Goal: Information Seeking & Learning: Learn about a topic

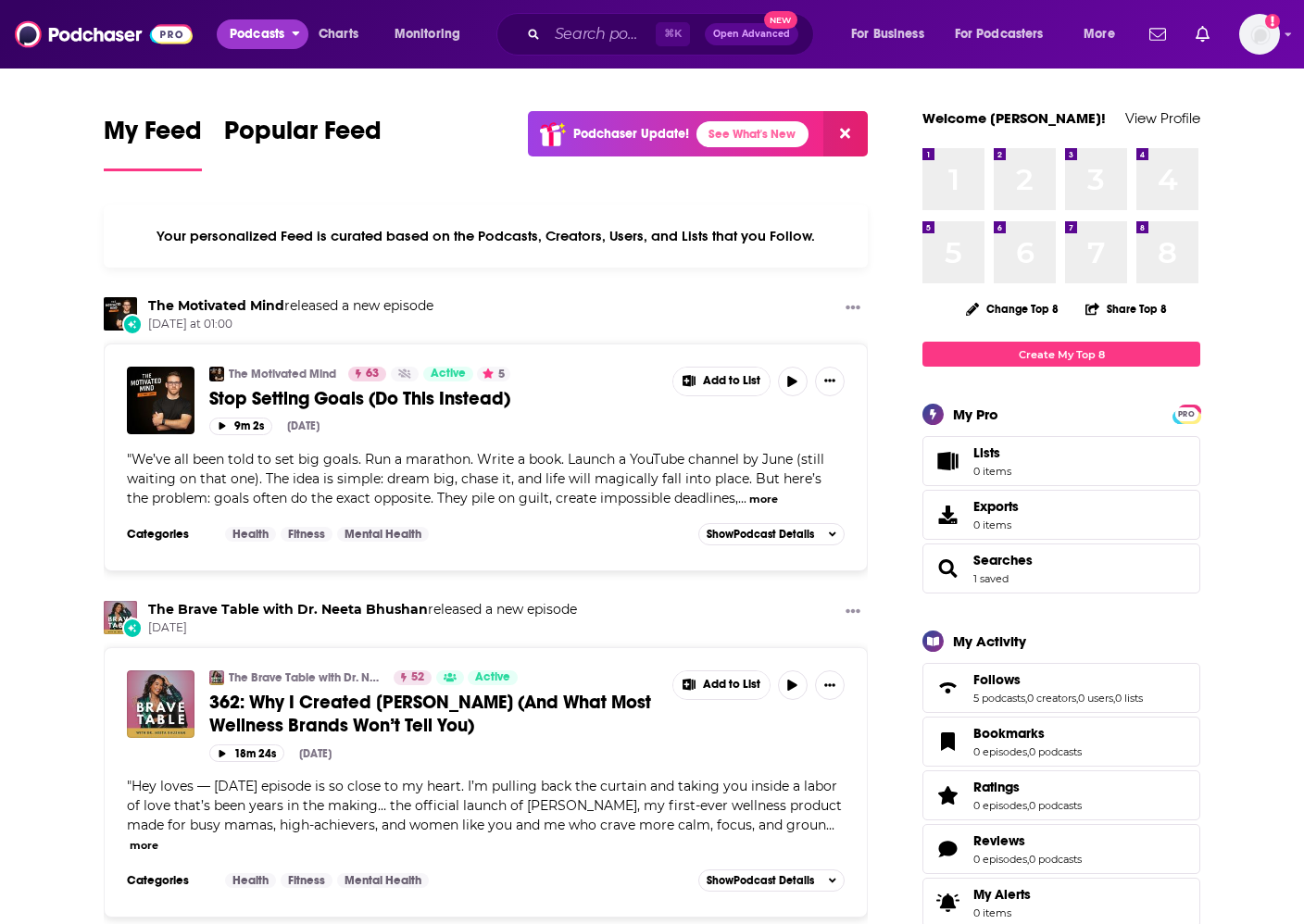
click at [242, 37] on span "Podcasts" at bounding box center [257, 34] width 55 height 26
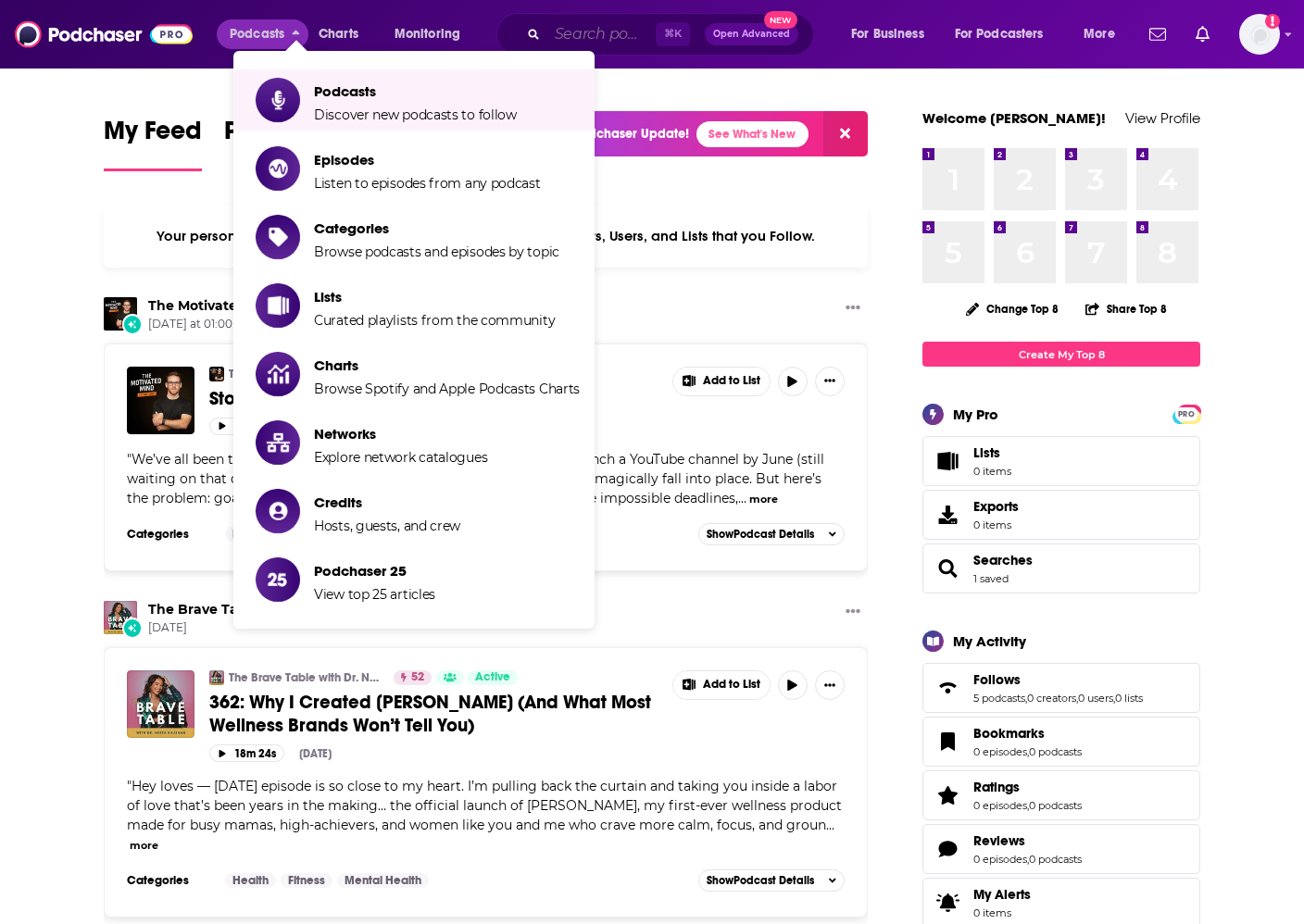
click at [583, 29] on input "Search podcasts, credits, & more..." at bounding box center [601, 34] width 108 height 29
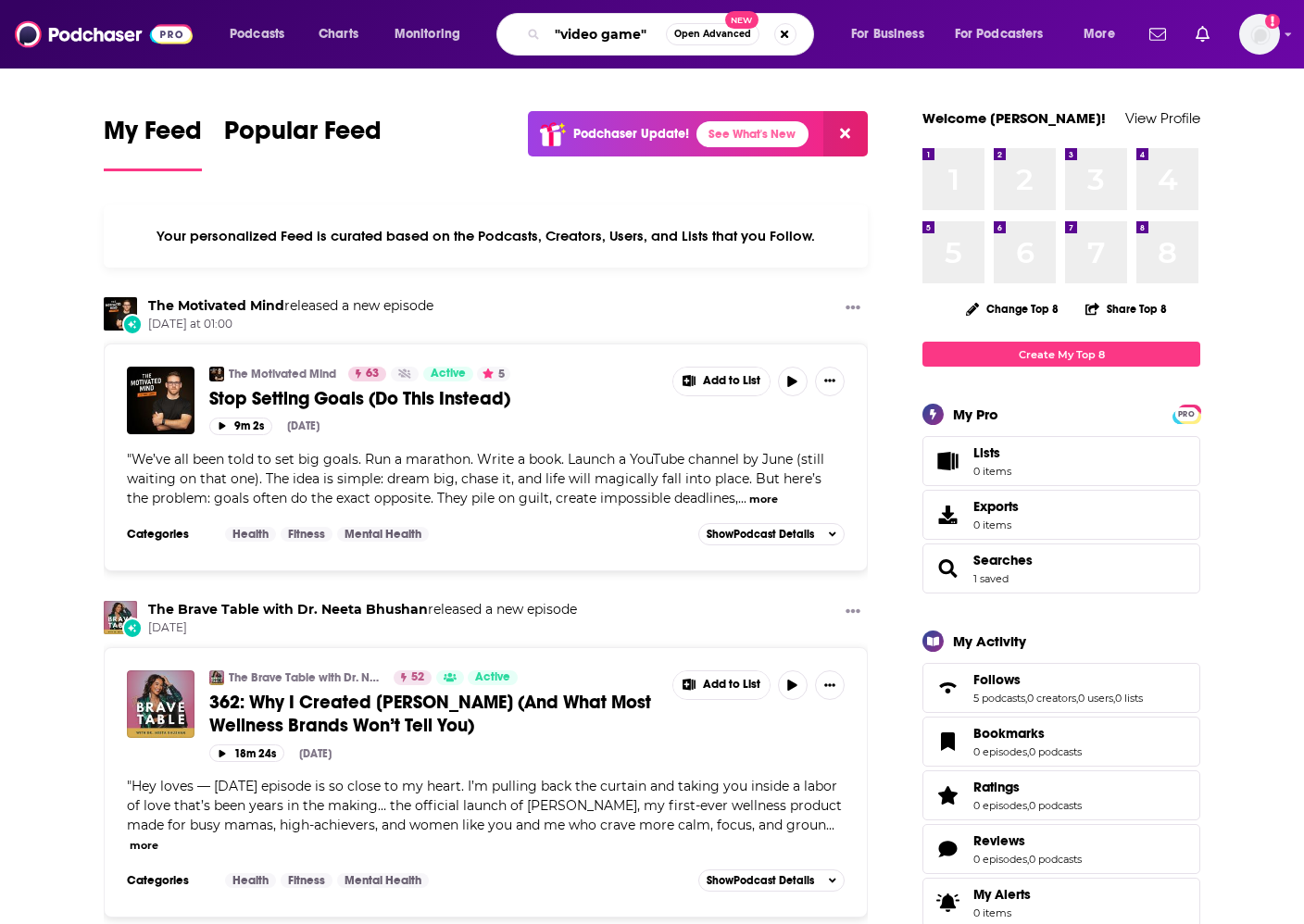
type input ""video game""
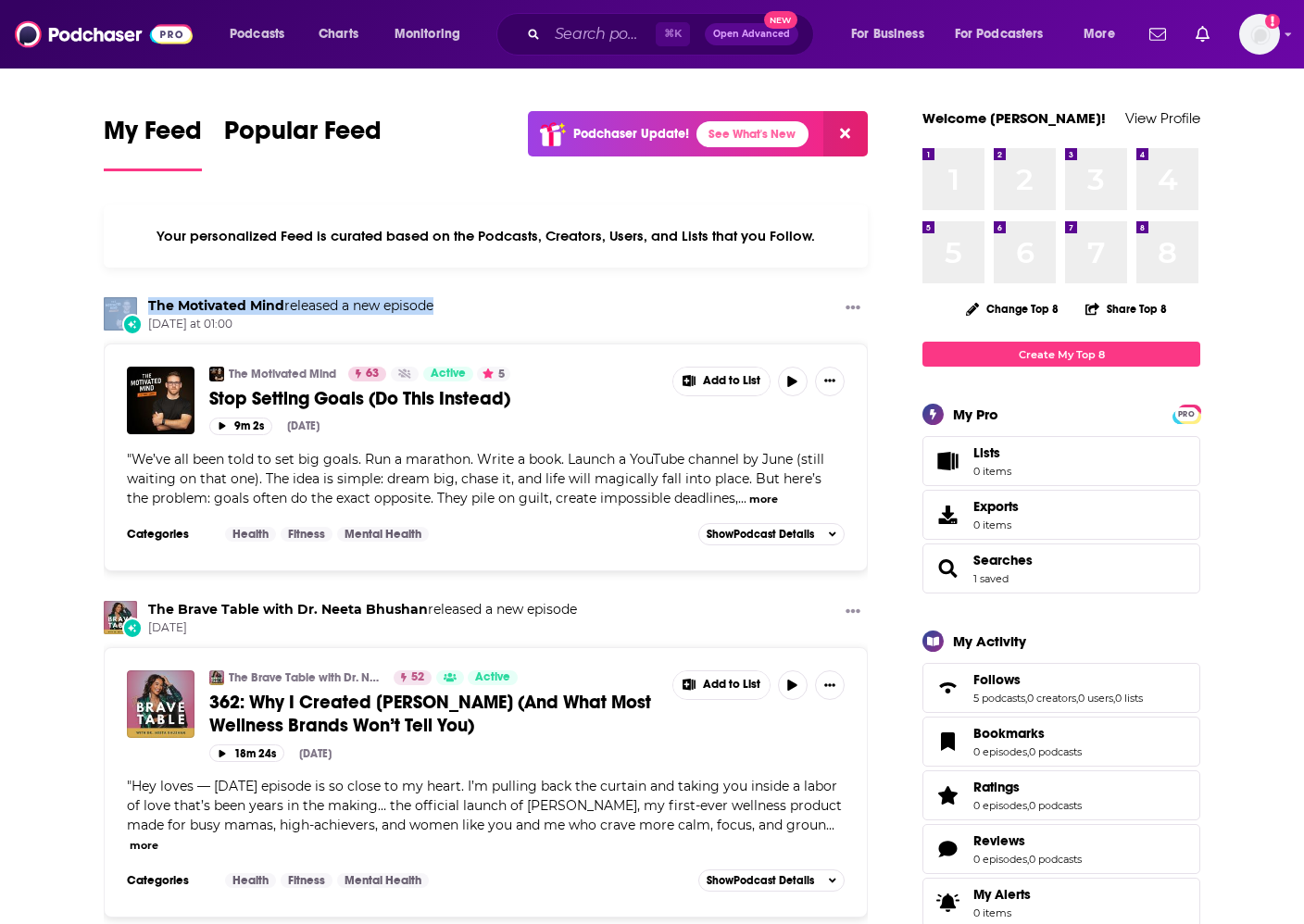
drag, startPoint x: 528, startPoint y: 315, endPoint x: 368, endPoint y: 309, distance: 160.1
click at [138, 301] on div "The Motivated Mind released a new episode Yesterday at 01:00" at bounding box center [485, 315] width 764 height 35
click at [469, 311] on div "The Motivated Mind released a new episode Yesterday at 01:00" at bounding box center [485, 315] width 764 height 35
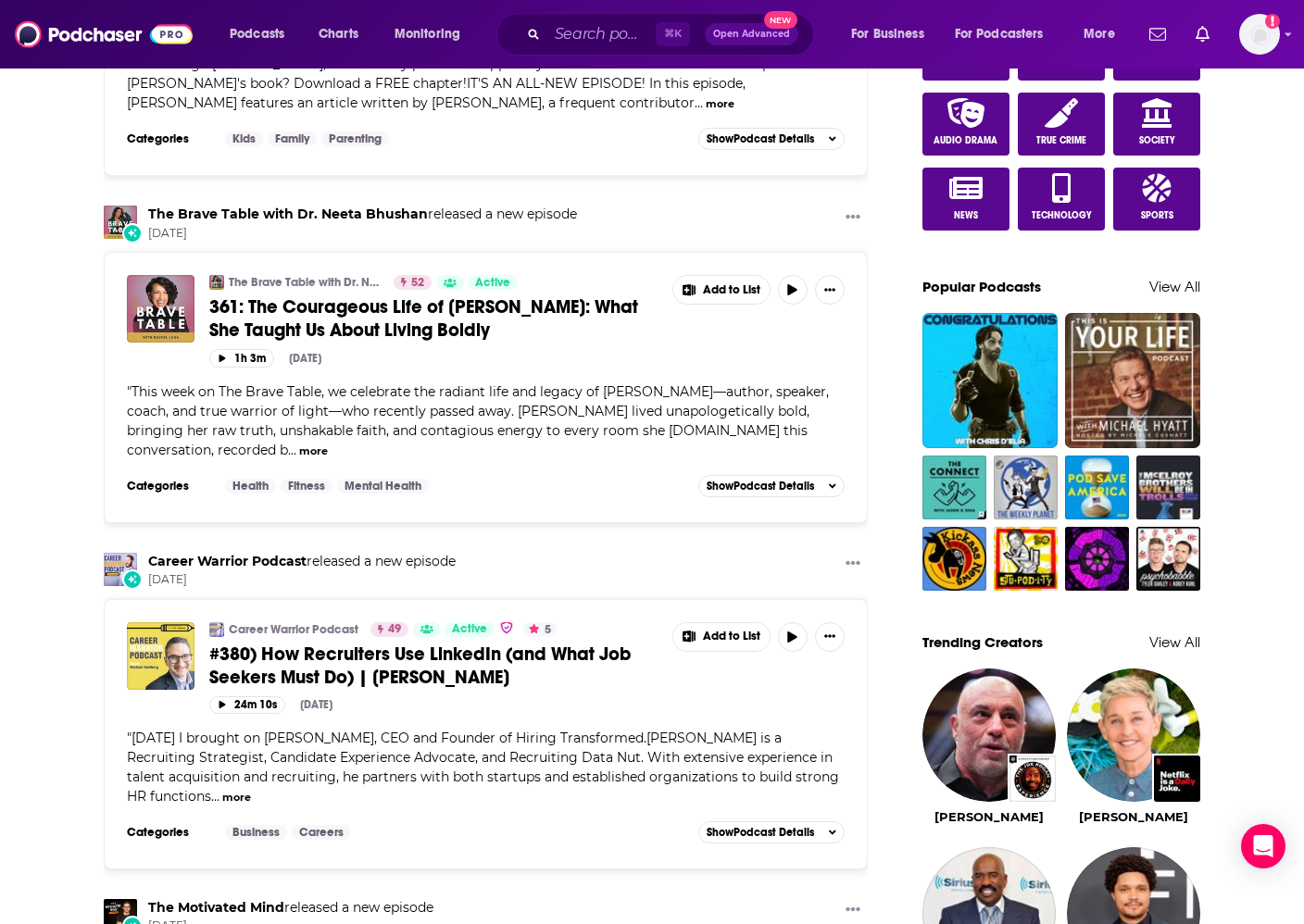
scroll to position [1030, 0]
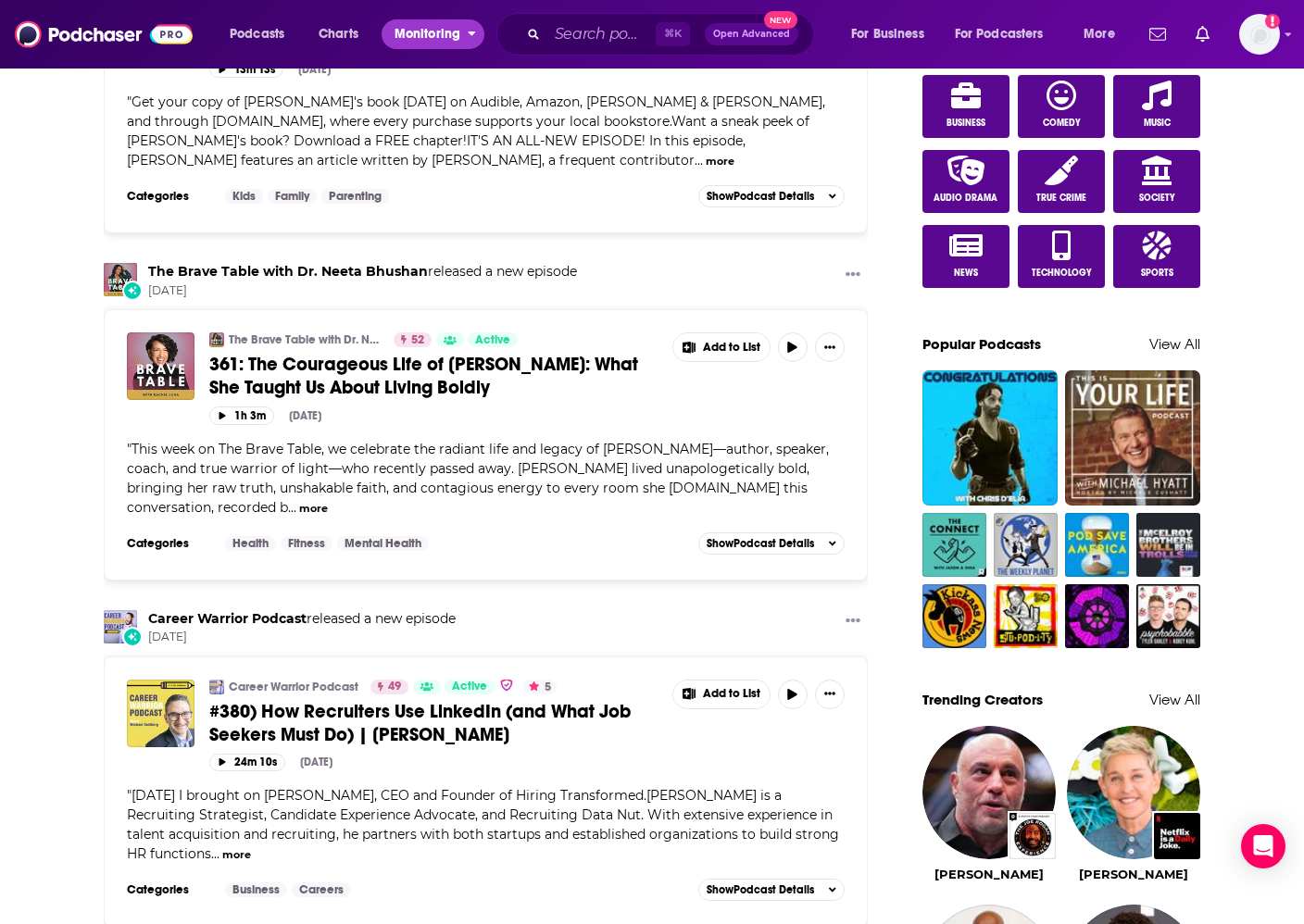
click at [386, 33] on button "Monitoring" at bounding box center [432, 34] width 102 height 29
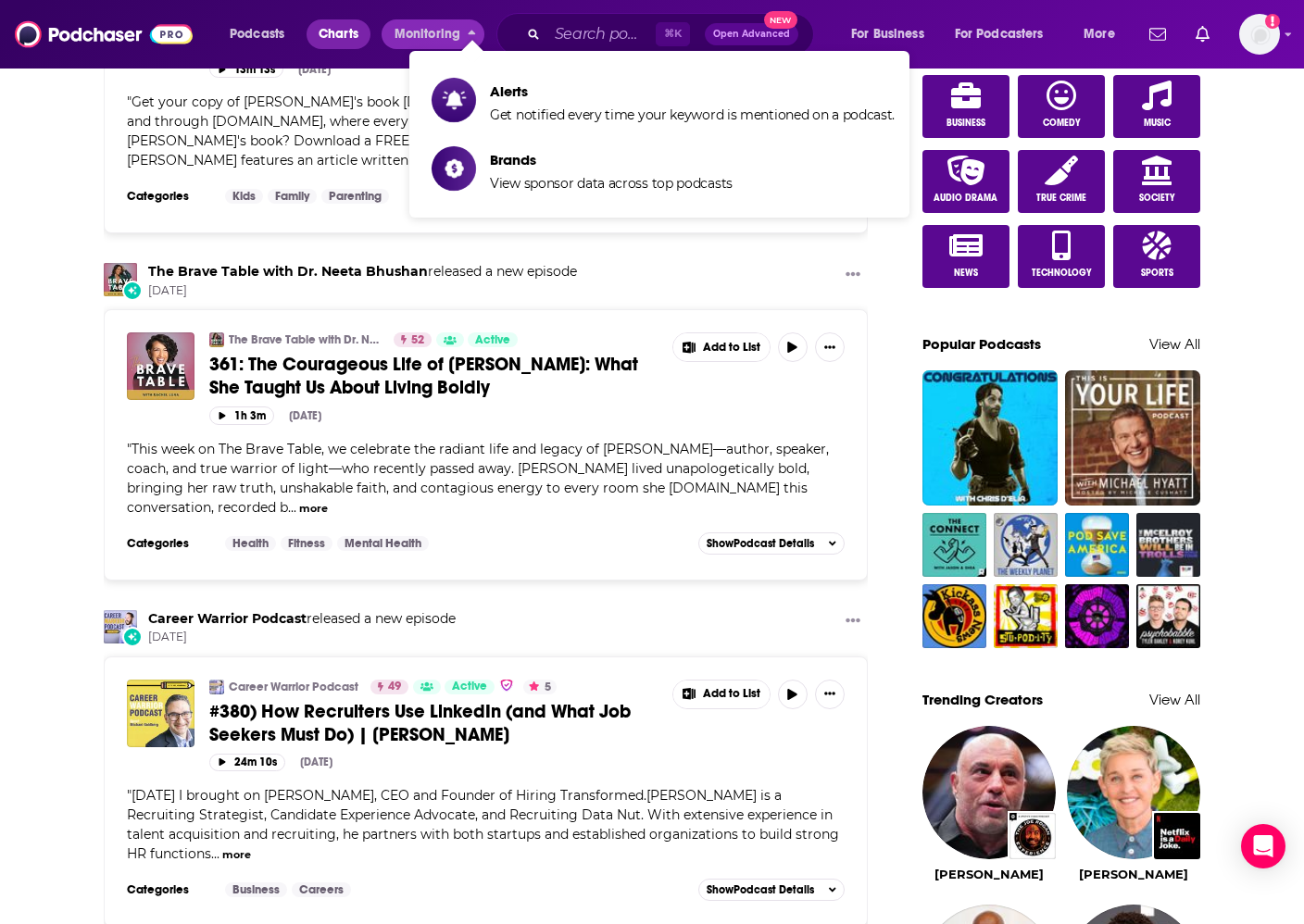
click at [335, 33] on span "Charts" at bounding box center [338, 34] width 40 height 26
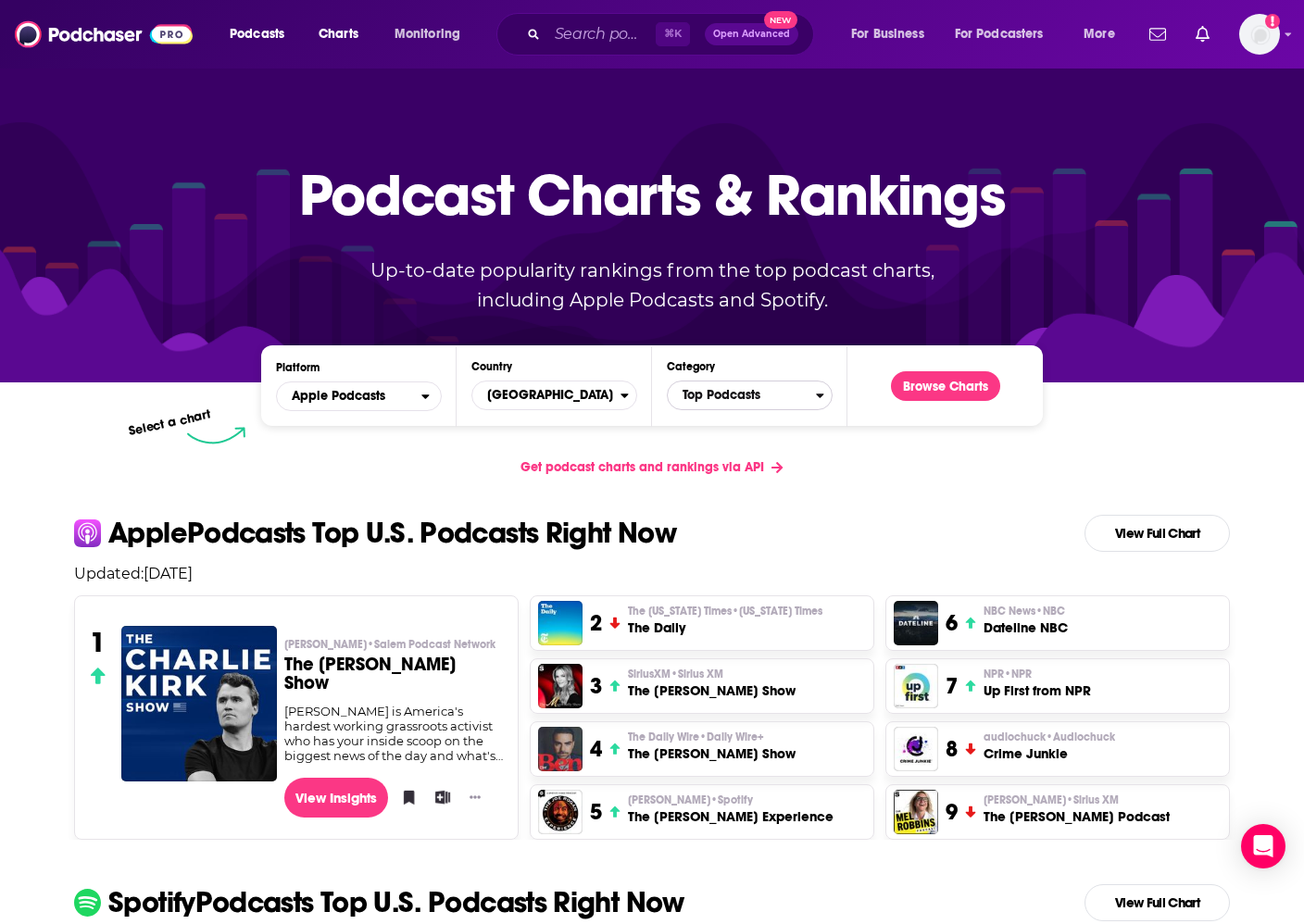
click at [759, 401] on span "Top Podcasts" at bounding box center [742, 395] width 148 height 31
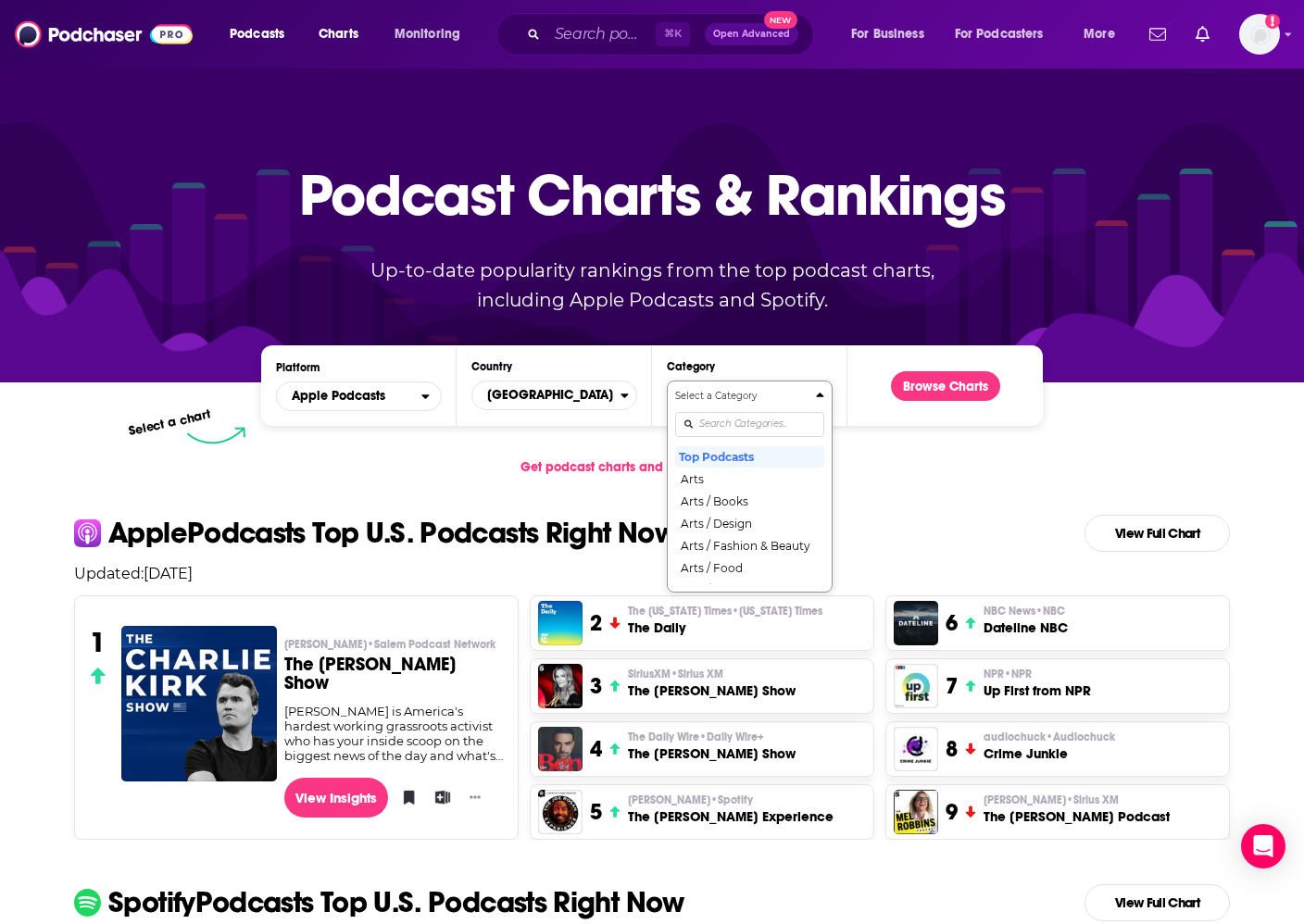
click at [759, 429] on input "Categories" at bounding box center [750, 424] width 149 height 25
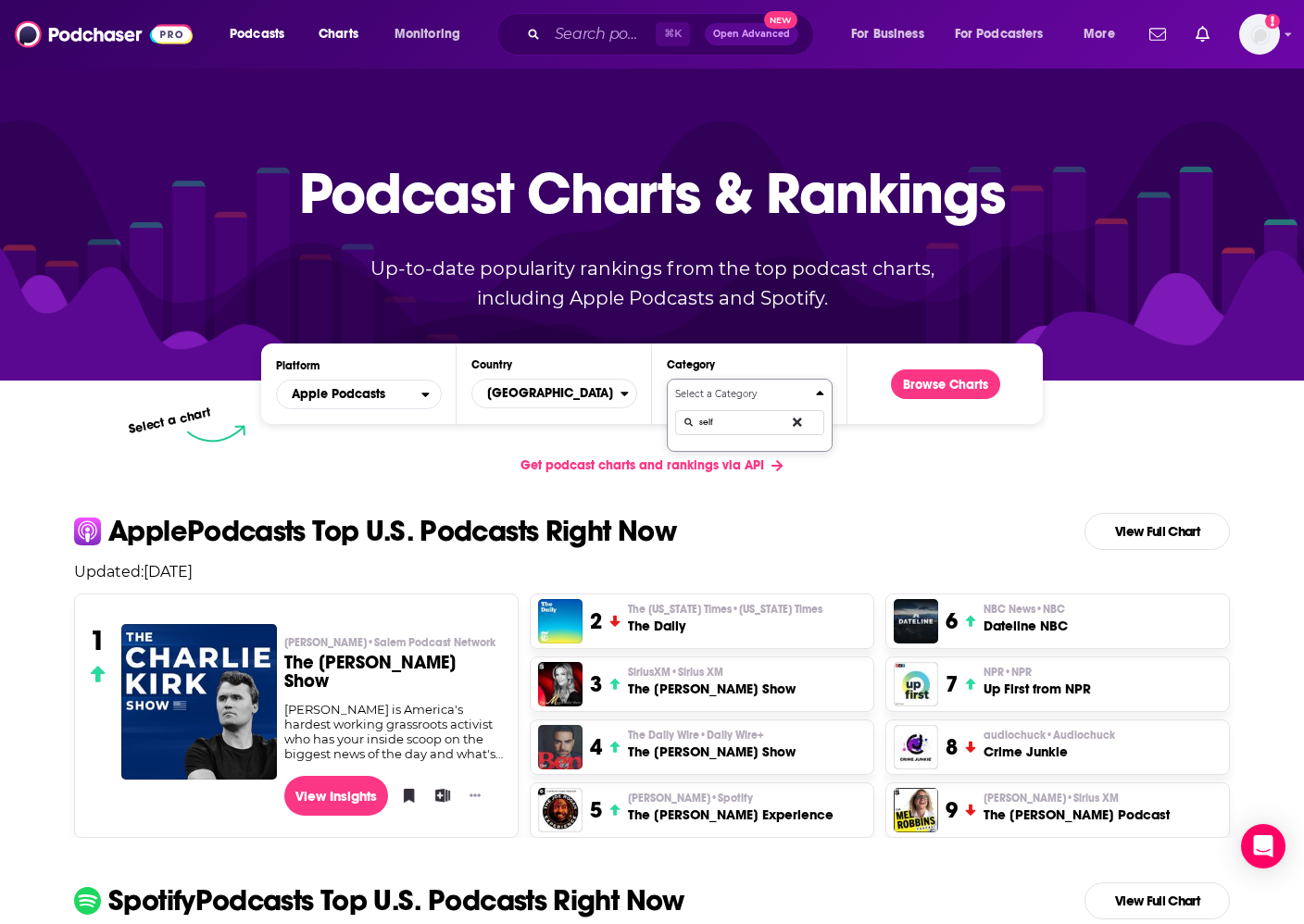
click at [667, 379] on button "Select a Category self" at bounding box center [750, 415] width 166 height 73
type input "self"
click at [754, 458] on button "Education / Self-Improvement" at bounding box center [750, 456] width 149 height 25
click at [967, 387] on button "Browse Charts" at bounding box center [946, 384] width 109 height 29
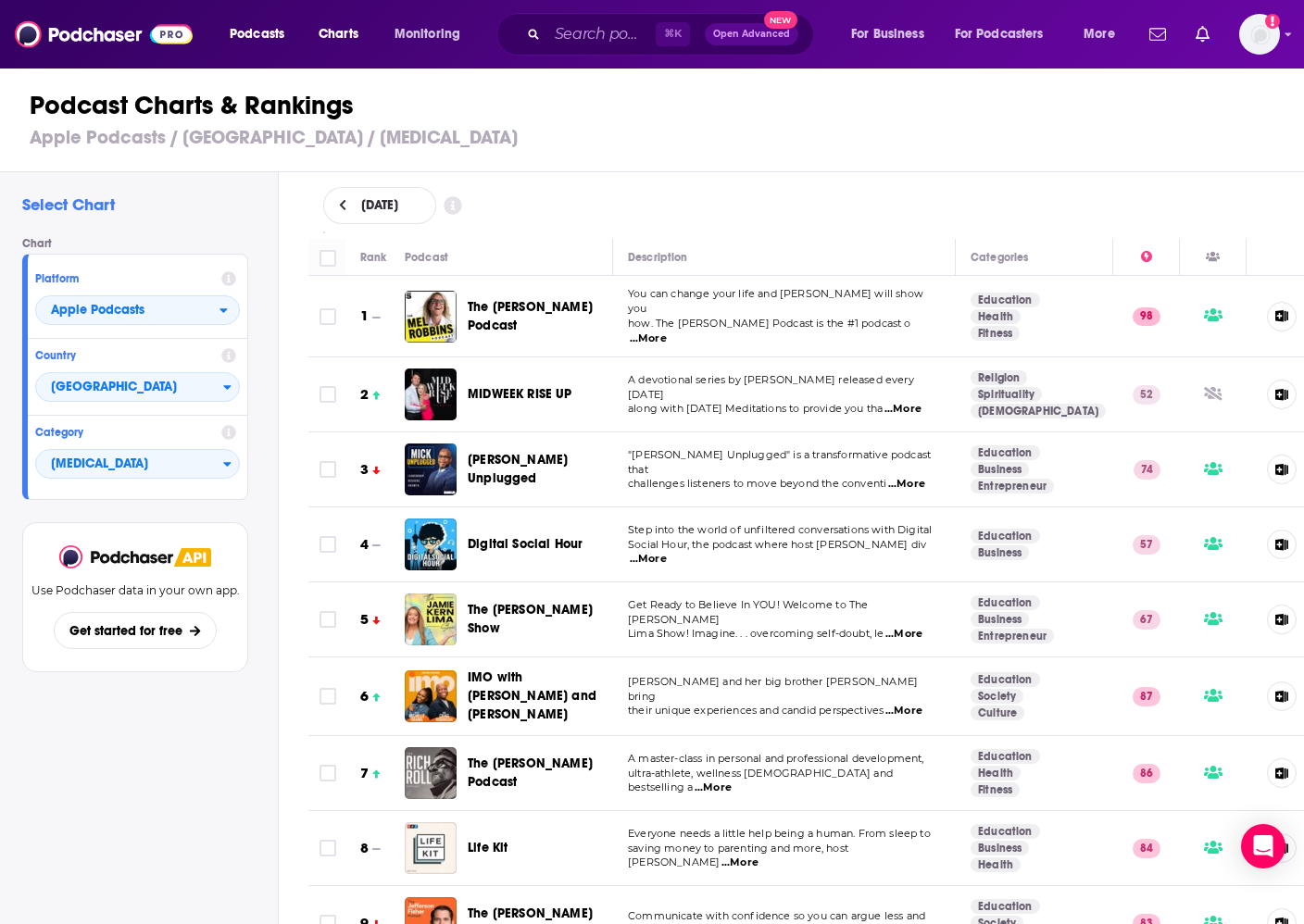
click at [913, 477] on span "...More" at bounding box center [907, 484] width 37 height 15
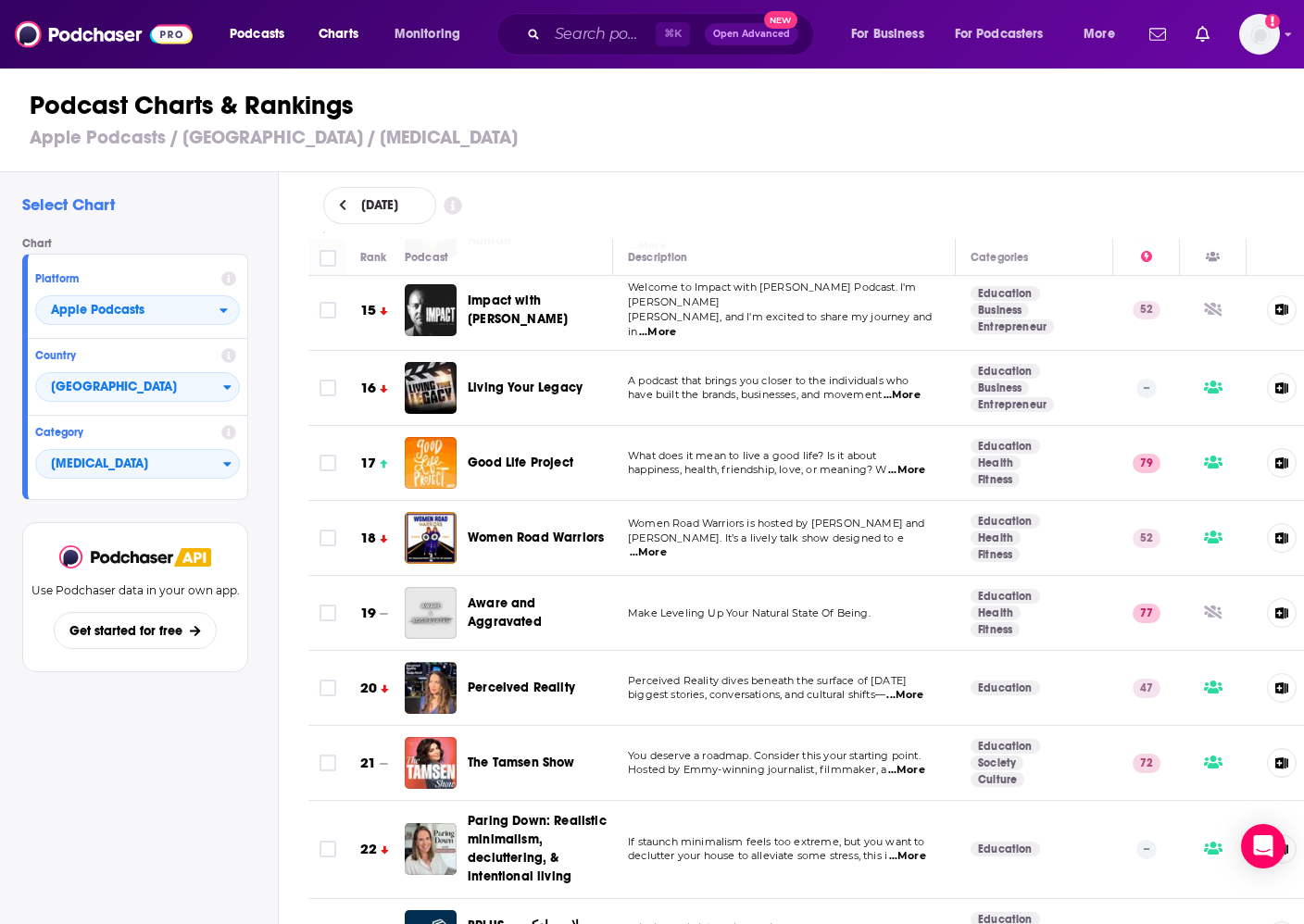
scroll to position [1069, 0]
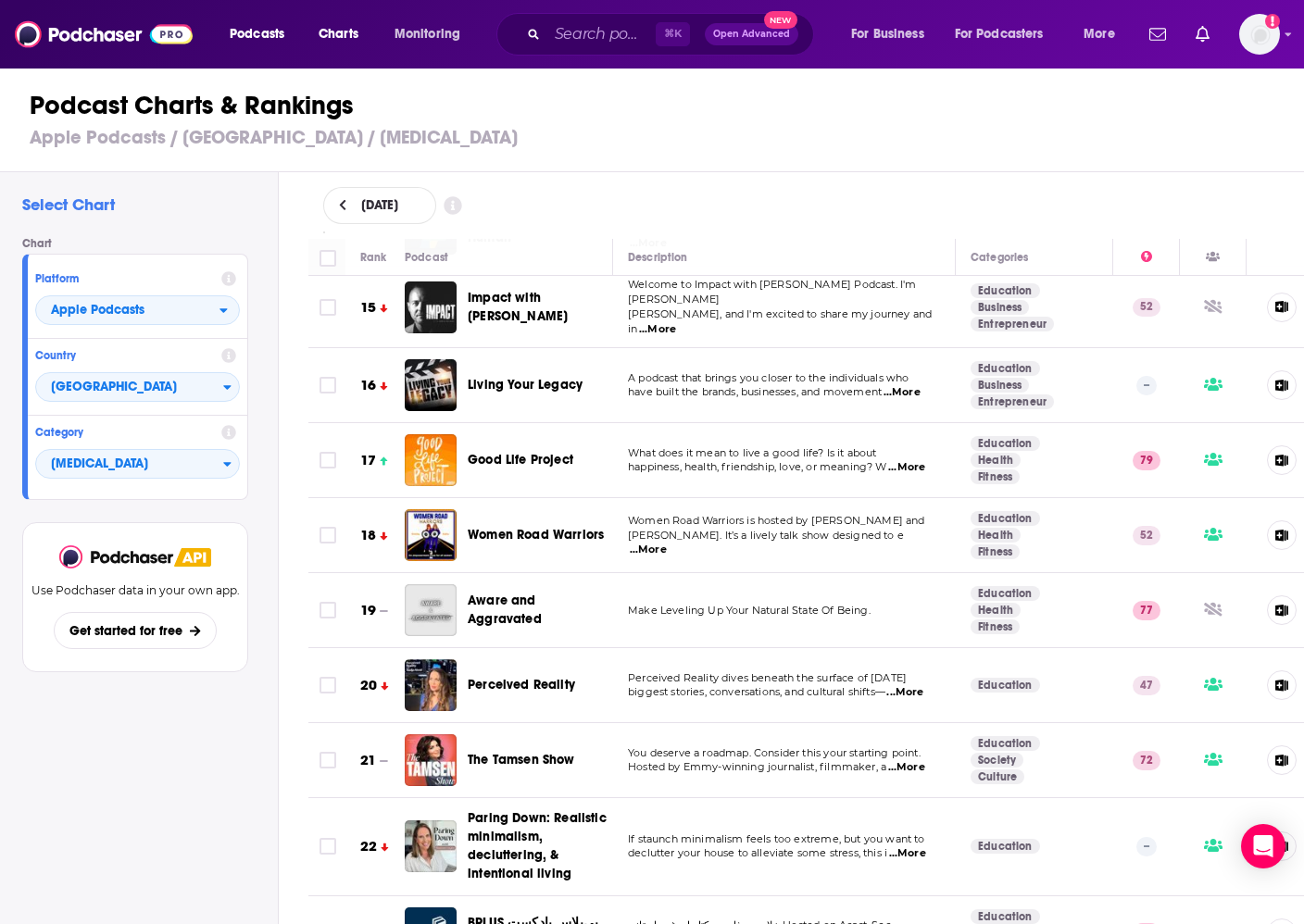
click at [923, 685] on span "...More" at bounding box center [905, 692] width 37 height 15
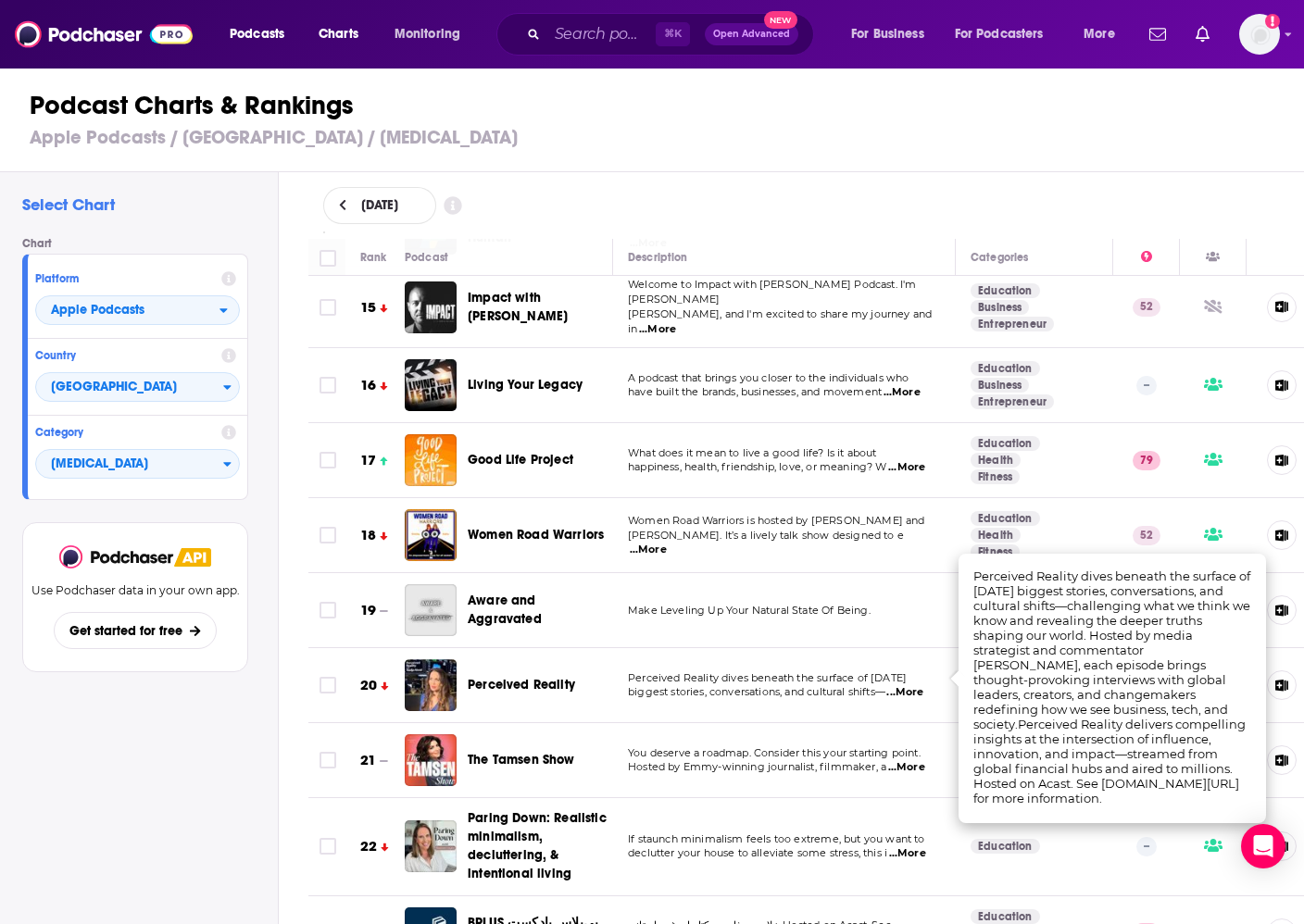
click at [923, 685] on span "...More" at bounding box center [905, 692] width 37 height 15
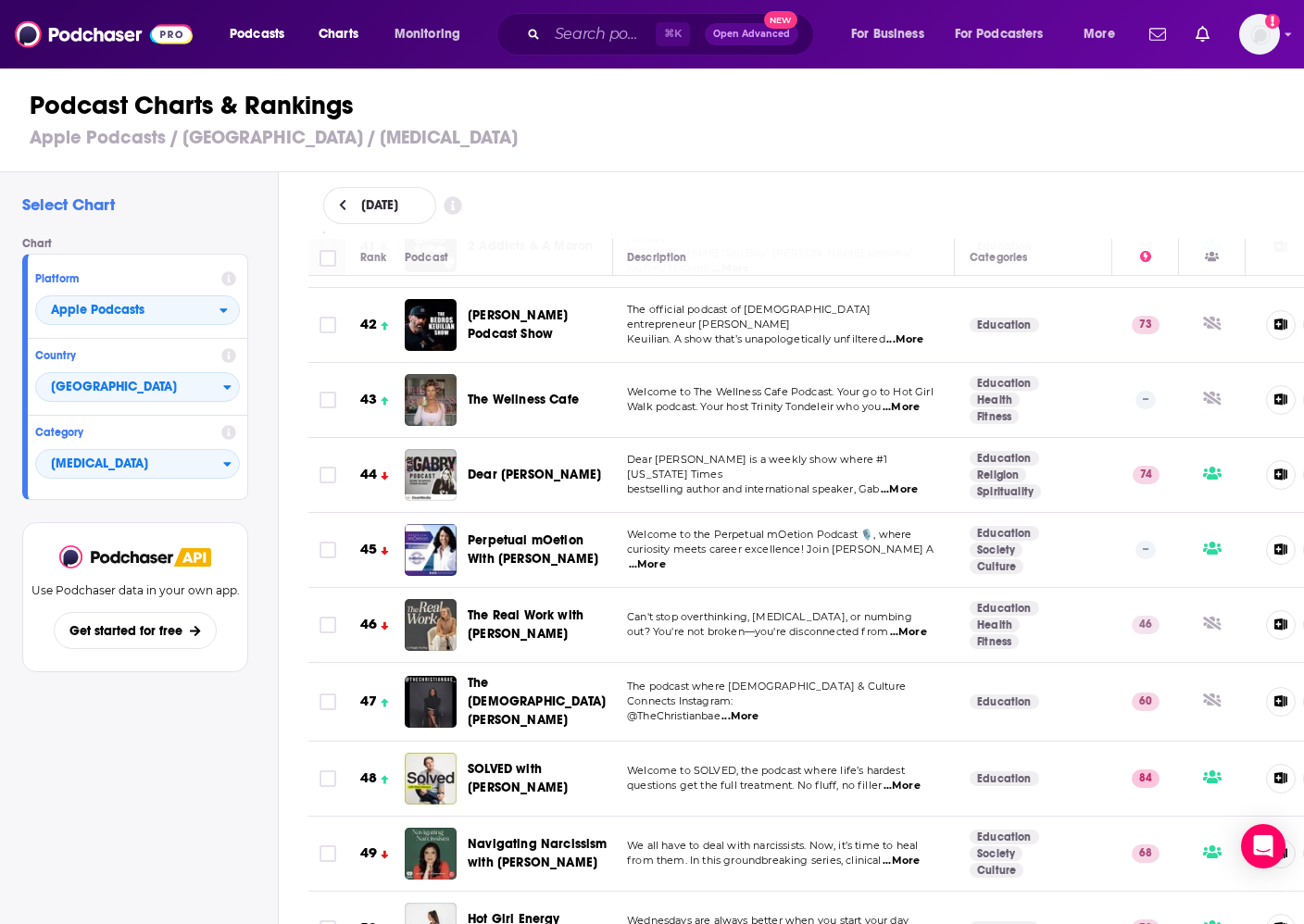
scroll to position [3194, 1]
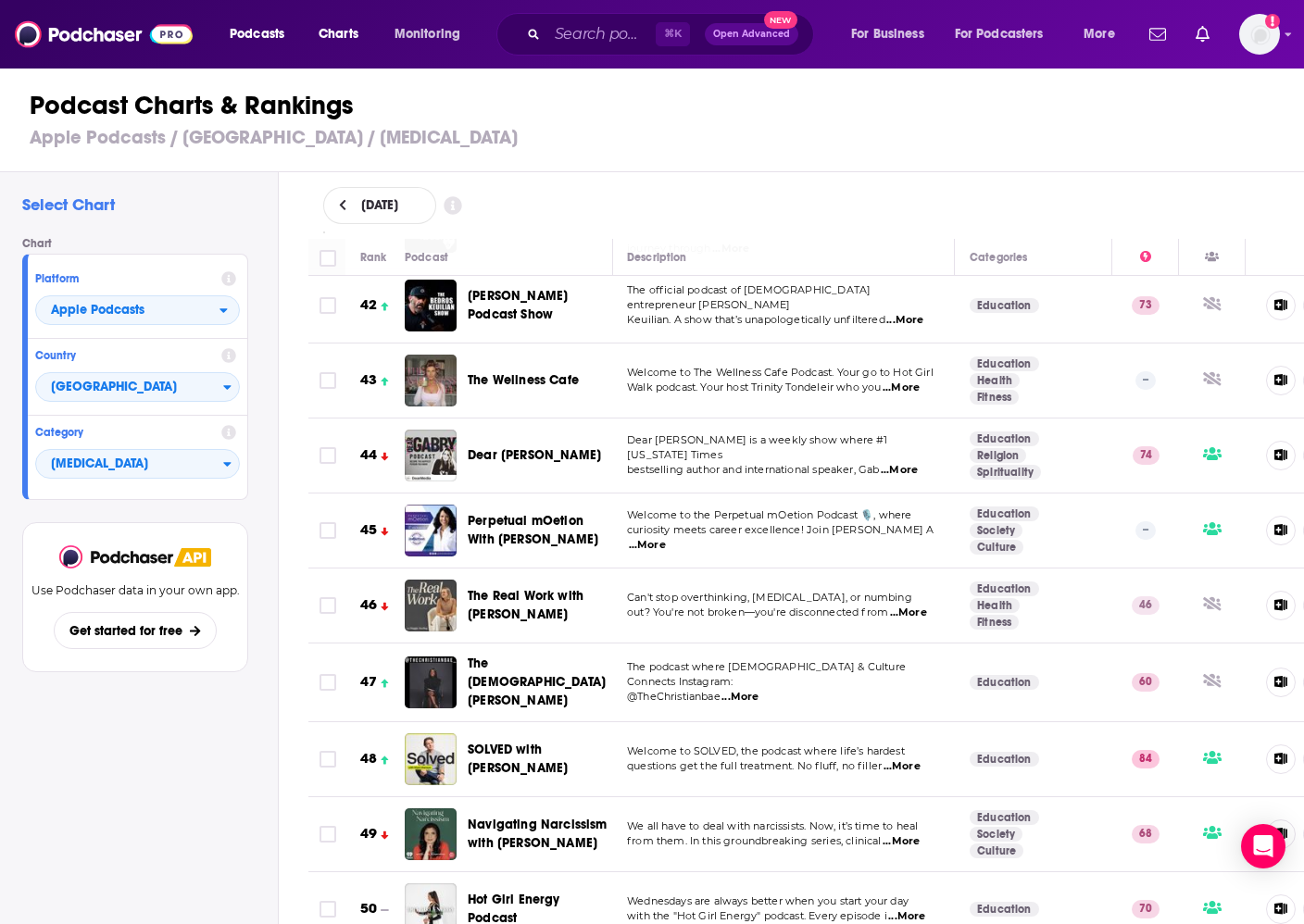
click at [915, 605] on span "...More" at bounding box center [909, 612] width 37 height 15
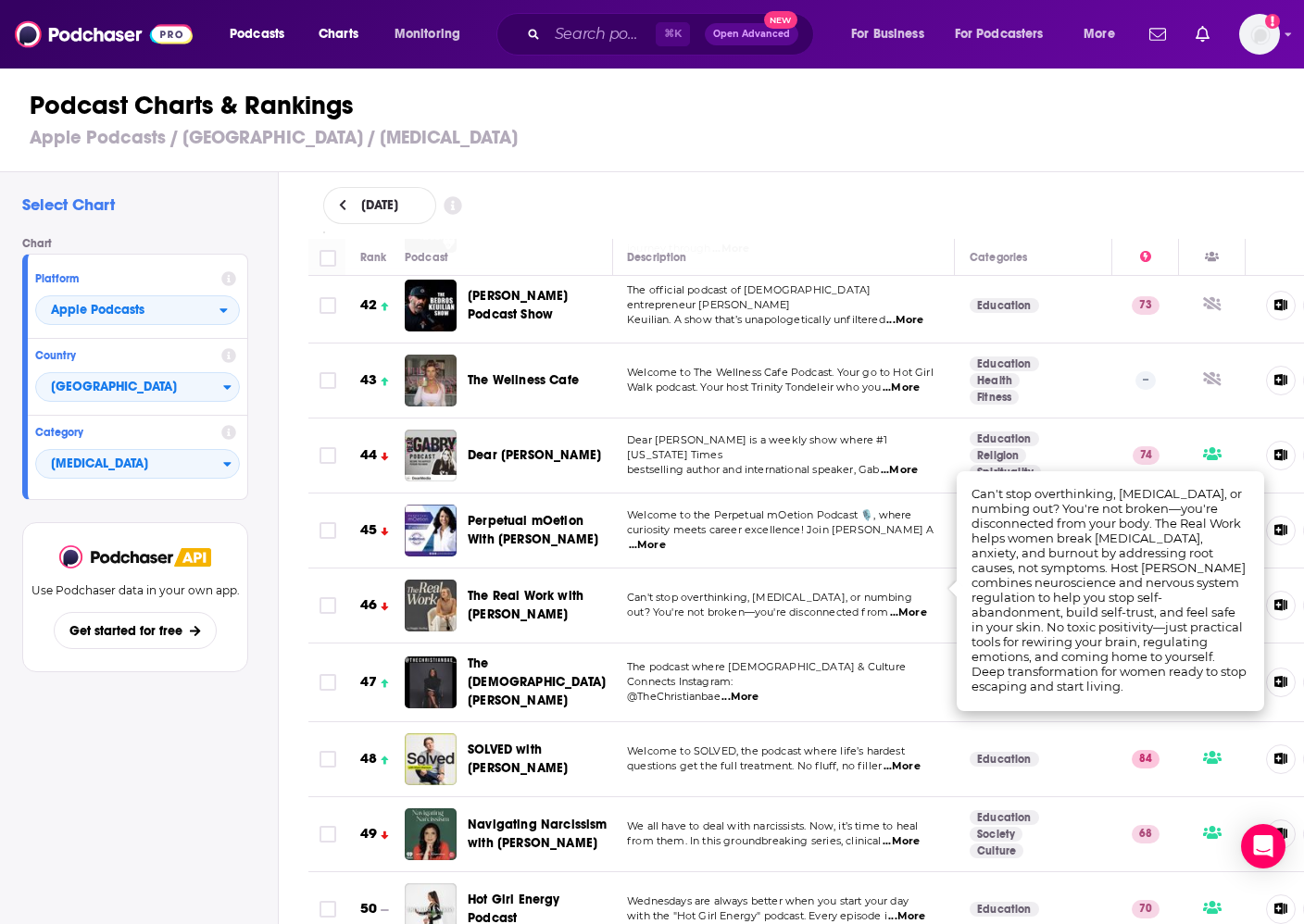
click at [915, 605] on span "...More" at bounding box center [909, 612] width 37 height 15
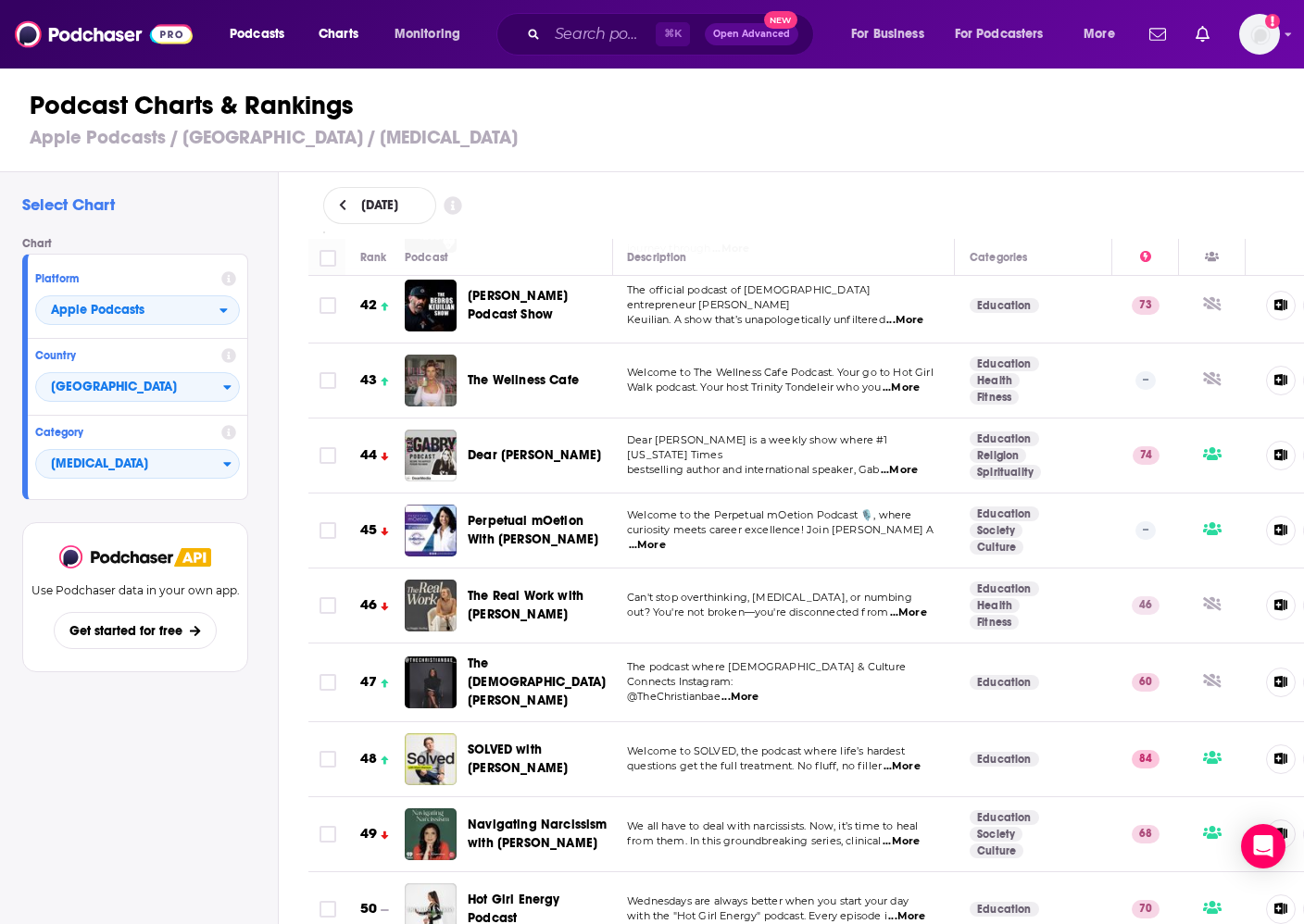
drag, startPoint x: 538, startPoint y: 584, endPoint x: 1013, endPoint y: 52, distance: 713.2
click at [0, 0] on div "Podcasts Charts Monitoring ⌘ K Open Advanced New For Business For Podcasters Mo…" at bounding box center [652, 462] width 1304 height 924
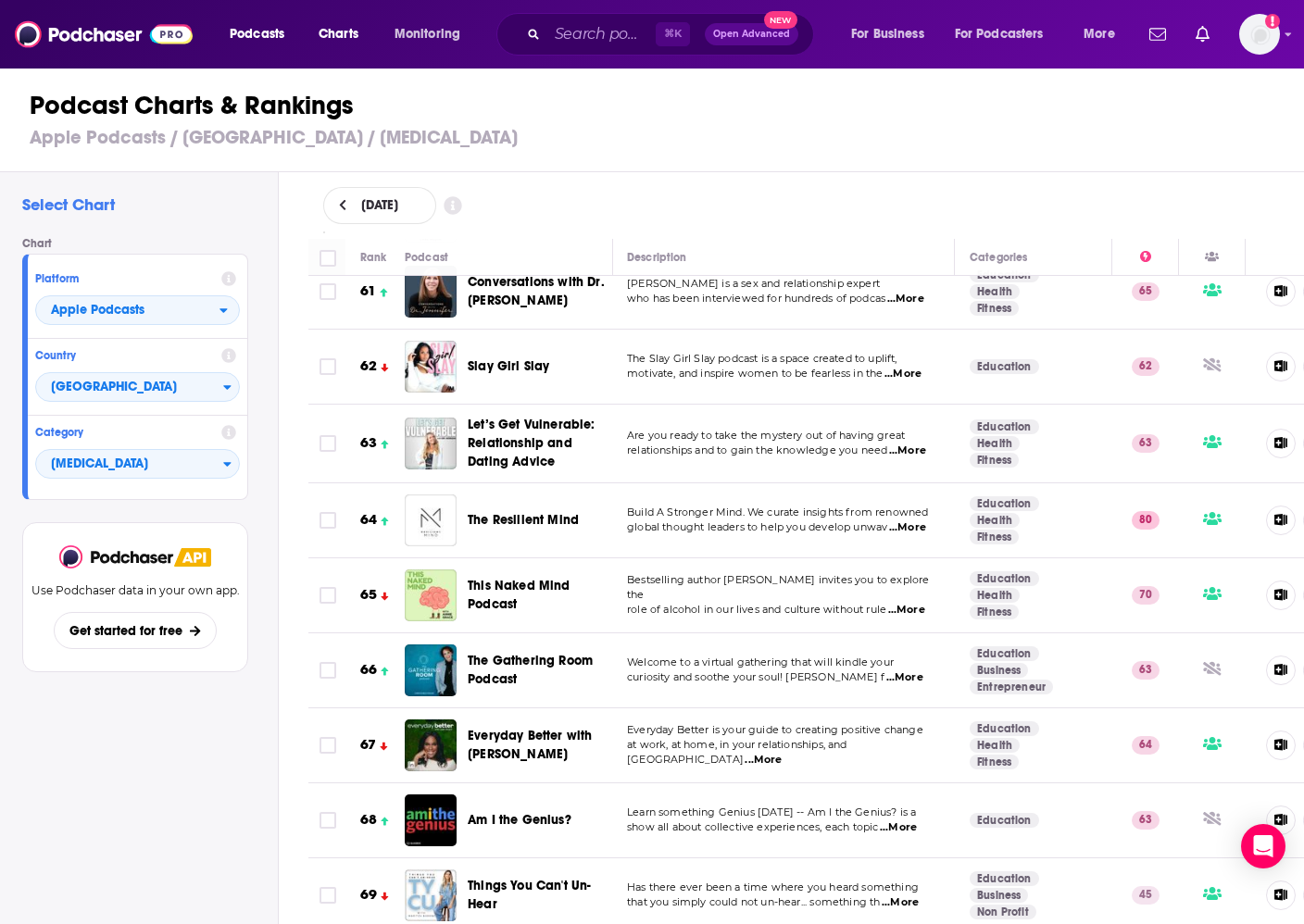
scroll to position [4702, 1]
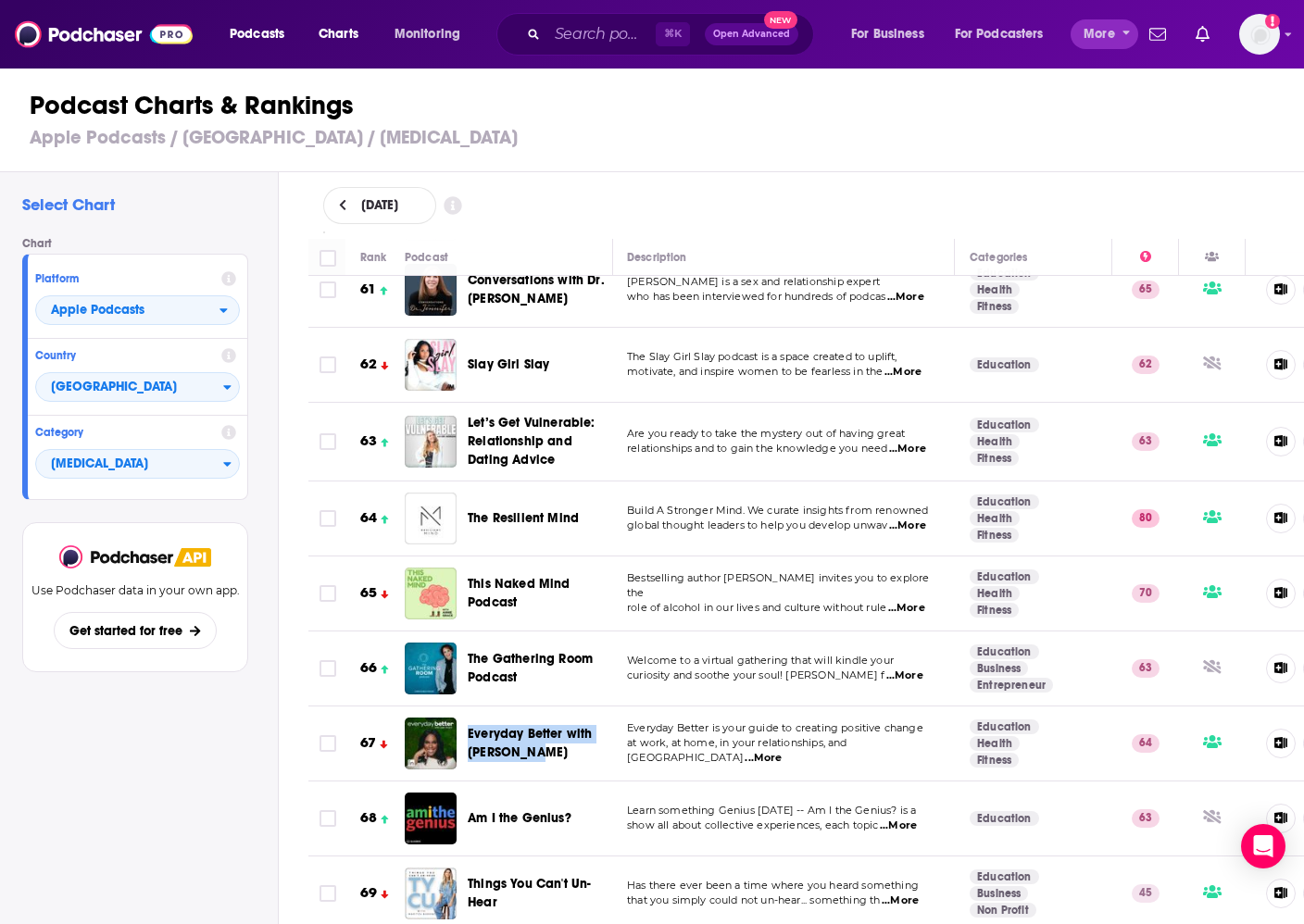
drag, startPoint x: 509, startPoint y: 667, endPoint x: 1134, endPoint y: 26, distance: 895.3
click at [0, 0] on div "Podcasts Charts Monitoring ⌘ K Open Advanced New For Business For Podcasters Mo…" at bounding box center [652, 462] width 1304 height 924
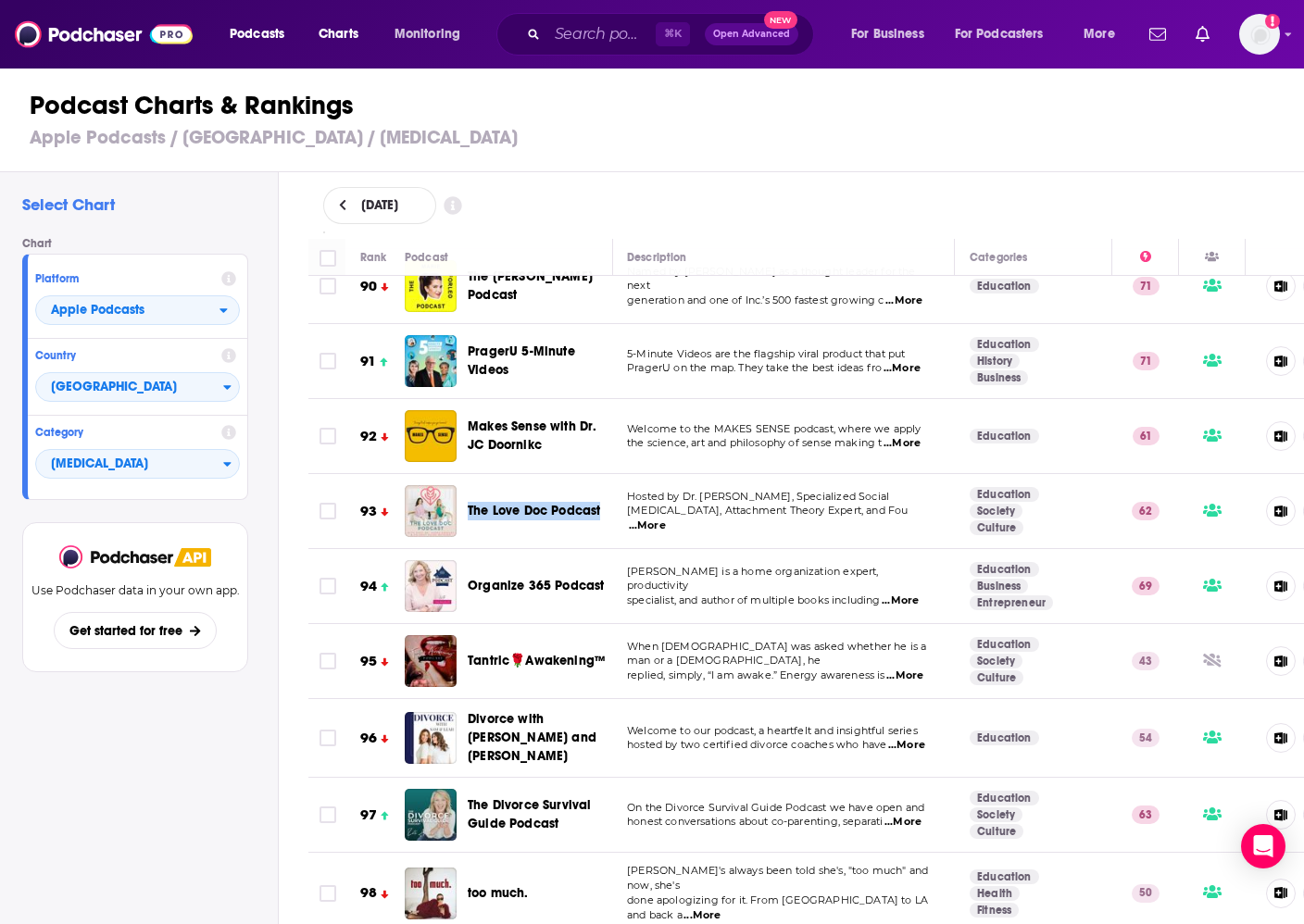
scroll to position [6975, 1]
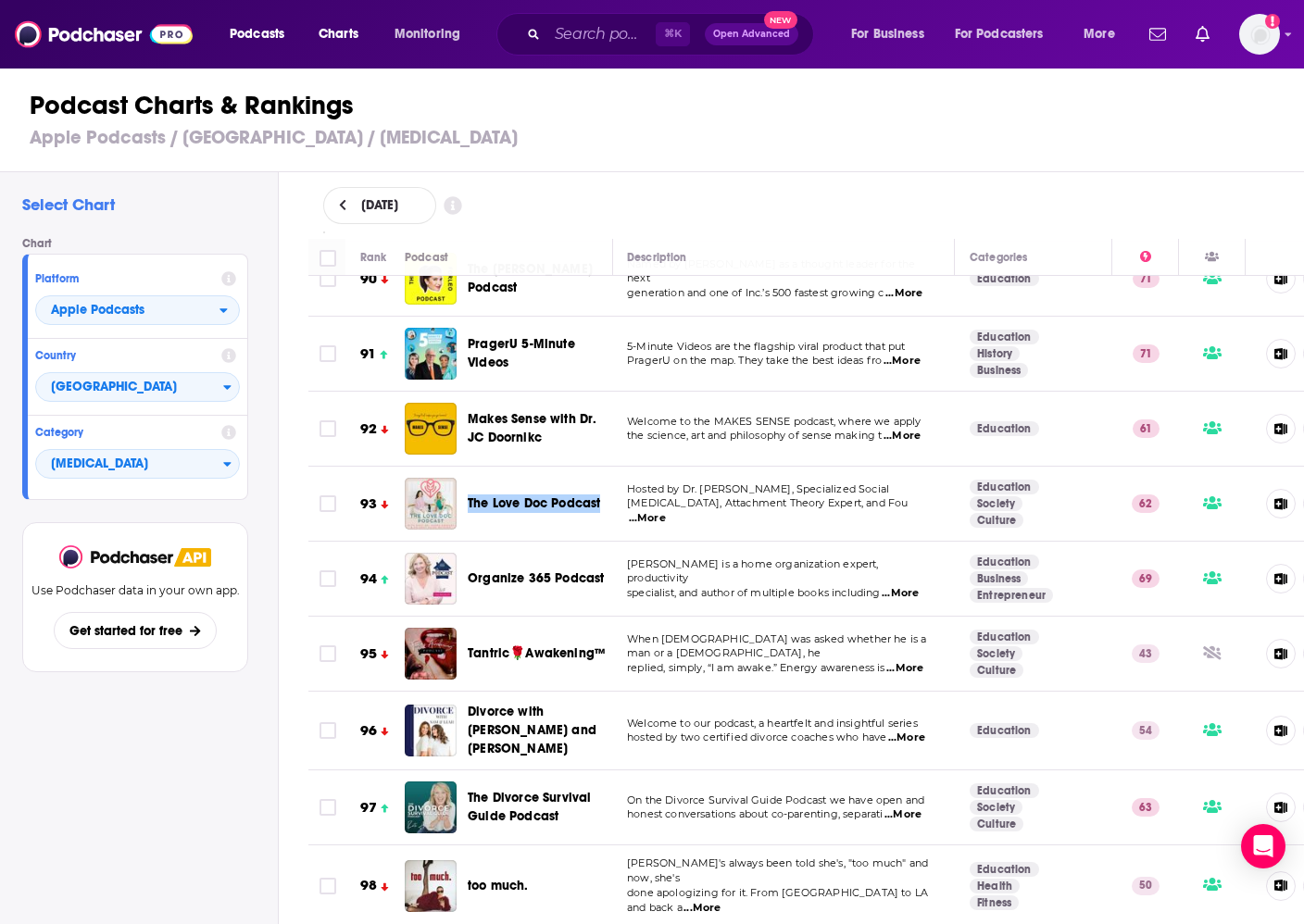
drag, startPoint x: 529, startPoint y: 699, endPoint x: 1295, endPoint y: 20, distance: 1023.6
click at [0, 0] on div "Podcasts Charts Monitoring ⌘ K Open Advanced New For Business For Podcasters Mo…" at bounding box center [652, 462] width 1304 height 924
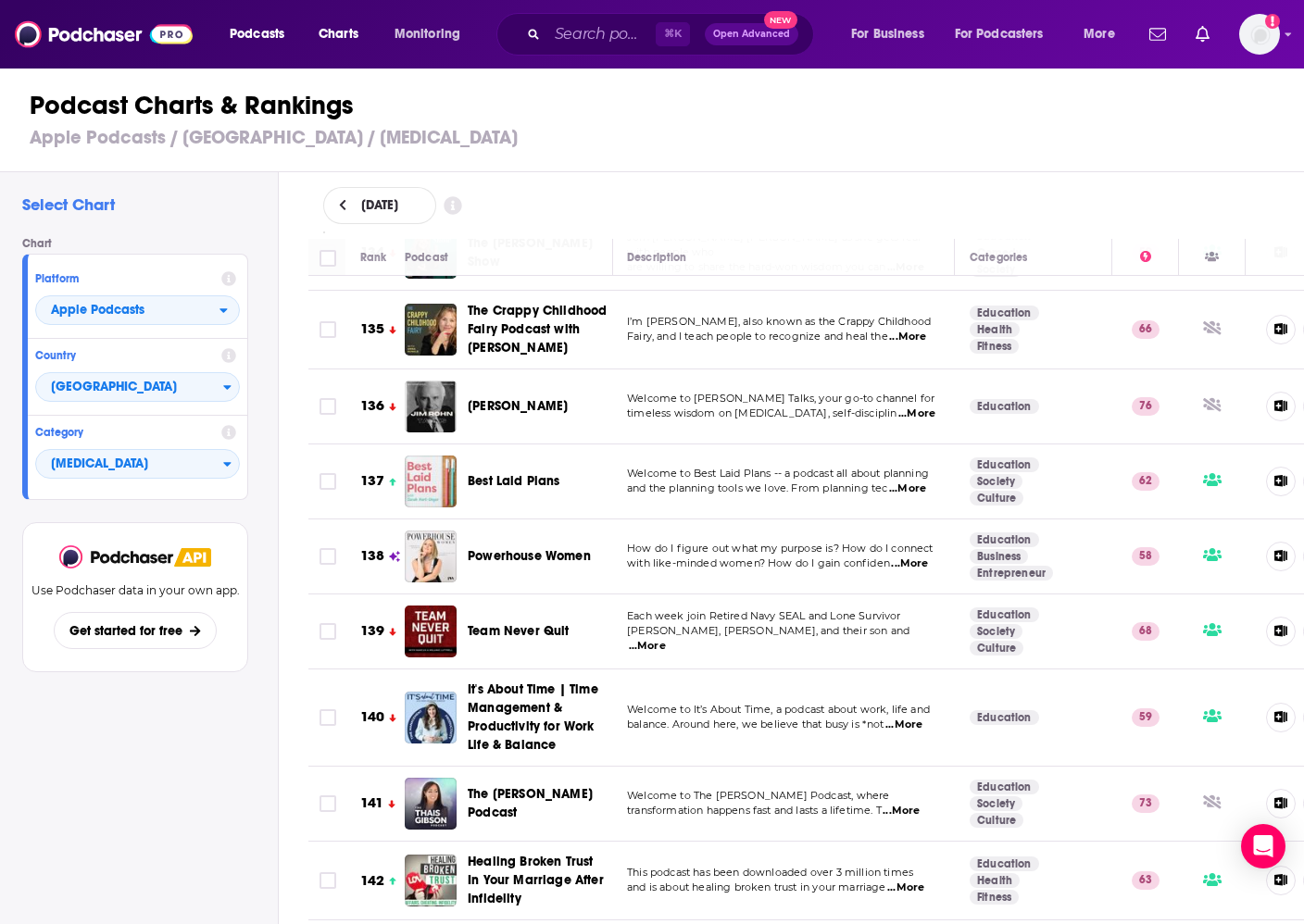
scroll to position [10419, 1]
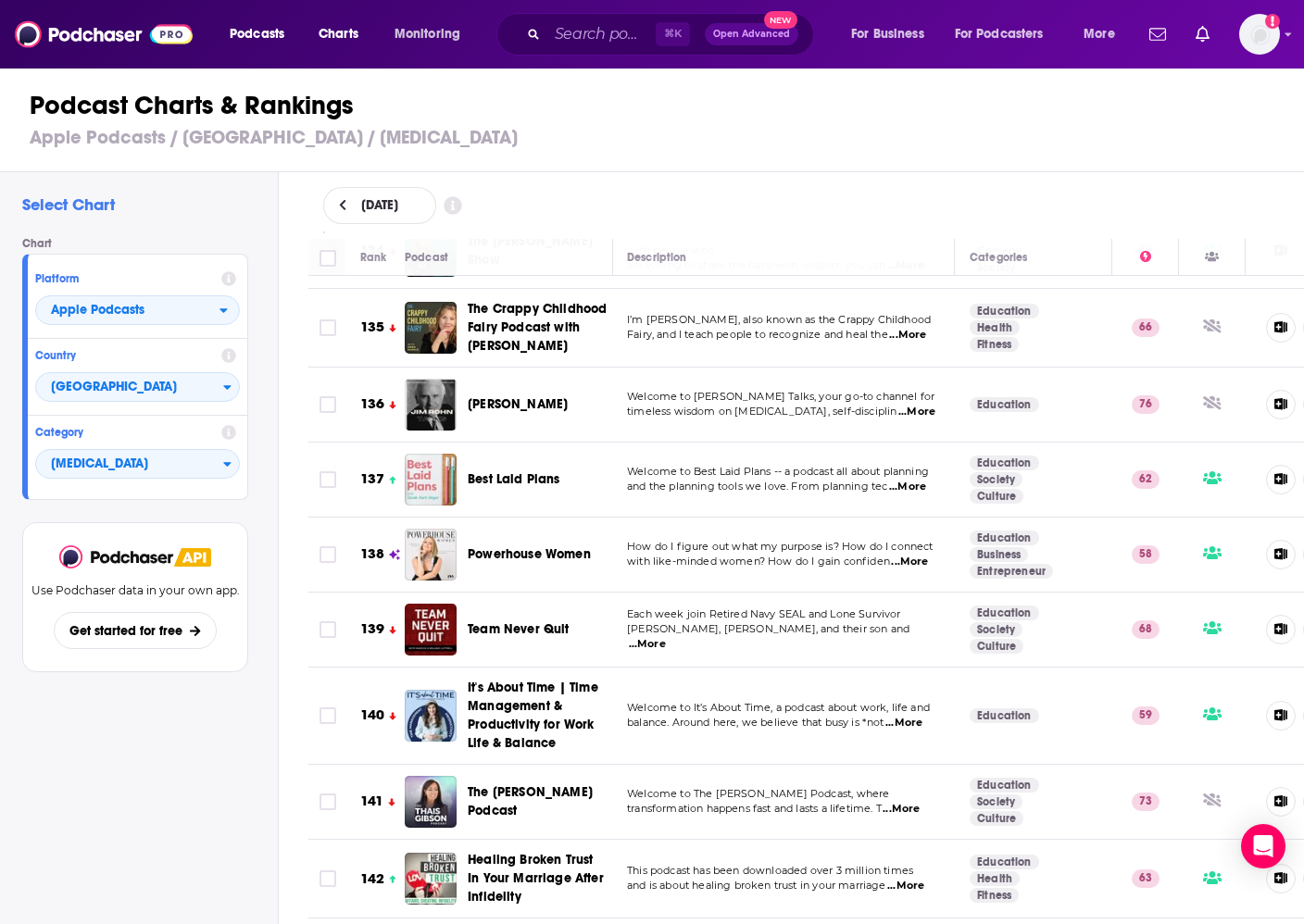
click at [913, 802] on span "...More" at bounding box center [901, 809] width 37 height 15
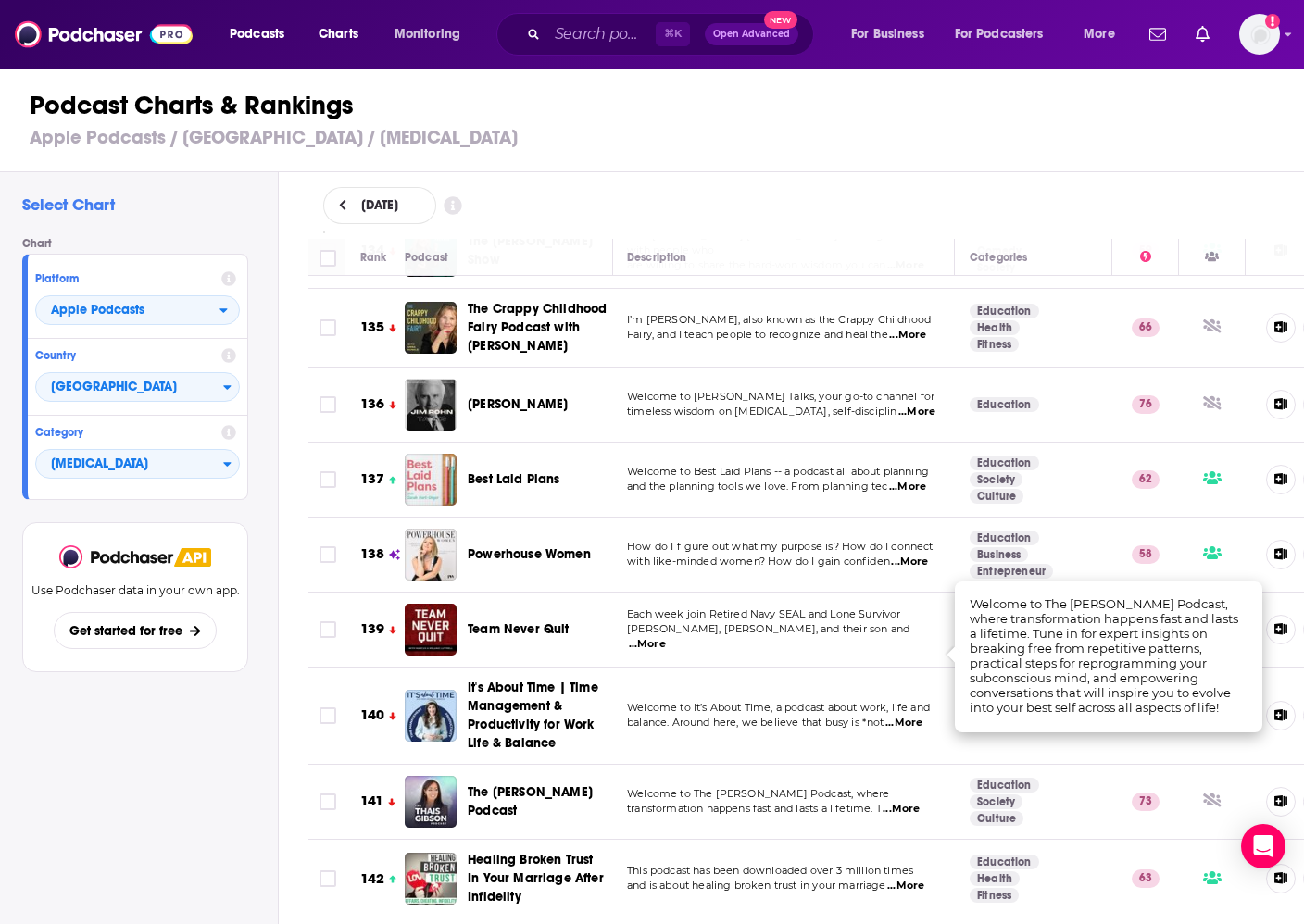
click at [913, 802] on span "...More" at bounding box center [901, 809] width 37 height 15
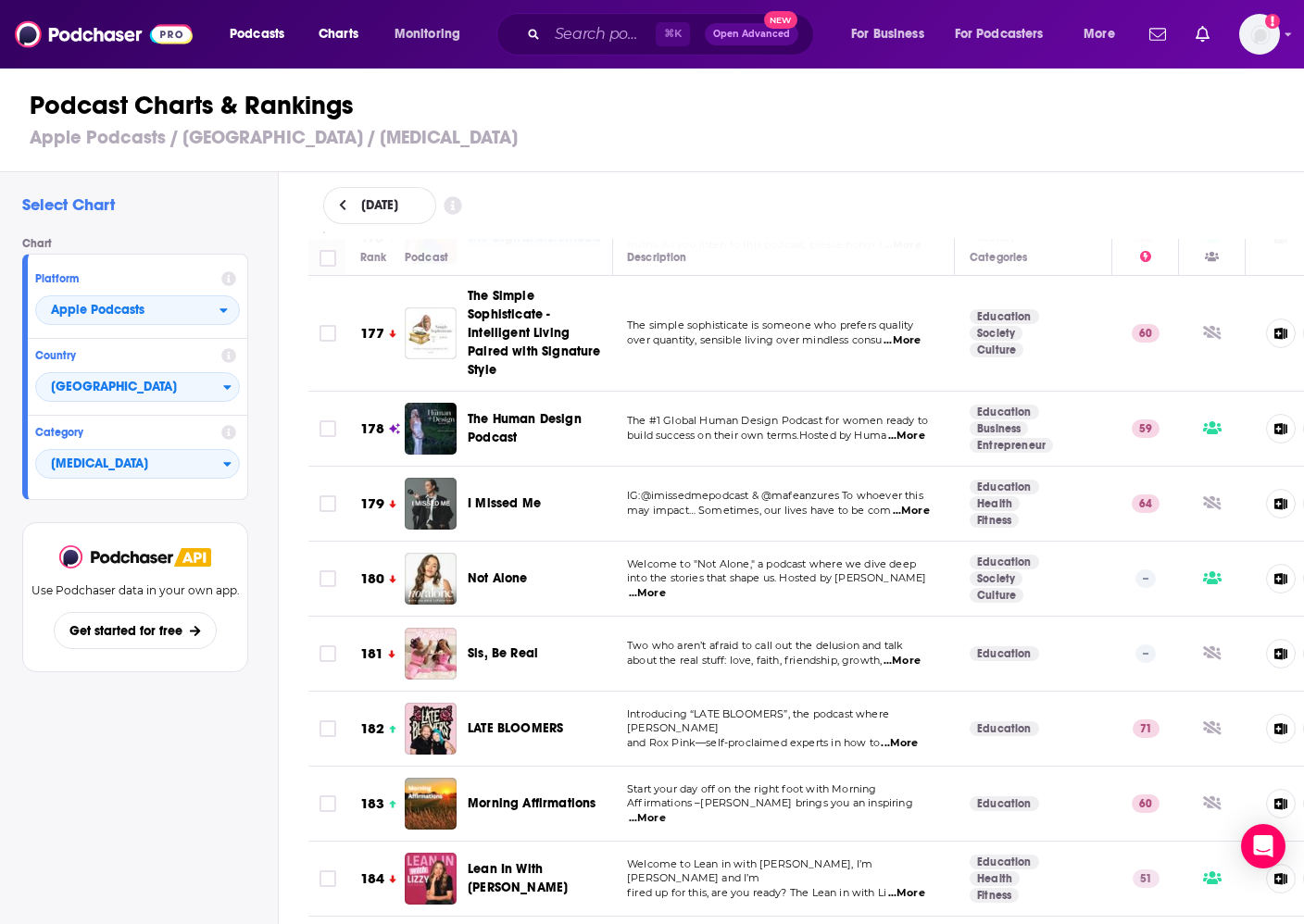
scroll to position [13680, 1]
click at [925, 887] on span "...More" at bounding box center [907, 894] width 37 height 15
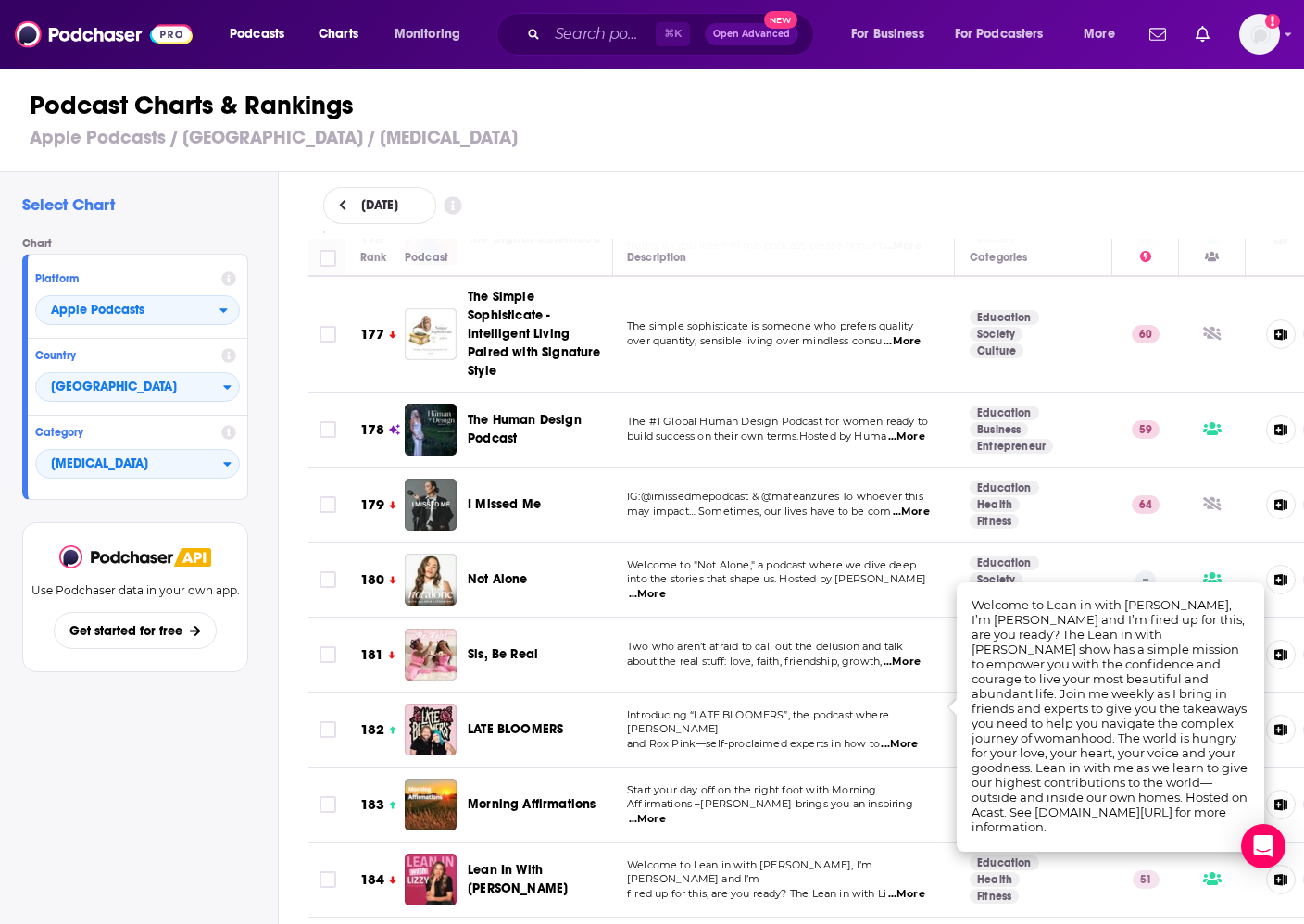
click at [925, 887] on span "...More" at bounding box center [907, 894] width 37 height 15
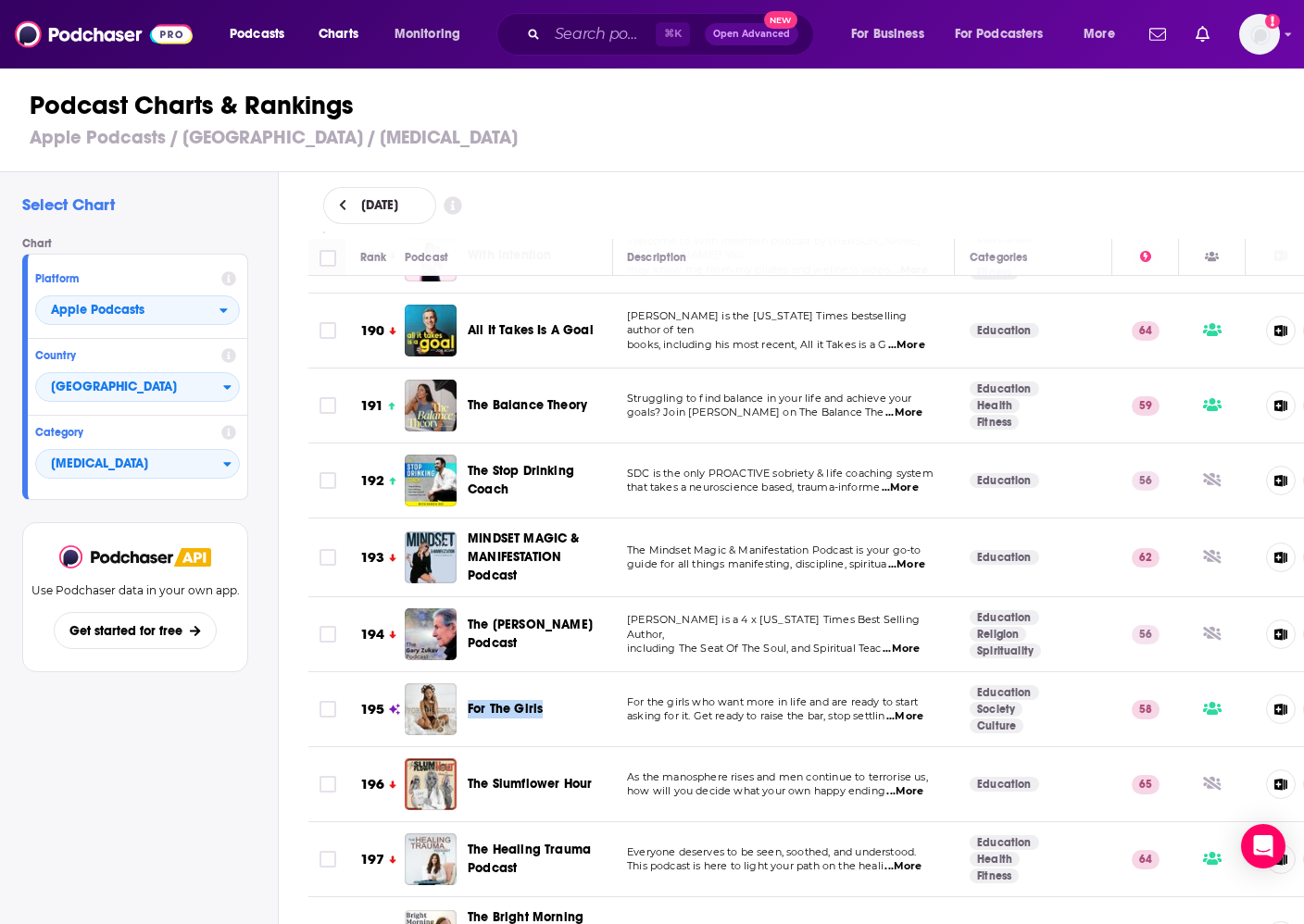
scroll to position [14779, 1]
drag, startPoint x: 470, startPoint y: 655, endPoint x: 945, endPoint y: 9, distance: 801.8
click at [0, 0] on div "Podcasts Charts Monitoring ⌘ K Open Advanced New For Business For Podcasters Mo…" at bounding box center [652, 462] width 1304 height 924
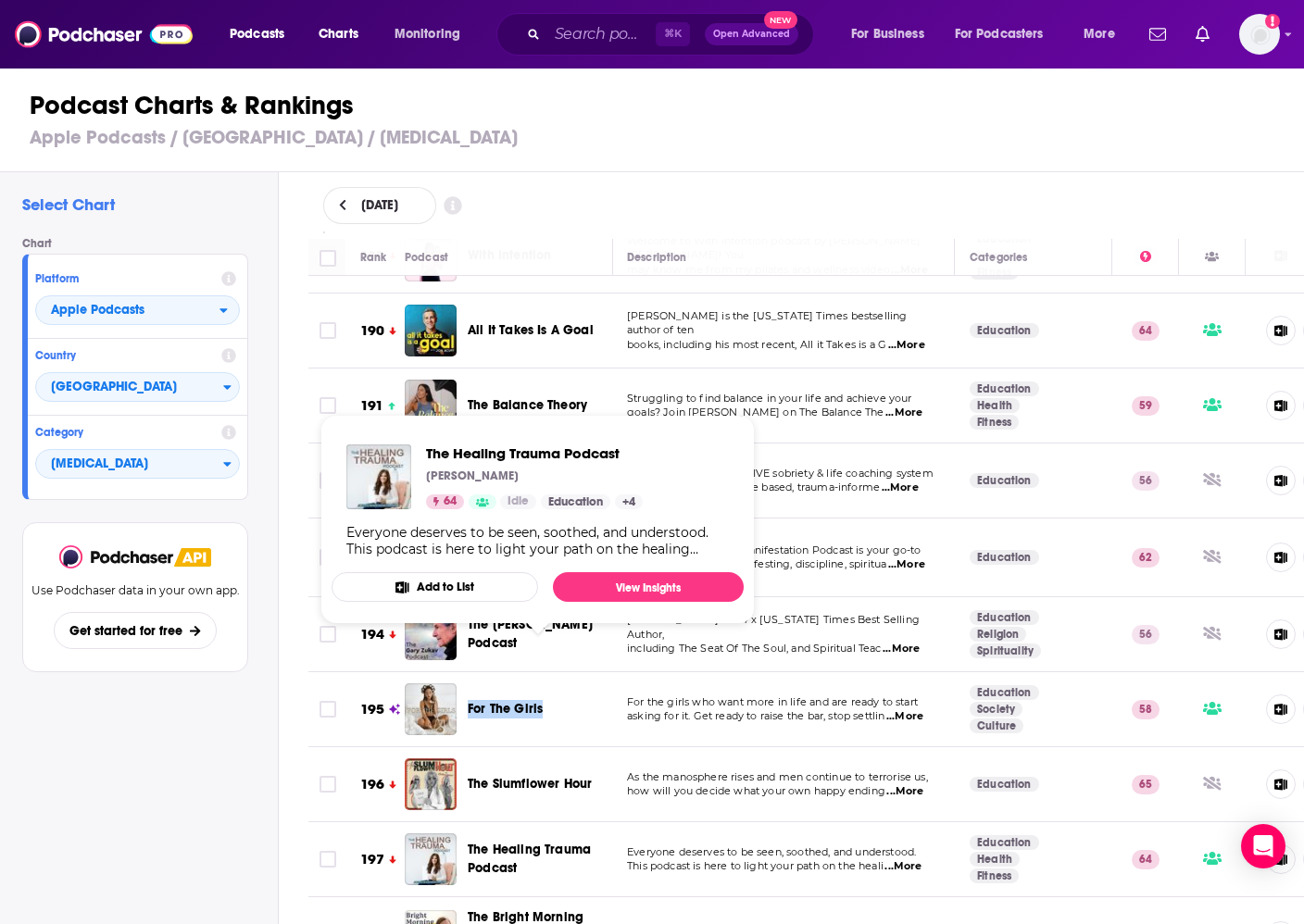
click at [532, 841] on span "The Healing Trauma Podcast" at bounding box center [529, 858] width 123 height 34
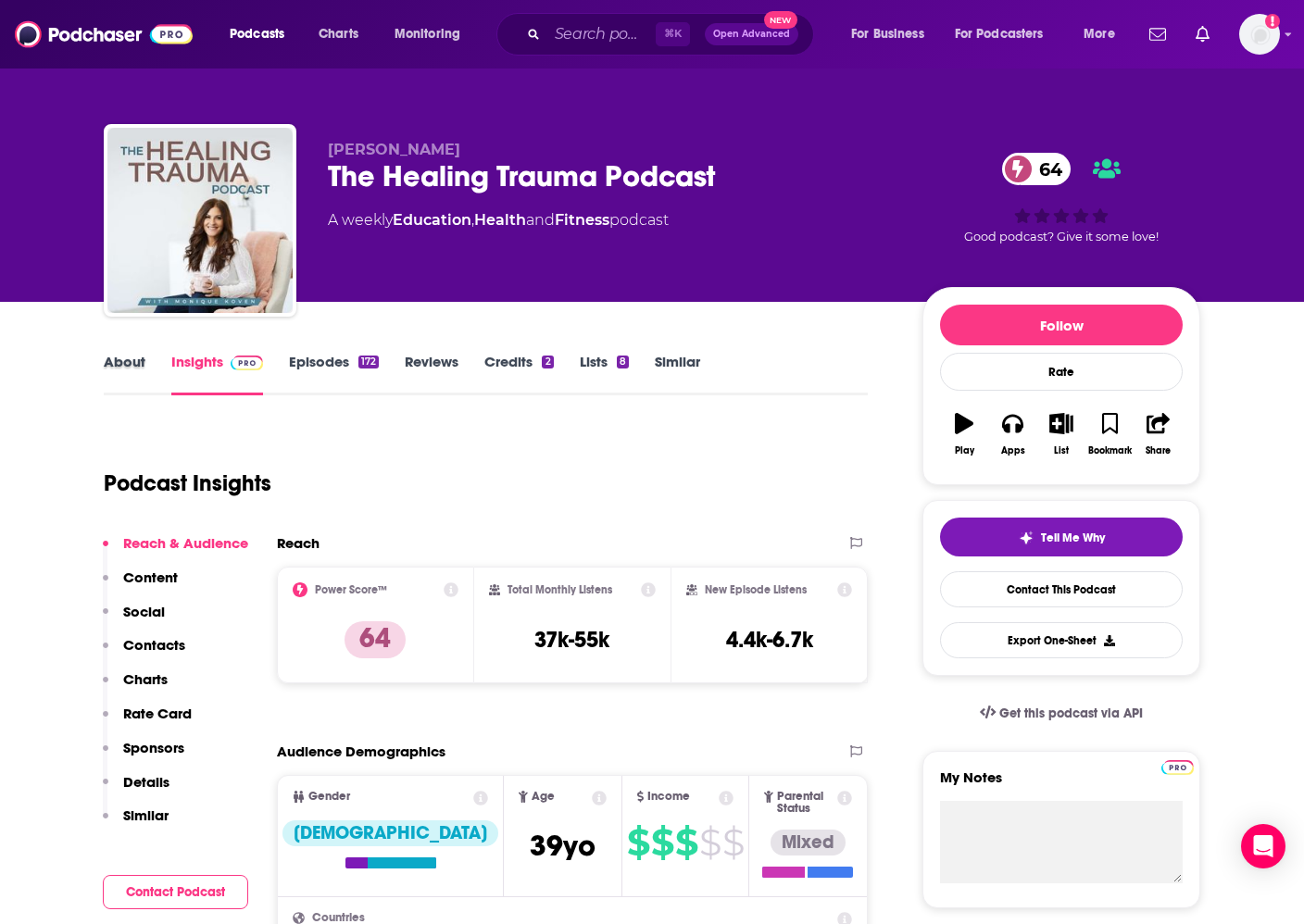
drag, startPoint x: 150, startPoint y: 356, endPoint x: 139, endPoint y: 355, distance: 11.0
click at [150, 356] on div "About" at bounding box center [137, 374] width 67 height 43
click at [130, 355] on link "About" at bounding box center [124, 374] width 42 height 43
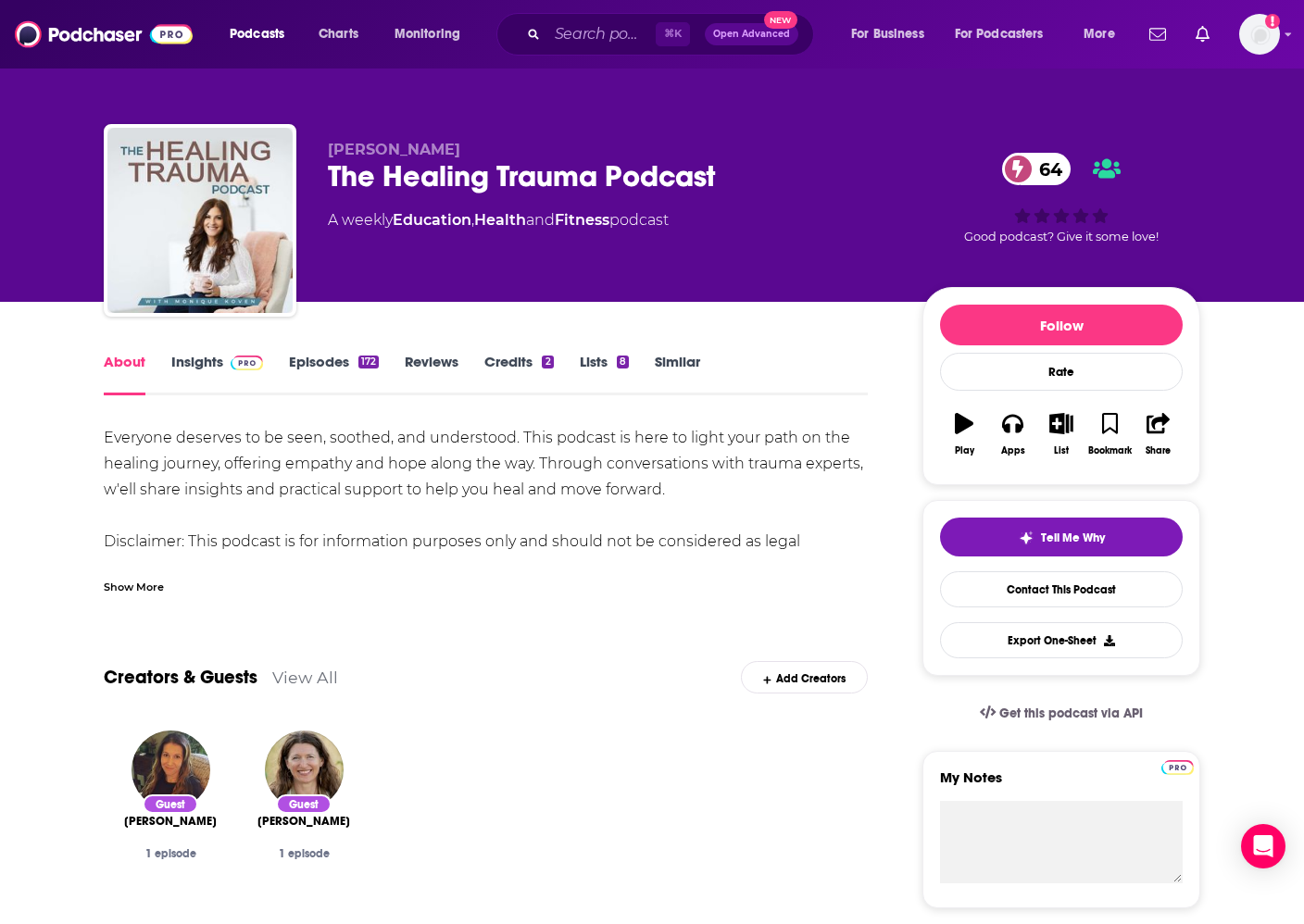
click at [145, 589] on div "Show More" at bounding box center [134, 585] width 61 height 18
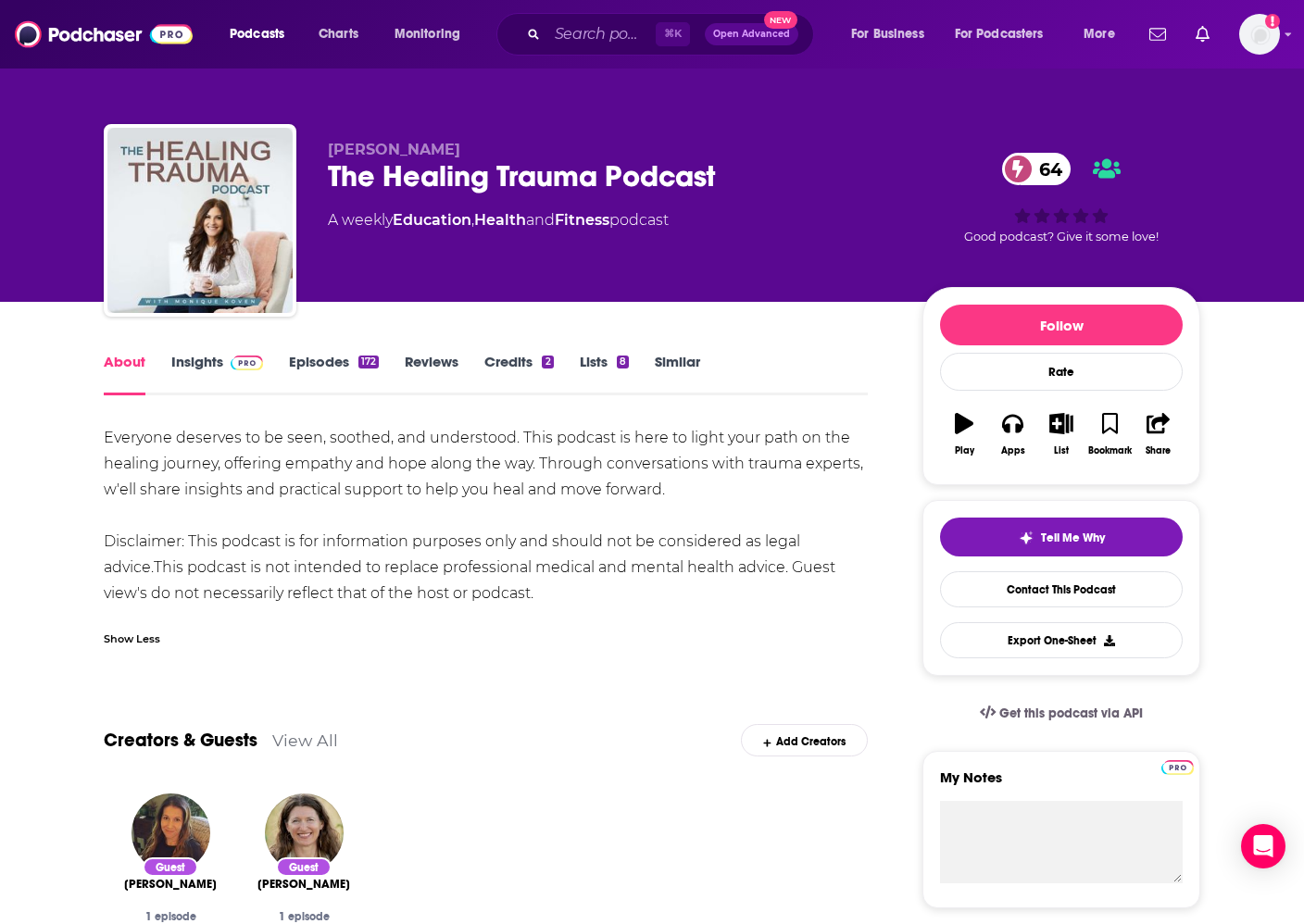
click at [319, 358] on link "Episodes 172" at bounding box center [334, 374] width 90 height 43
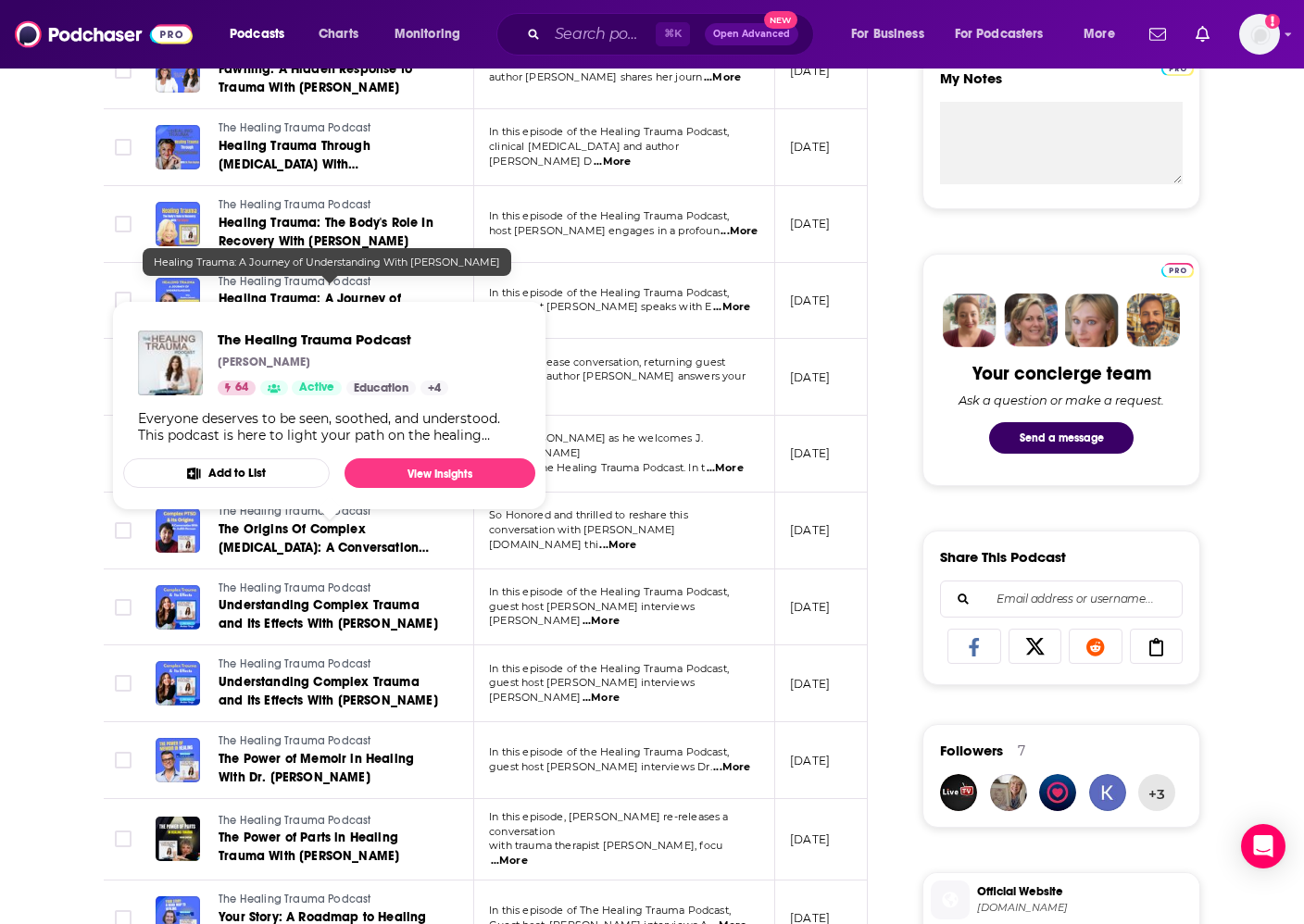
scroll to position [742, 0]
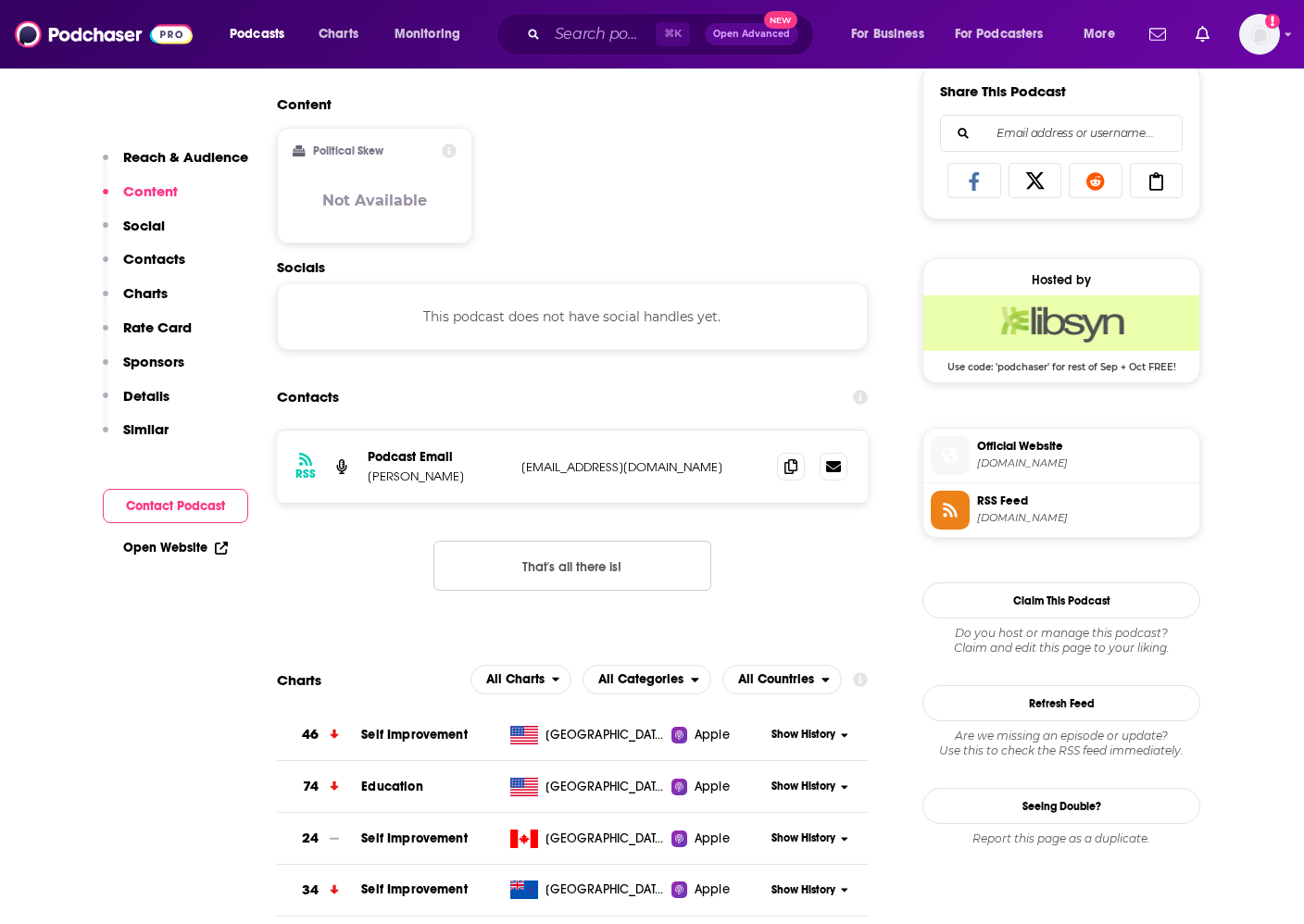
scroll to position [1166, 0]
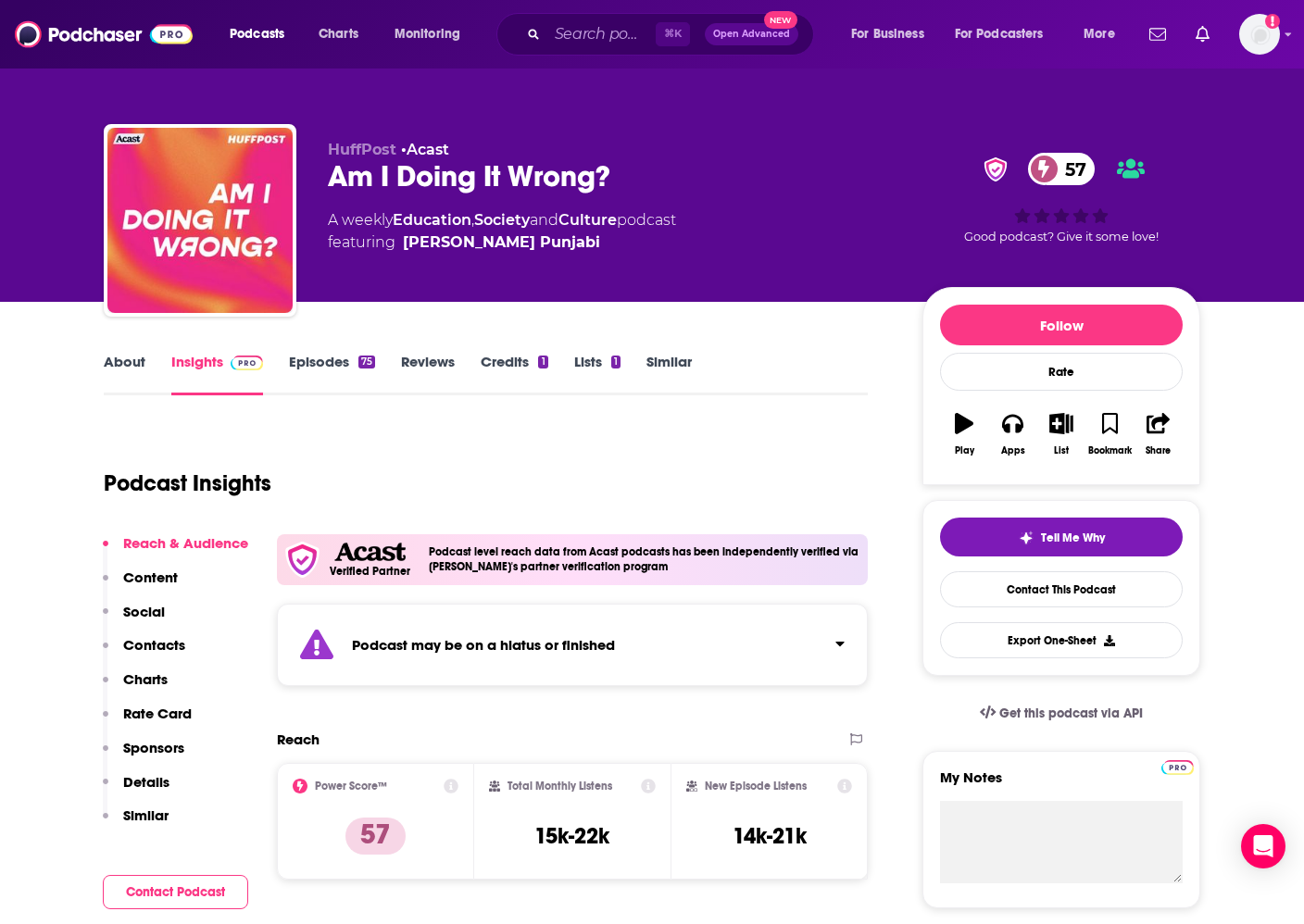
click at [340, 360] on link "Episodes 75" at bounding box center [332, 374] width 86 height 43
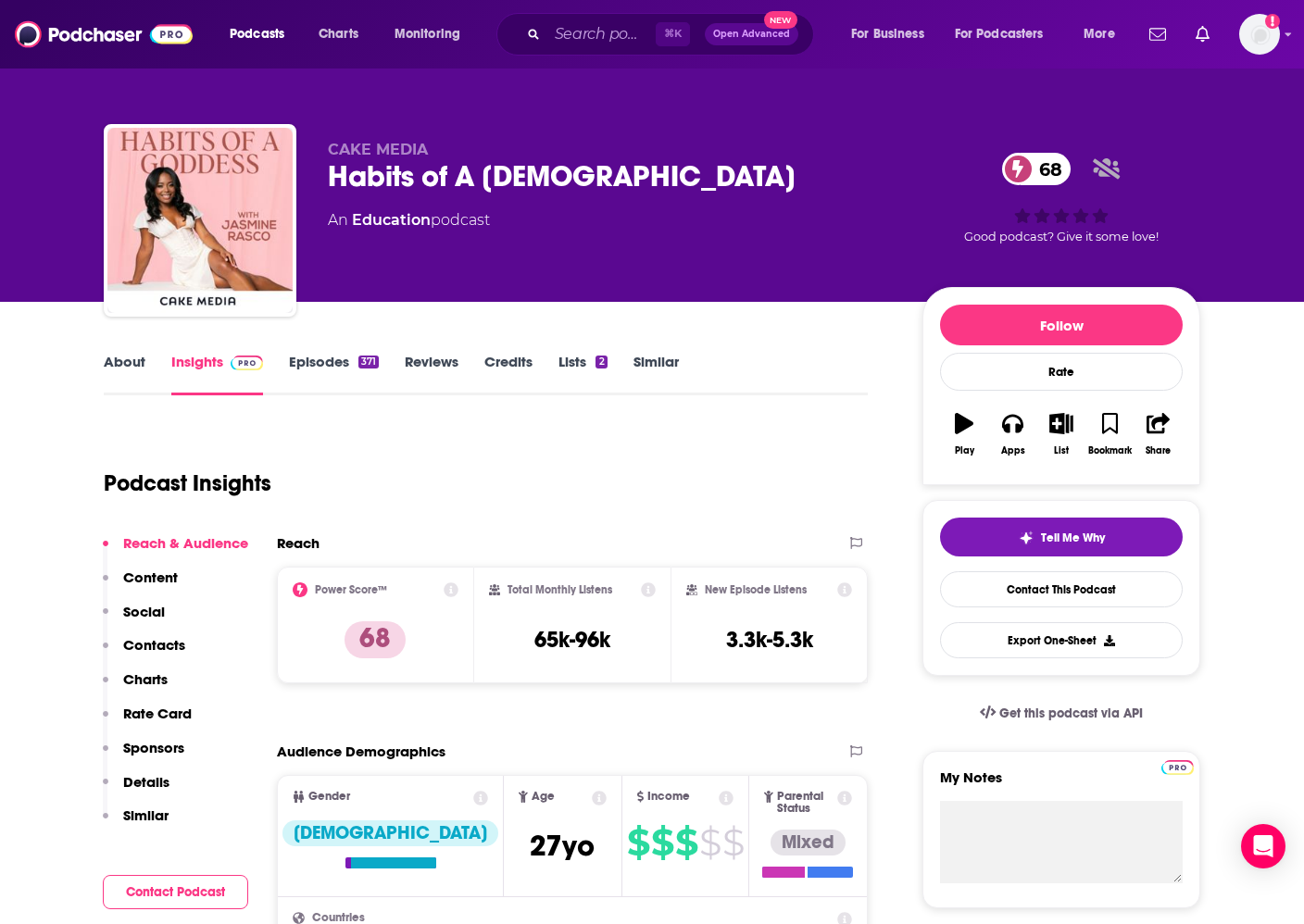
click at [121, 363] on link "About" at bounding box center [124, 374] width 42 height 43
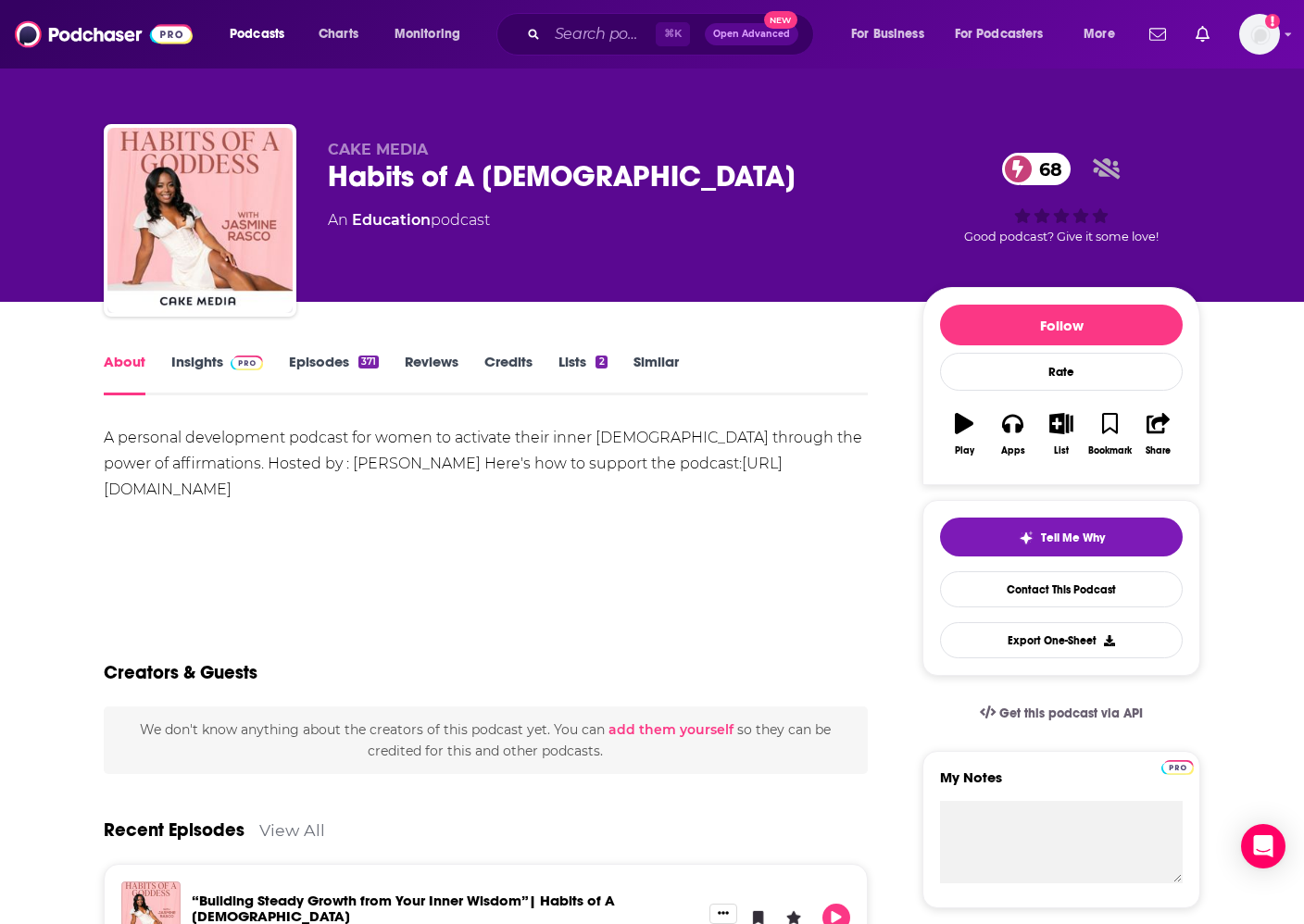
click at [326, 365] on link "Episodes 371" at bounding box center [334, 374] width 90 height 43
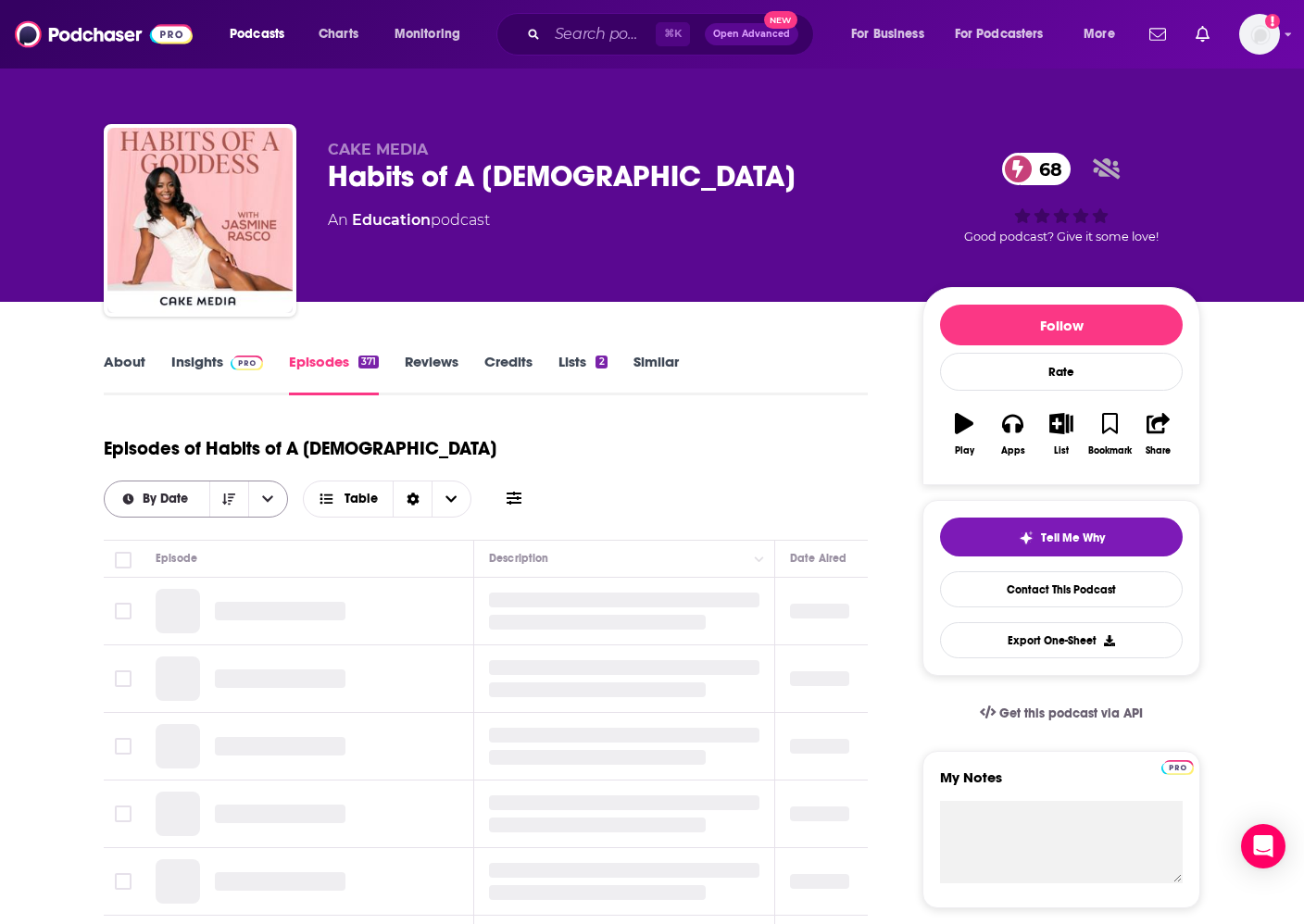
scroll to position [68, 0]
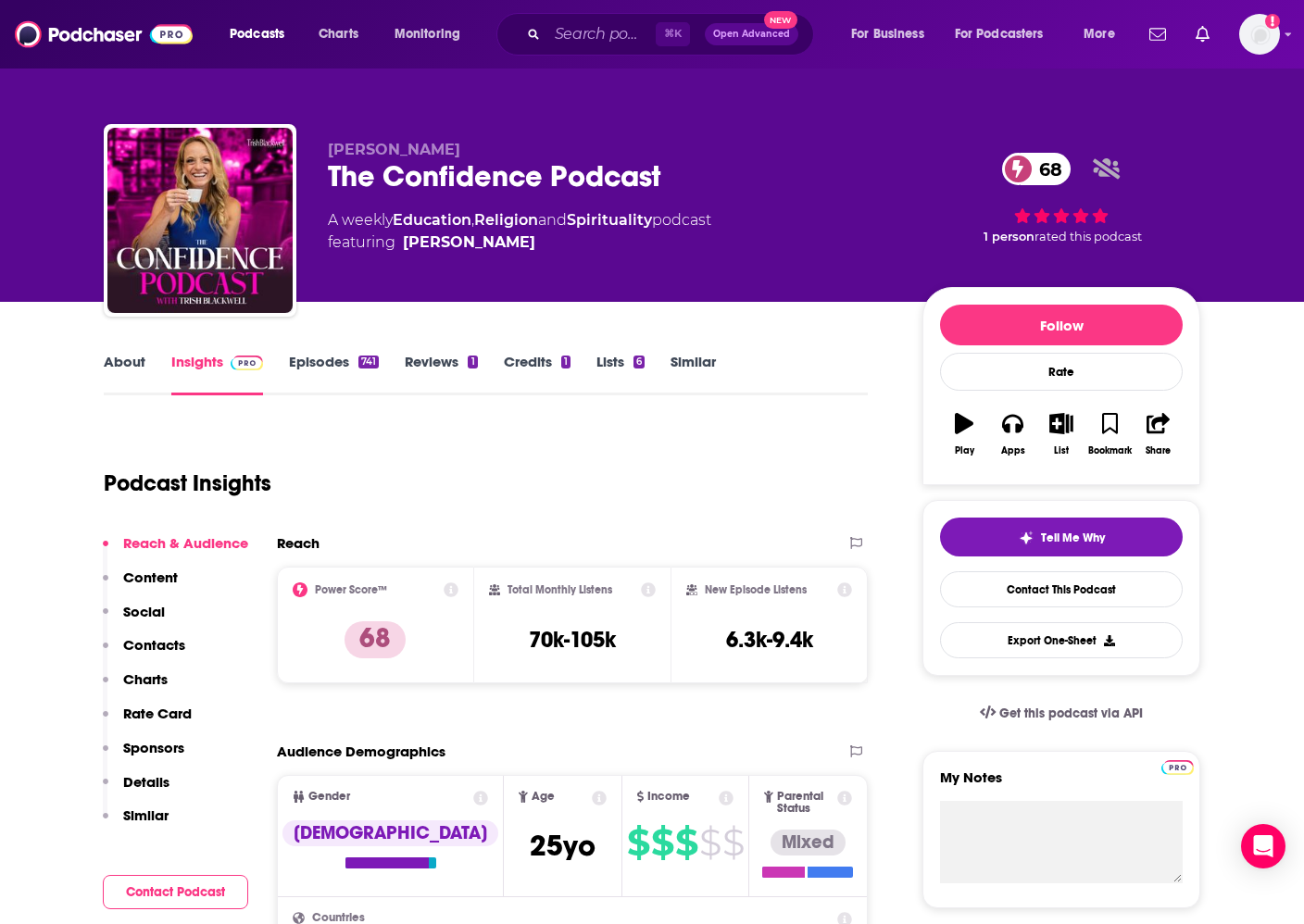
click at [125, 362] on link "About" at bounding box center [124, 374] width 42 height 43
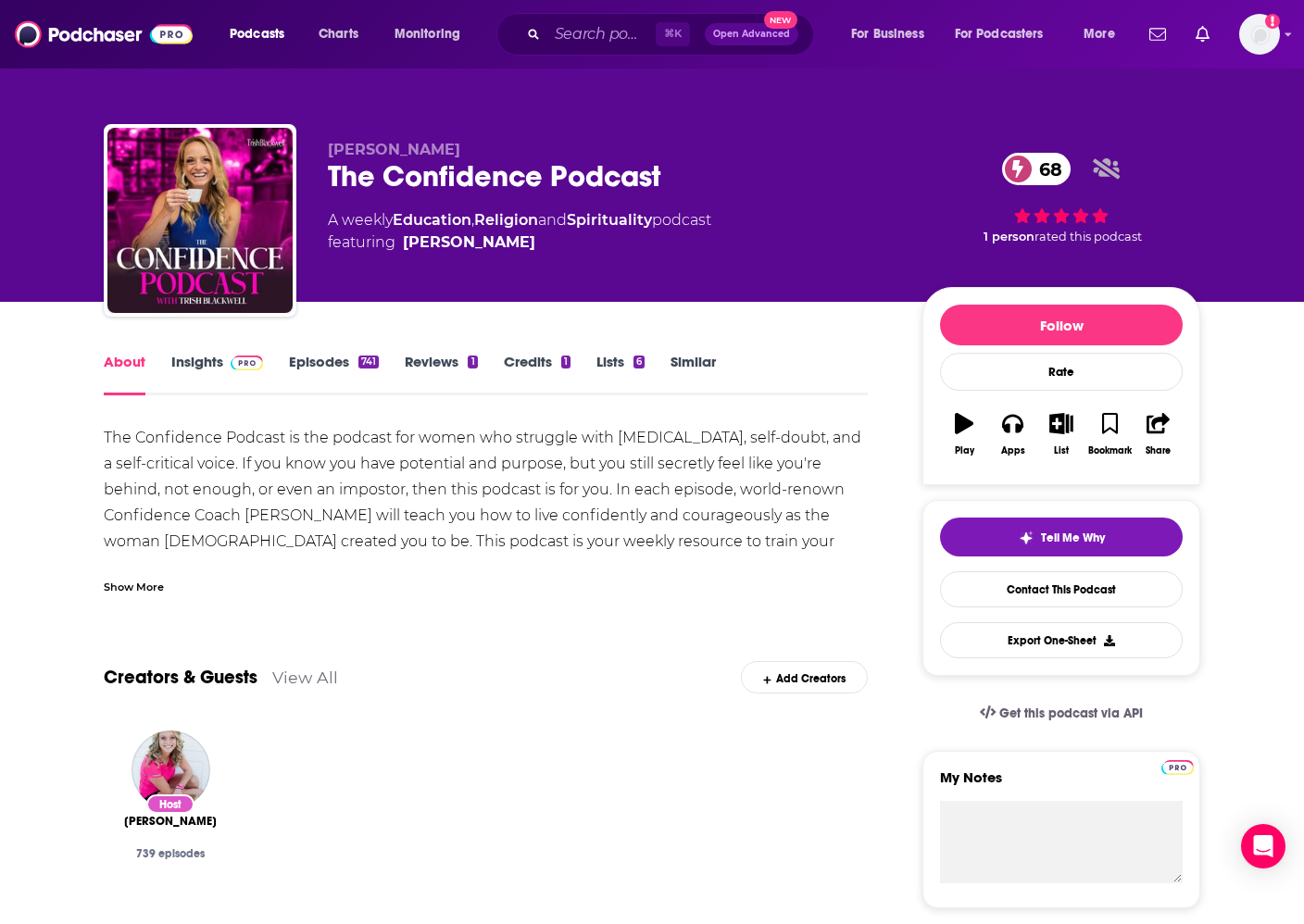
click at [335, 361] on link "Episodes 741" at bounding box center [334, 374] width 90 height 43
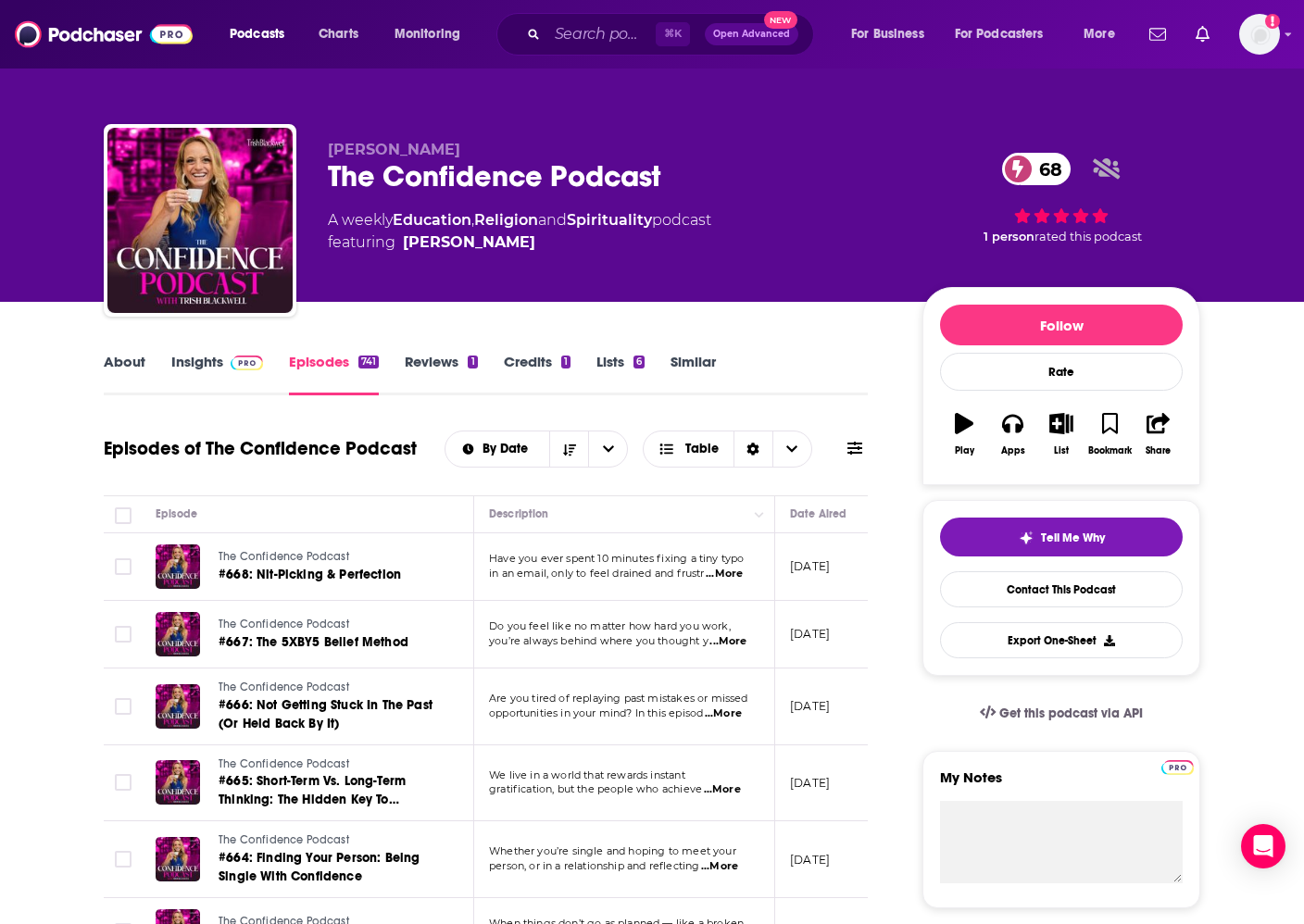
click at [730, 571] on span "...More" at bounding box center [724, 574] width 37 height 15
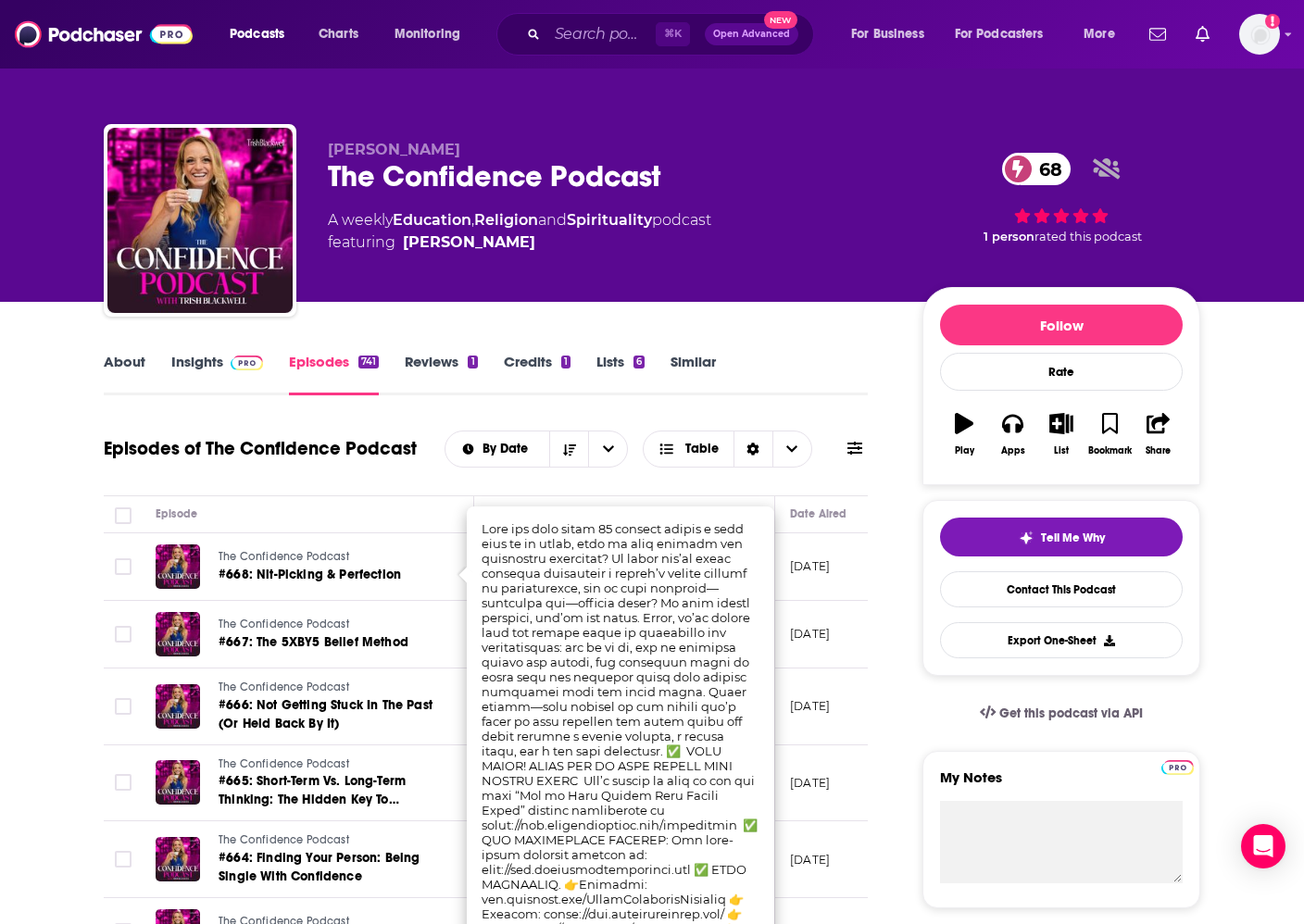
click at [416, 522] on div "Episode" at bounding box center [306, 513] width 303 height 22
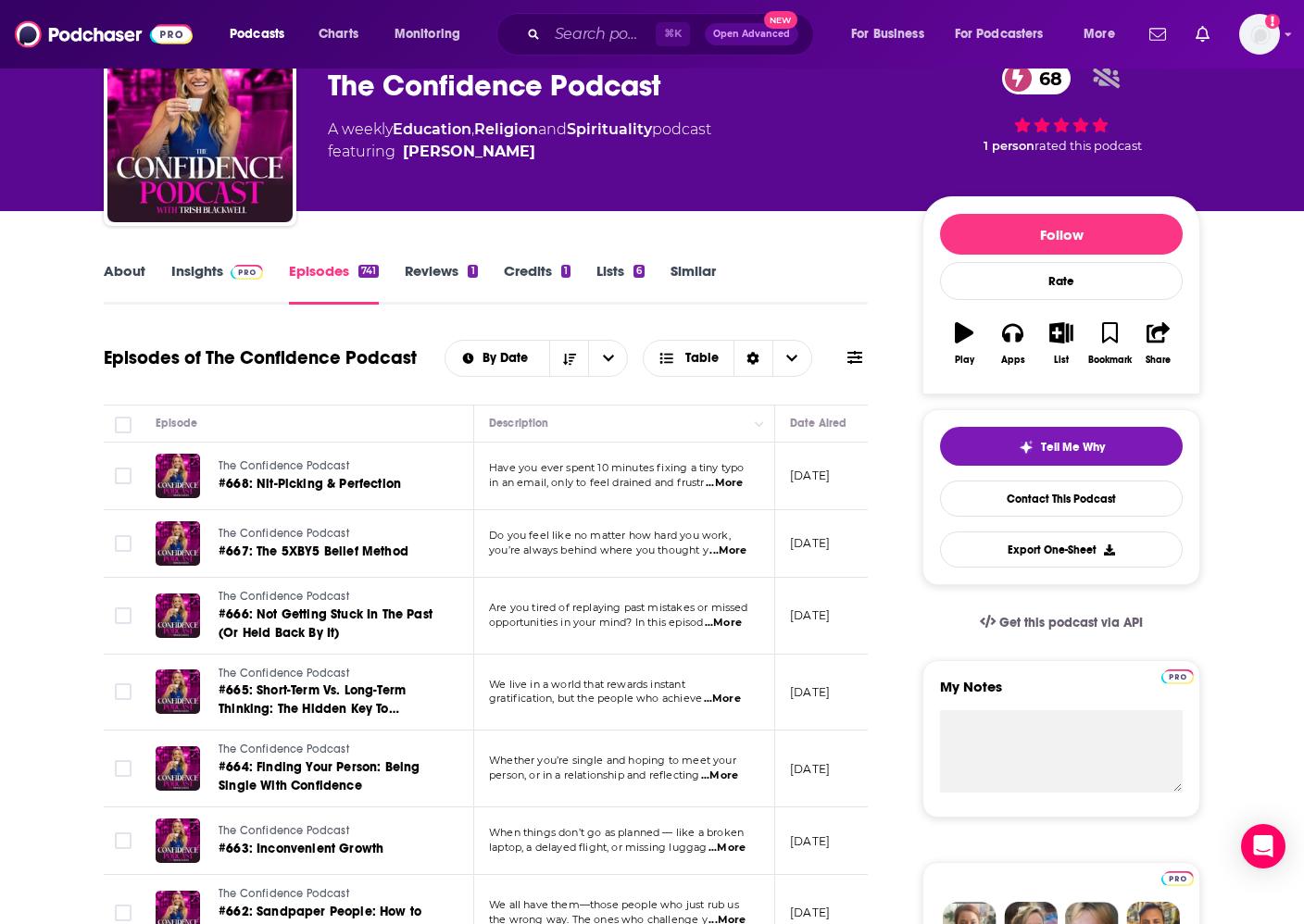
scroll to position [228, 0]
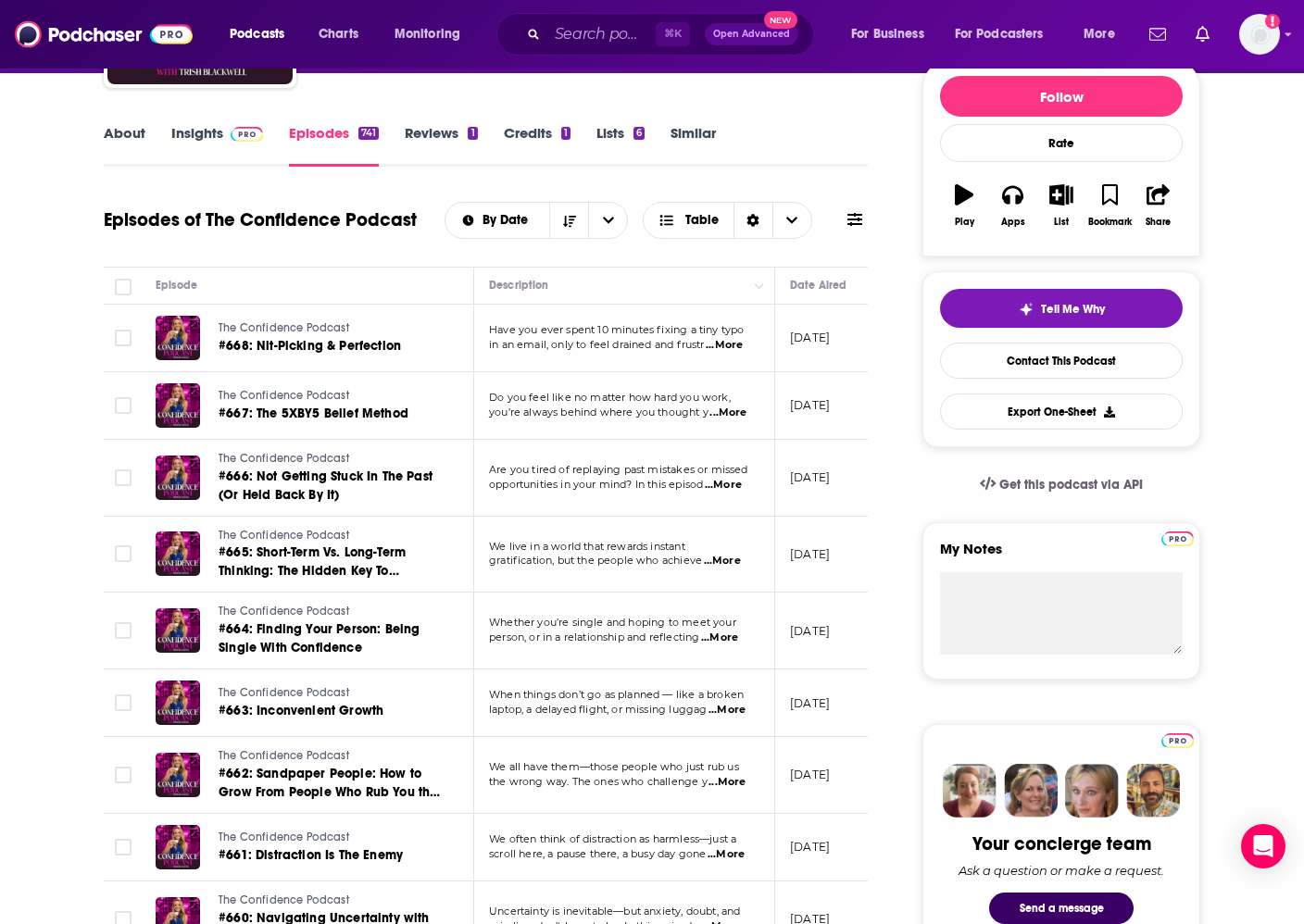
click at [733, 565] on span "...More" at bounding box center [722, 560] width 37 height 15
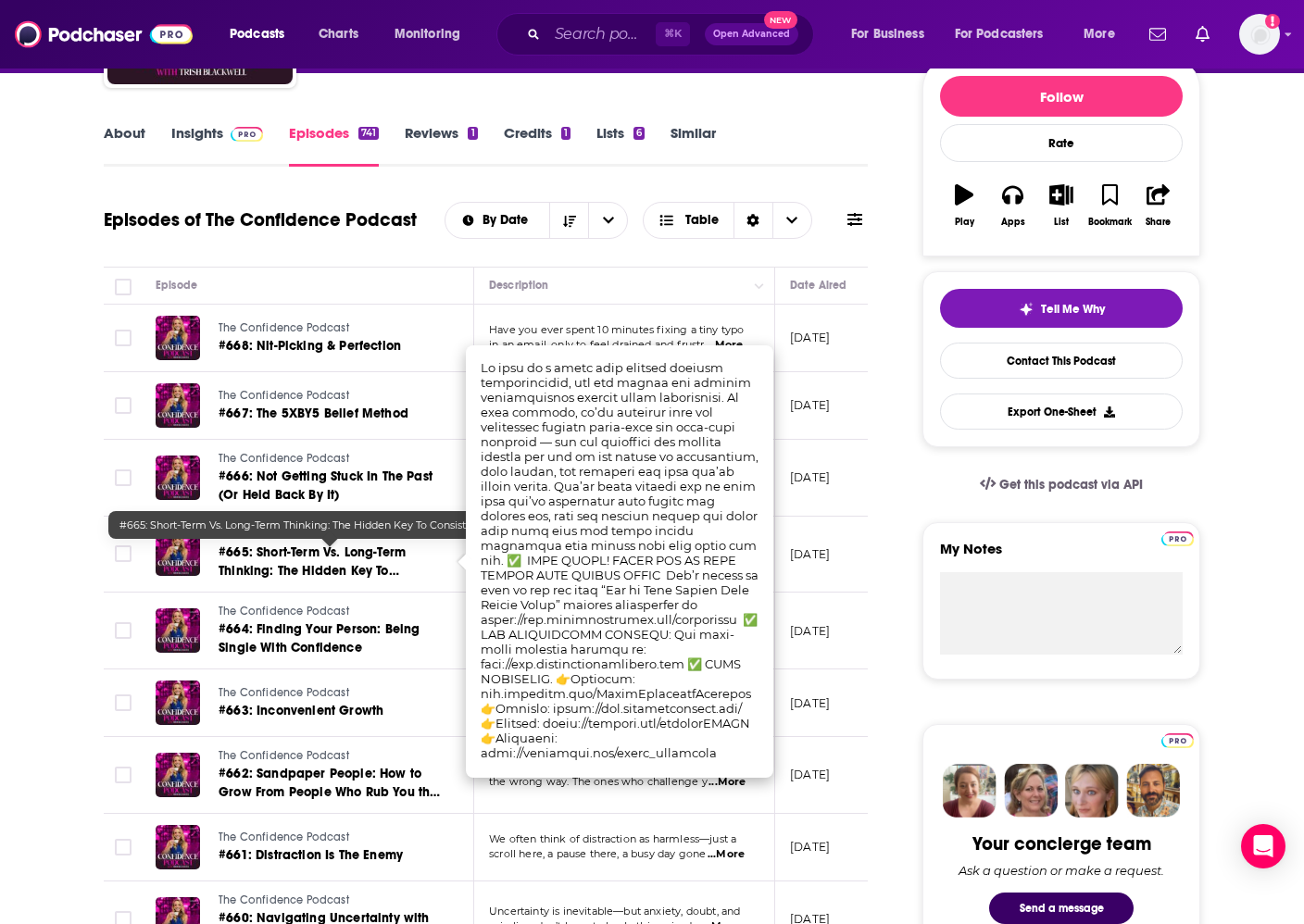
click at [354, 543] on link "The Confidence Podcast" at bounding box center [330, 536] width 223 height 17
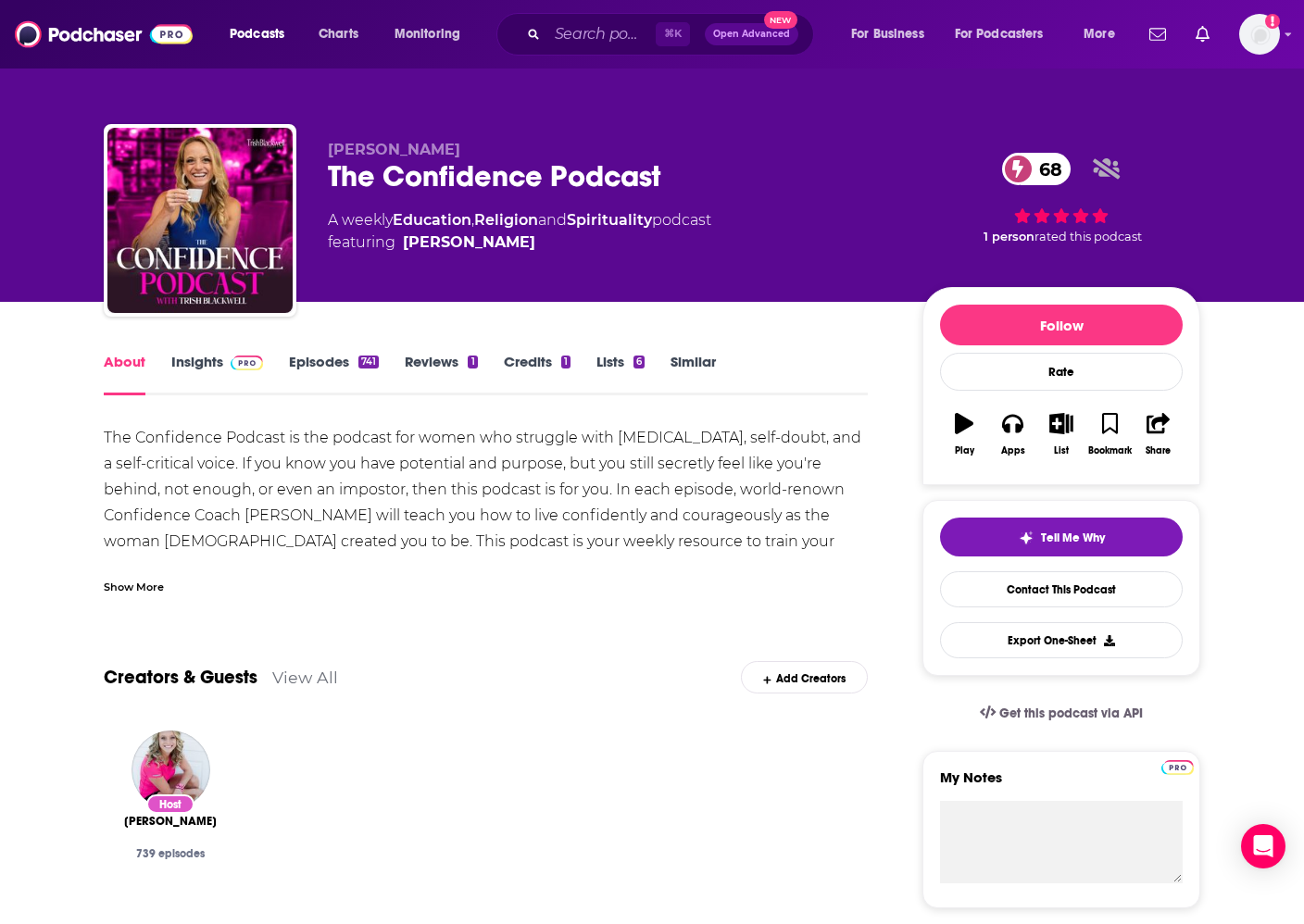
click at [332, 357] on link "Episodes 741" at bounding box center [334, 374] width 90 height 43
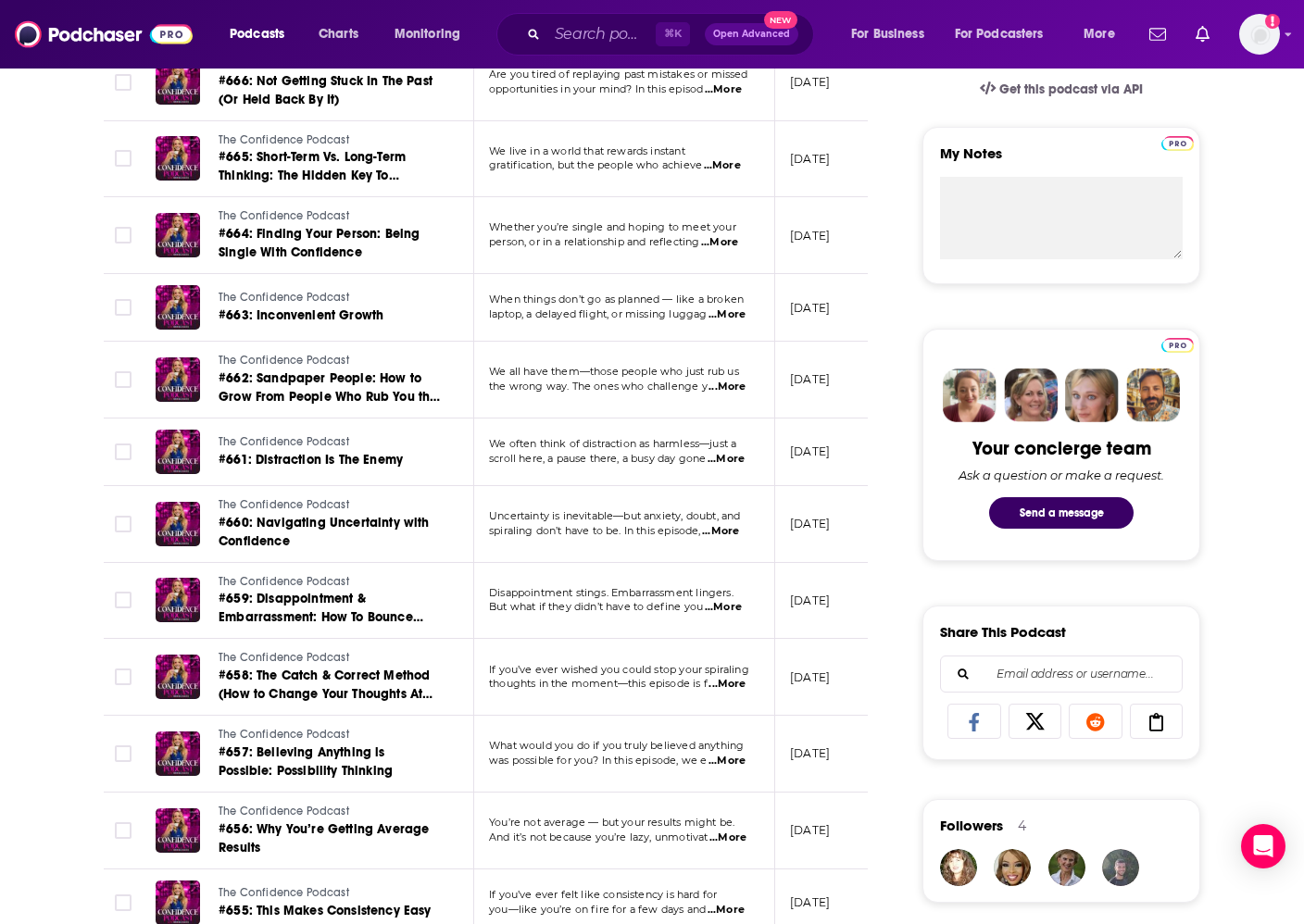
scroll to position [792, 0]
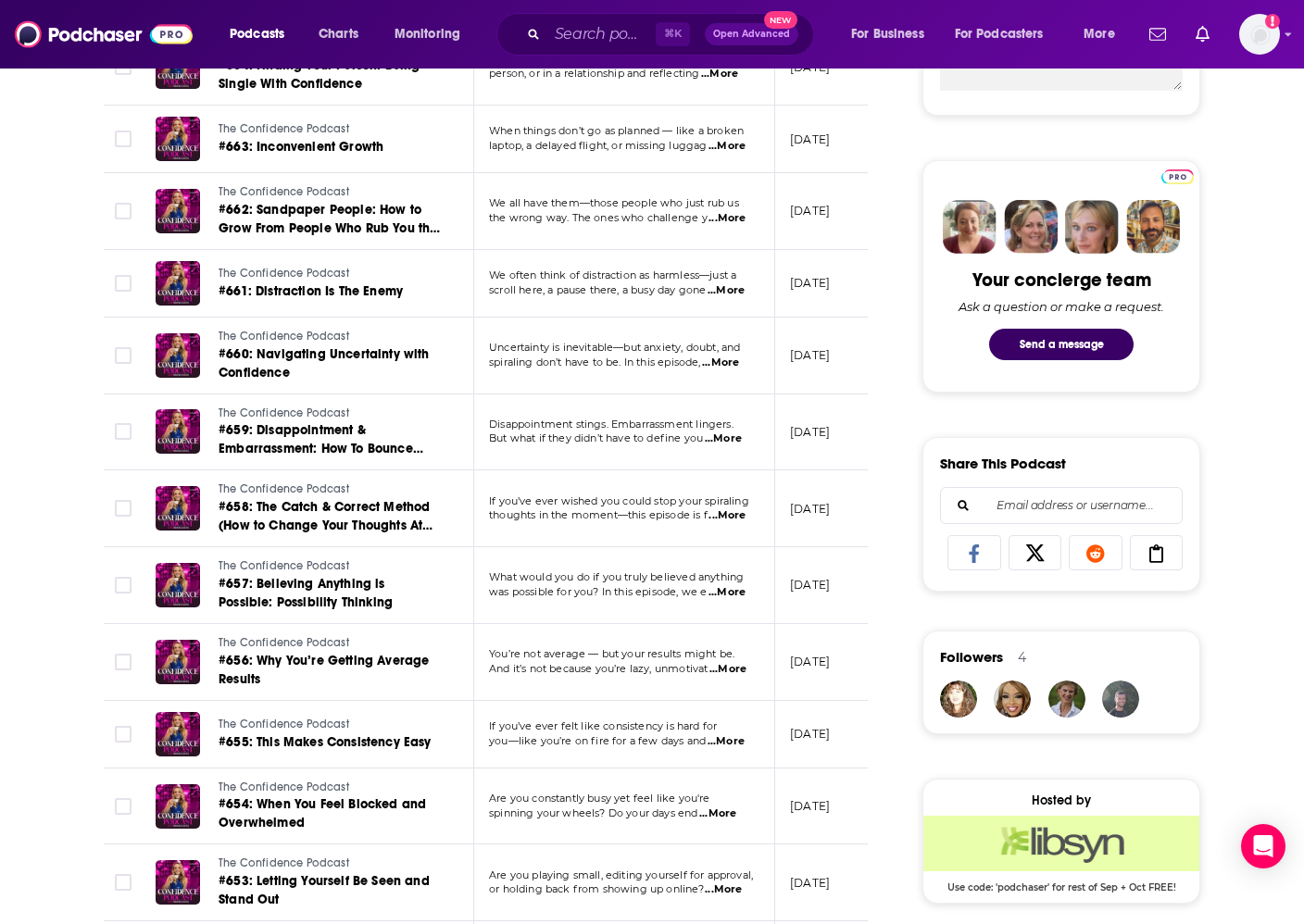
click at [732, 743] on span "...More" at bounding box center [726, 741] width 37 height 15
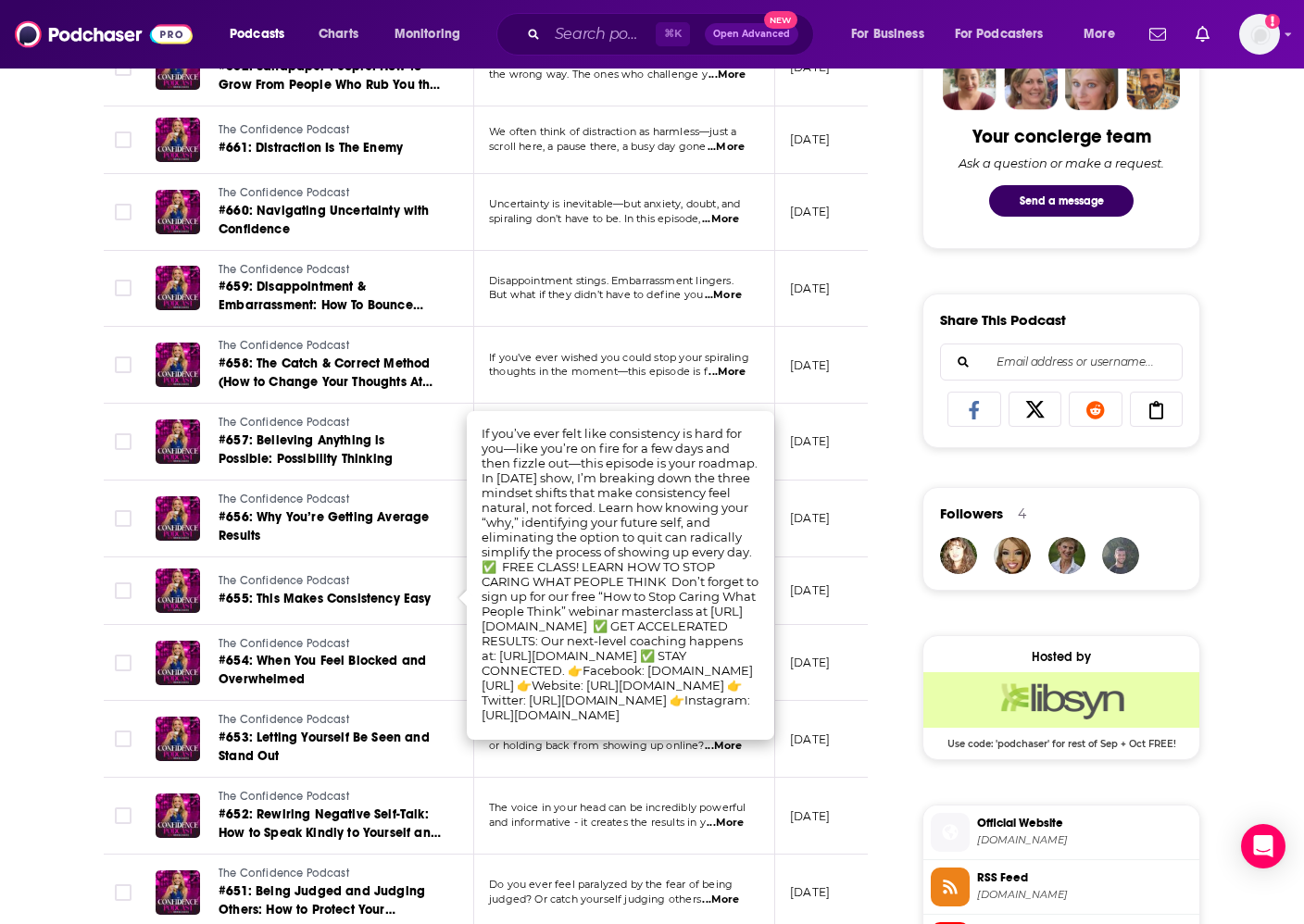
scroll to position [939, 0]
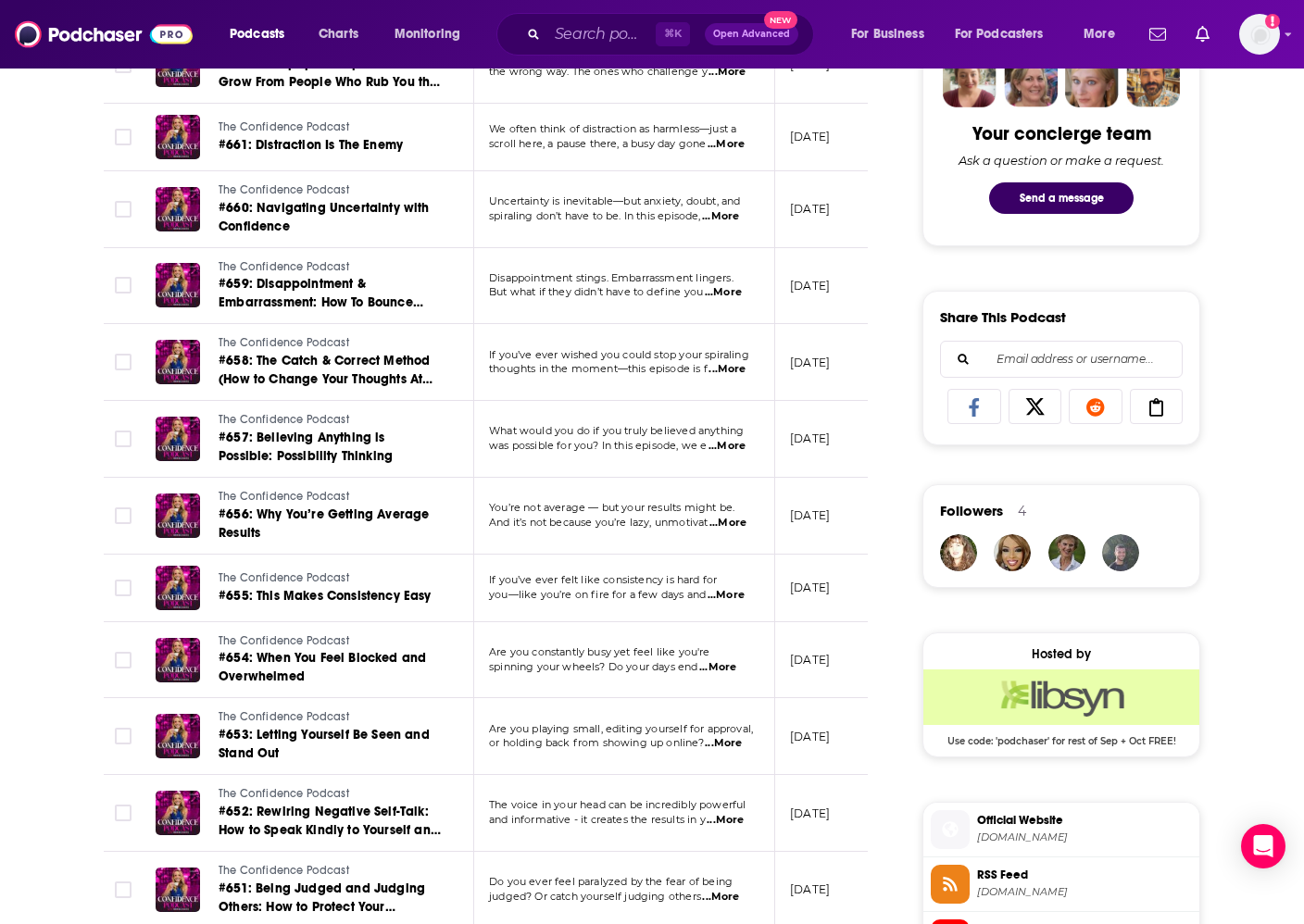
click at [385, 703] on td "The Confidence Podcast #653: Letting Yourself Be Seen and Stand Out" at bounding box center [307, 736] width 334 height 77
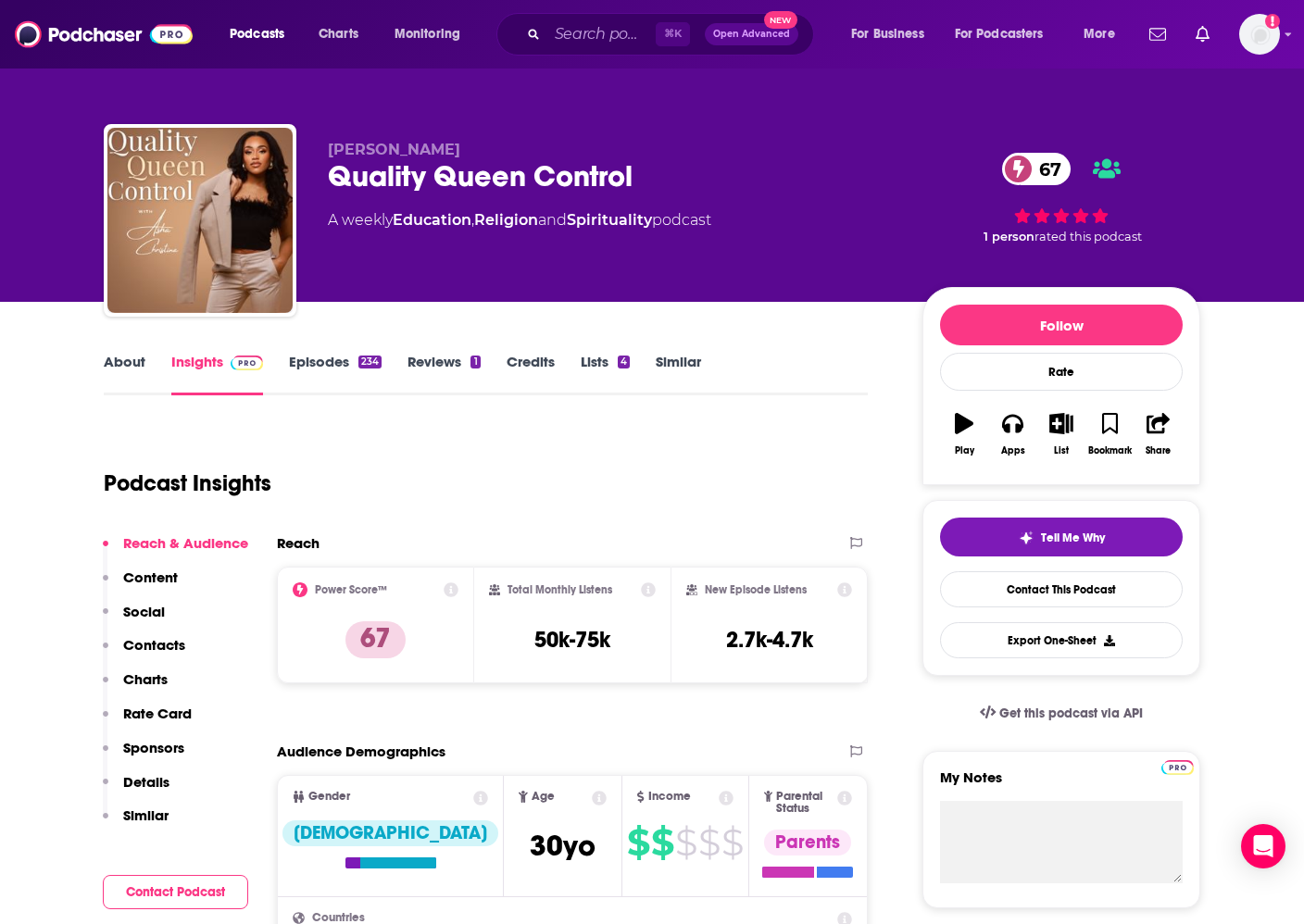
click at [136, 360] on link "About" at bounding box center [124, 374] width 42 height 43
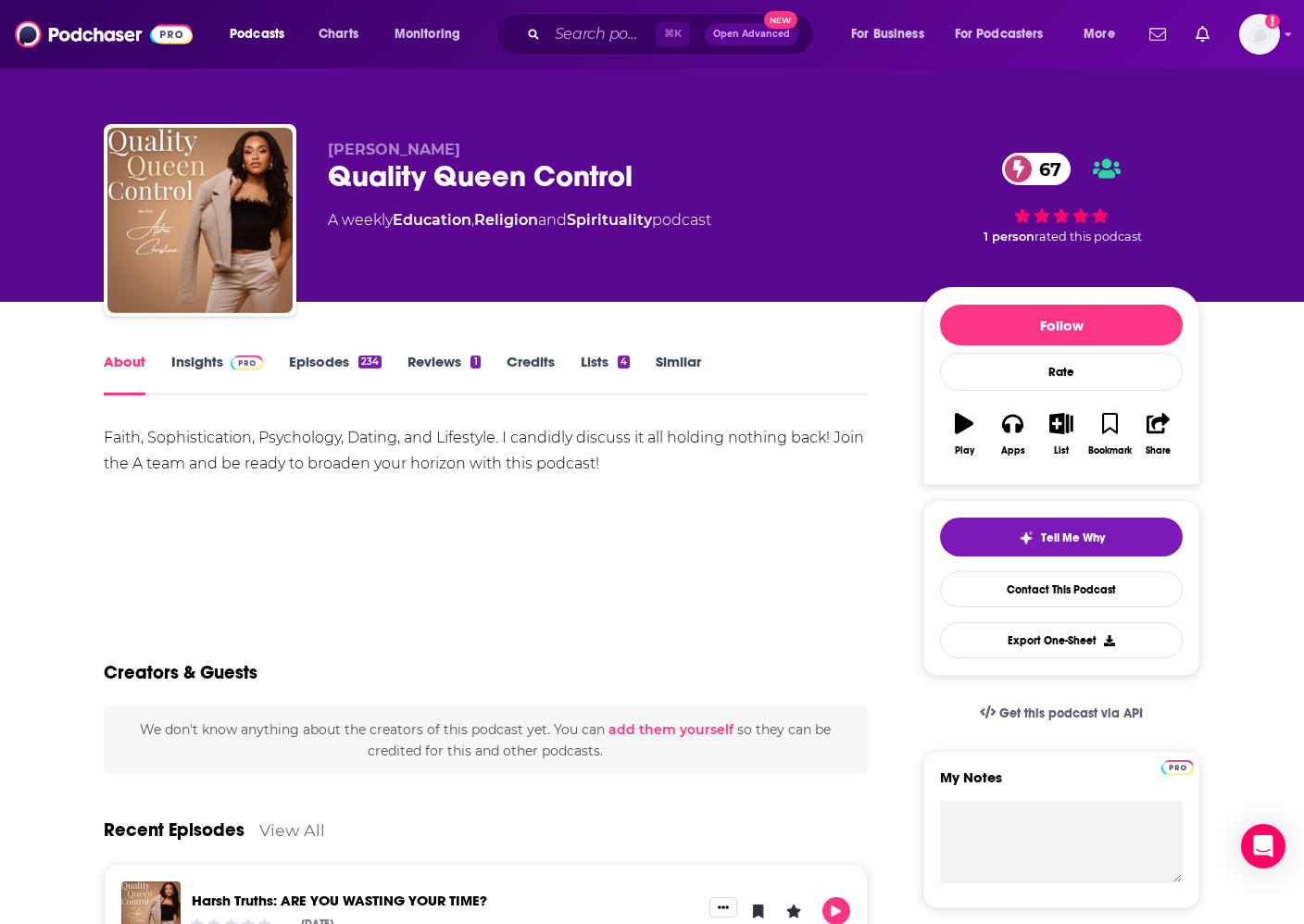
click at [224, 359] on span at bounding box center [243, 361] width 40 height 18
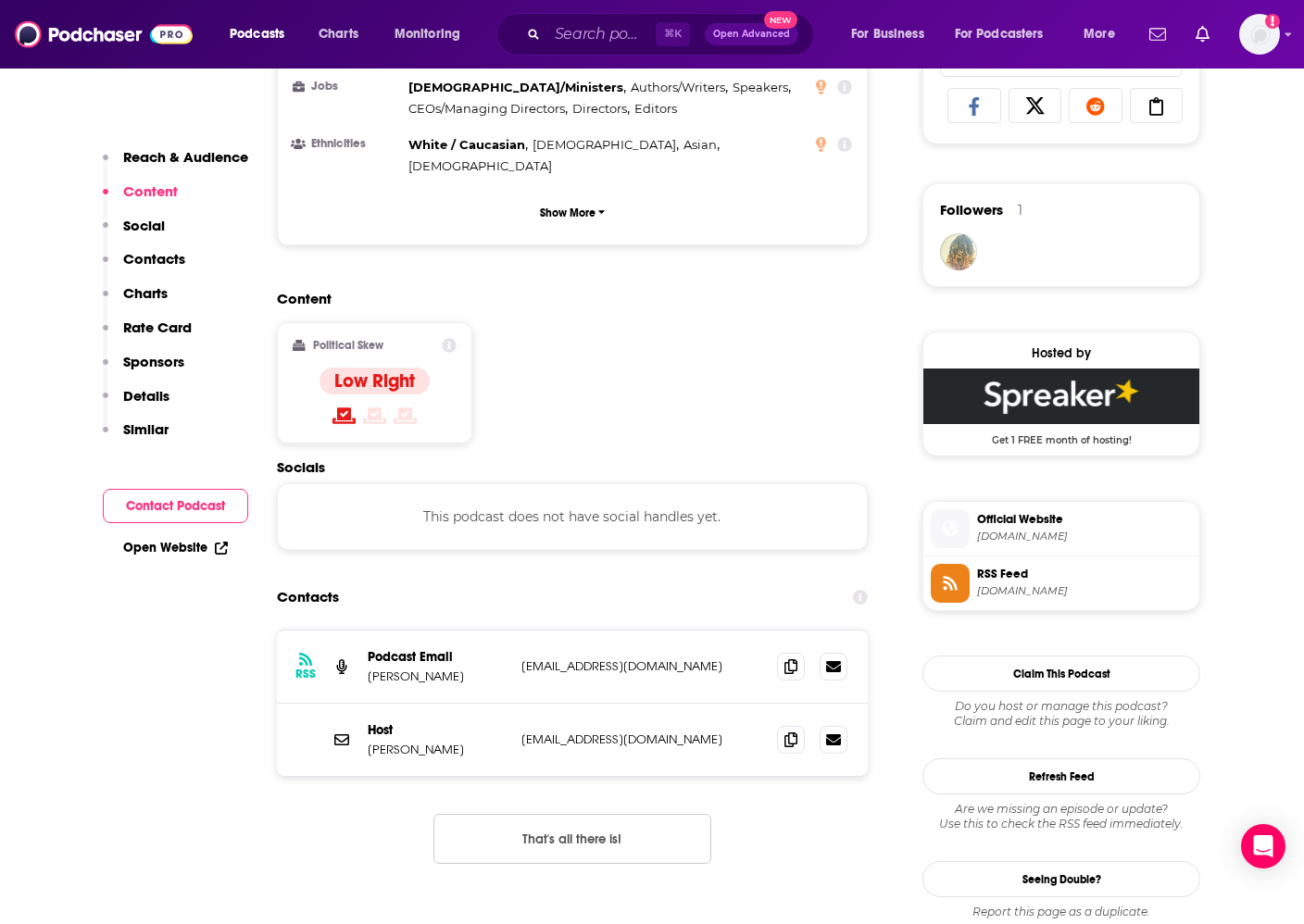
scroll to position [1390, 0]
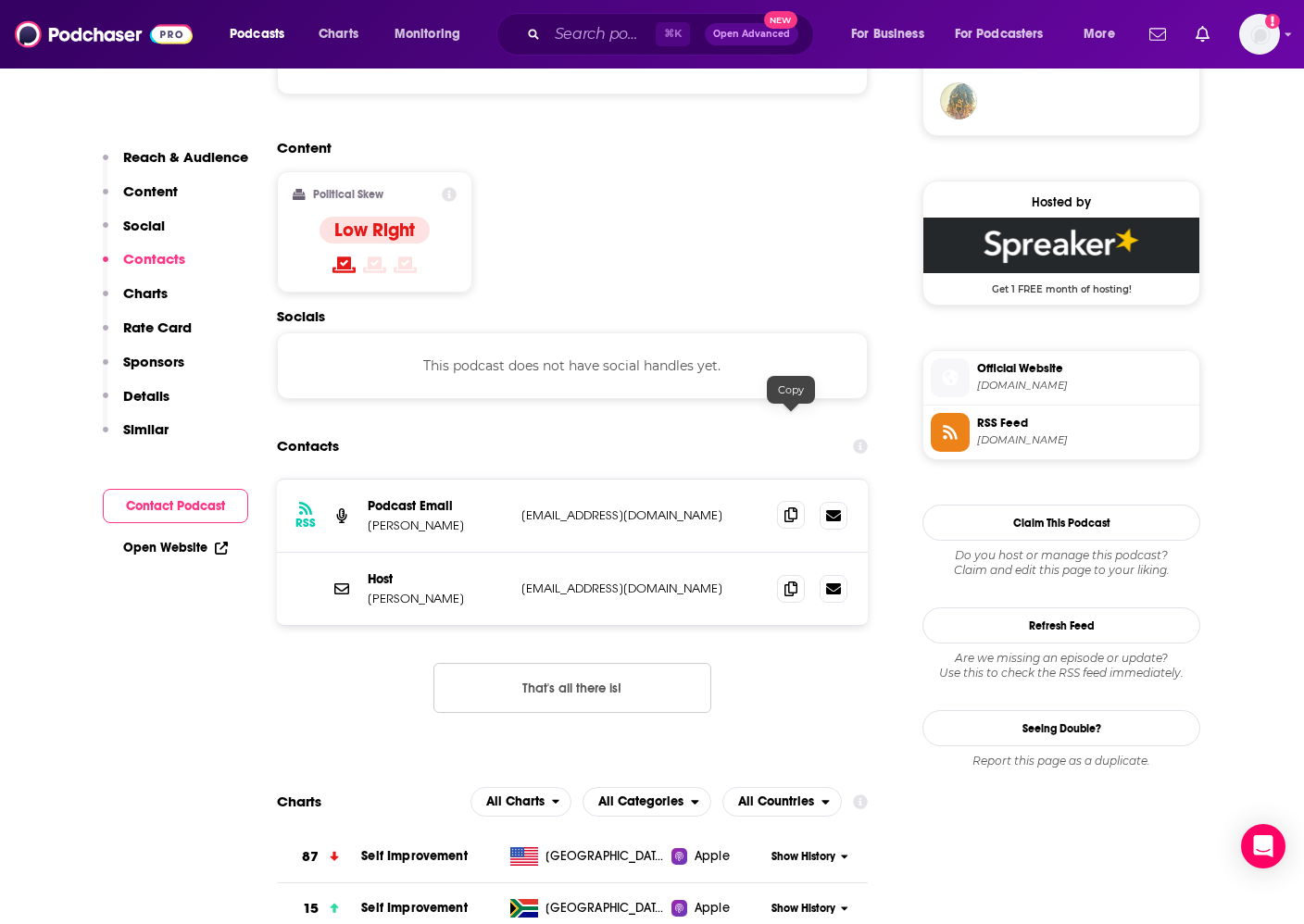
click at [791, 507] on icon at bounding box center [791, 514] width 13 height 15
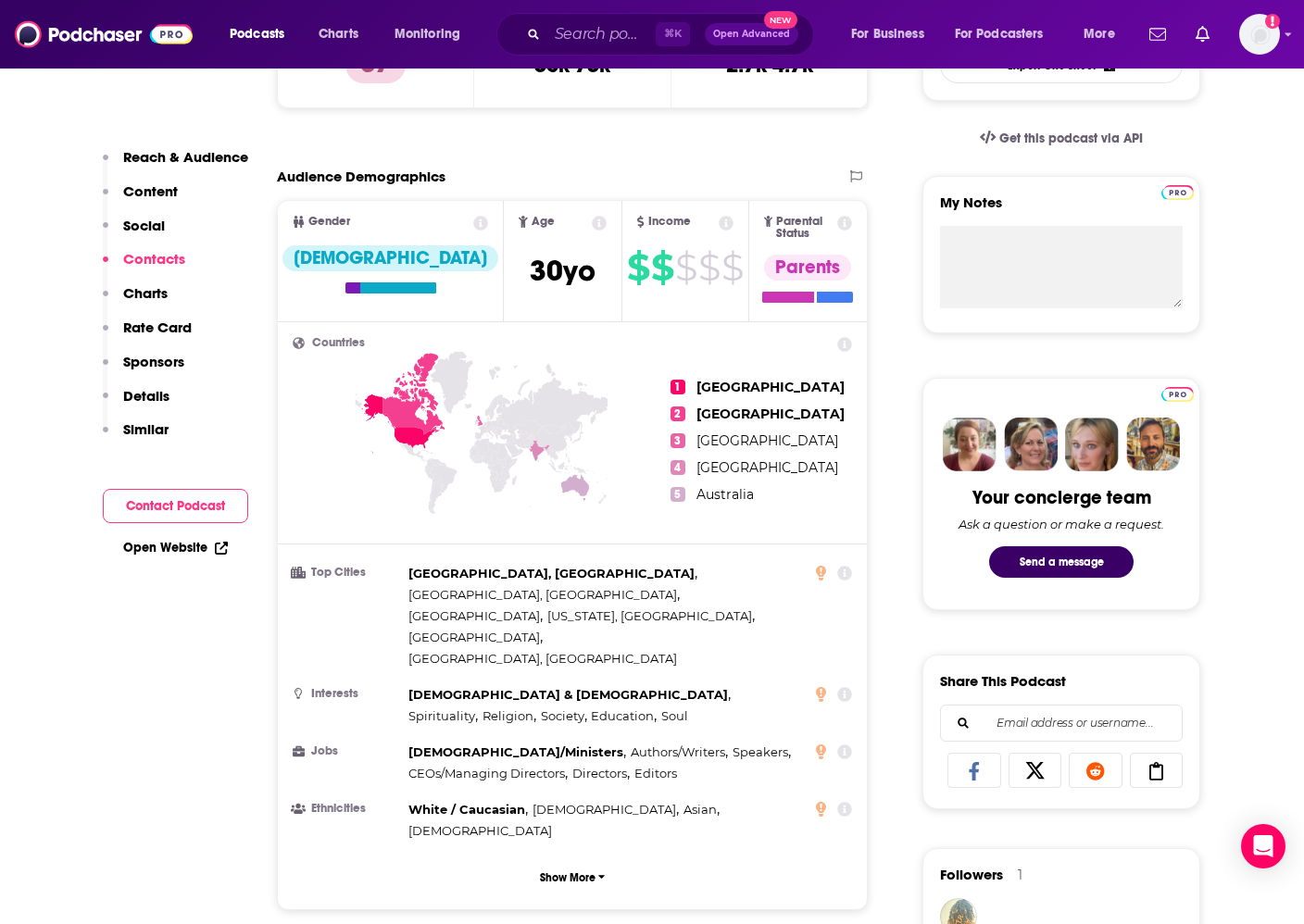
scroll to position [0, 0]
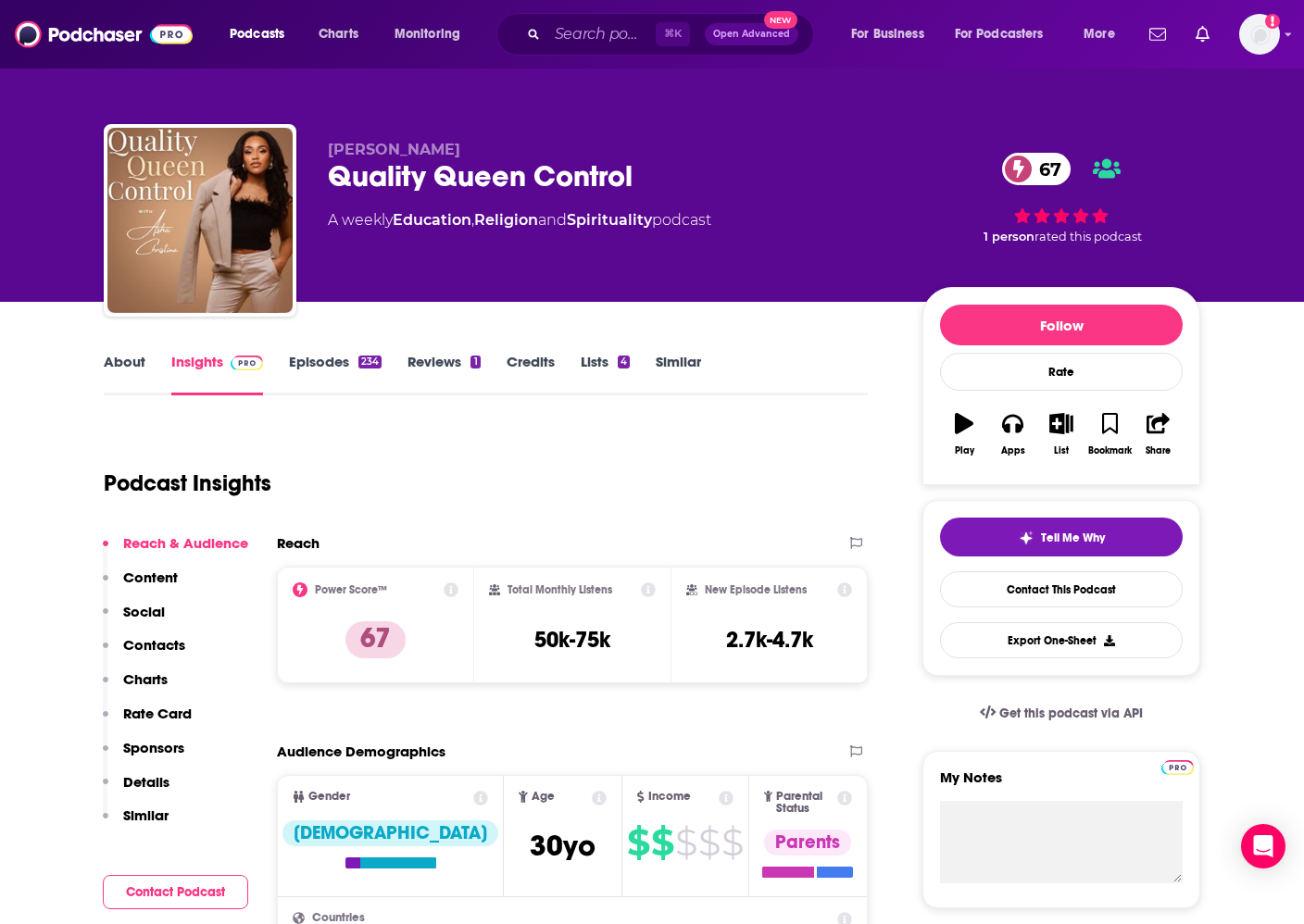
click at [310, 362] on link "Episodes 234" at bounding box center [335, 374] width 93 height 43
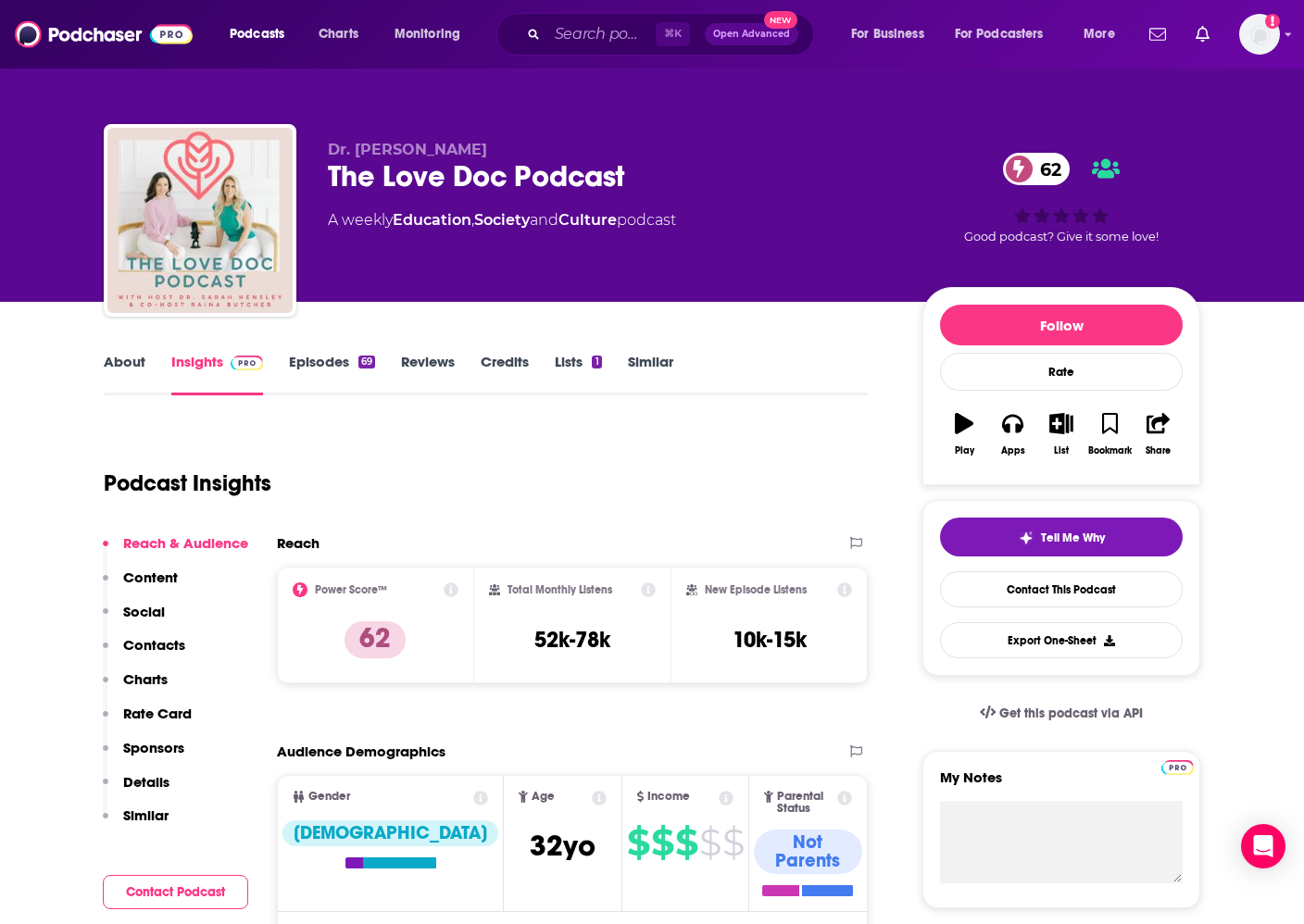
click at [133, 363] on link "About" at bounding box center [124, 374] width 42 height 43
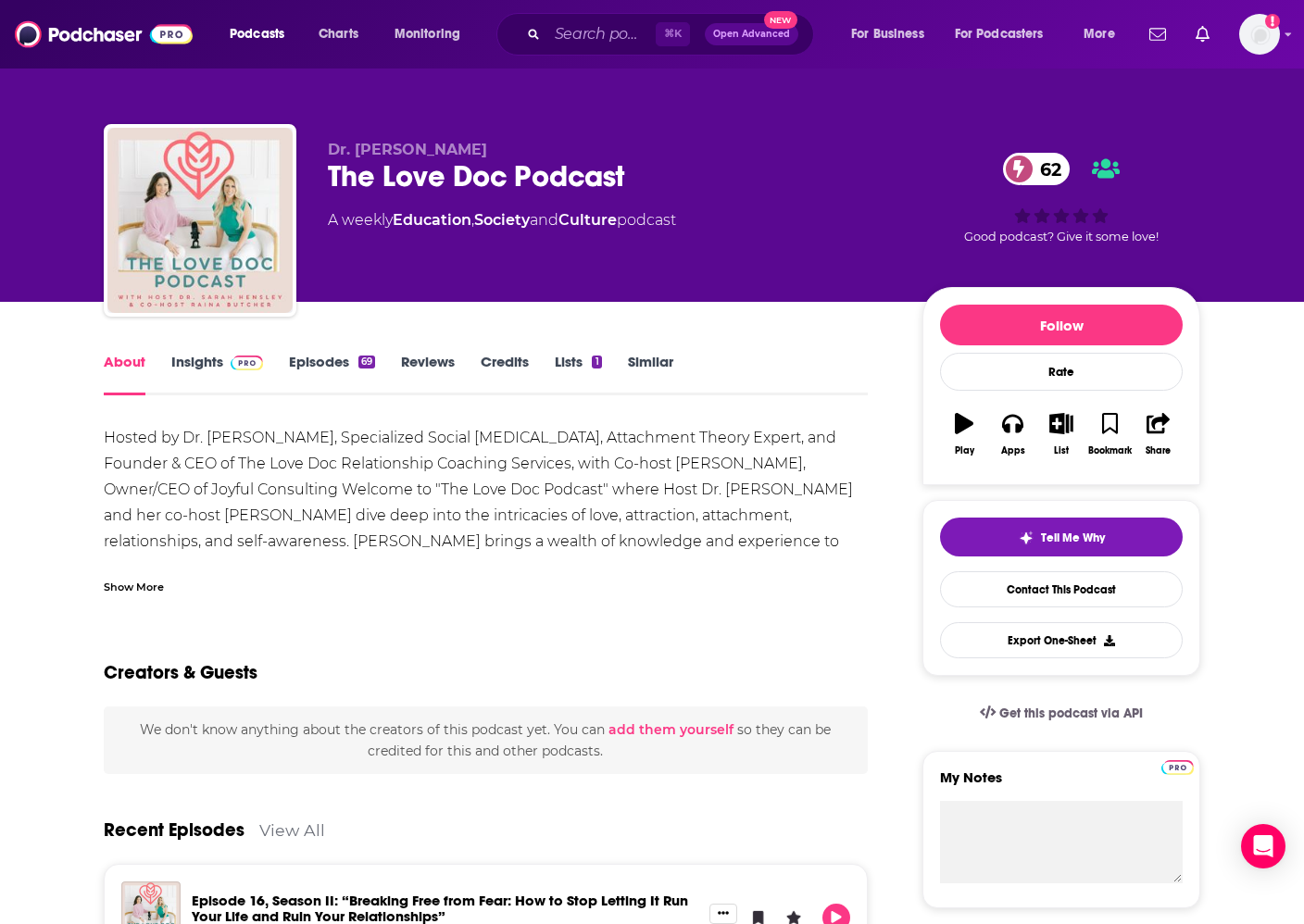
click at [144, 585] on div "Show More" at bounding box center [134, 585] width 61 height 18
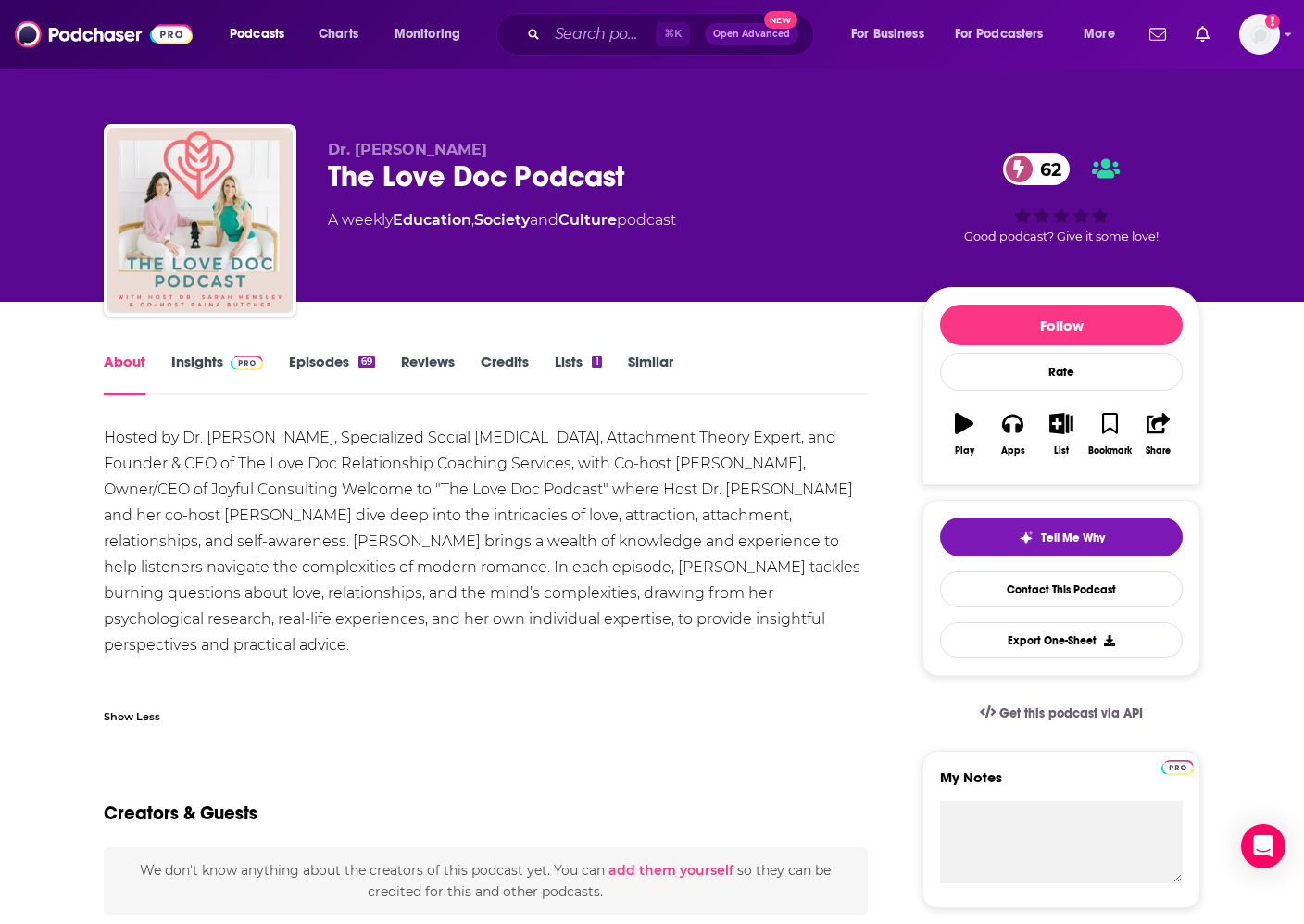
click at [212, 358] on link "Insights" at bounding box center [218, 374] width 92 height 43
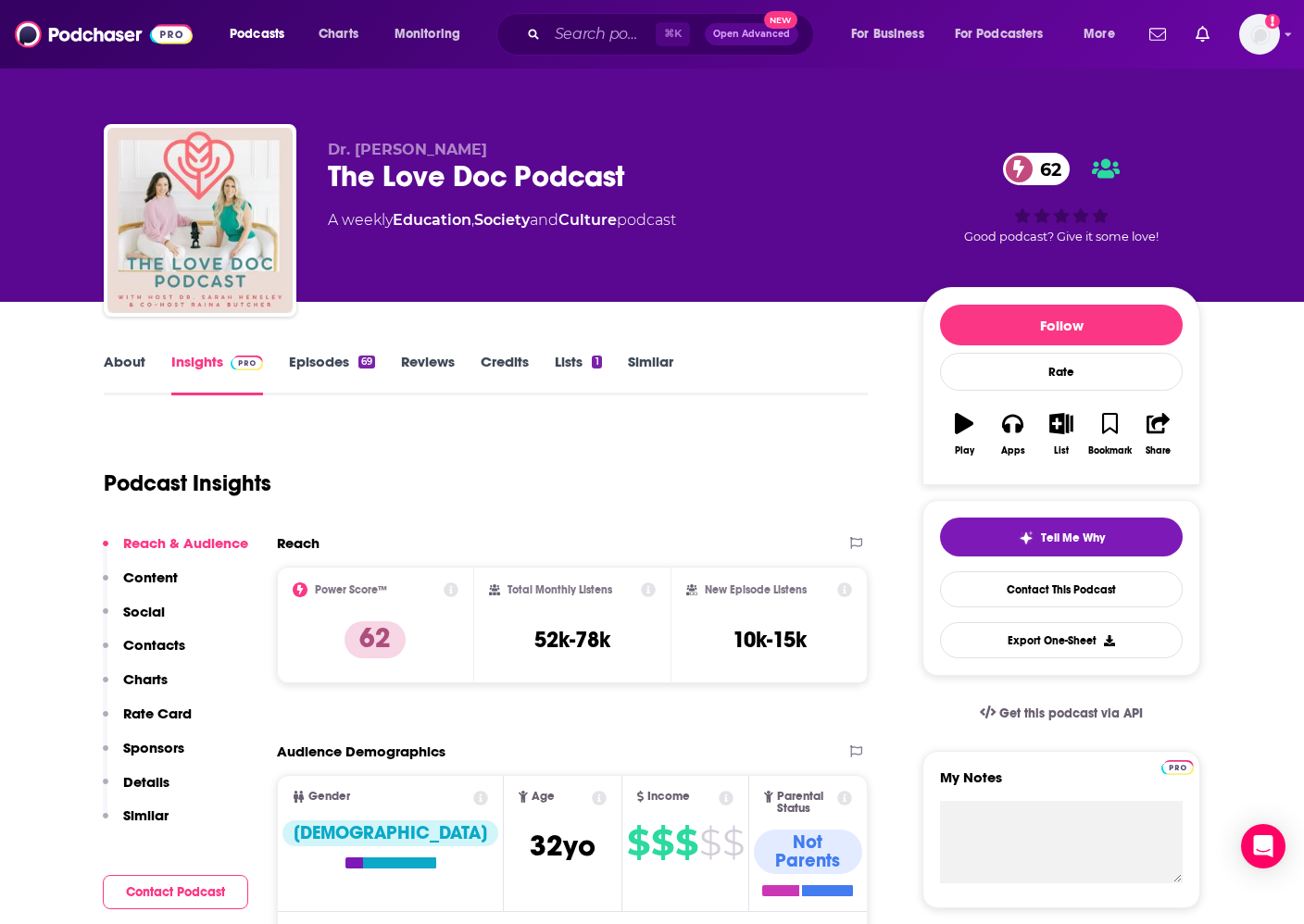
click at [336, 361] on link "Episodes 69" at bounding box center [332, 374] width 86 height 43
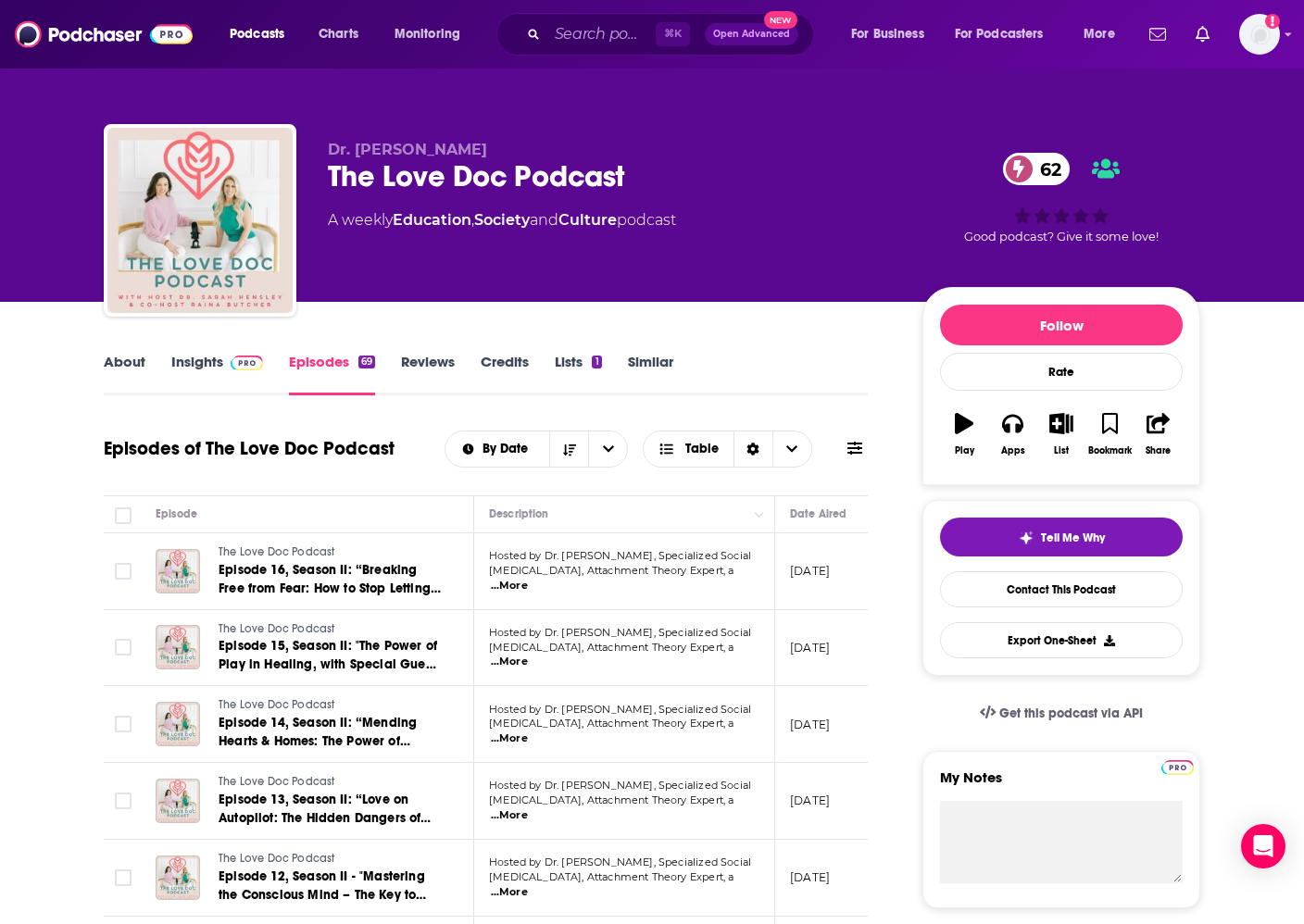
click at [528, 580] on span "...More" at bounding box center [509, 585] width 37 height 15
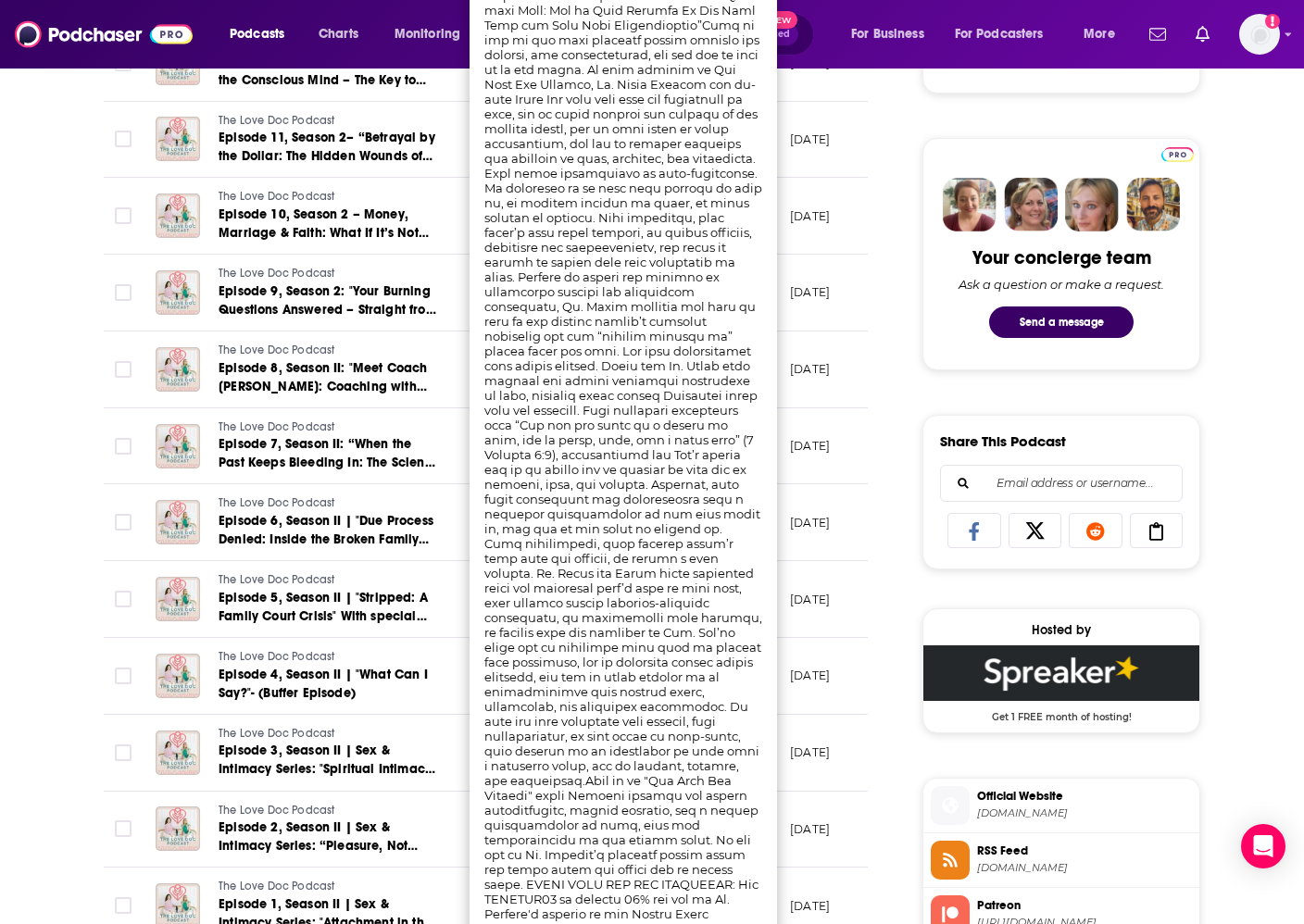
scroll to position [820, 0]
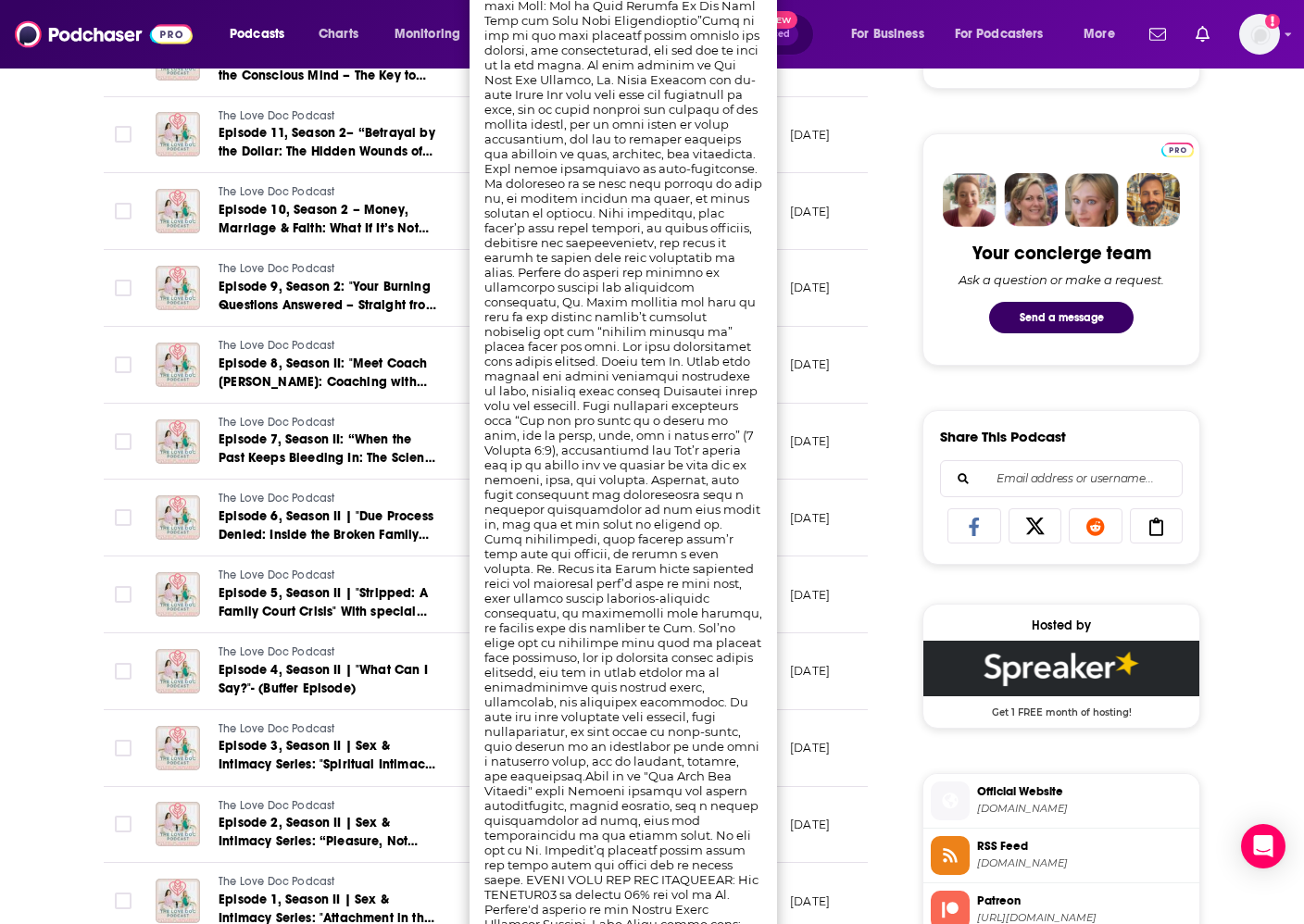
click at [923, 517] on div "Share This Podcast Recommendation sent https://www.podchaser.com/podcasts/the-l…" at bounding box center [1061, 487] width 278 height 154
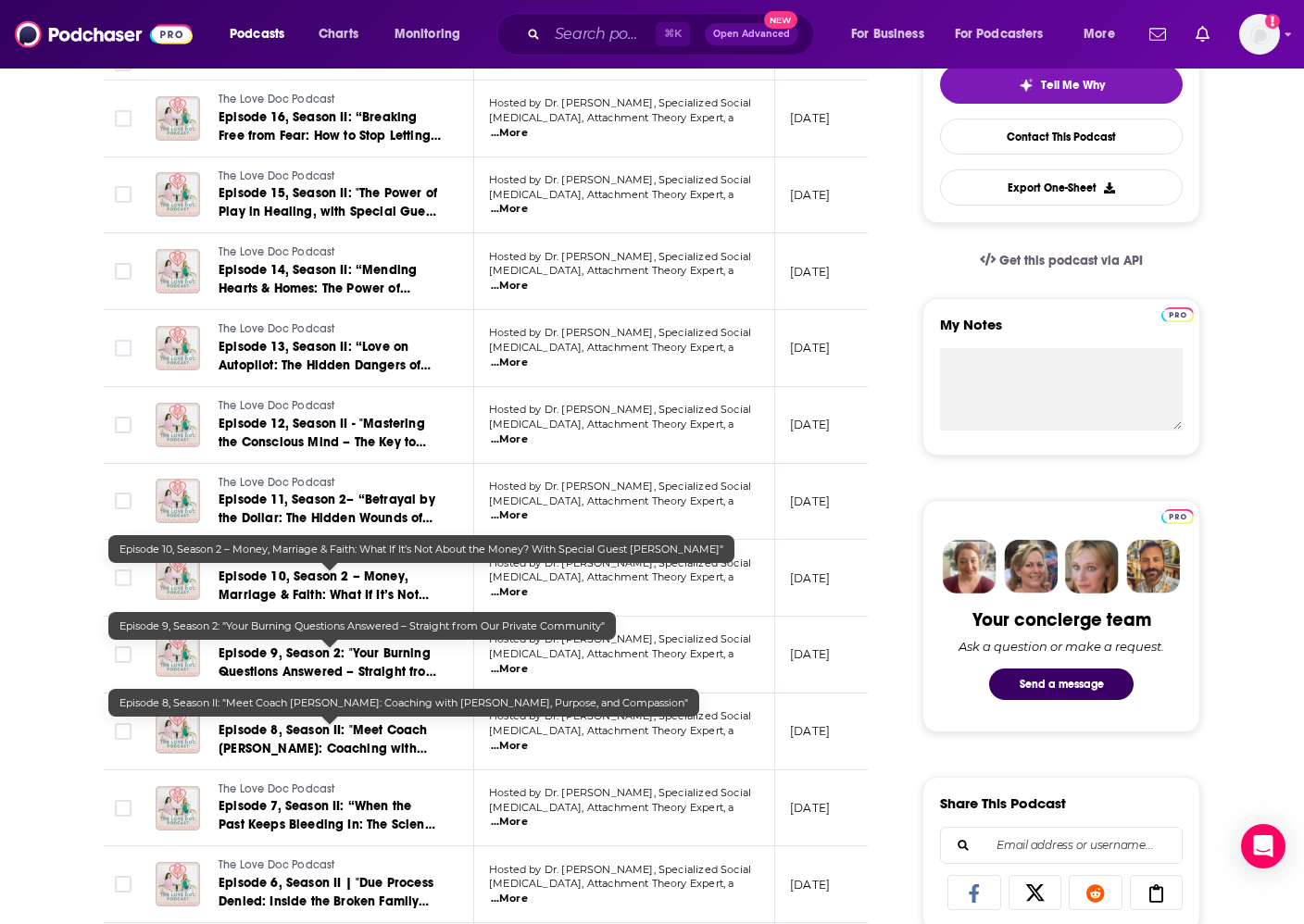
scroll to position [432, 0]
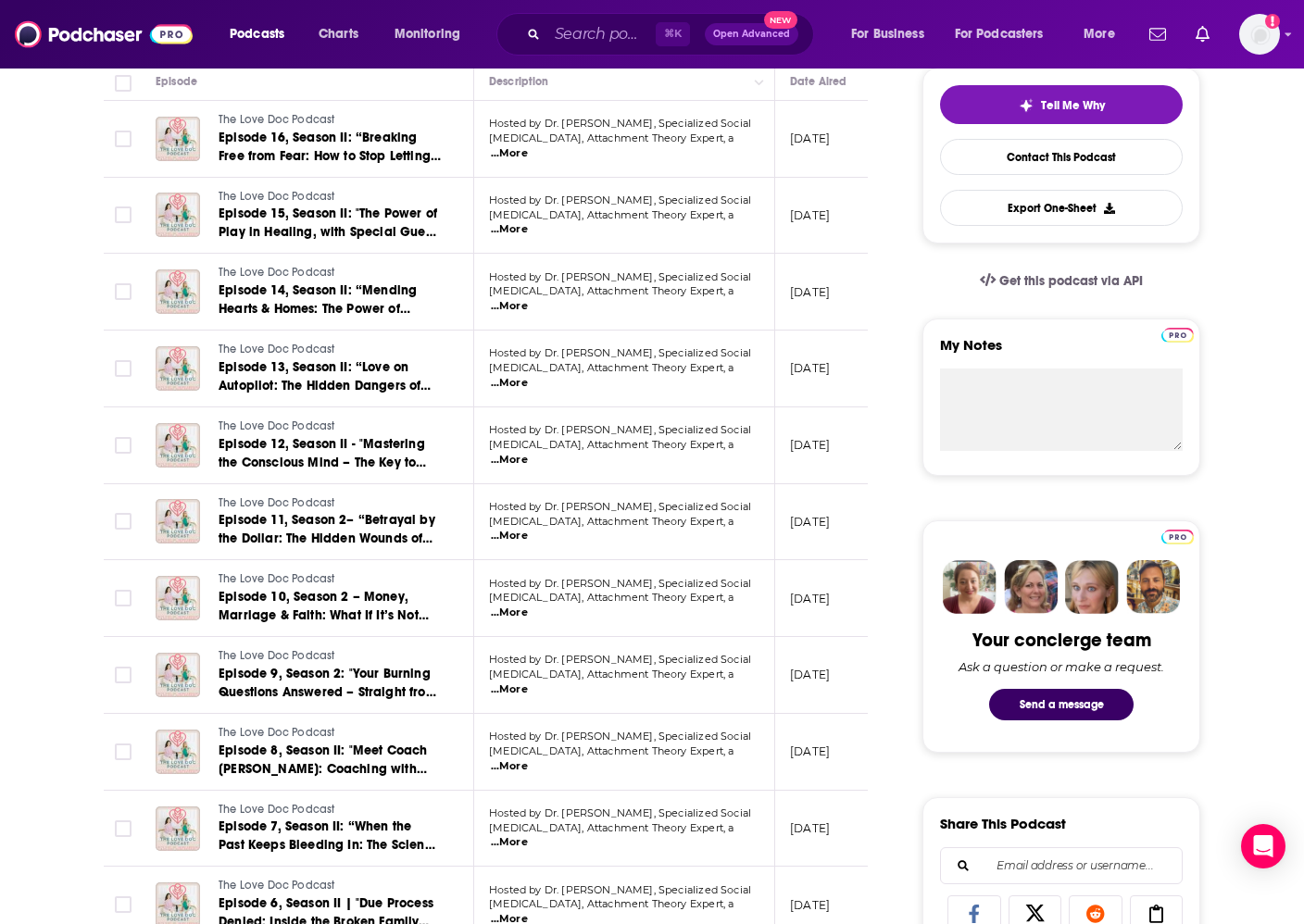
click at [528, 222] on span "...More" at bounding box center [509, 229] width 37 height 15
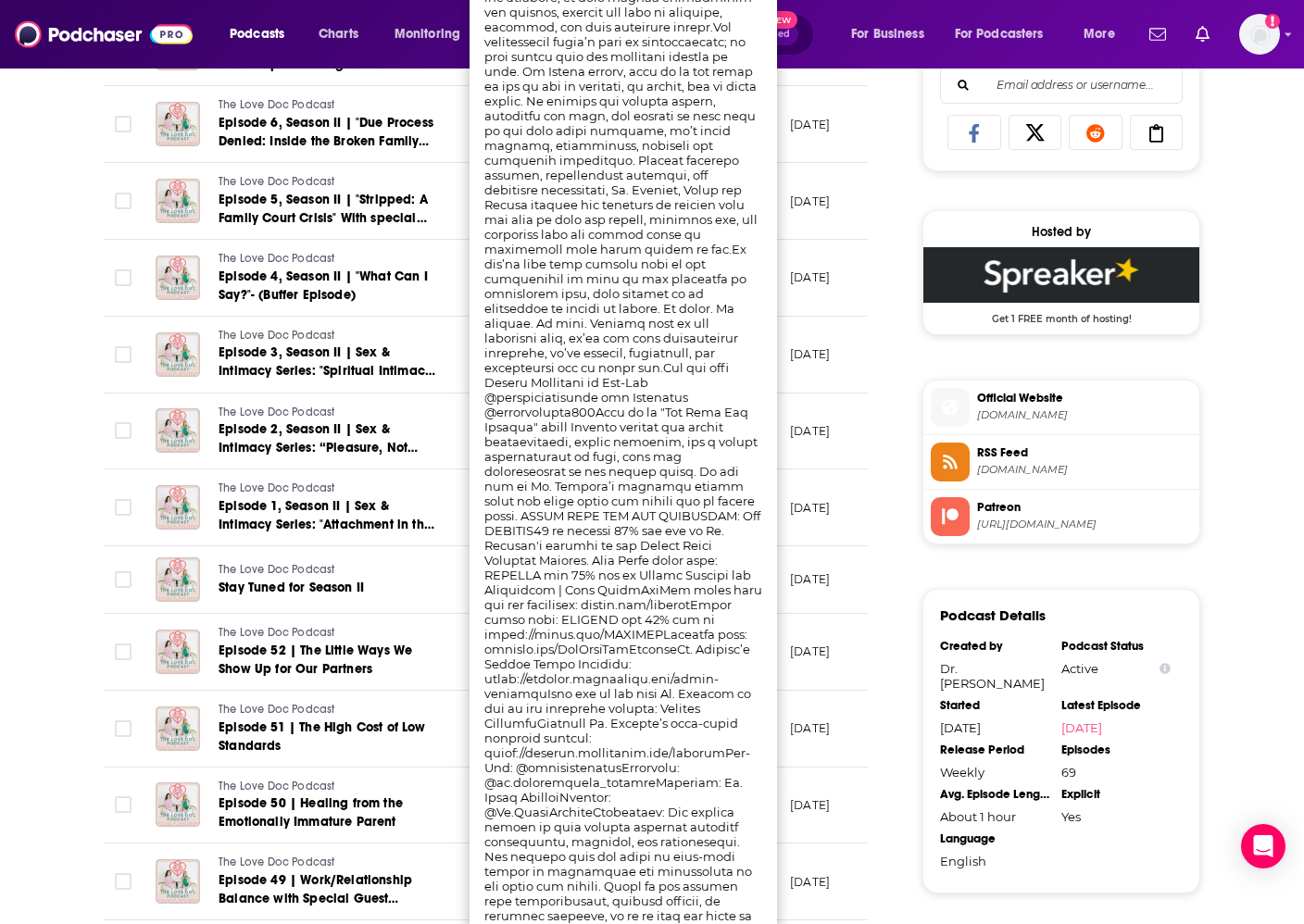
scroll to position [1218, 0]
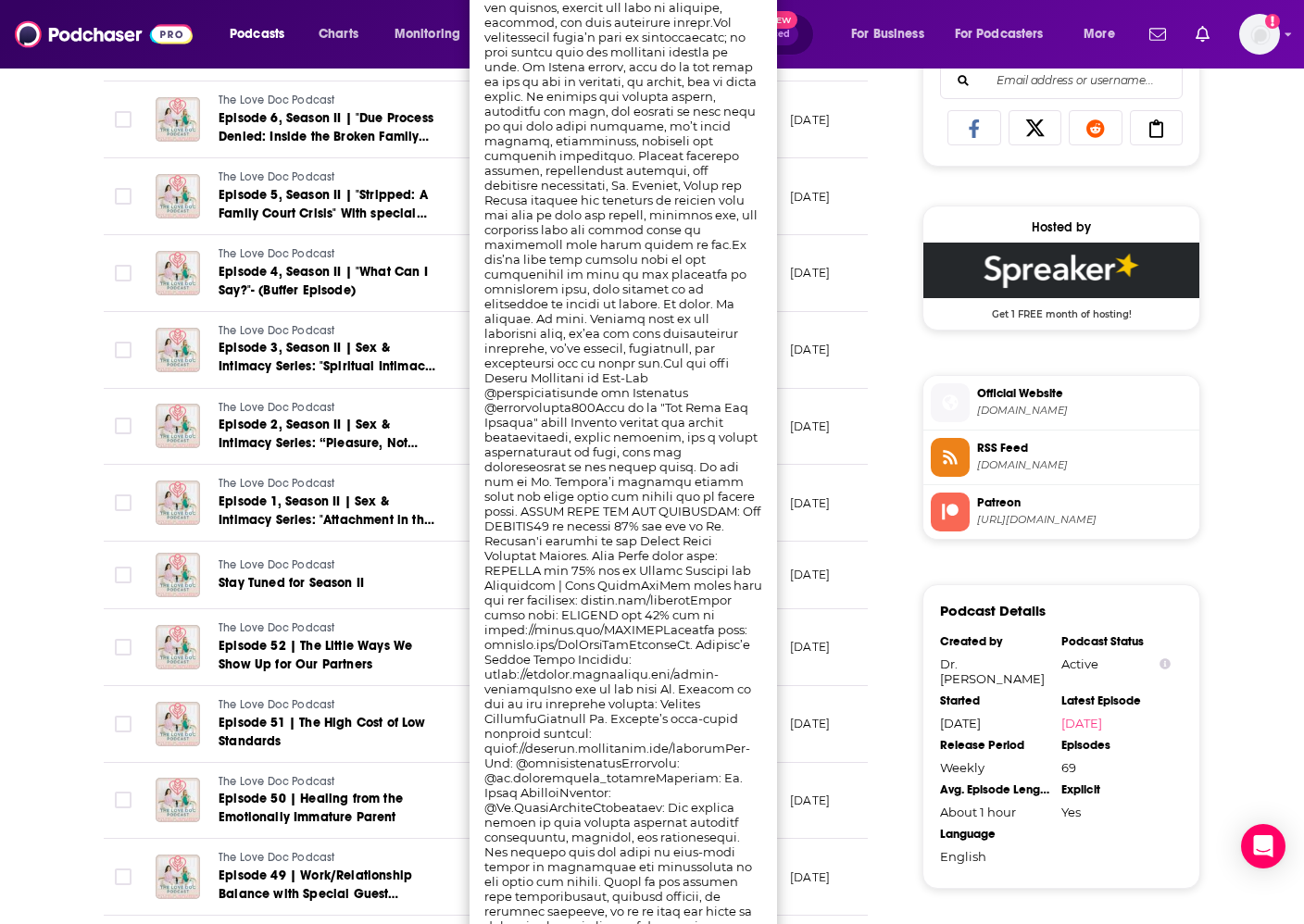
click at [351, 566] on link "The Love Doc Podcast" at bounding box center [329, 565] width 221 height 17
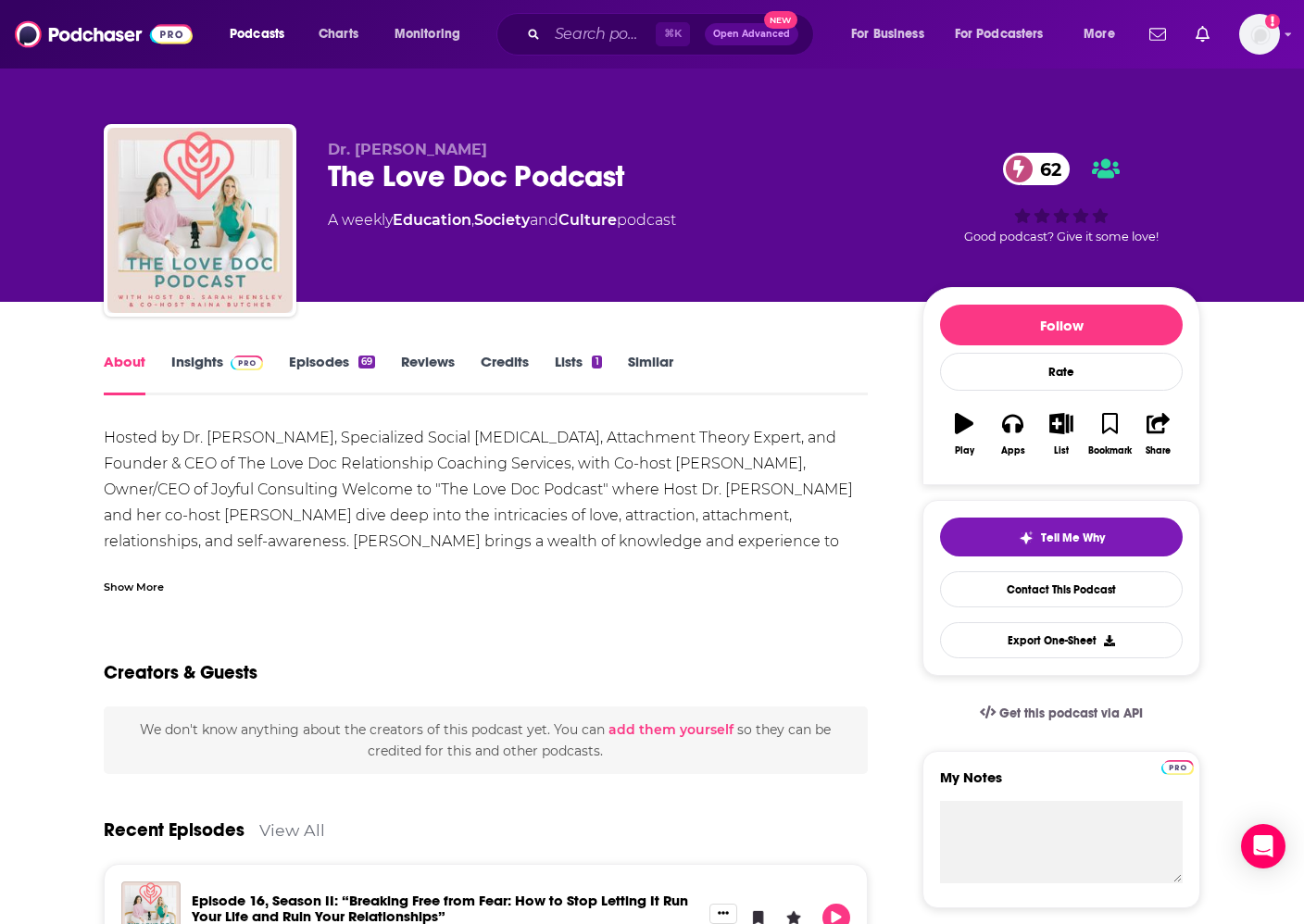
click at [231, 356] on img at bounding box center [246, 362] width 32 height 15
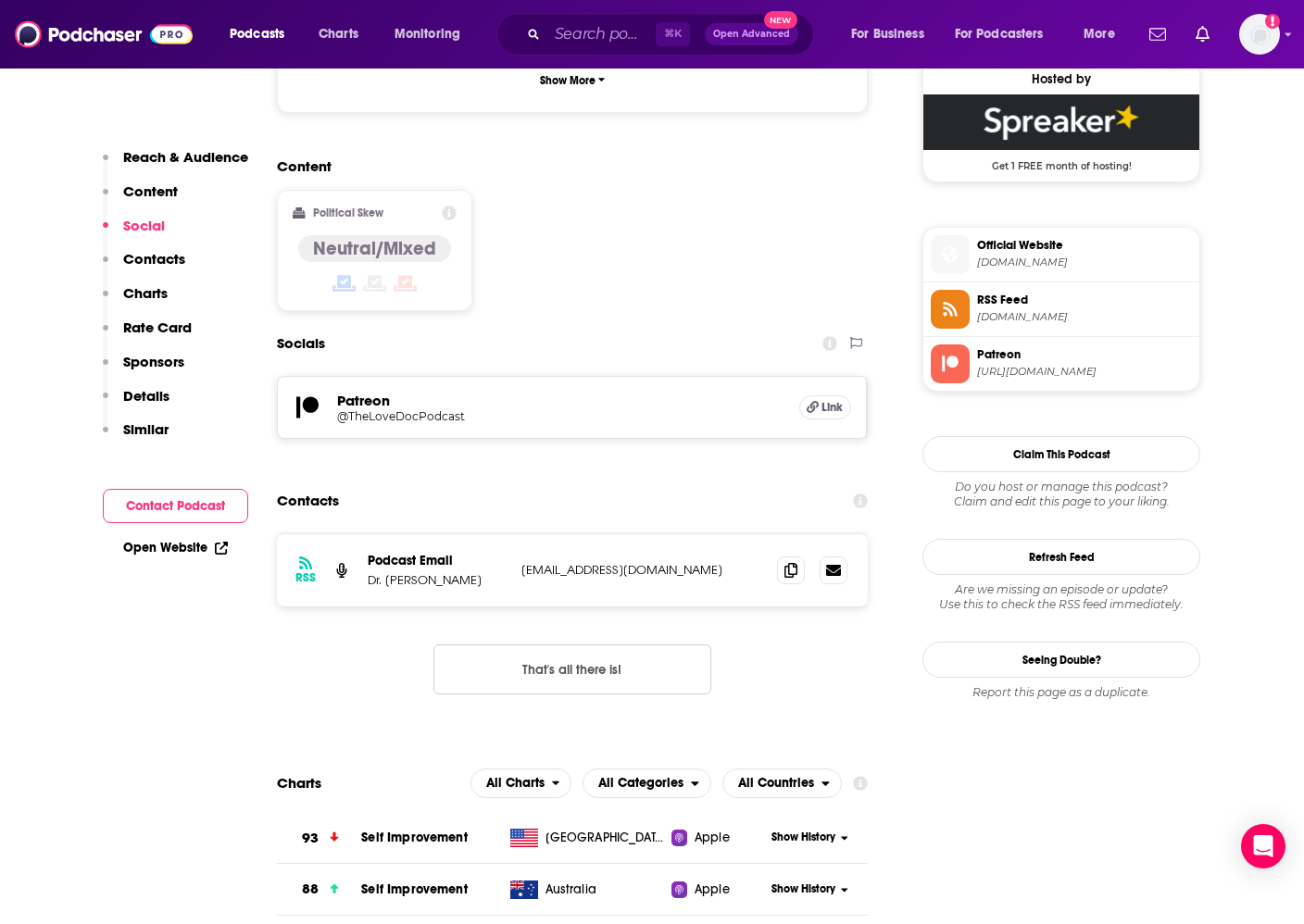
scroll to position [1366, 0]
click at [788, 561] on icon at bounding box center [791, 568] width 13 height 15
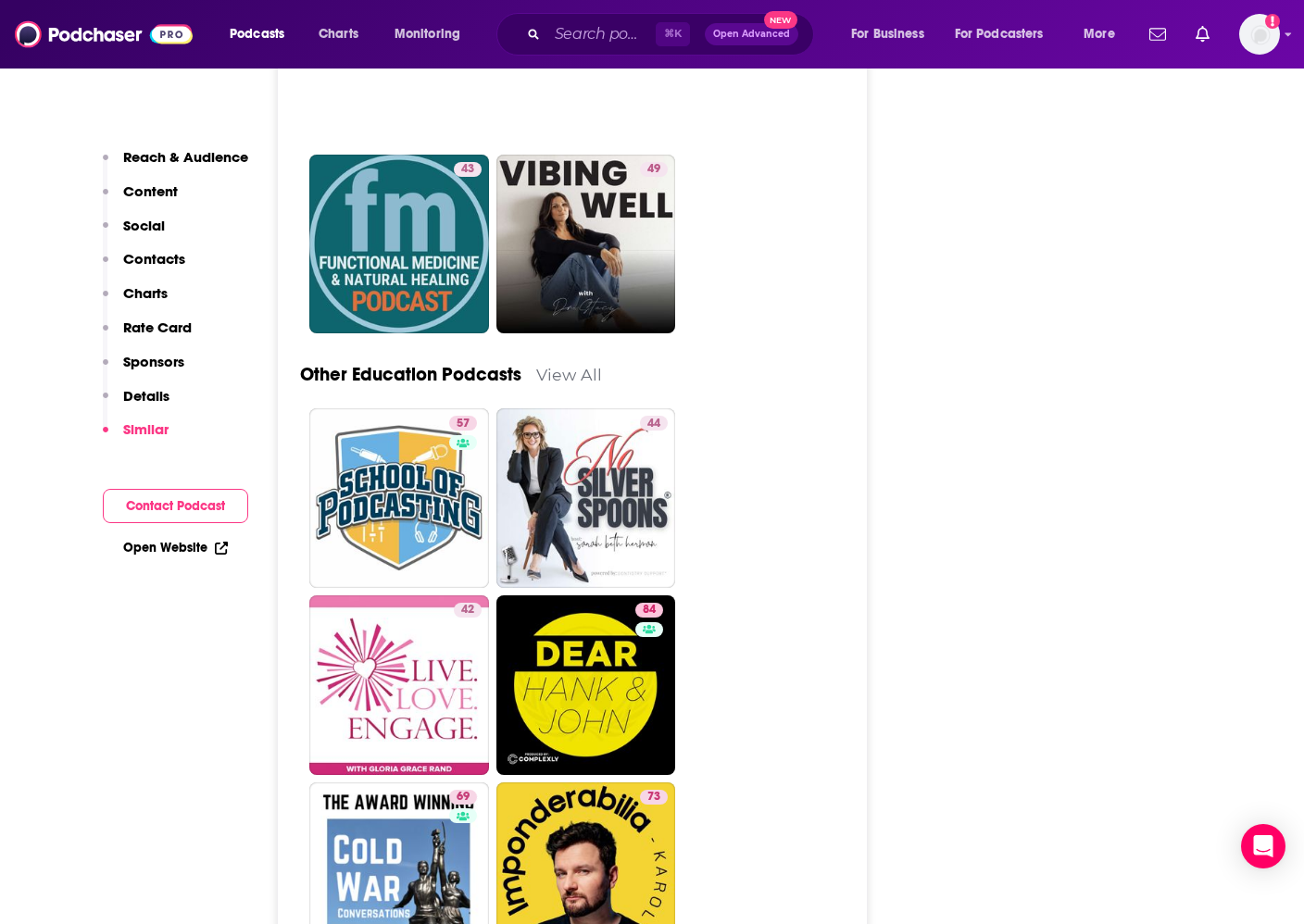
scroll to position [5331, 0]
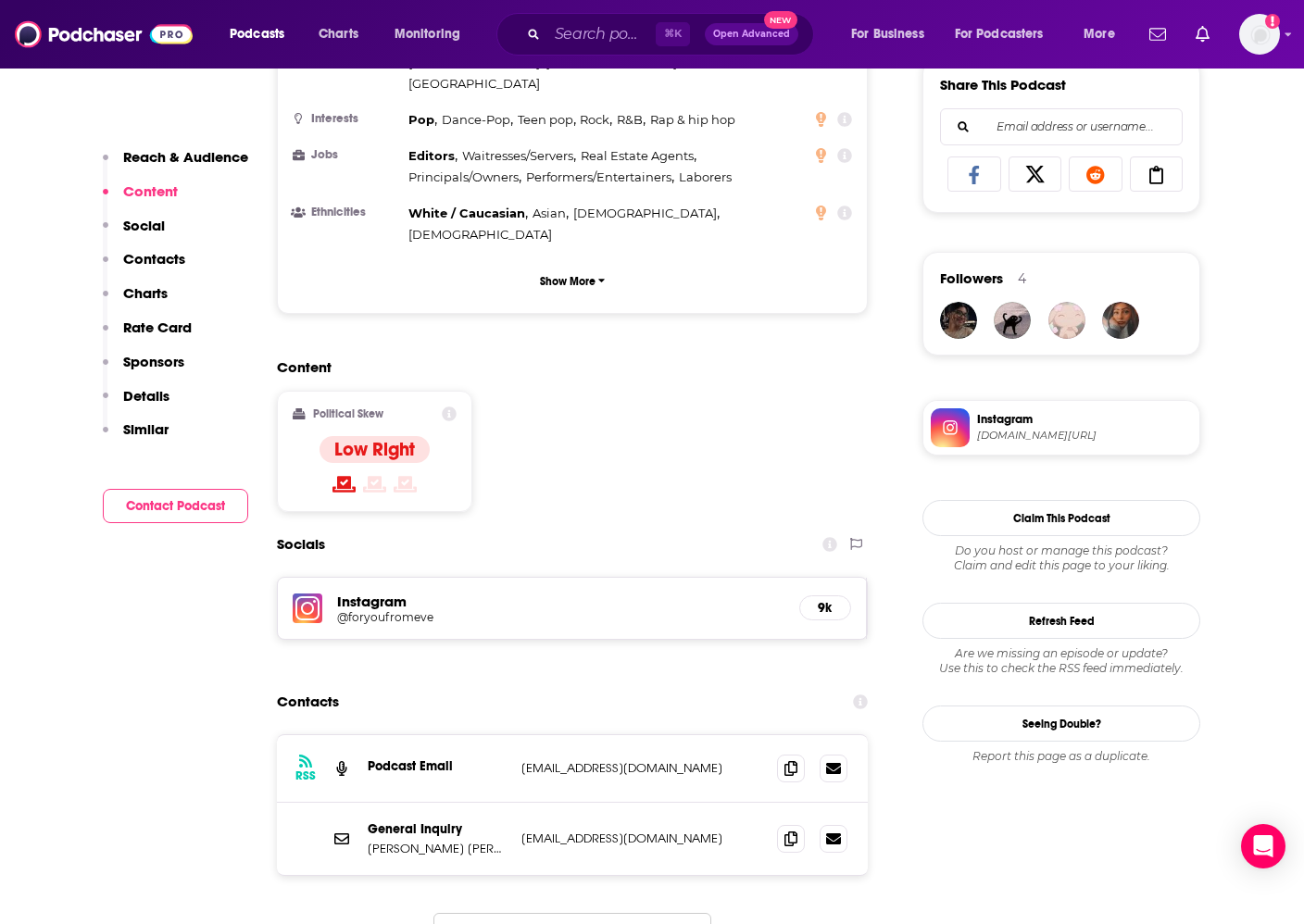
scroll to position [1172, 0]
click at [787, 829] on icon at bounding box center [791, 836] width 13 height 15
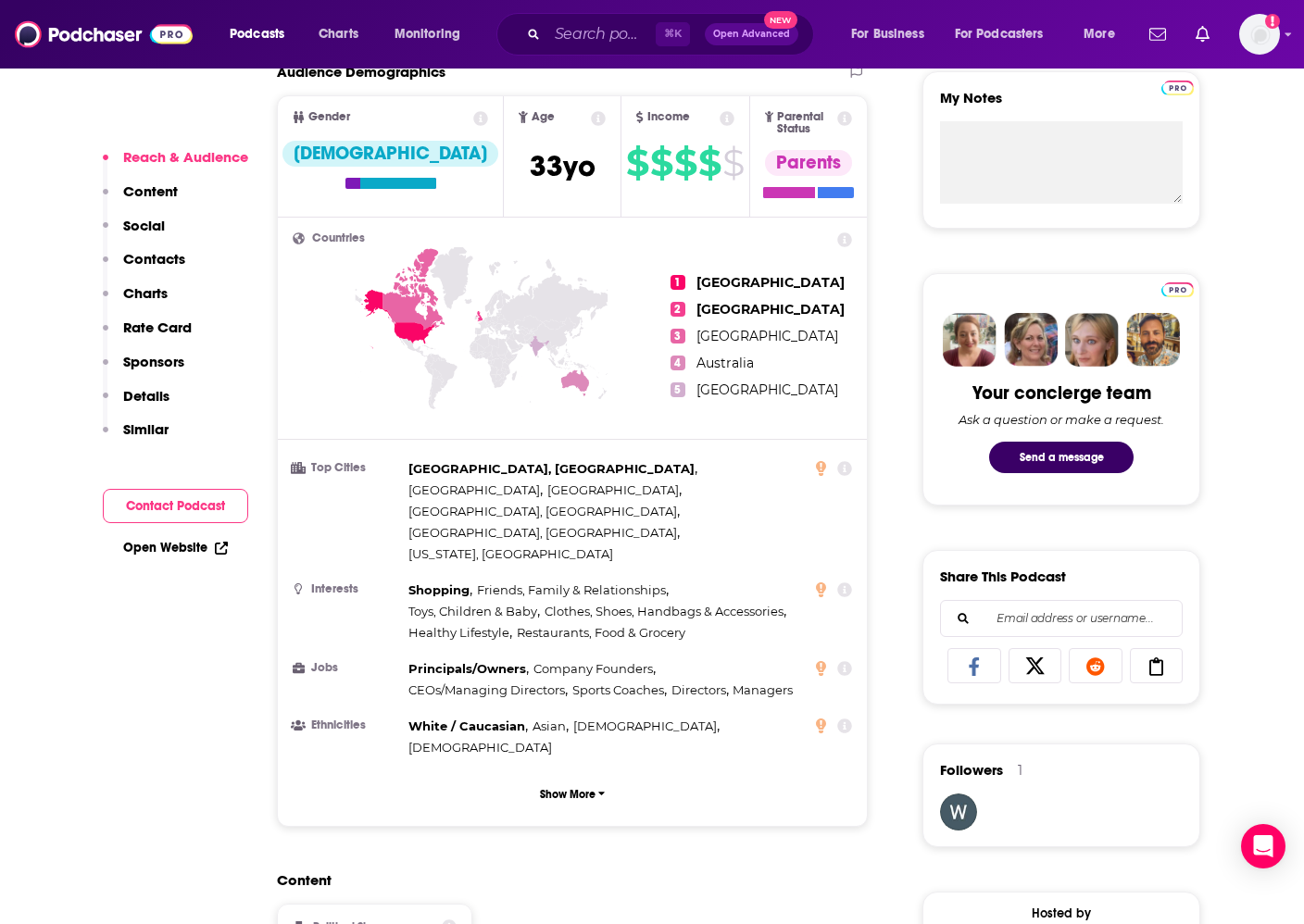
scroll to position [1190, 0]
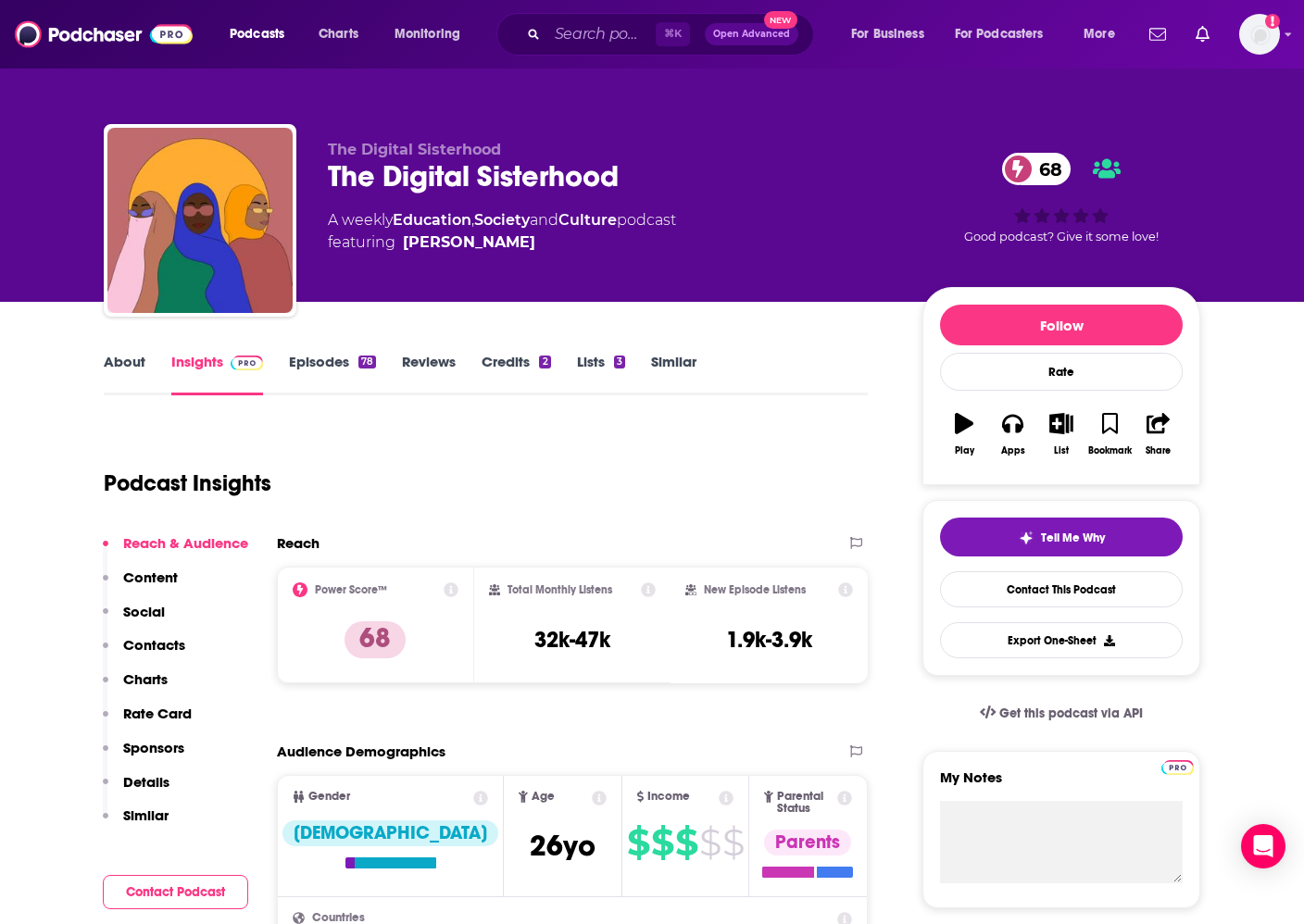
click at [121, 364] on link "About" at bounding box center [124, 374] width 42 height 43
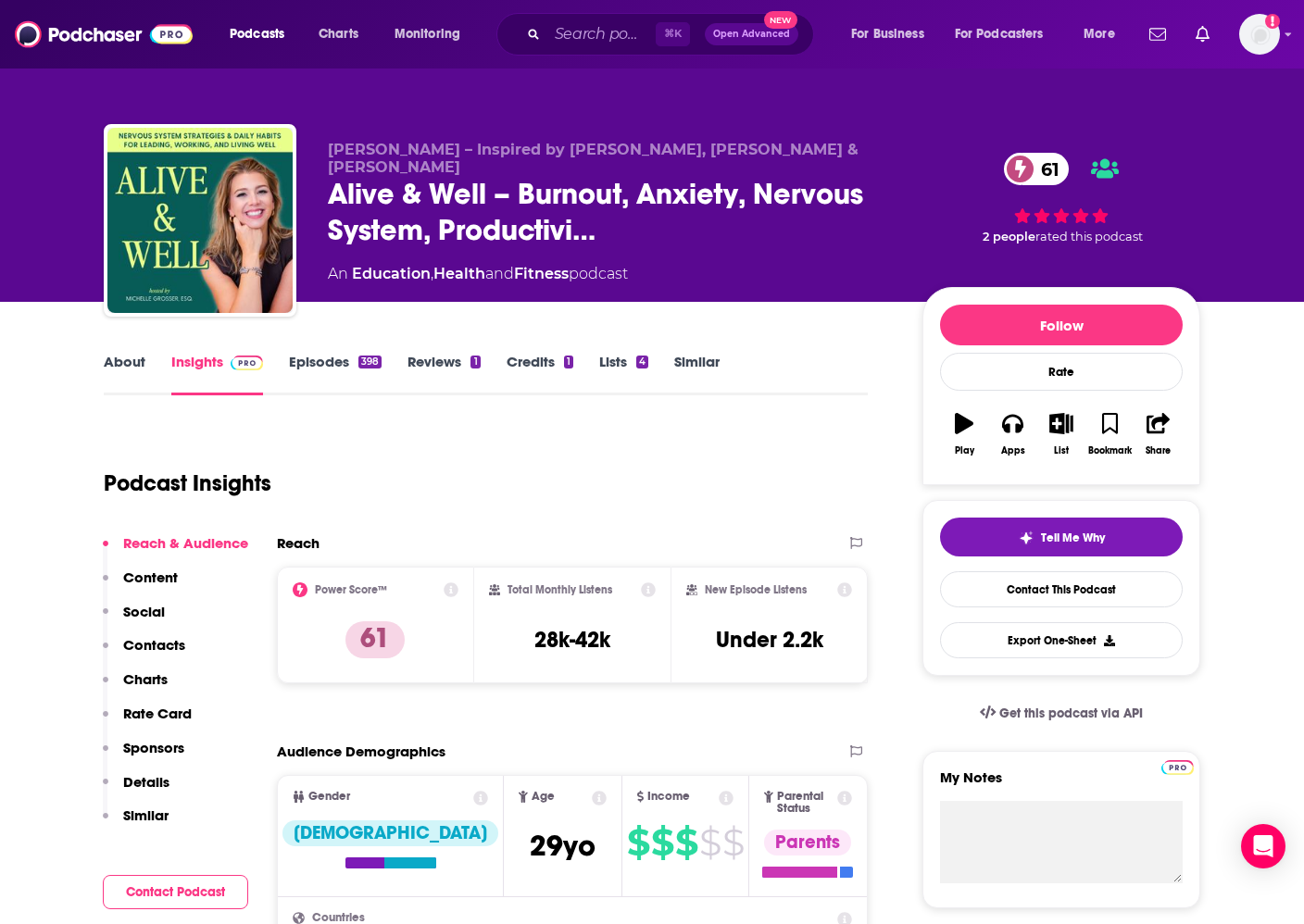
click at [121, 360] on link "About" at bounding box center [124, 374] width 42 height 43
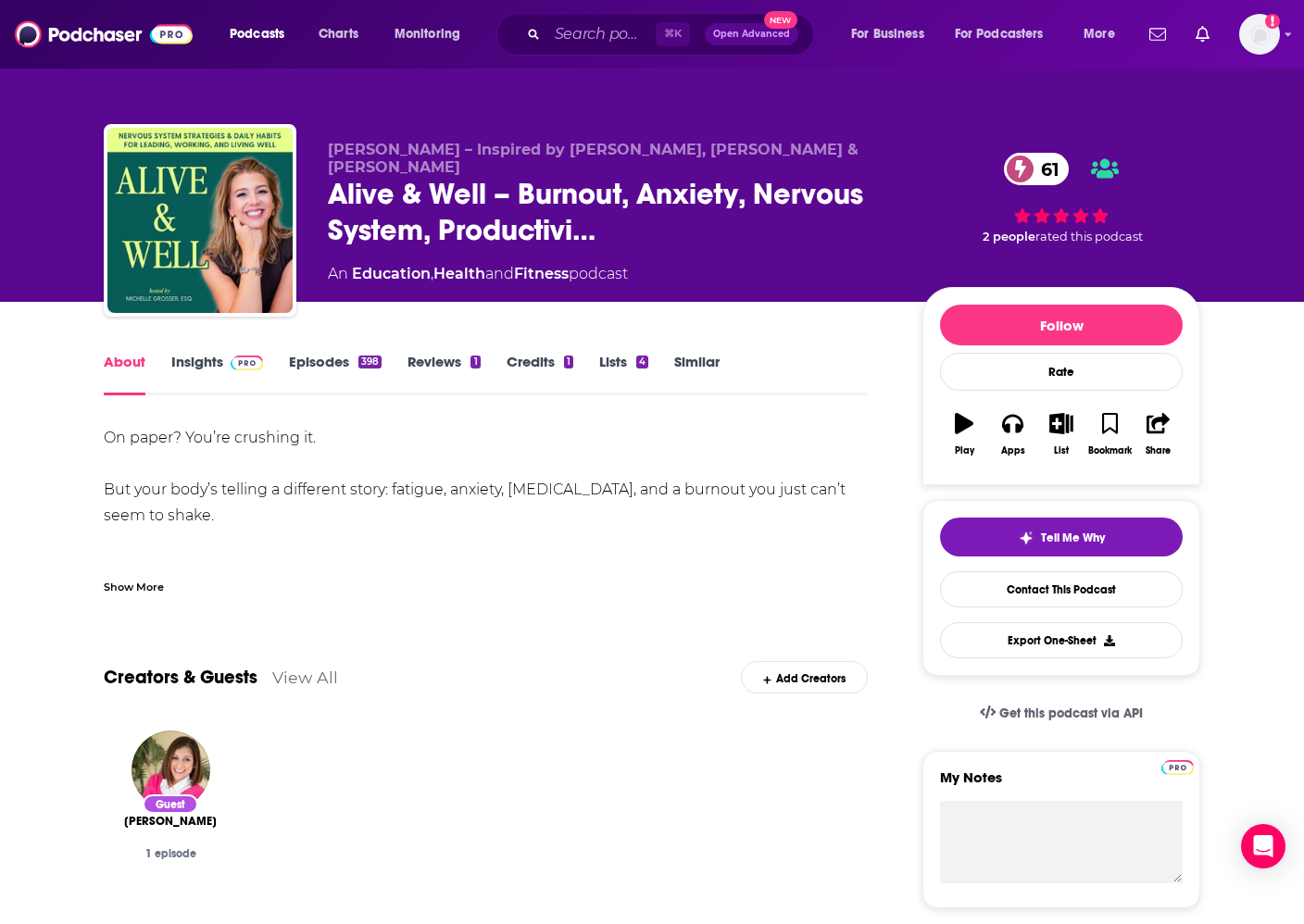
click at [127, 586] on div "Show More" at bounding box center [134, 585] width 61 height 18
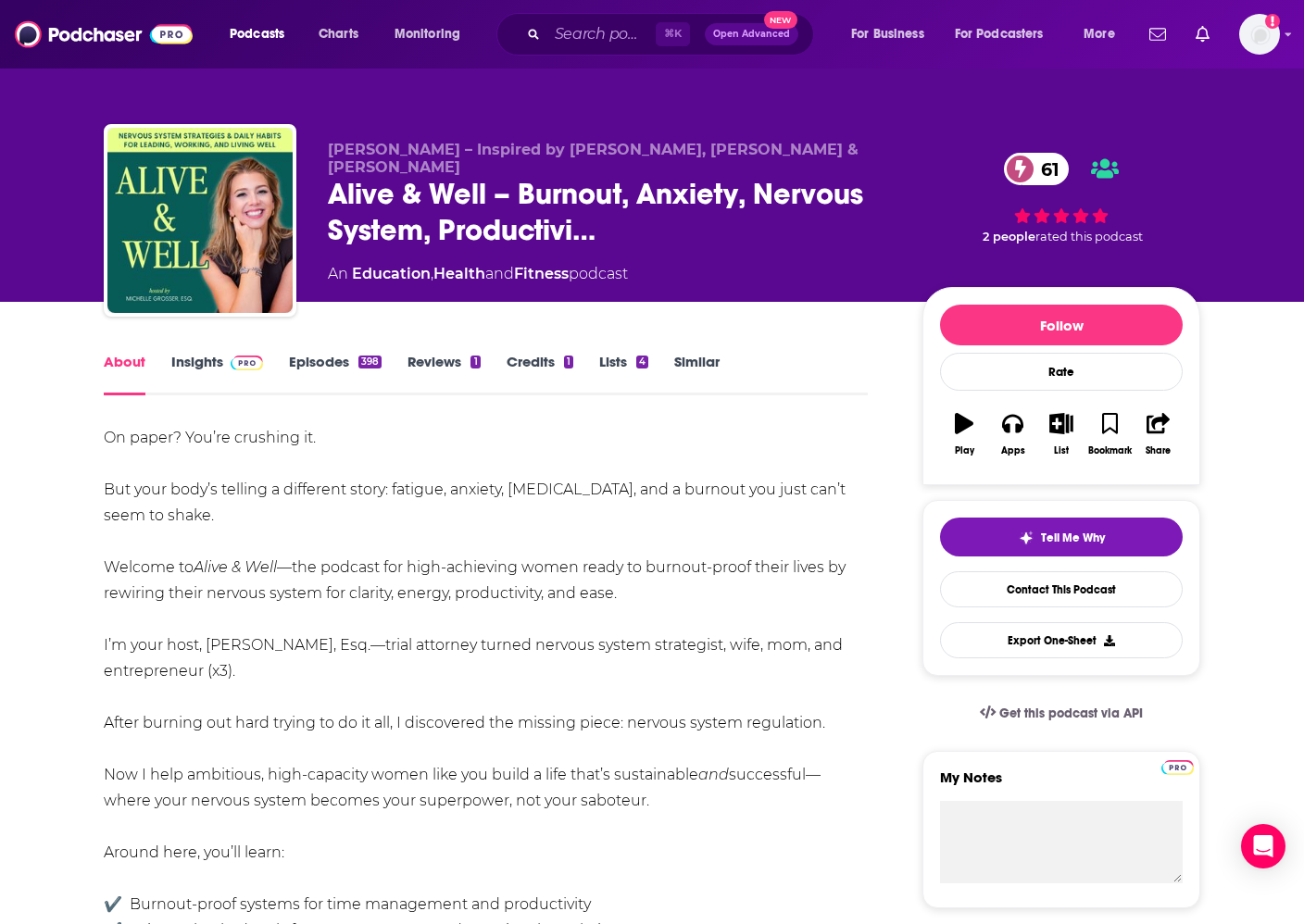
click at [346, 369] on link "Episodes 398" at bounding box center [335, 374] width 93 height 43
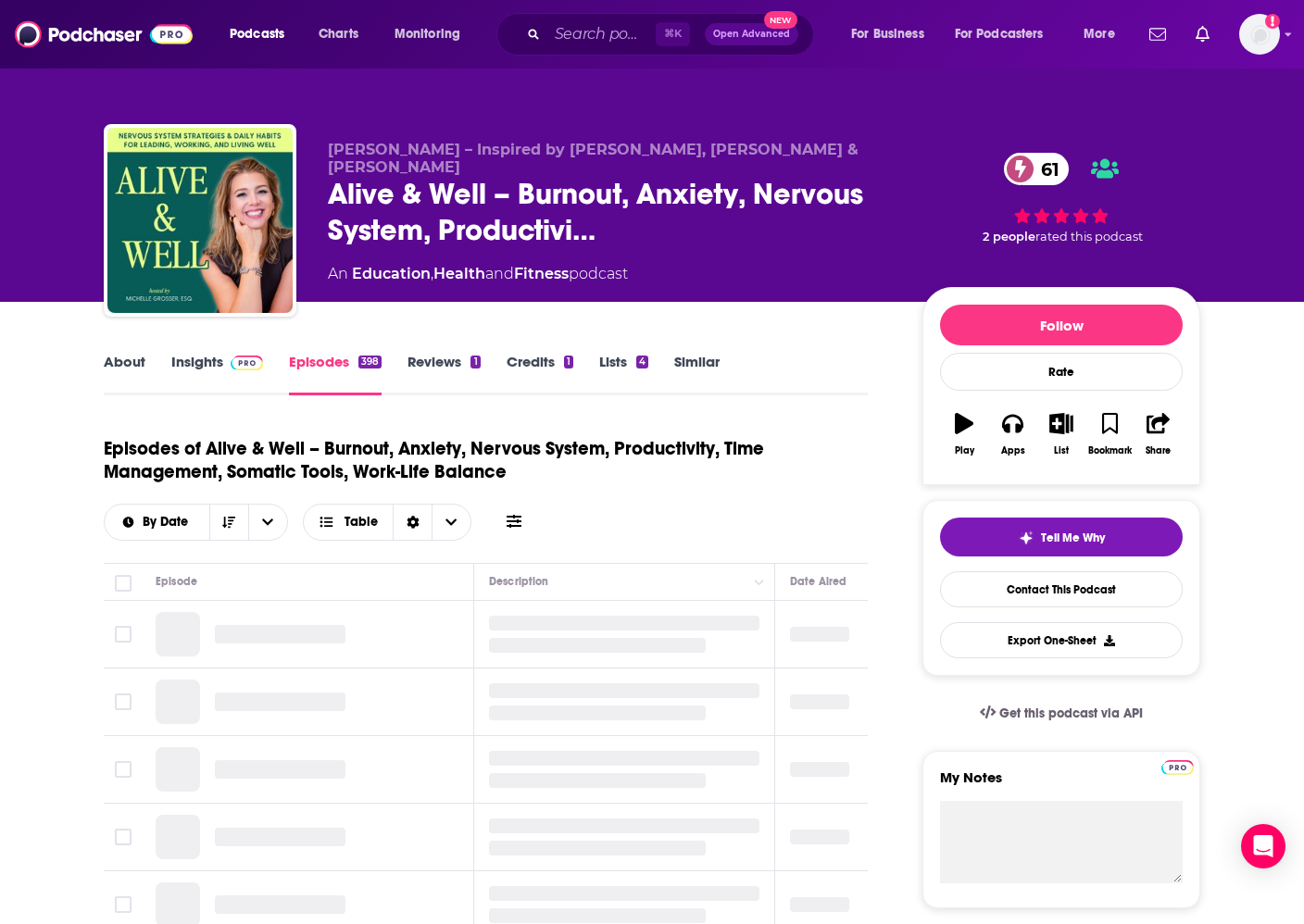
click at [196, 361] on link "Insights" at bounding box center [218, 374] width 92 height 43
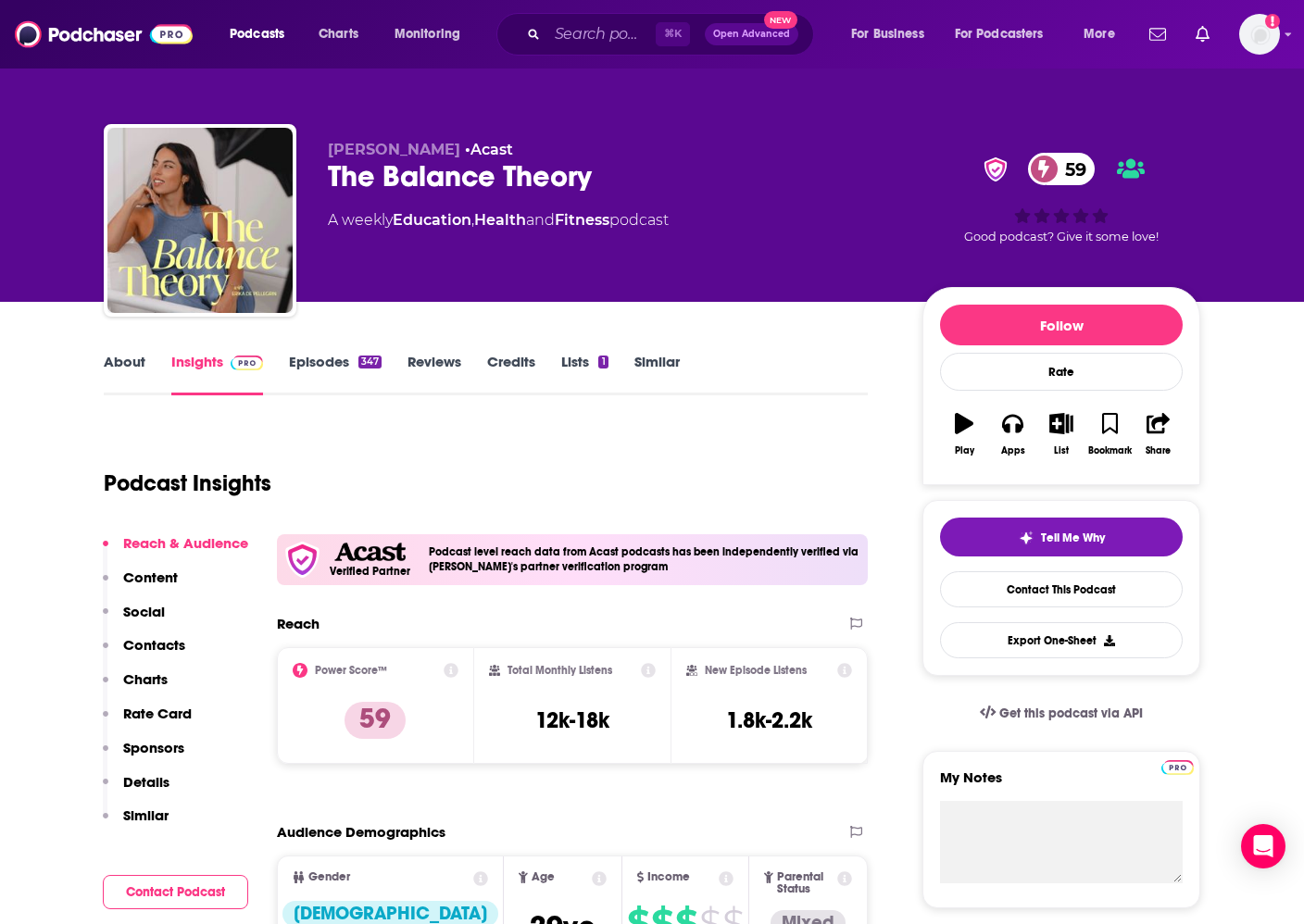
click at [130, 368] on link "About" at bounding box center [124, 374] width 42 height 43
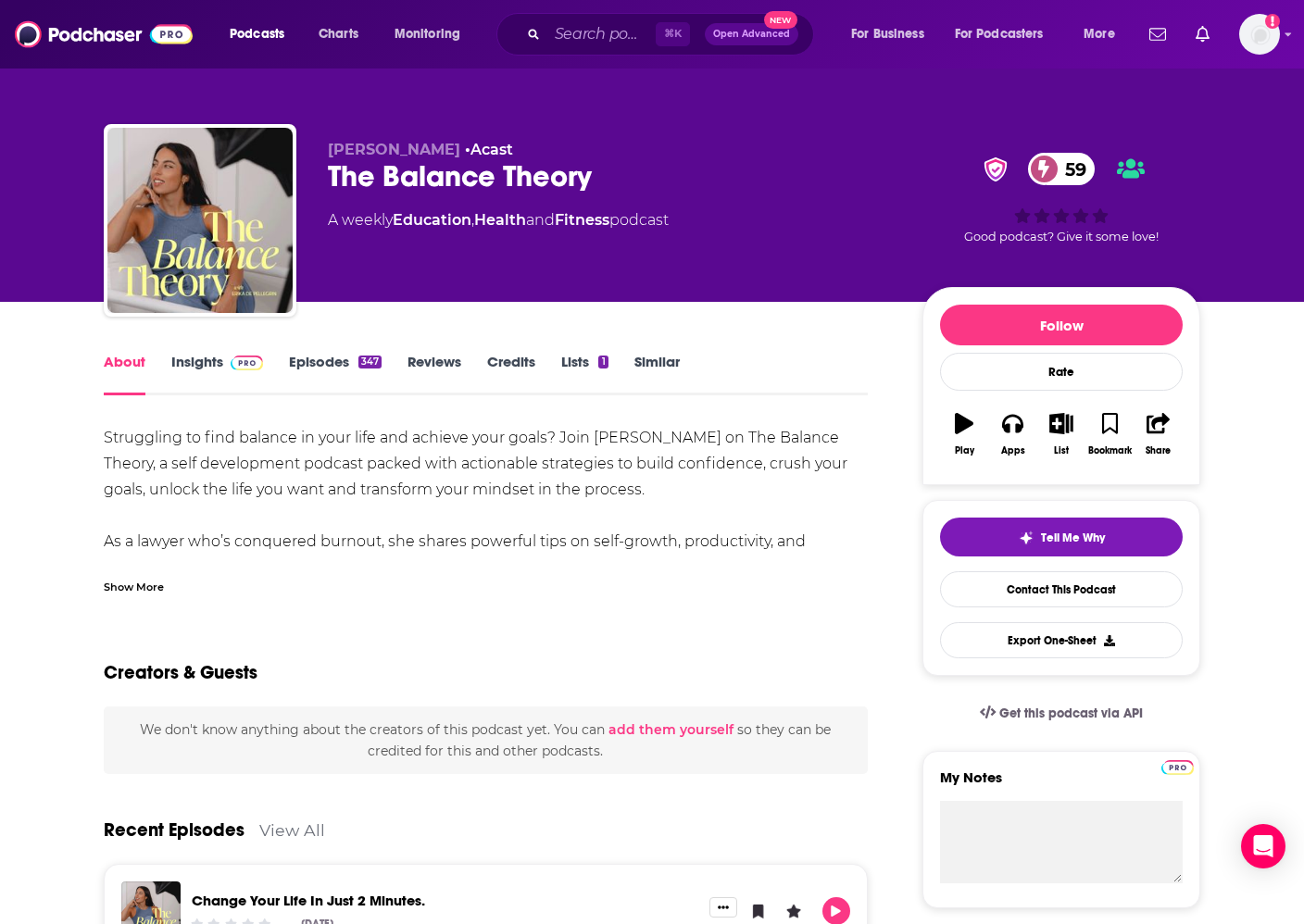
click at [137, 587] on div "Show More" at bounding box center [134, 585] width 61 height 18
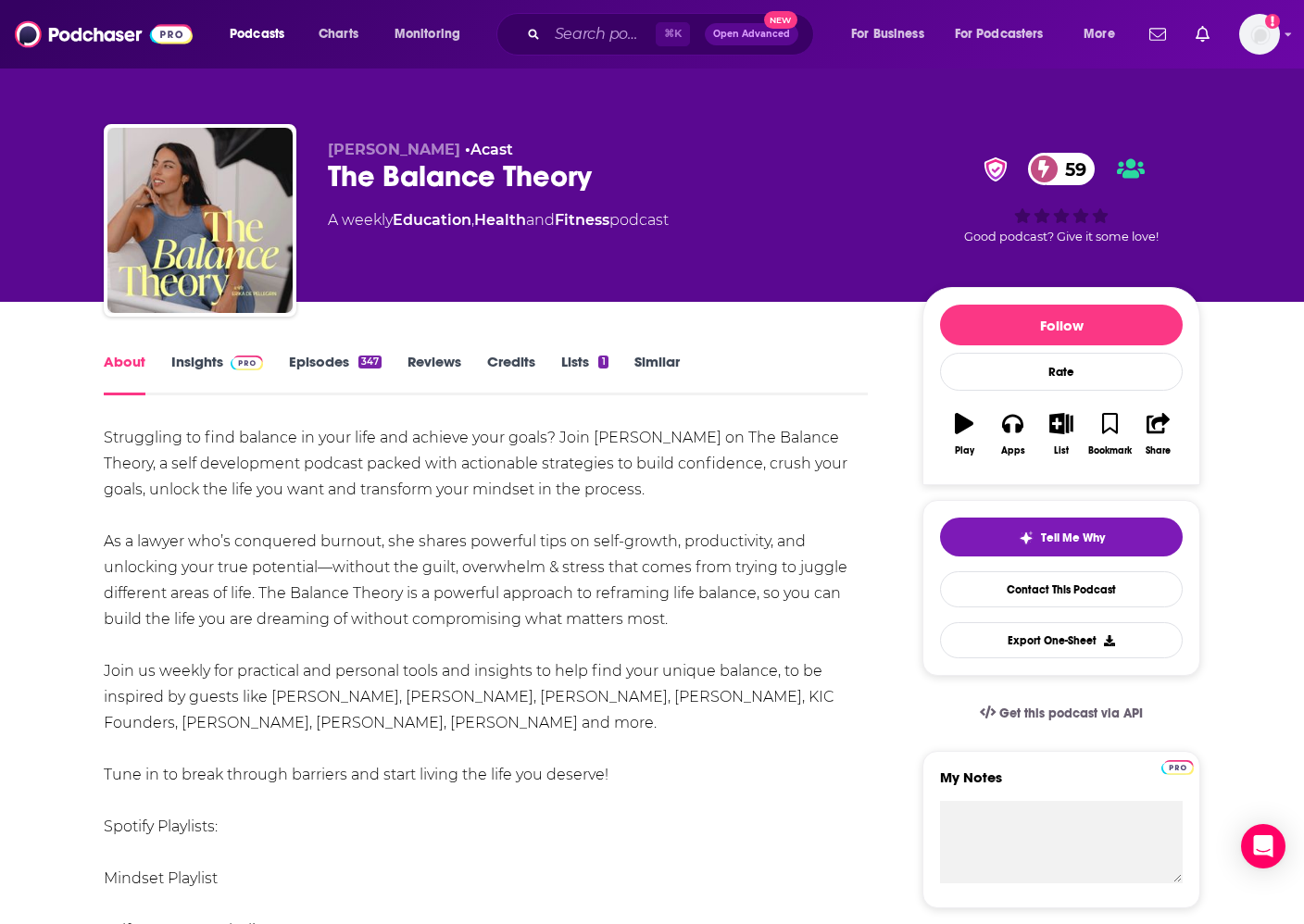
click at [202, 359] on link "Insights" at bounding box center [218, 374] width 92 height 43
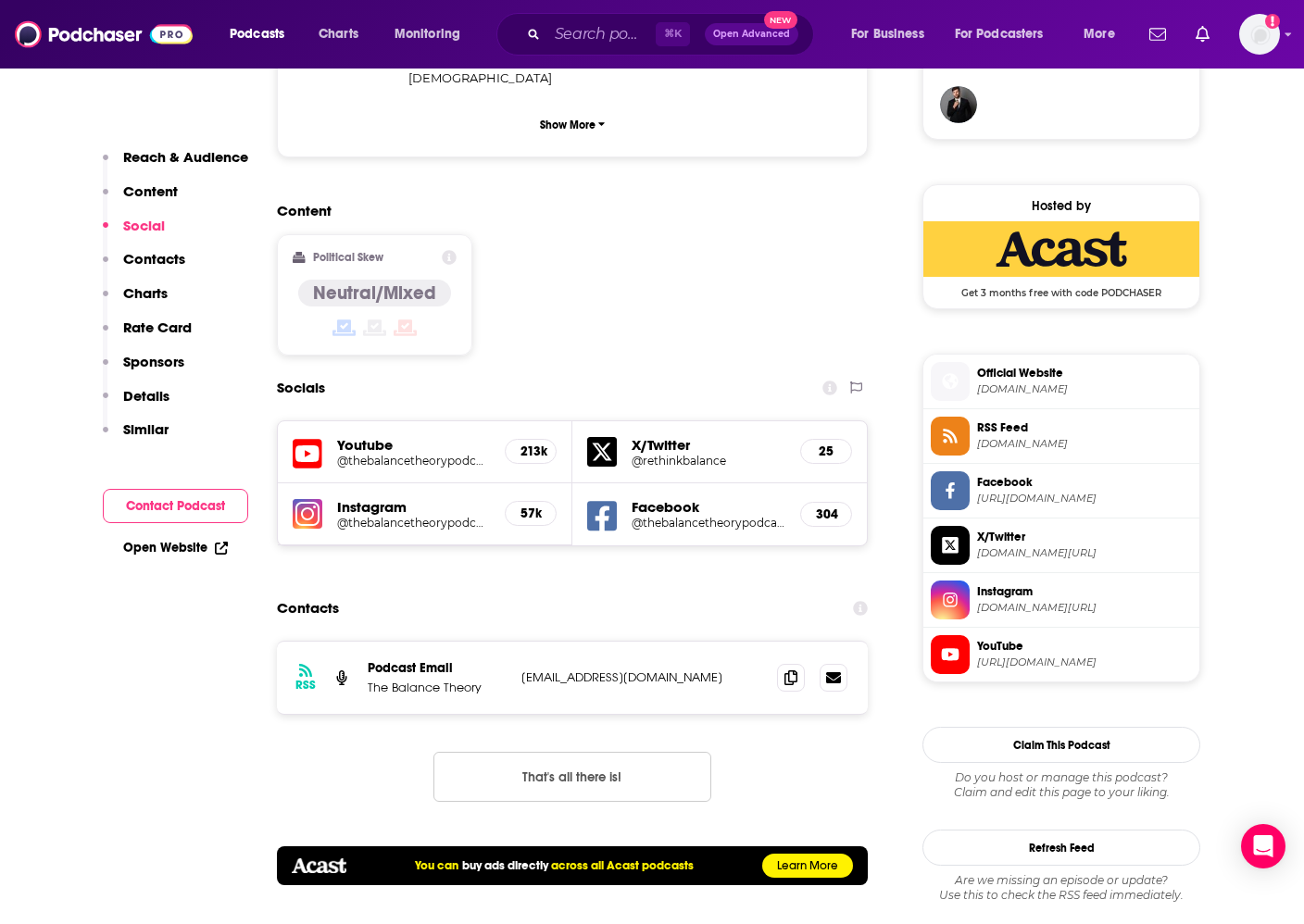
scroll to position [1387, 0]
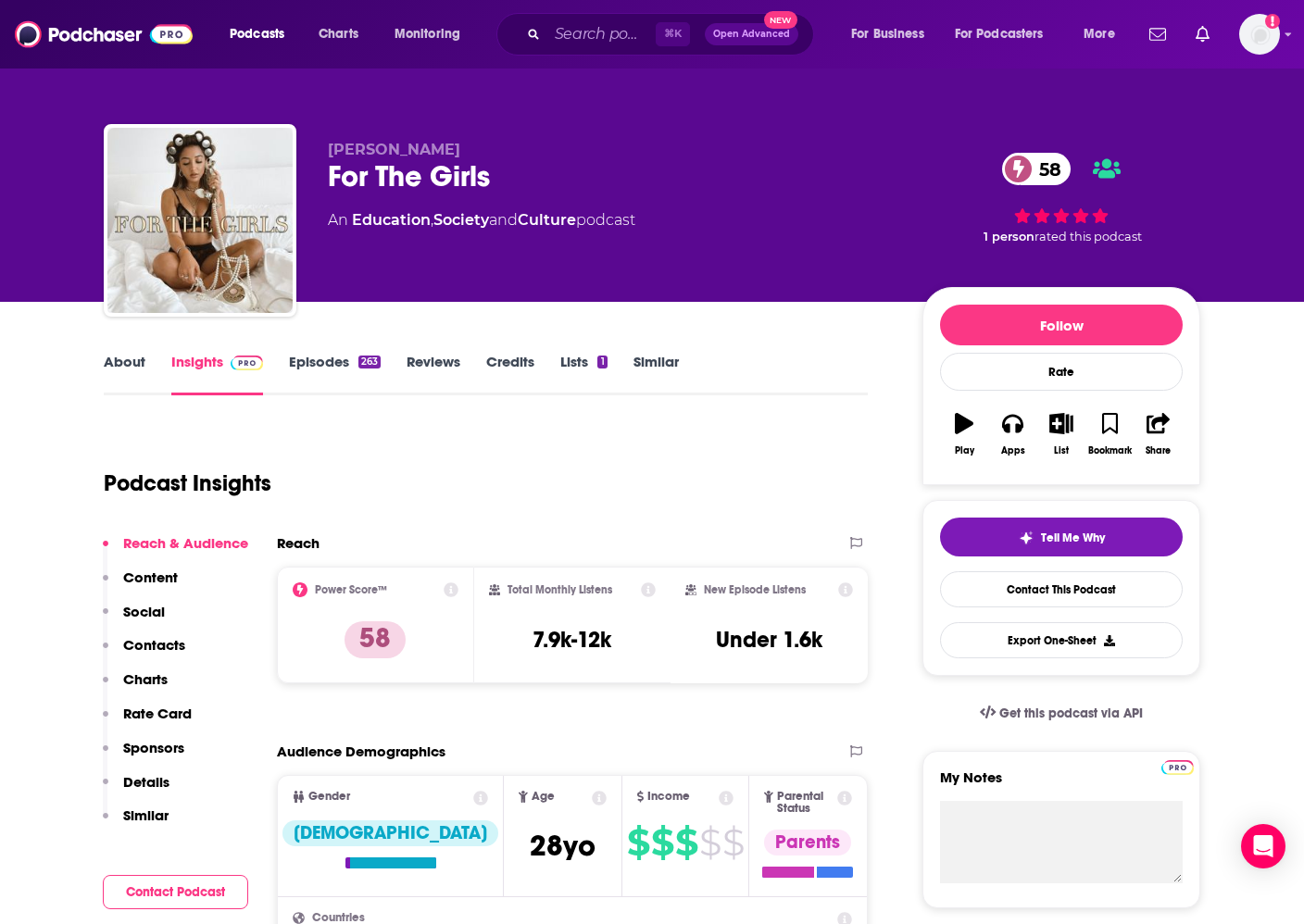
click at [122, 374] on link "About" at bounding box center [124, 374] width 42 height 43
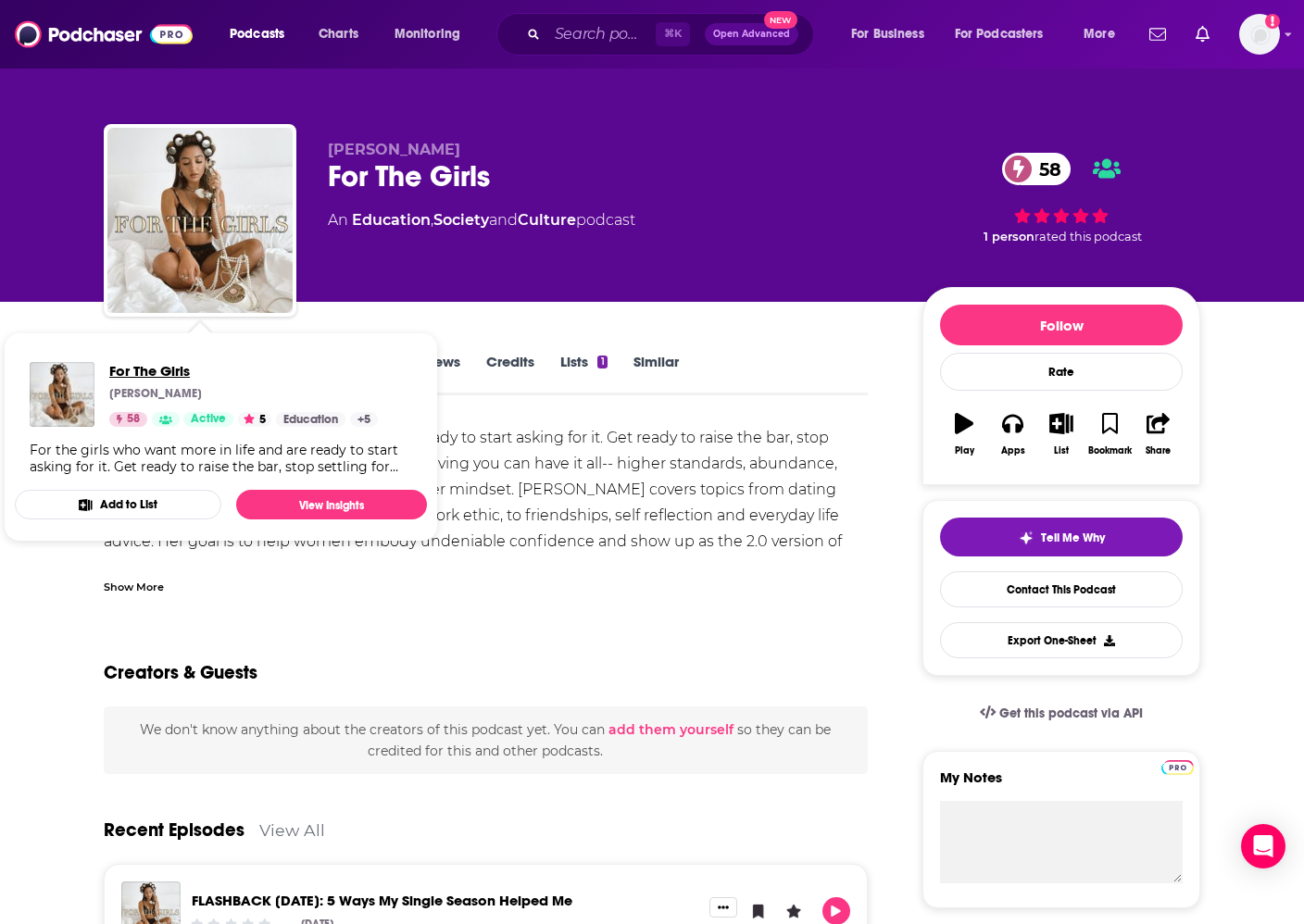
click at [200, 362] on span "For The Girls" at bounding box center [243, 371] width 268 height 18
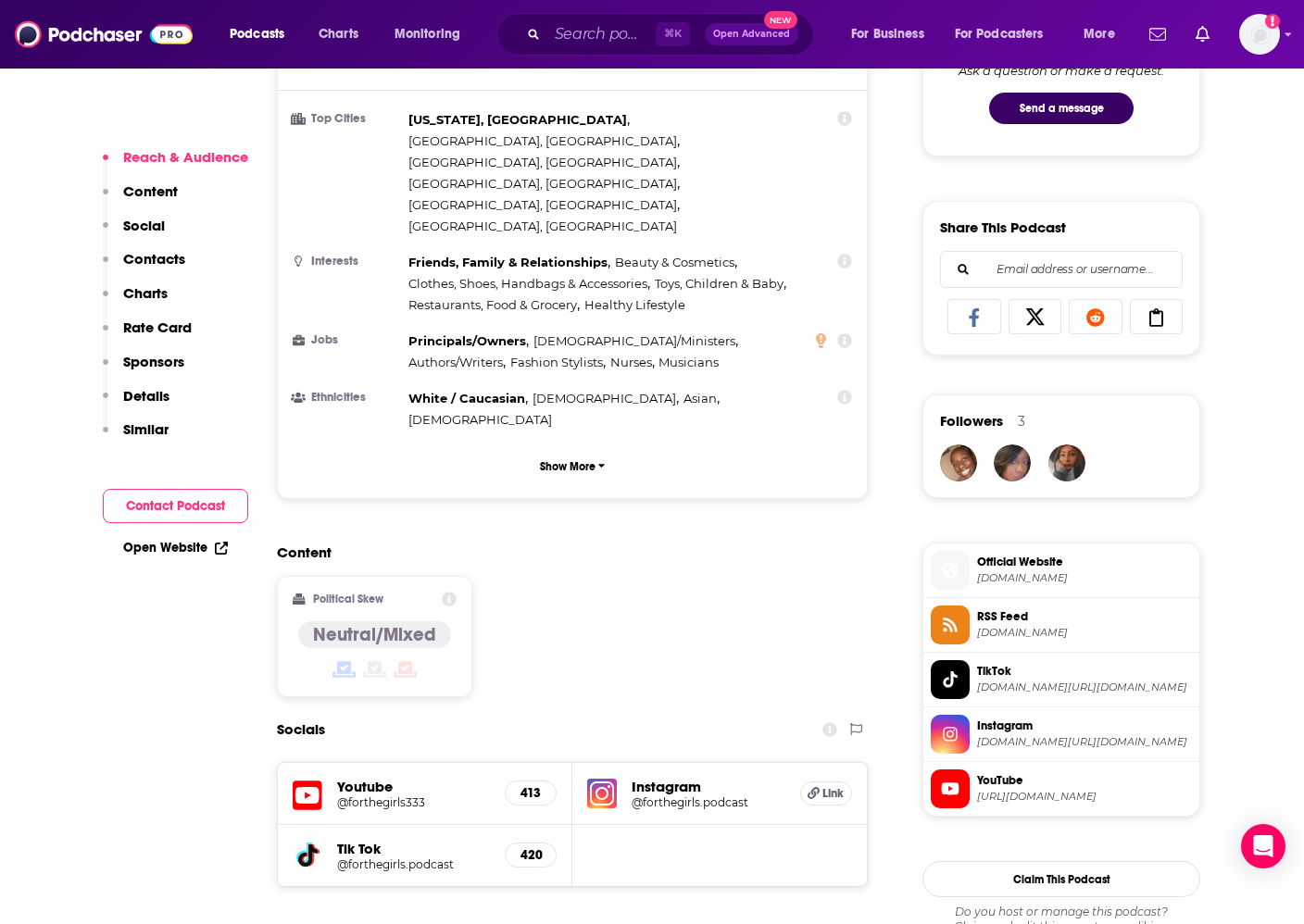
scroll to position [1035, 0]
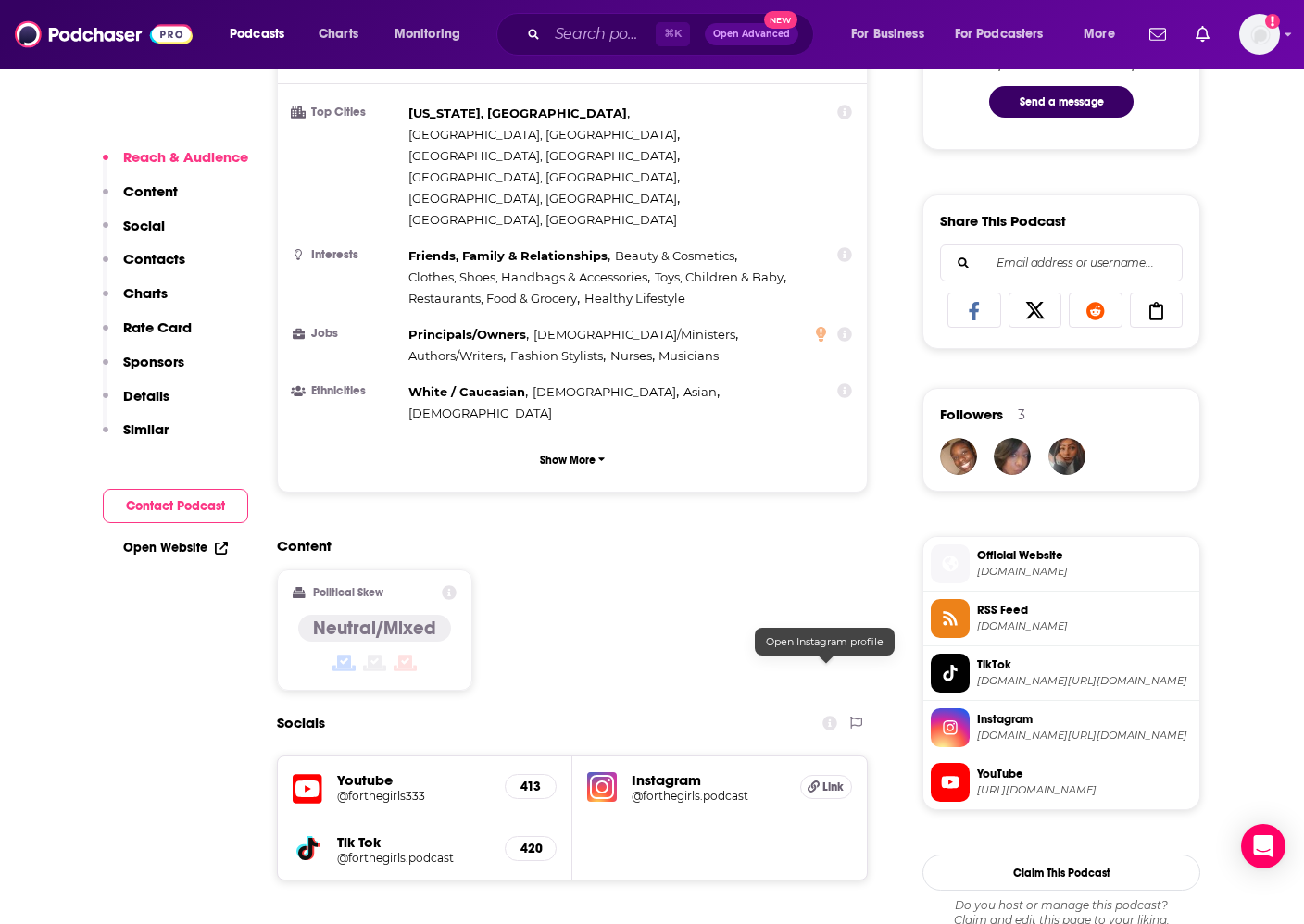
click at [802, 775] on h5 "Link" at bounding box center [826, 786] width 52 height 24
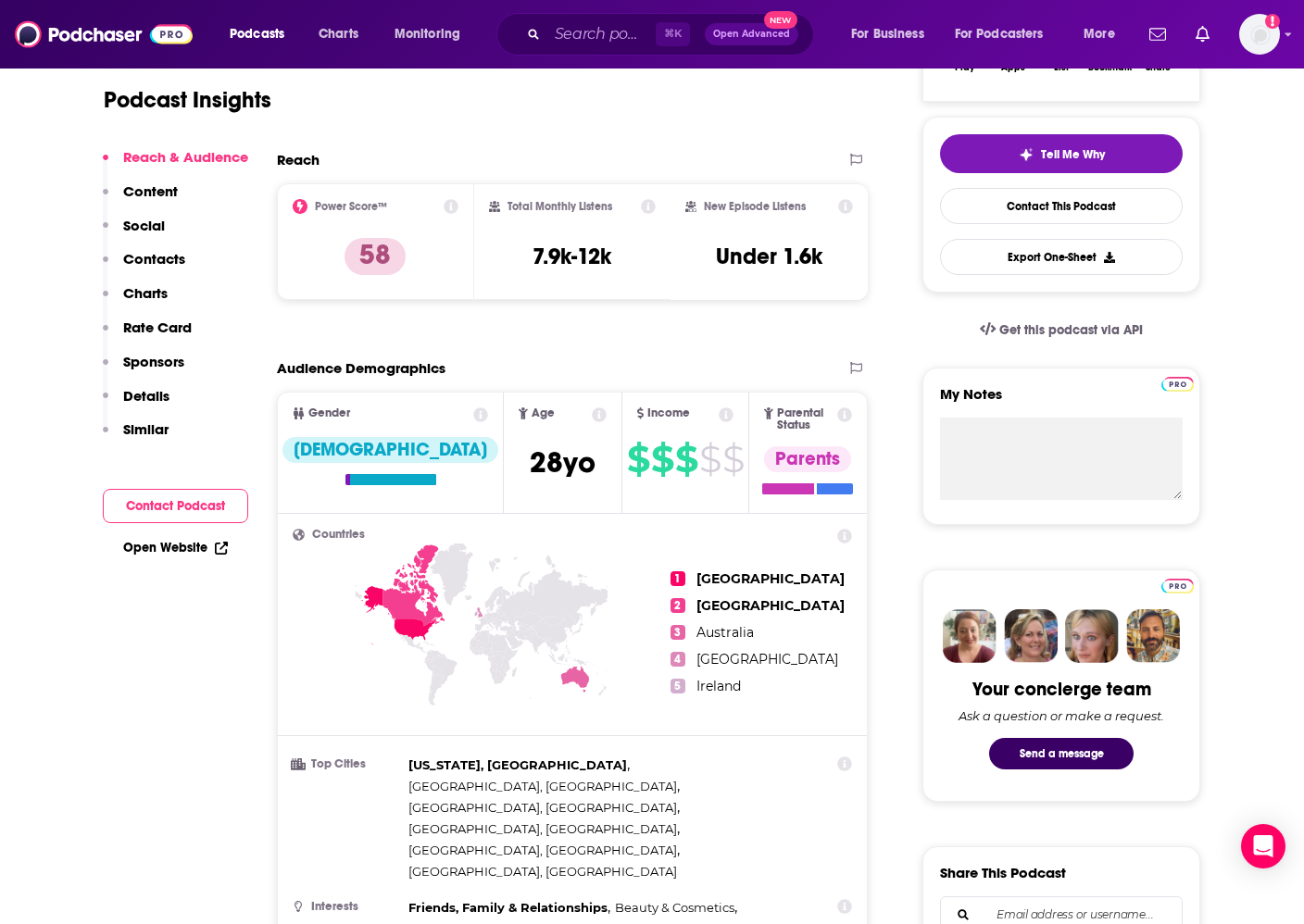
scroll to position [1383, 0]
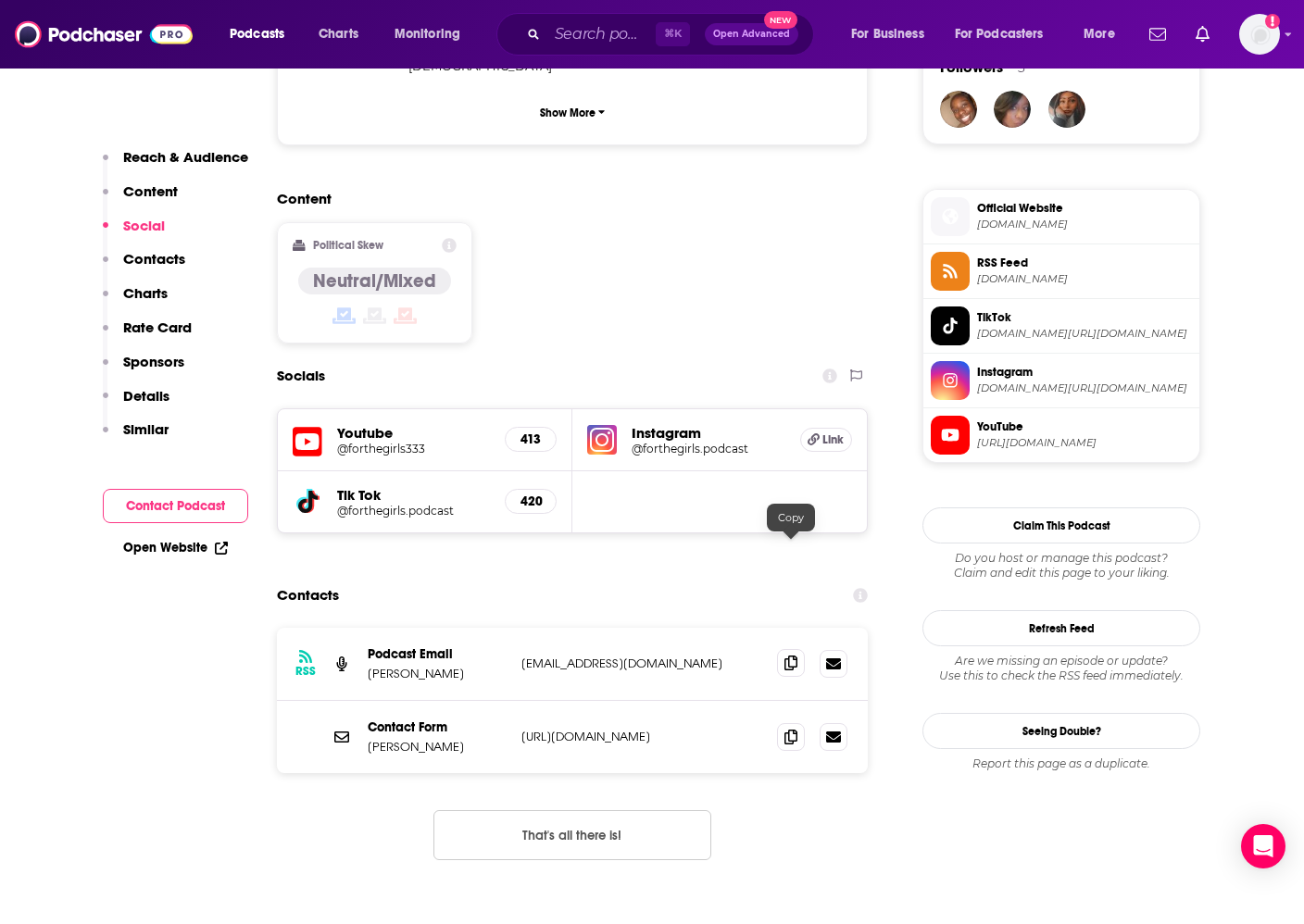
click at [783, 649] on span at bounding box center [791, 663] width 27 height 27
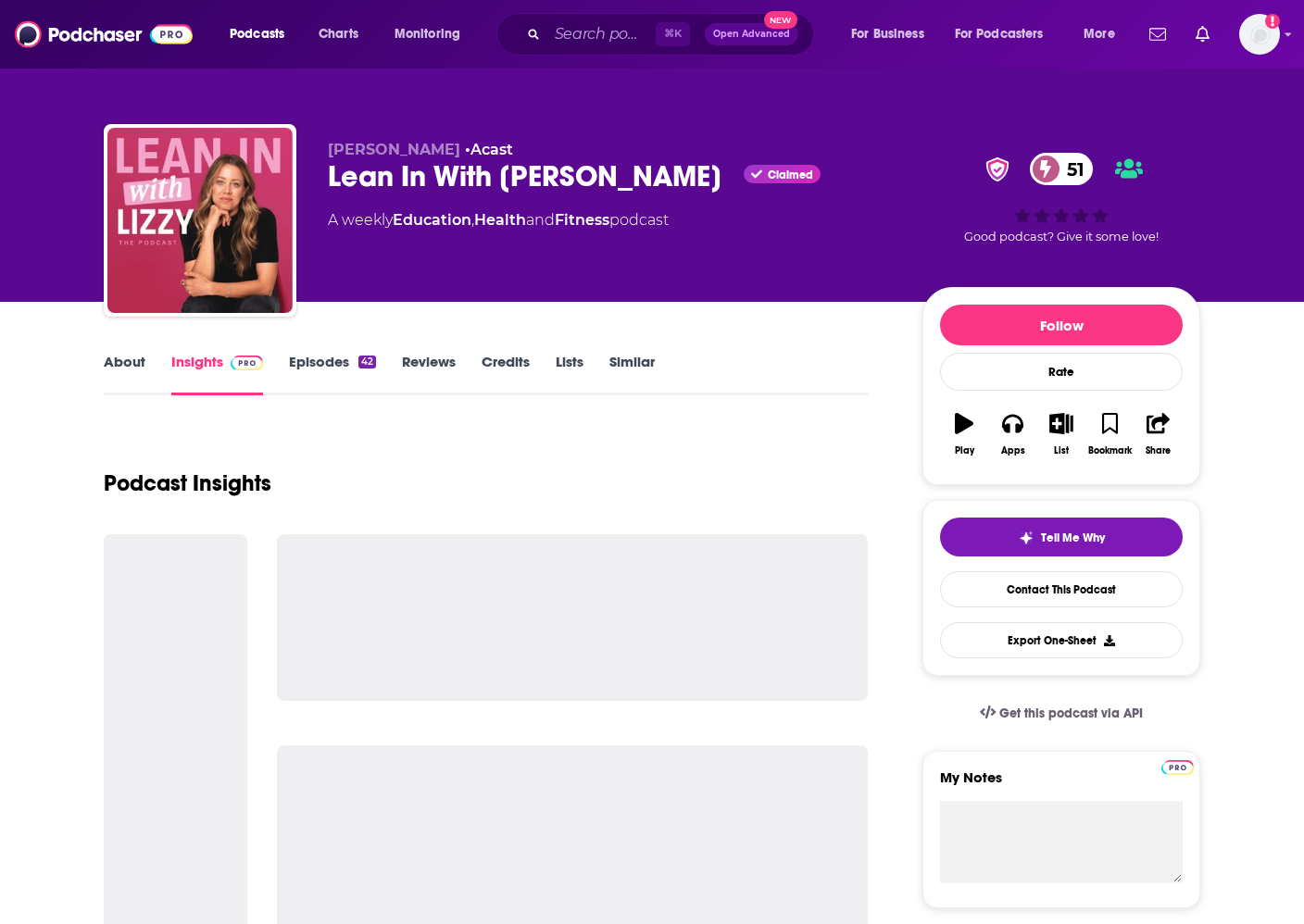
click at [107, 361] on link "About" at bounding box center [124, 374] width 42 height 43
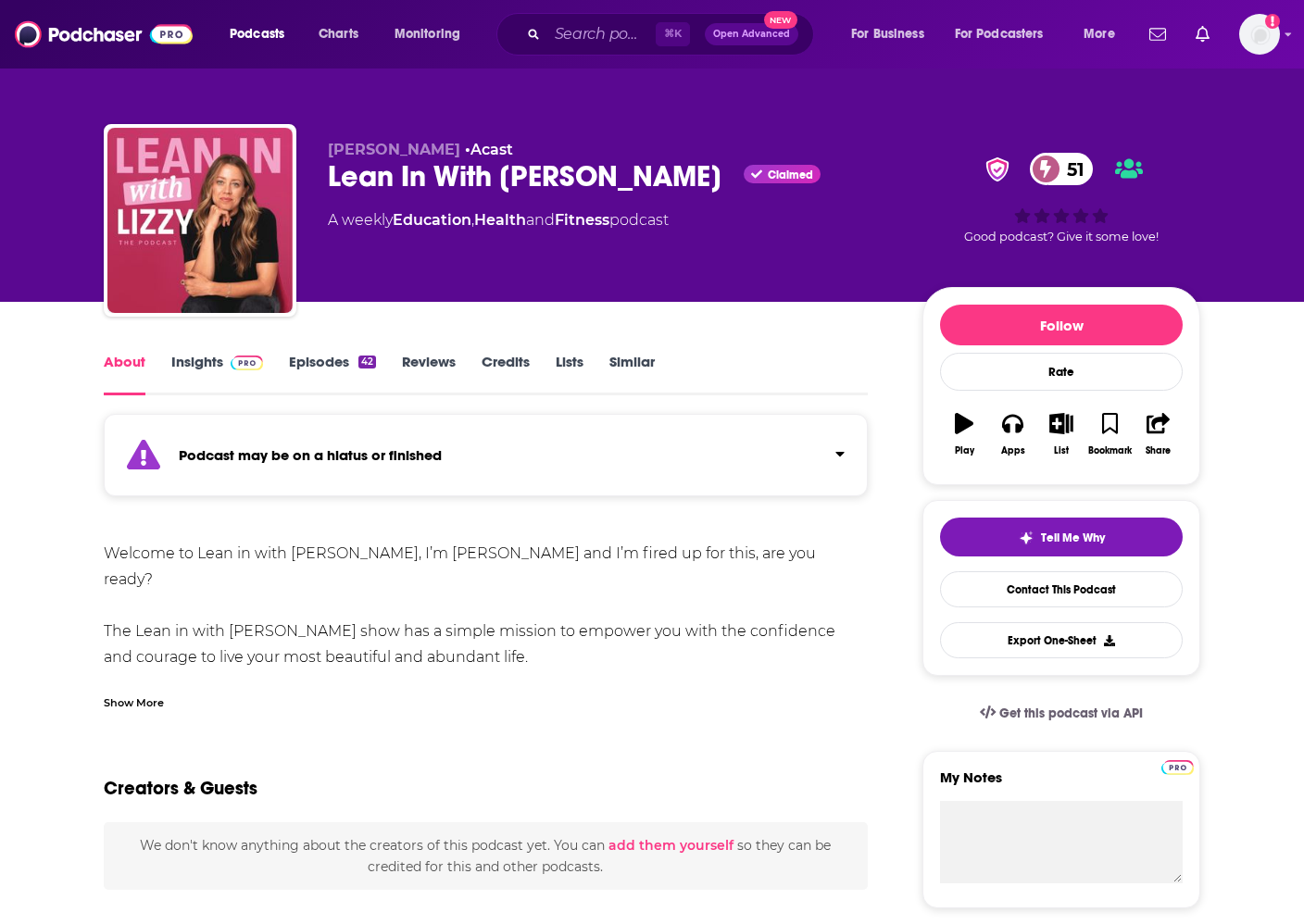
click at [226, 368] on span at bounding box center [243, 361] width 40 height 18
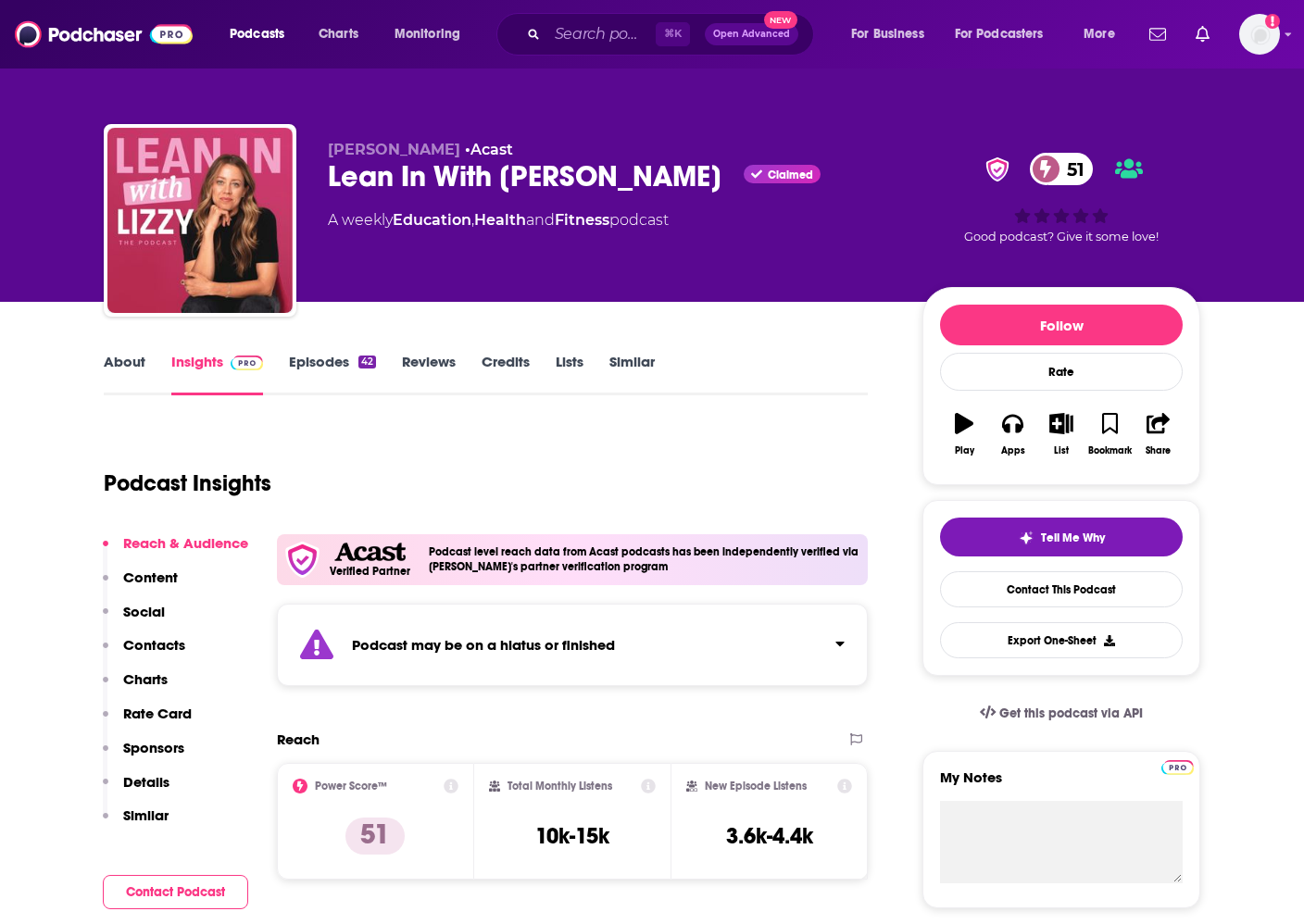
click at [337, 362] on link "Episodes 42" at bounding box center [332, 374] width 87 height 43
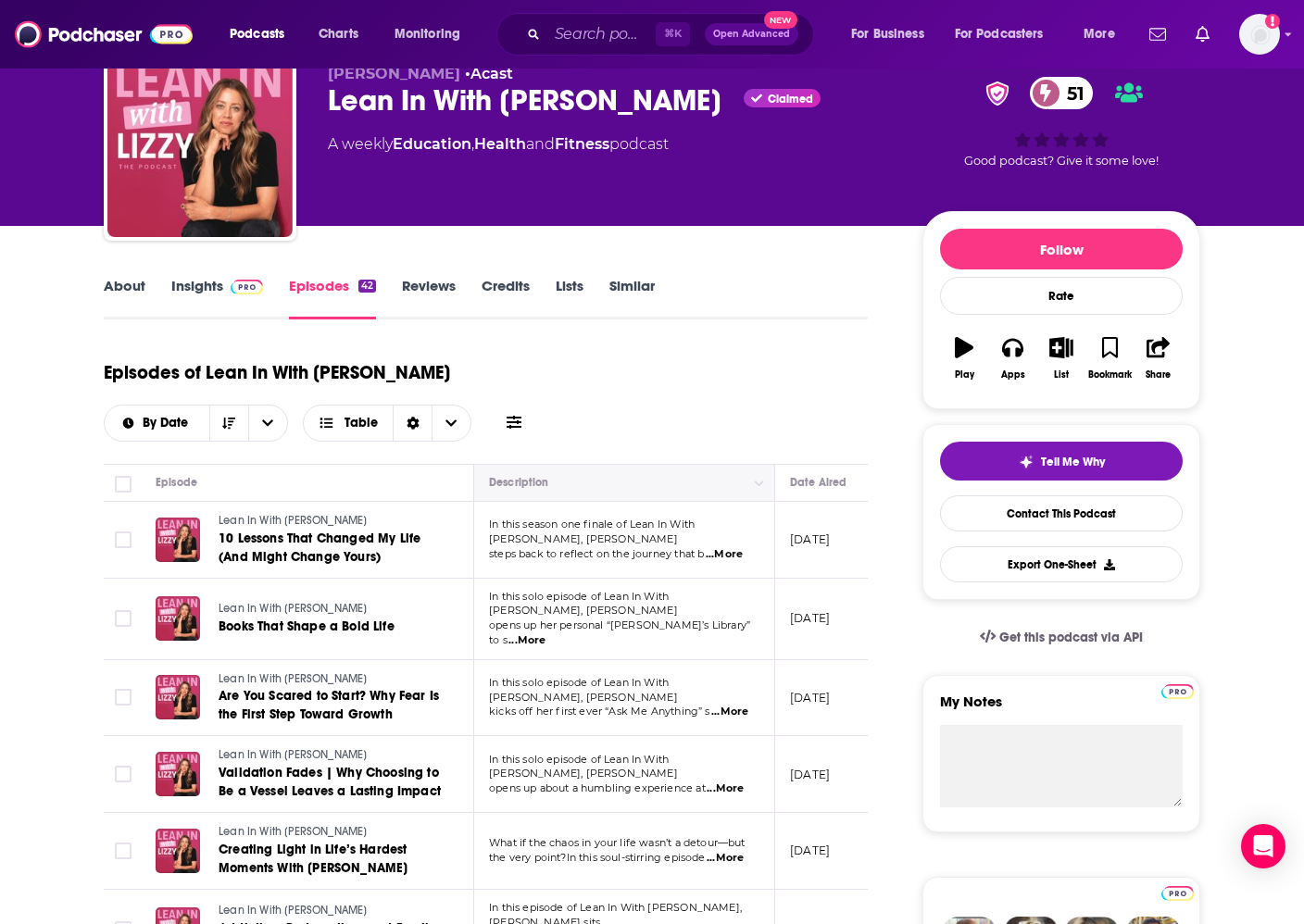
scroll to position [84, 0]
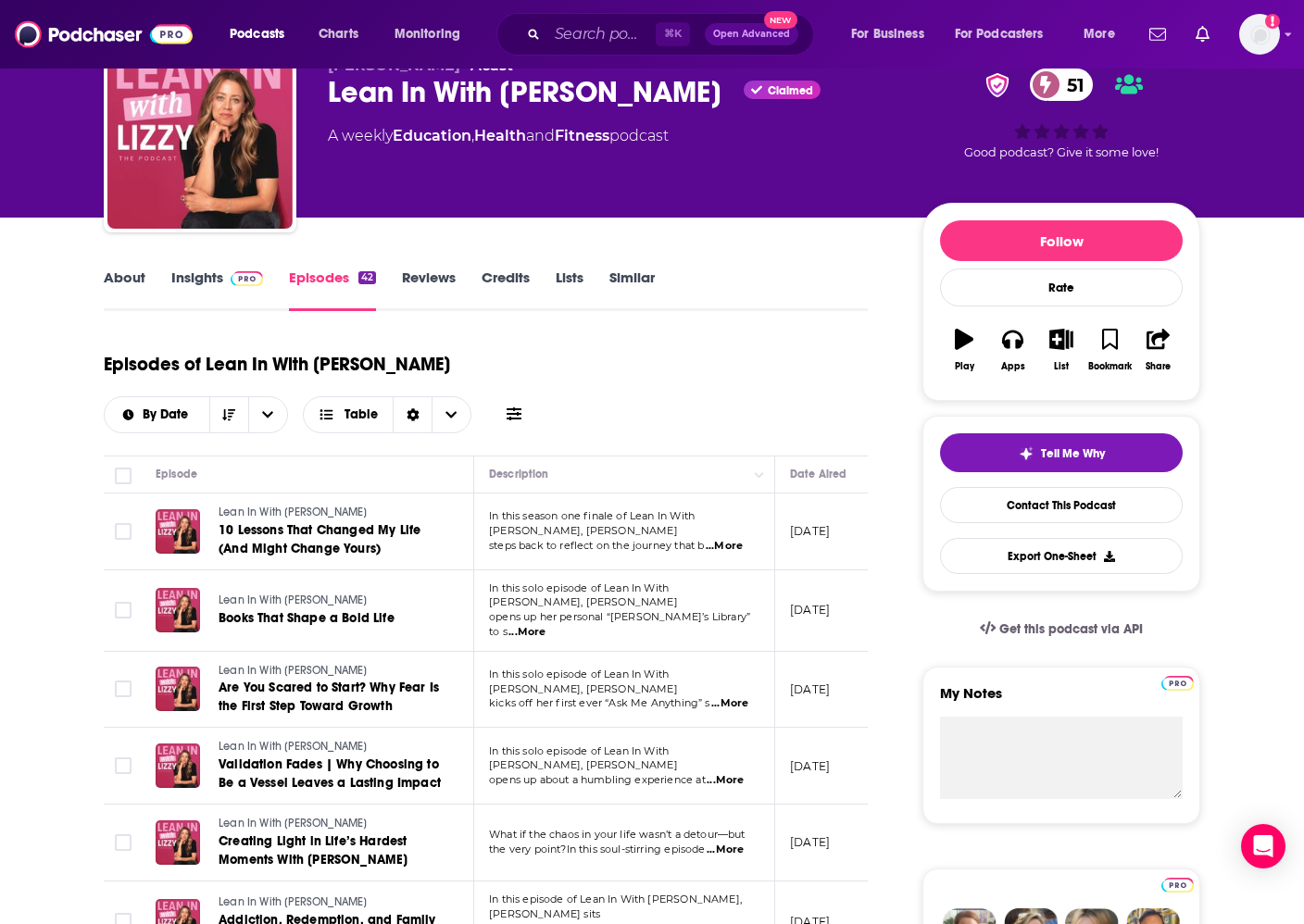
click at [206, 270] on link "Insights" at bounding box center [218, 290] width 92 height 43
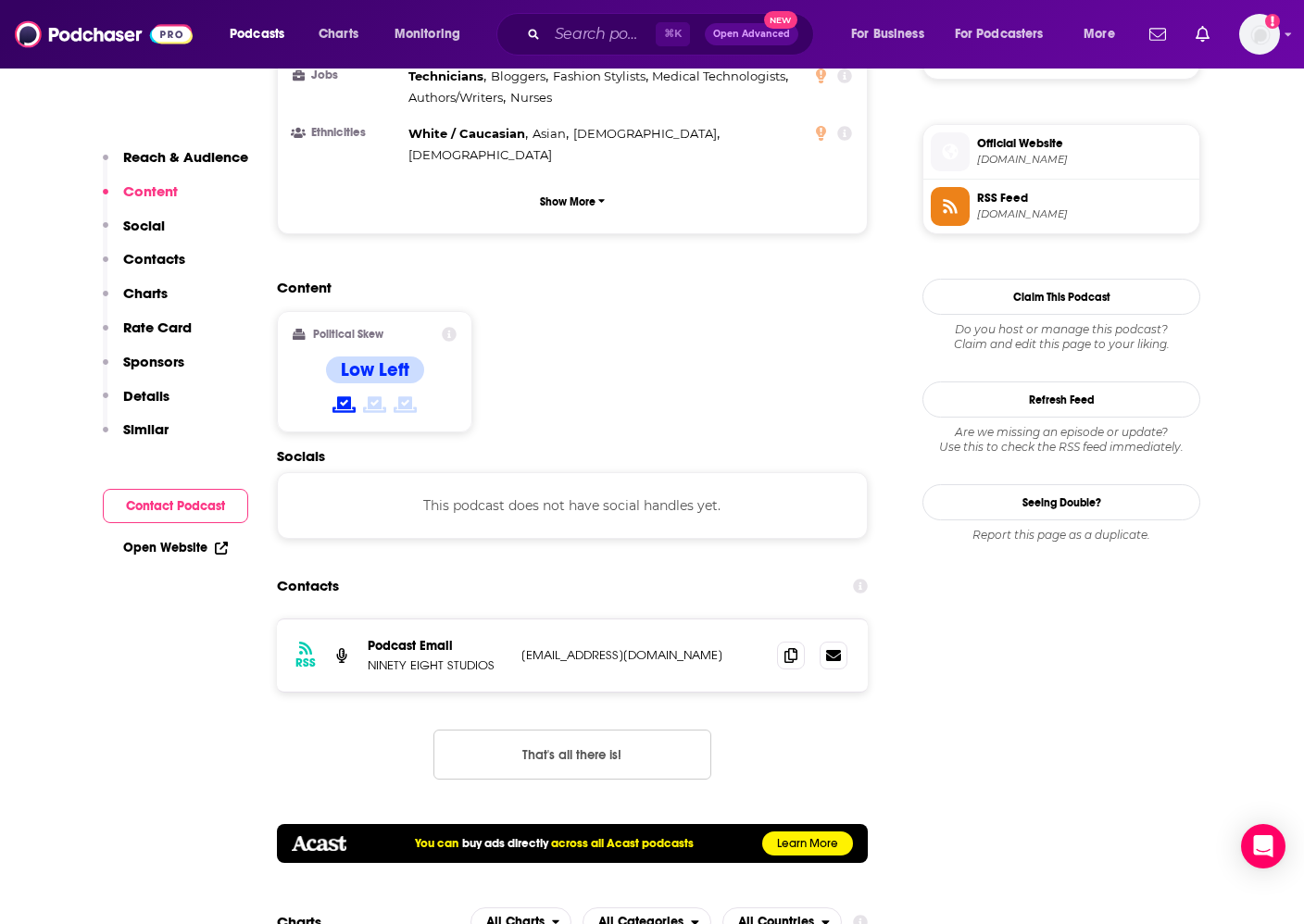
scroll to position [1465, 0]
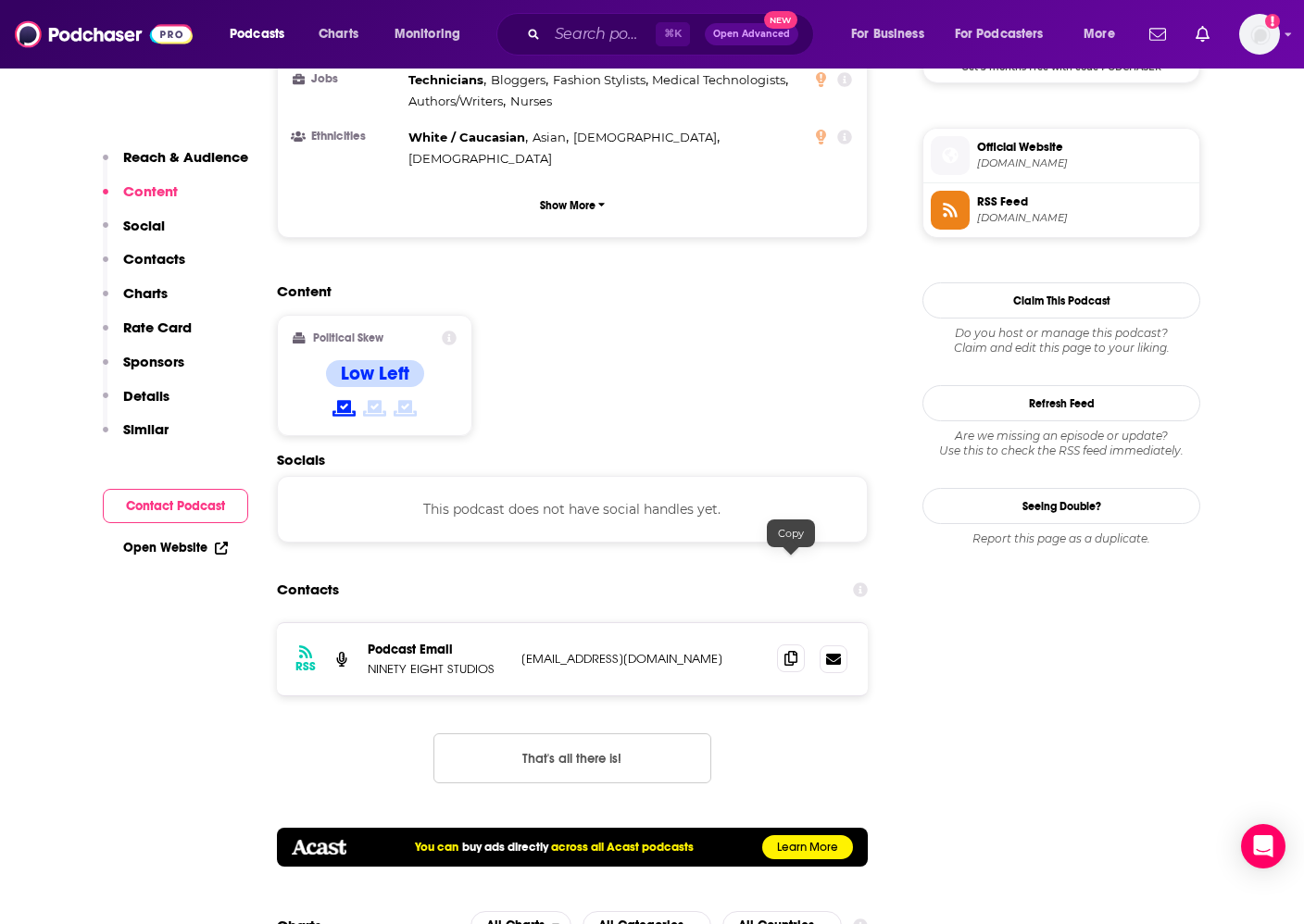
click at [795, 651] on icon at bounding box center [791, 658] width 13 height 15
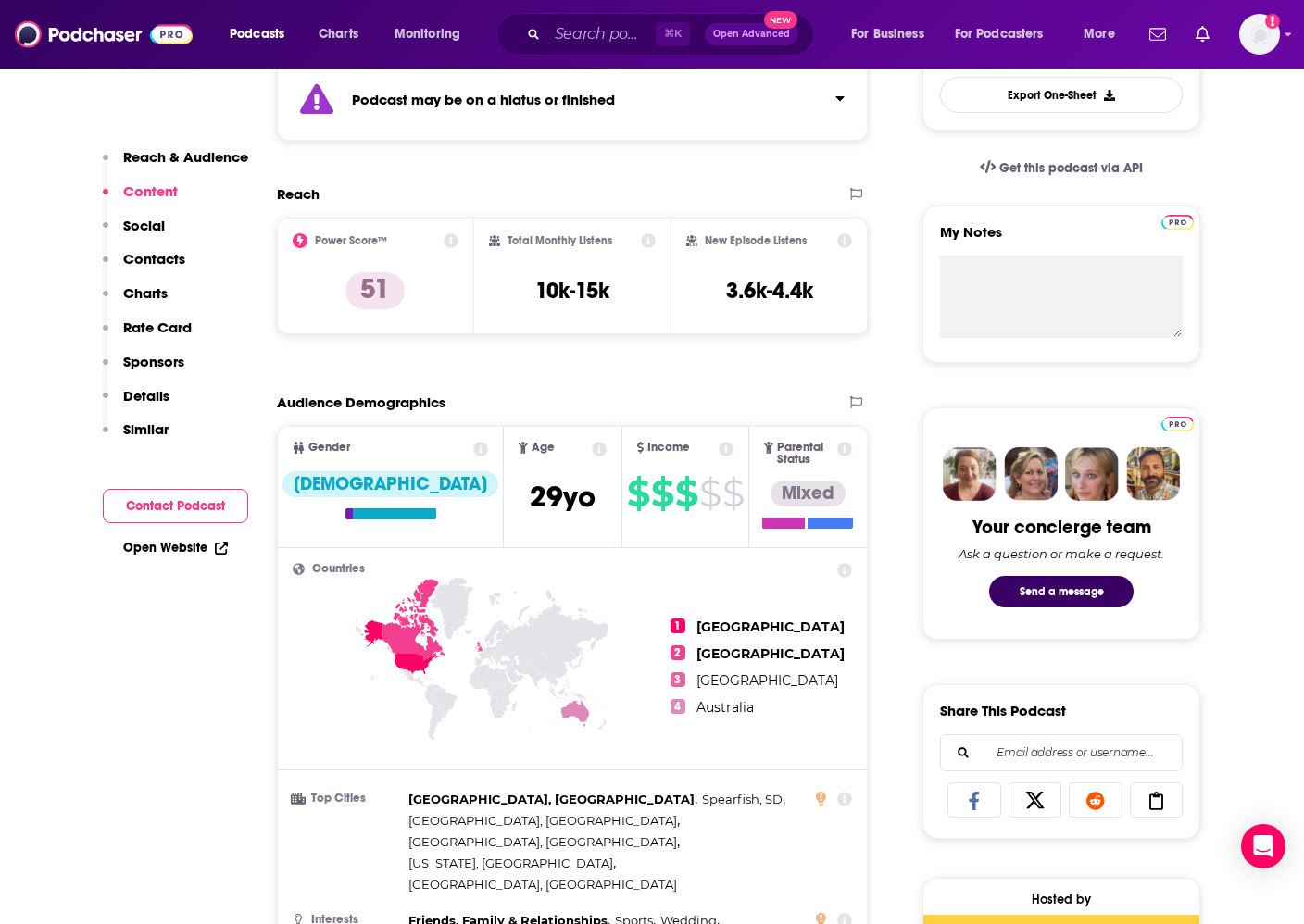
scroll to position [0, 0]
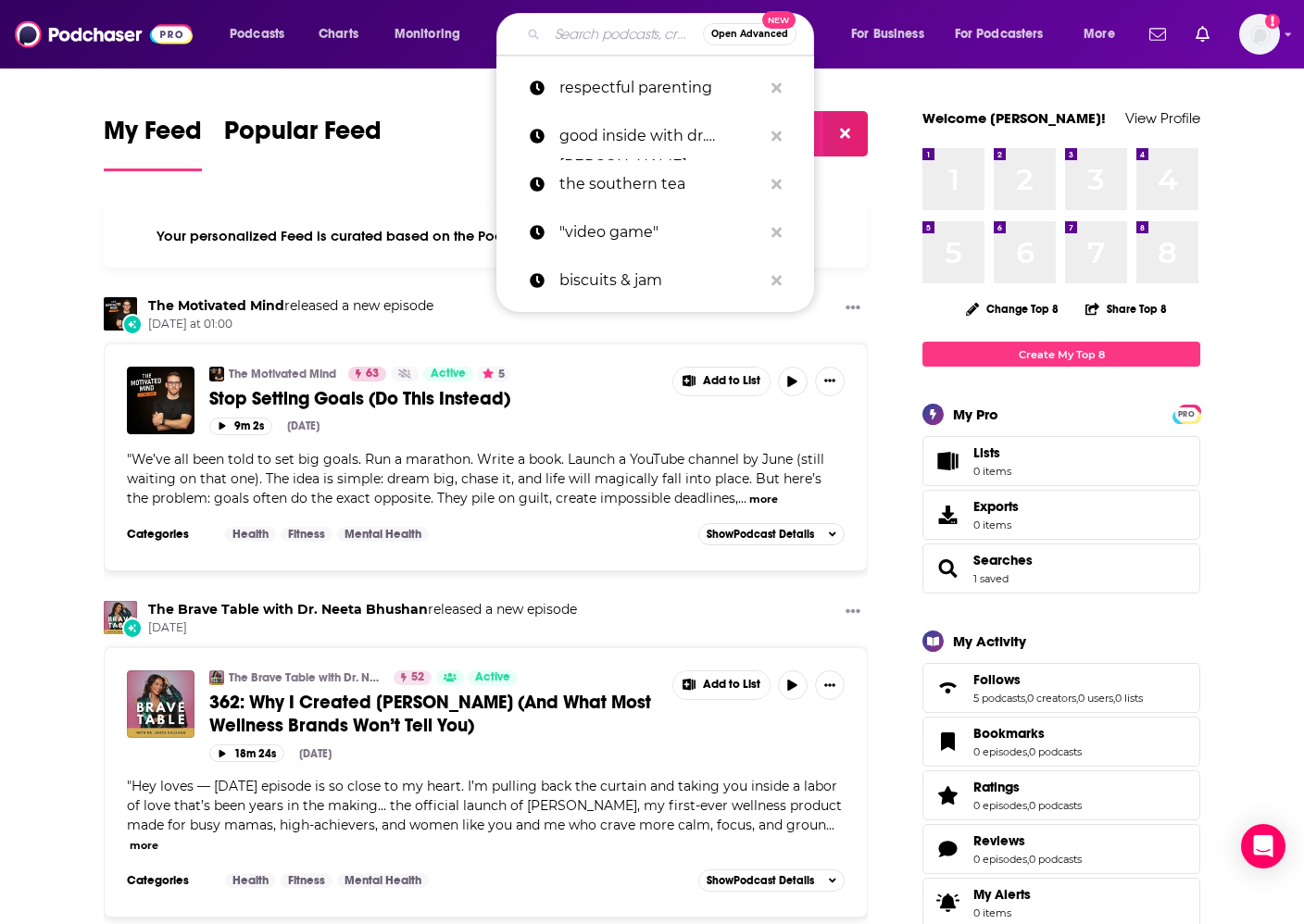
click at [600, 39] on input "Search podcasts, credits, & more..." at bounding box center [625, 34] width 155 height 29
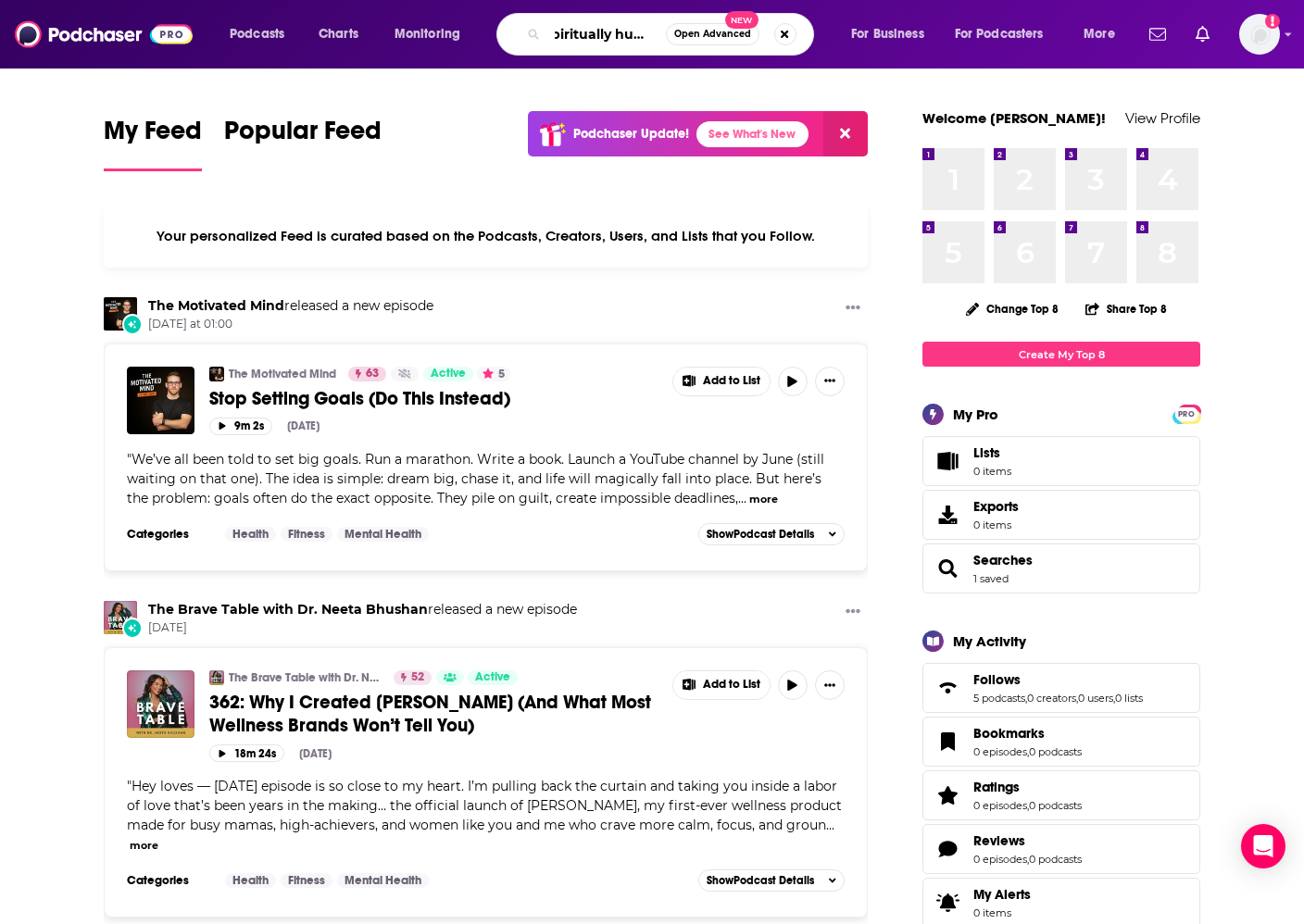
scroll to position [0, 19]
type input "spiritually hungry"
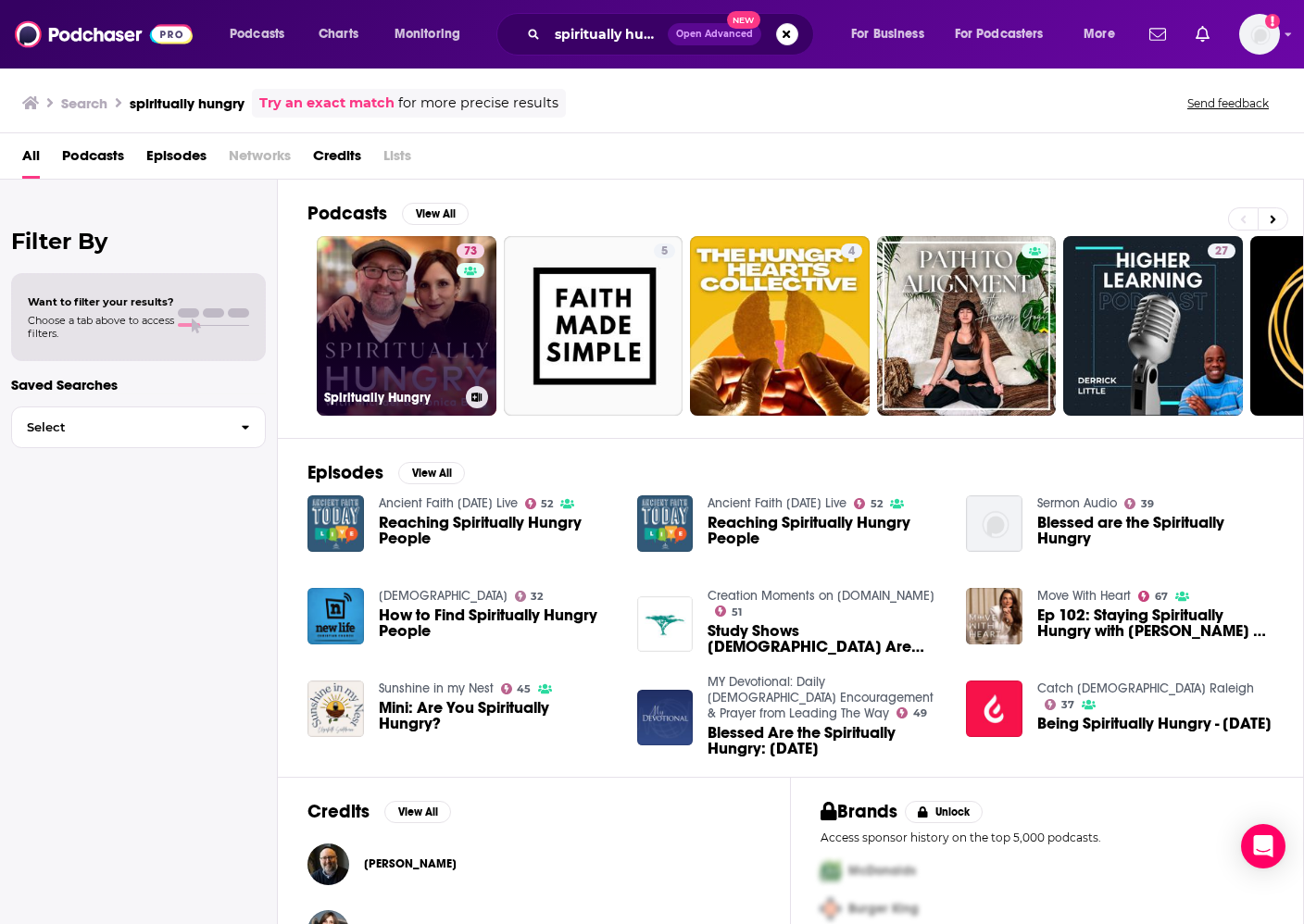
click at [348, 265] on link "73 Spiritually Hungry" at bounding box center [406, 326] width 180 height 180
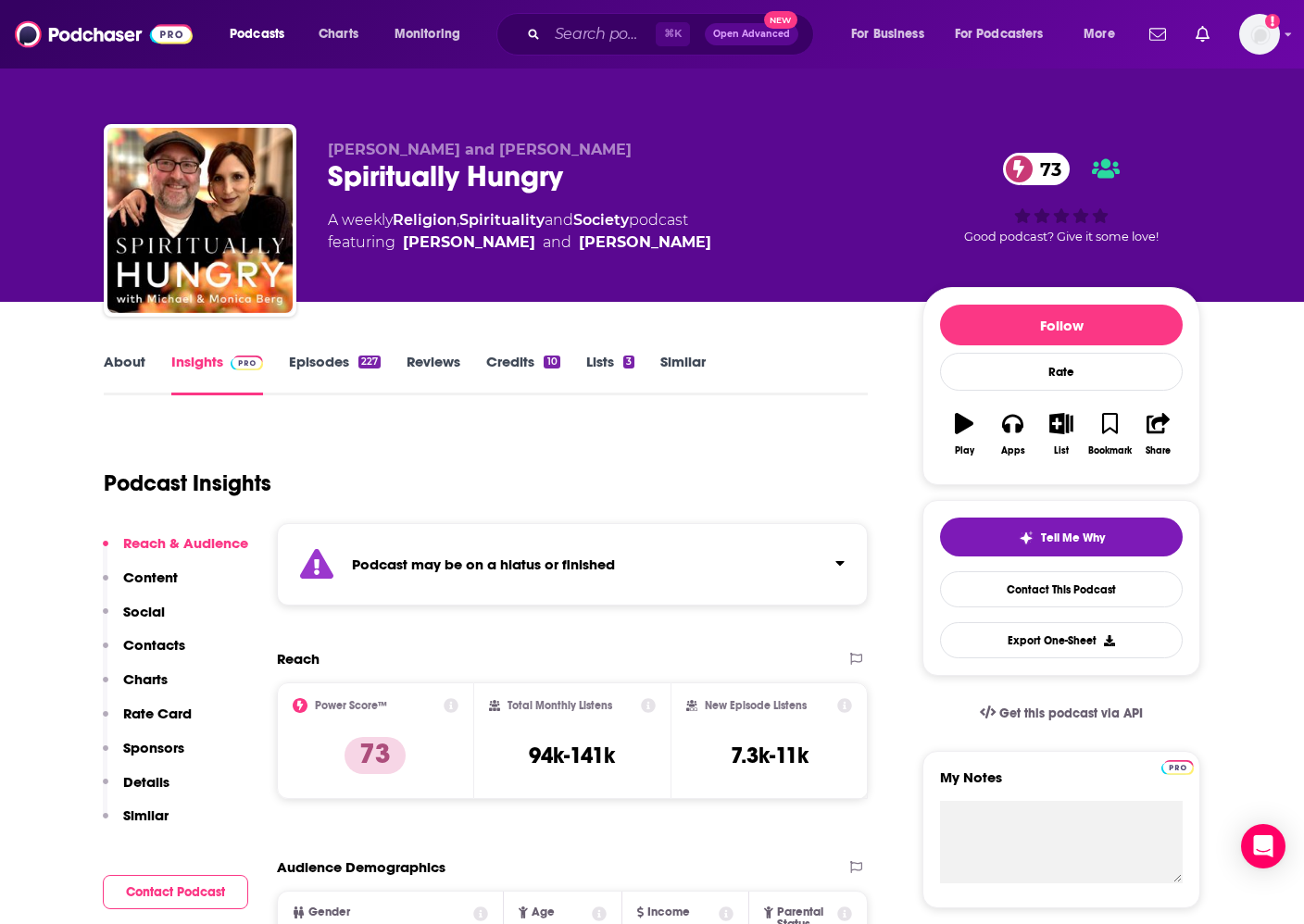
click at [321, 365] on link "Episodes 227" at bounding box center [335, 374] width 92 height 43
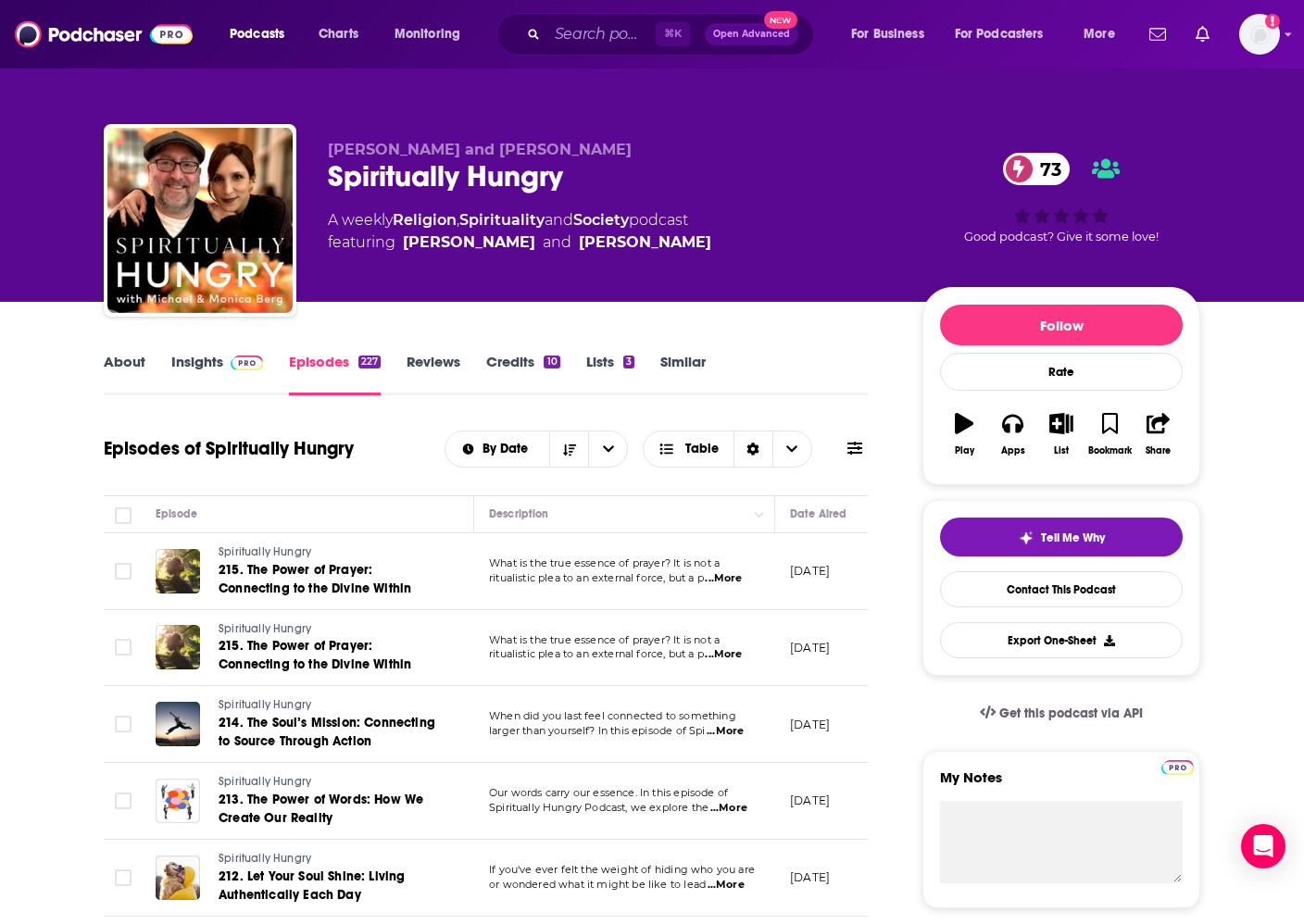
click at [211, 360] on link "Insights" at bounding box center [218, 374] width 92 height 43
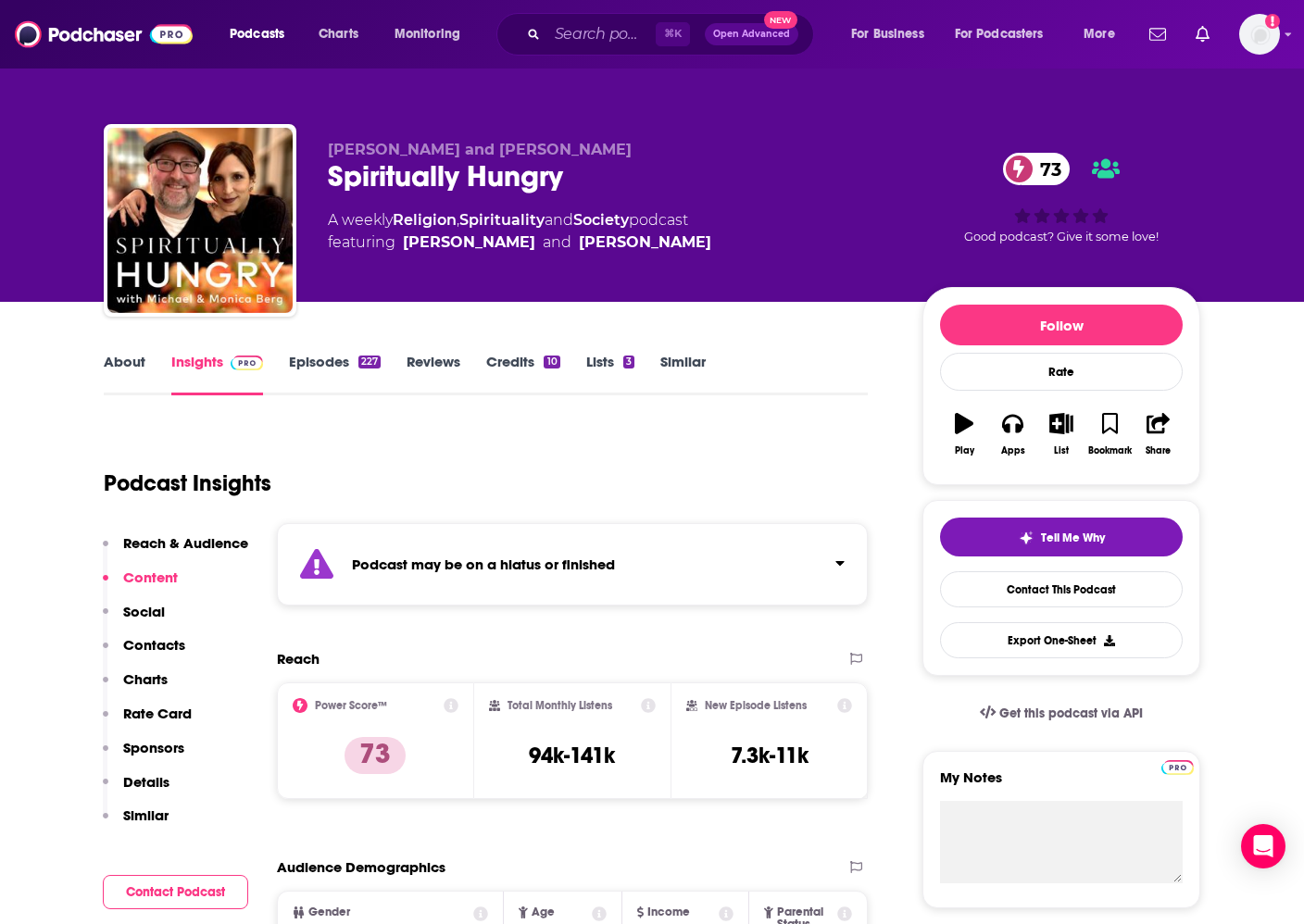
click at [508, 226] on link "Spirituality" at bounding box center [502, 220] width 85 height 18
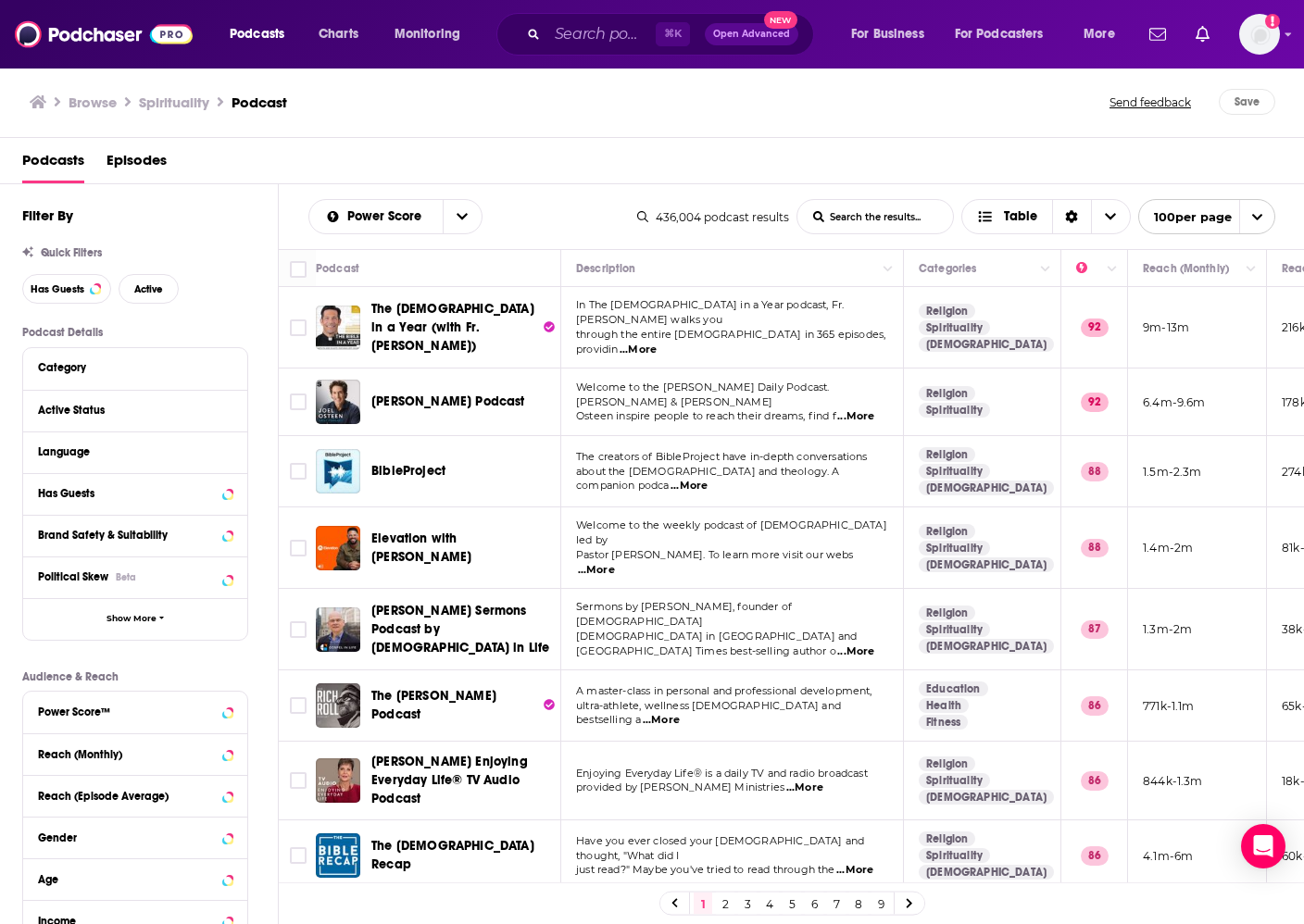
scroll to position [0, 9]
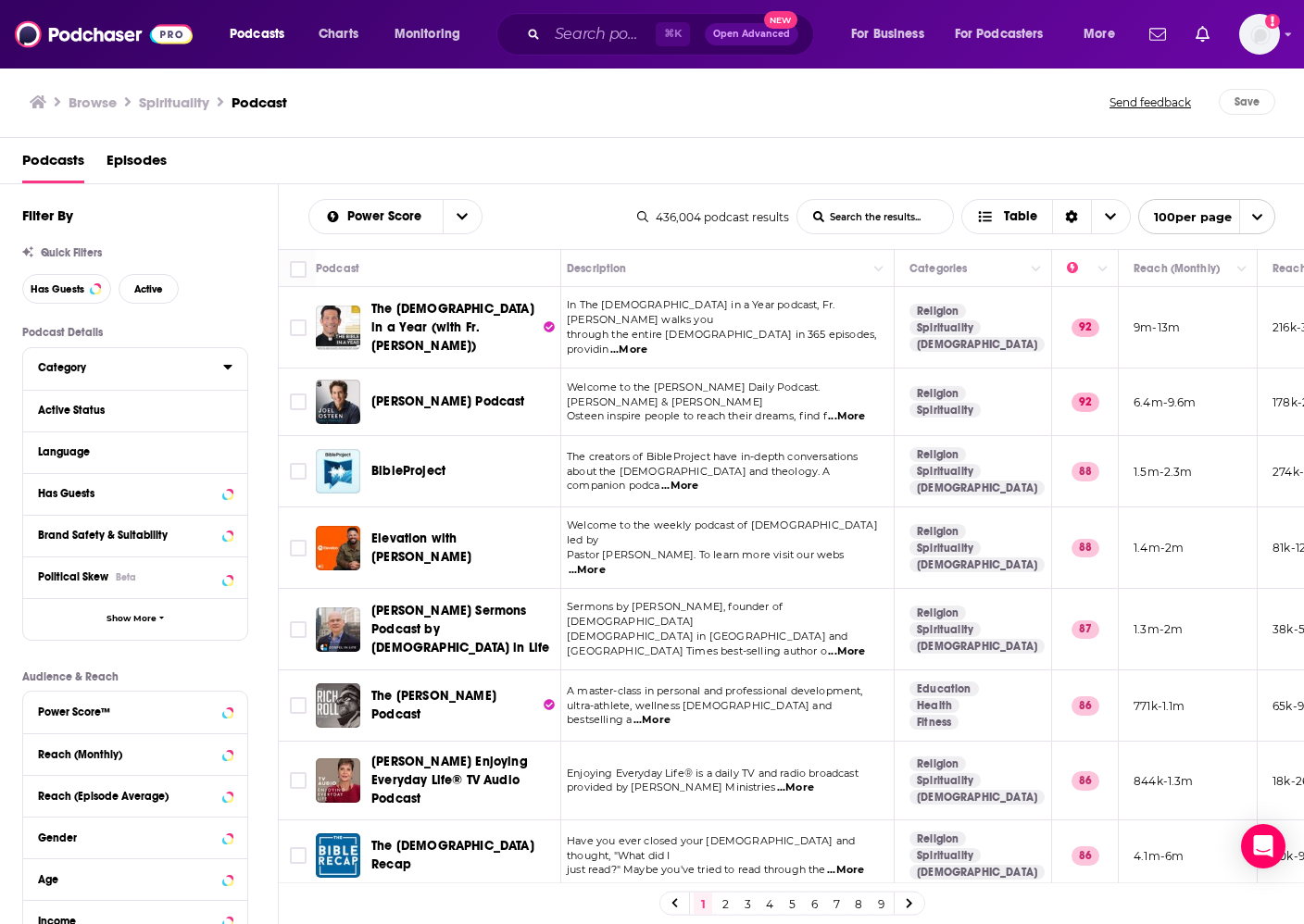
click at [232, 368] on div "Category" at bounding box center [136, 369] width 224 height 42
click at [224, 368] on icon at bounding box center [227, 367] width 9 height 5
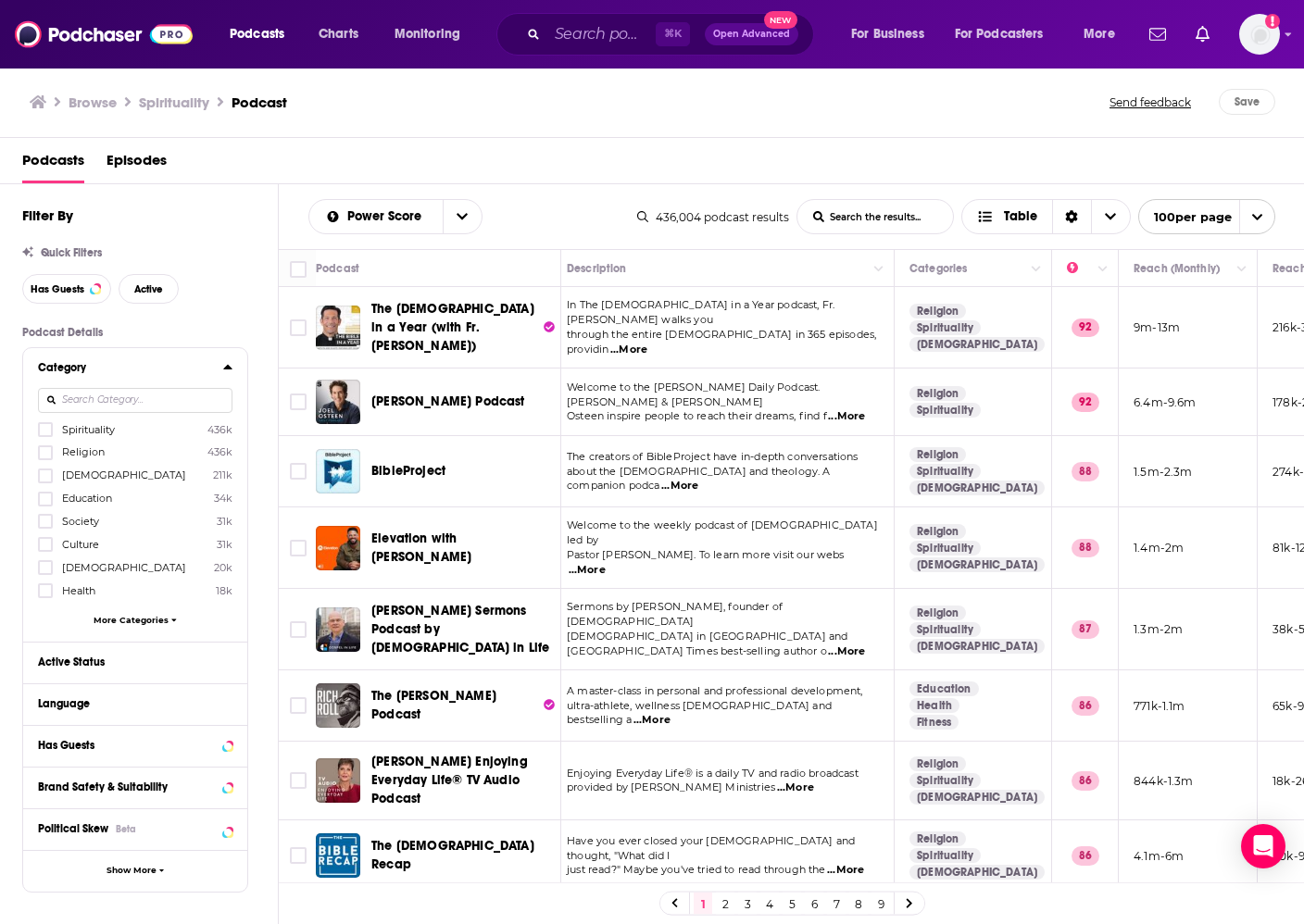
click at [224, 368] on icon at bounding box center [227, 366] width 9 height 15
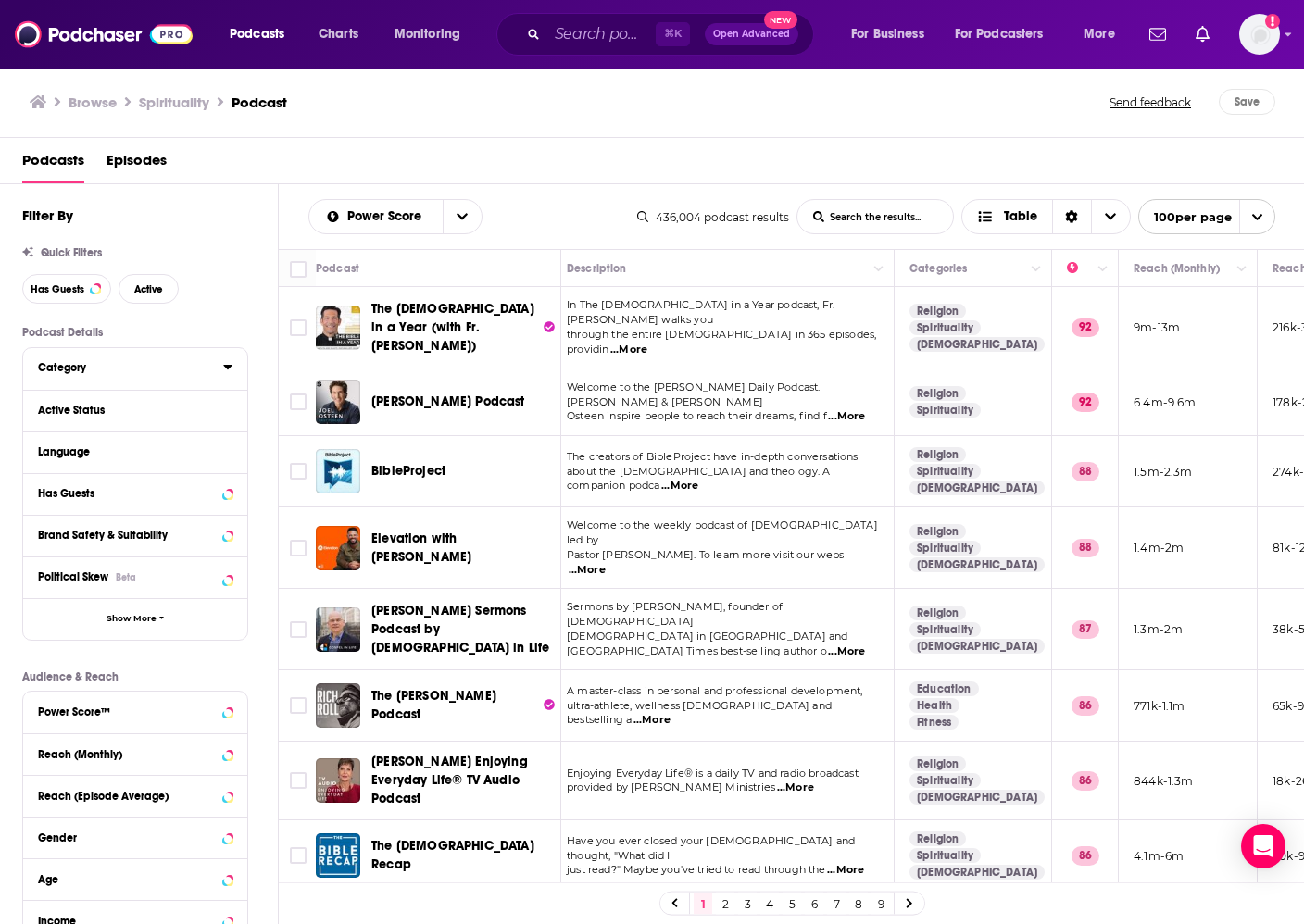
click at [224, 368] on icon at bounding box center [227, 367] width 9 height 5
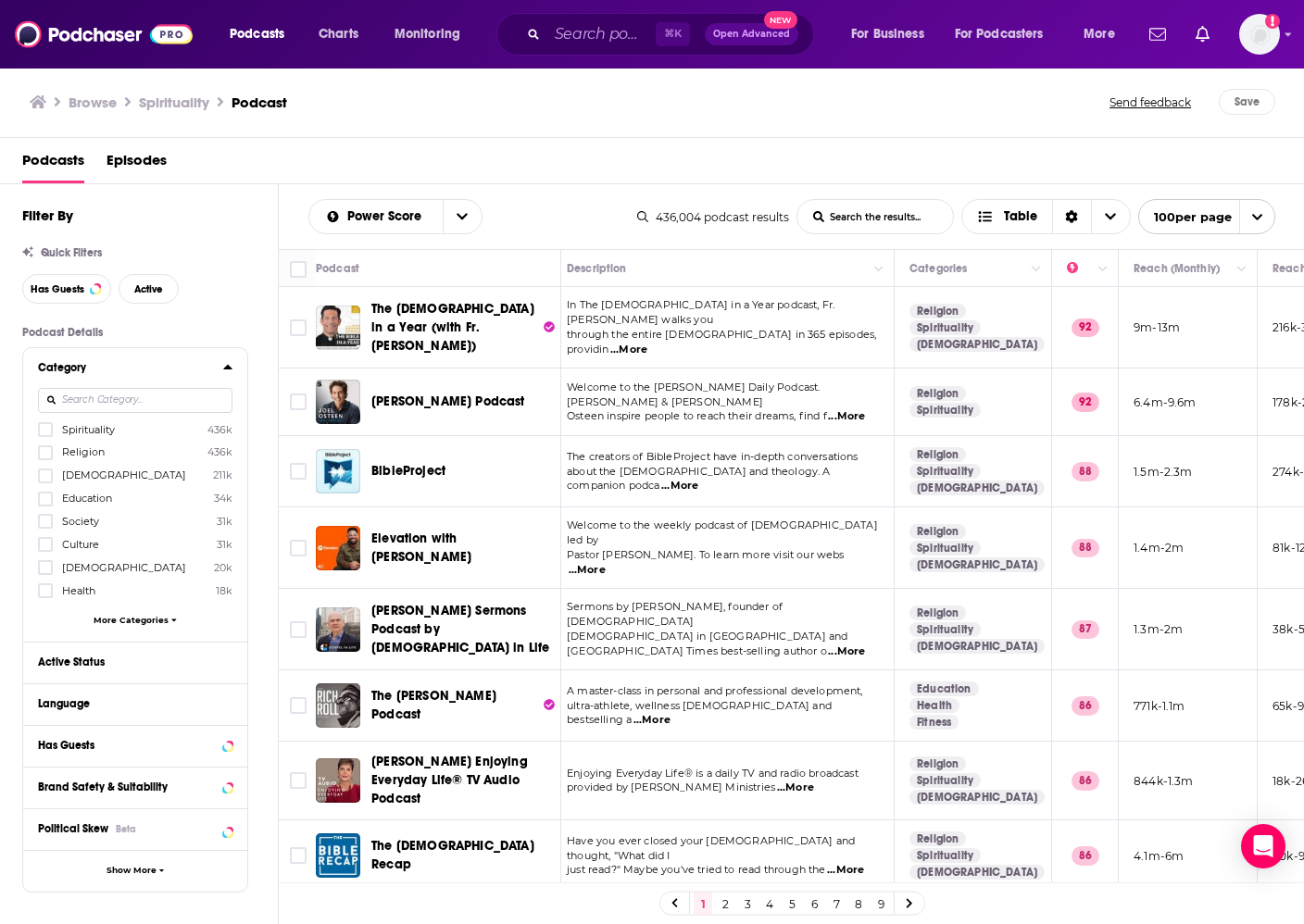
click at [224, 368] on icon at bounding box center [227, 366] width 9 height 15
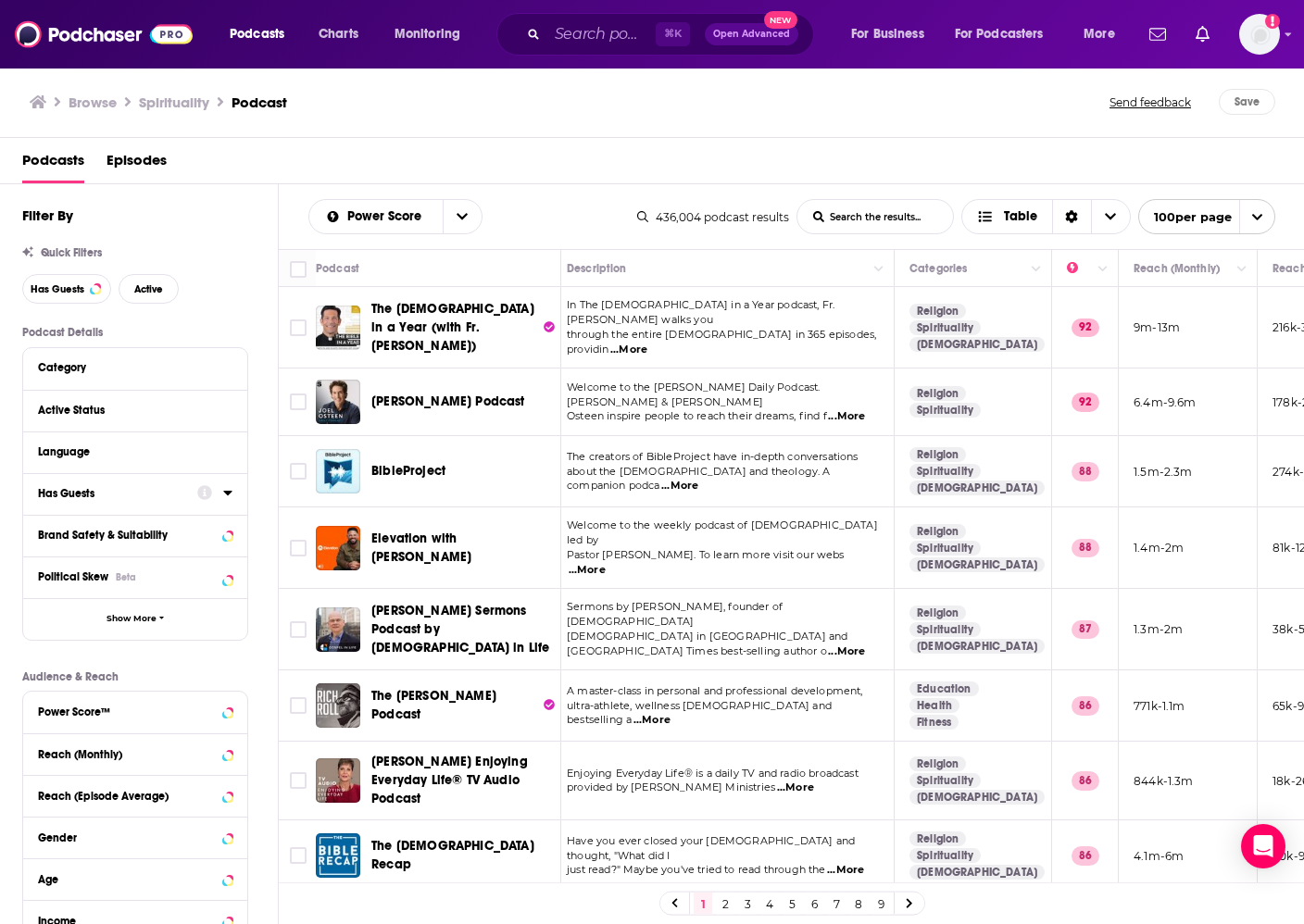
click at [197, 497] on icon at bounding box center [204, 493] width 15 height 15
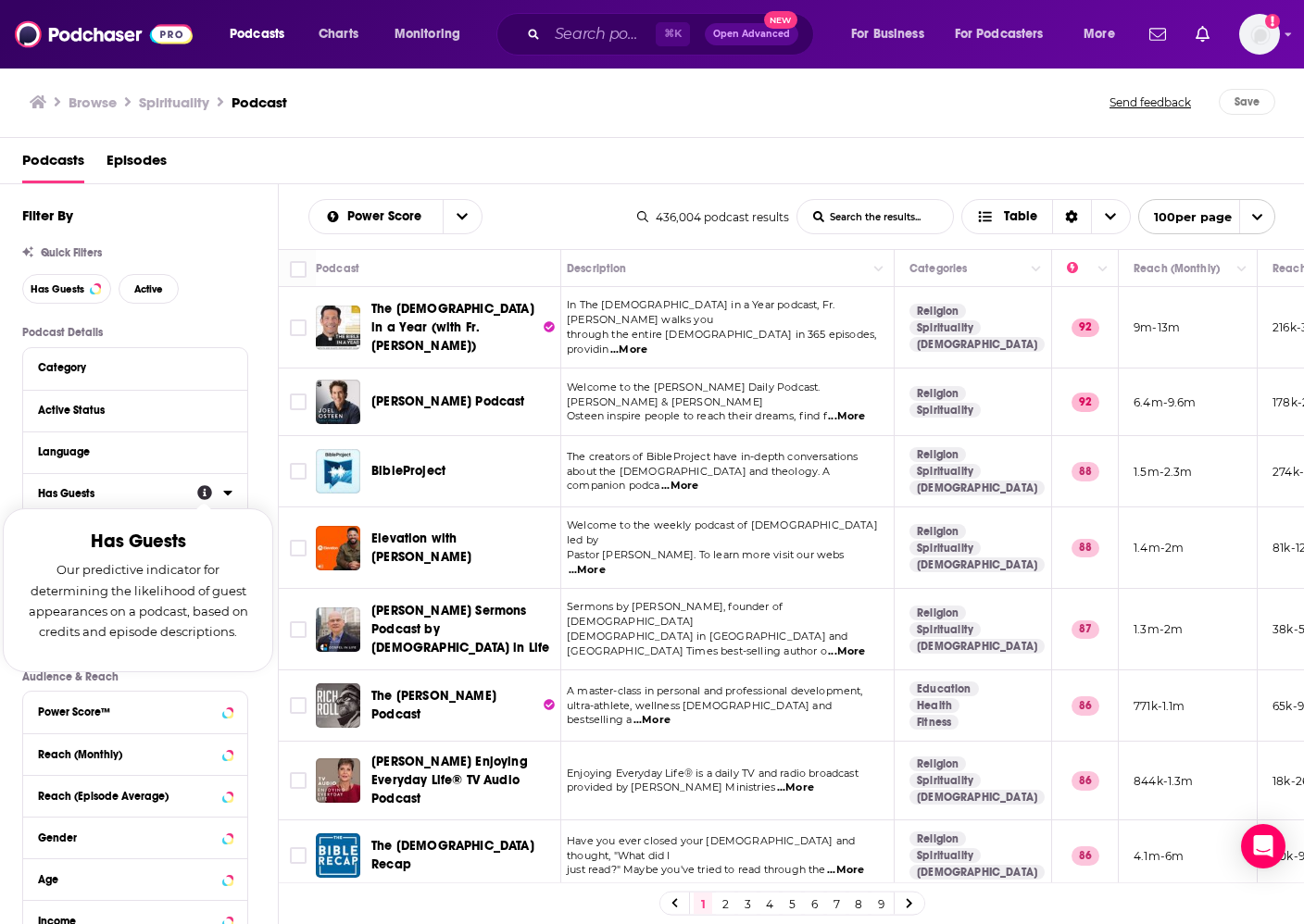
click at [226, 498] on icon at bounding box center [227, 492] width 9 height 15
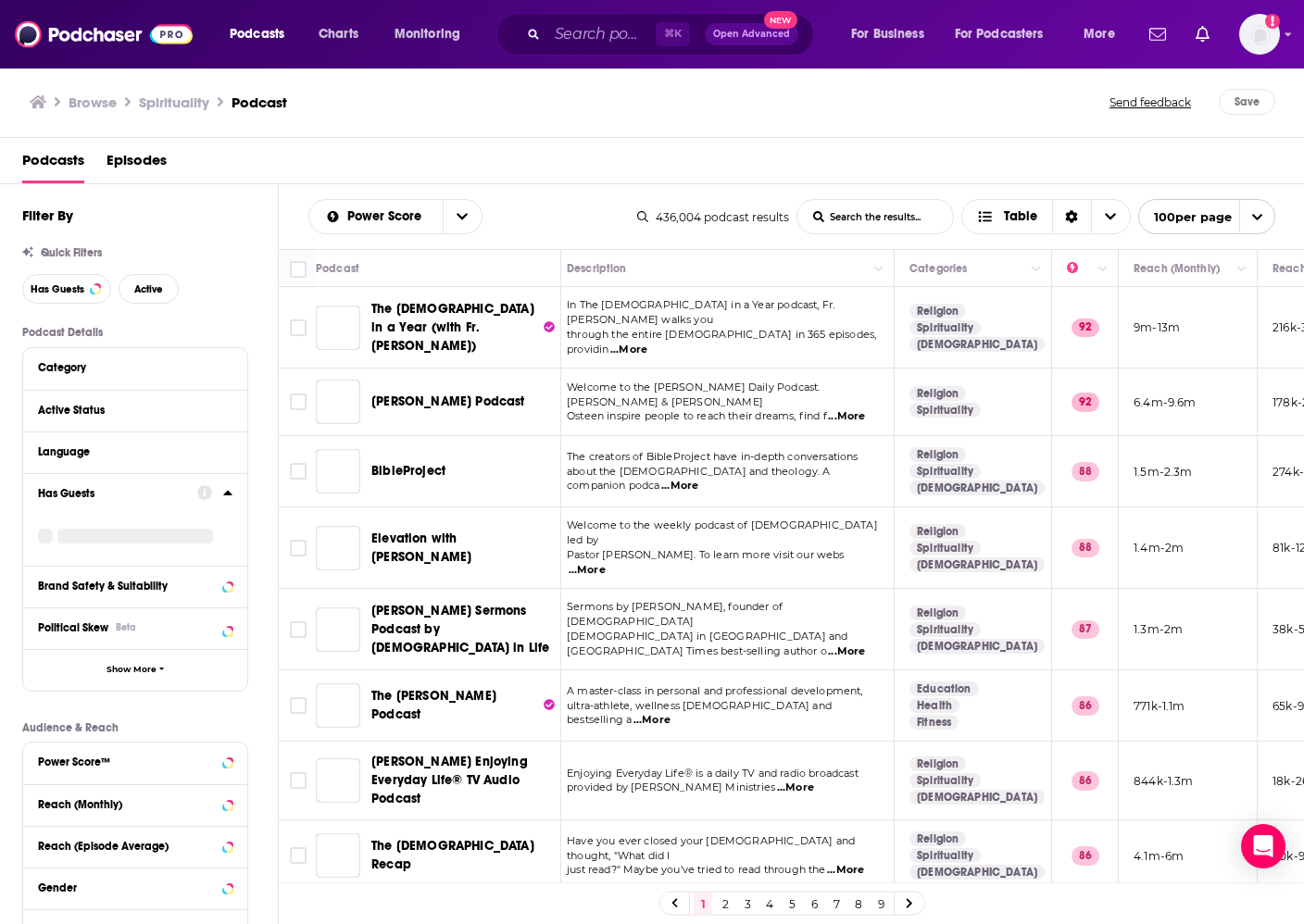
click at [226, 495] on icon at bounding box center [227, 493] width 9 height 5
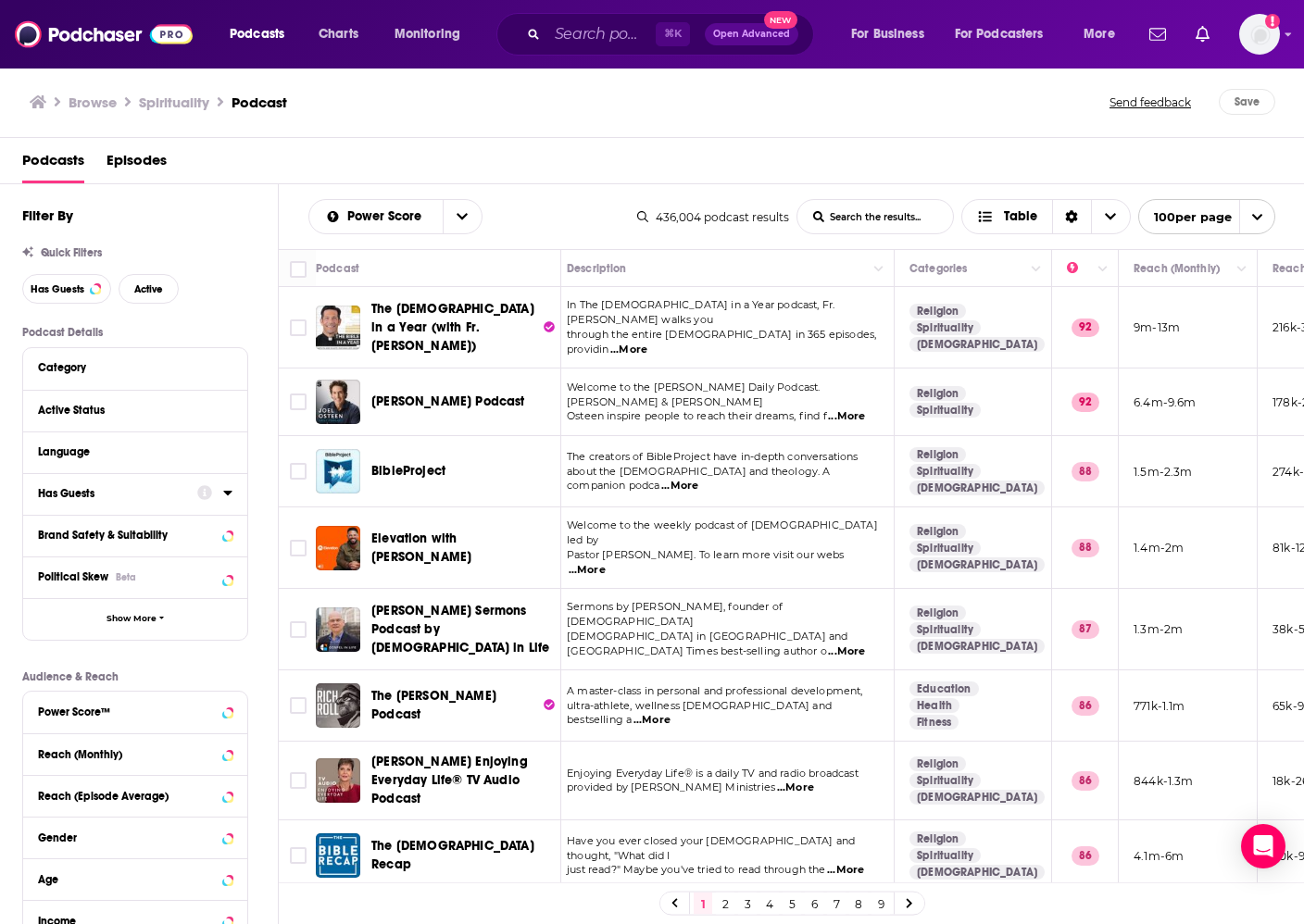
click at [226, 497] on icon at bounding box center [227, 492] width 9 height 15
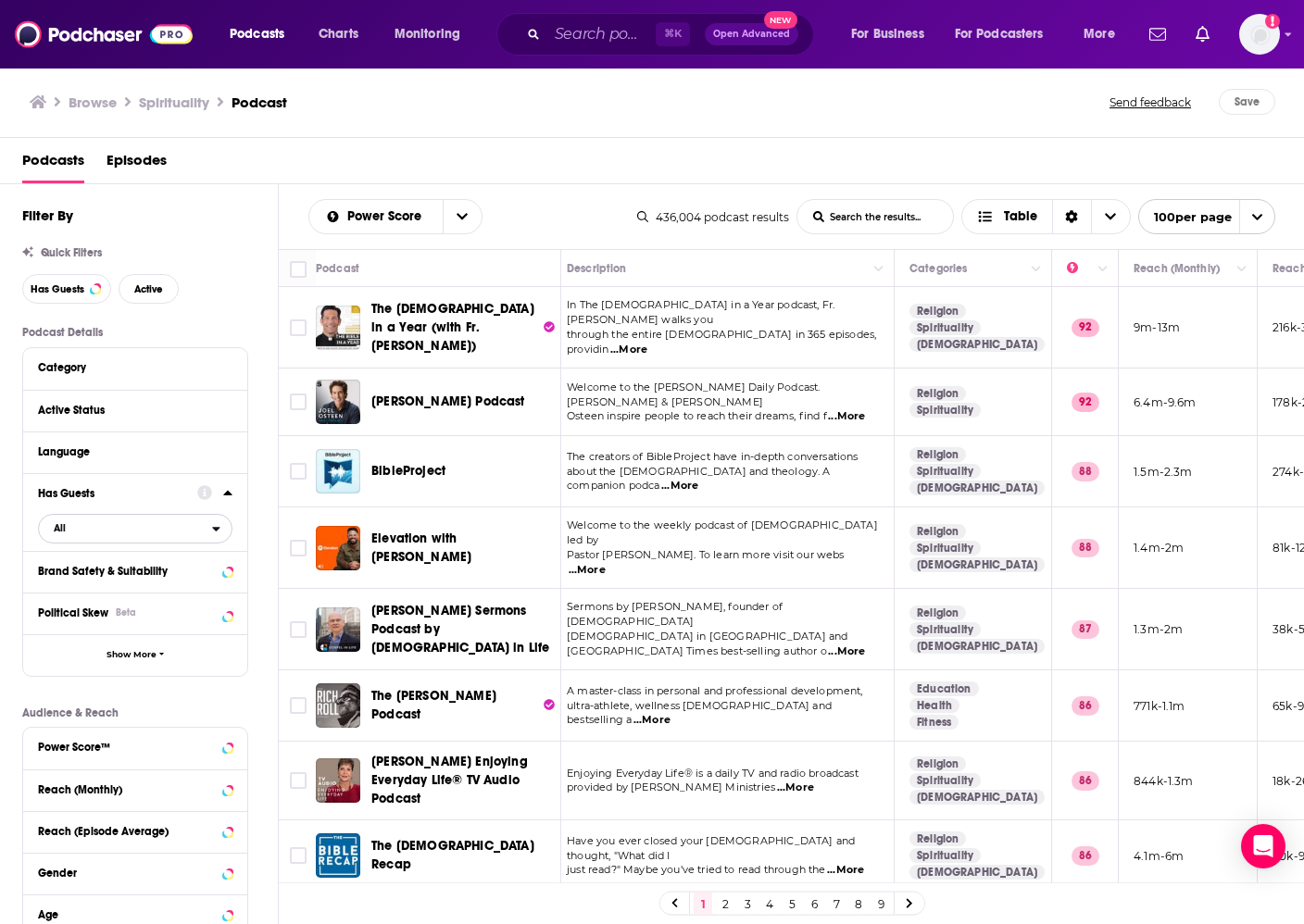
click at [93, 533] on span "All" at bounding box center [125, 527] width 173 height 24
click at [94, 594] on span "Has guests" at bounding box center [101, 589] width 107 height 10
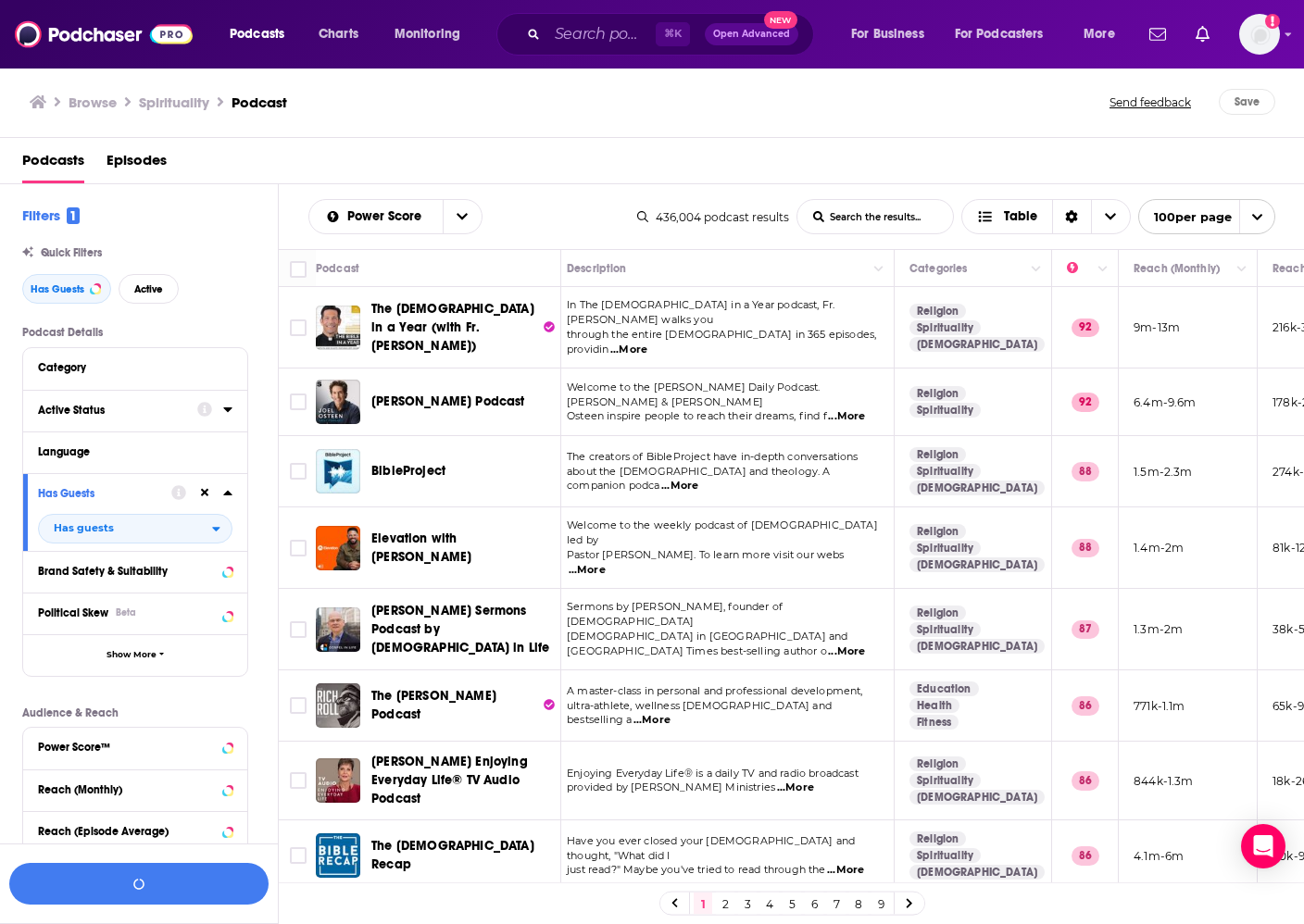
click at [224, 406] on icon at bounding box center [227, 409] width 9 height 15
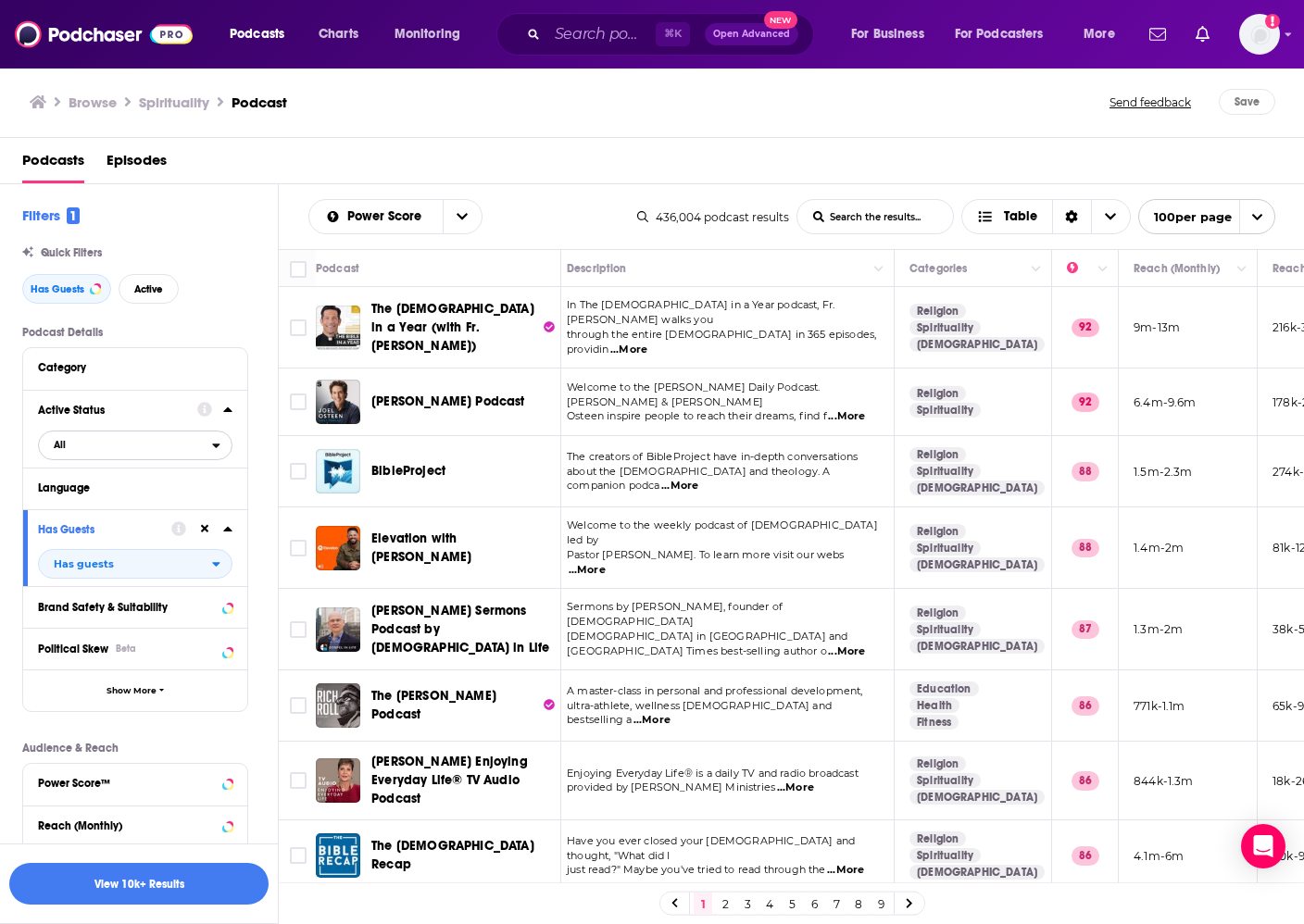
click at [125, 451] on span "All" at bounding box center [125, 444] width 173 height 24
drag, startPoint x: 123, startPoint y: 506, endPoint x: 255, endPoint y: 433, distance: 150.8
click at [123, 506] on span "Active" at bounding box center [95, 505] width 97 height 10
click at [225, 412] on icon at bounding box center [227, 409] width 9 height 5
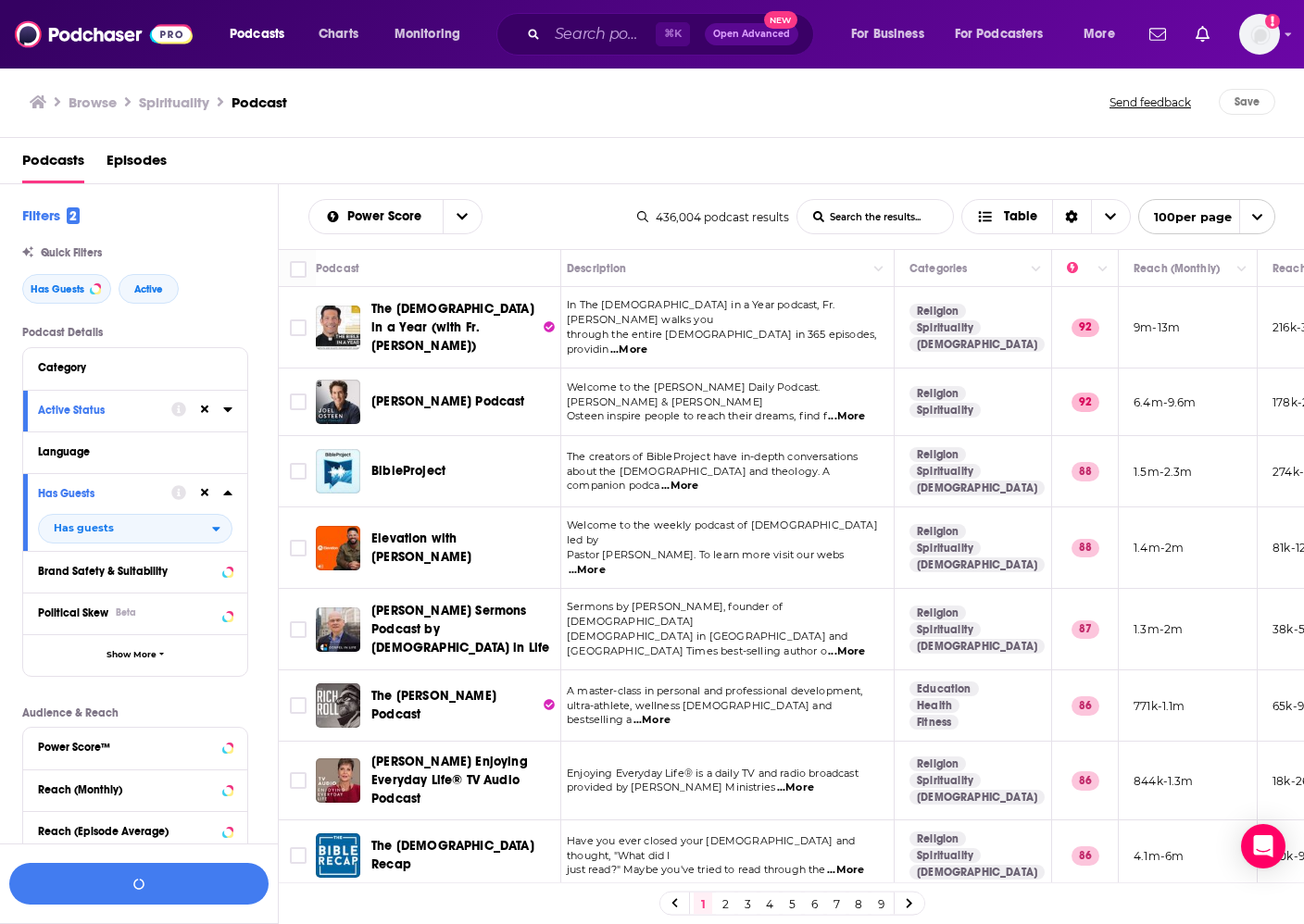
scroll to position [234, 0]
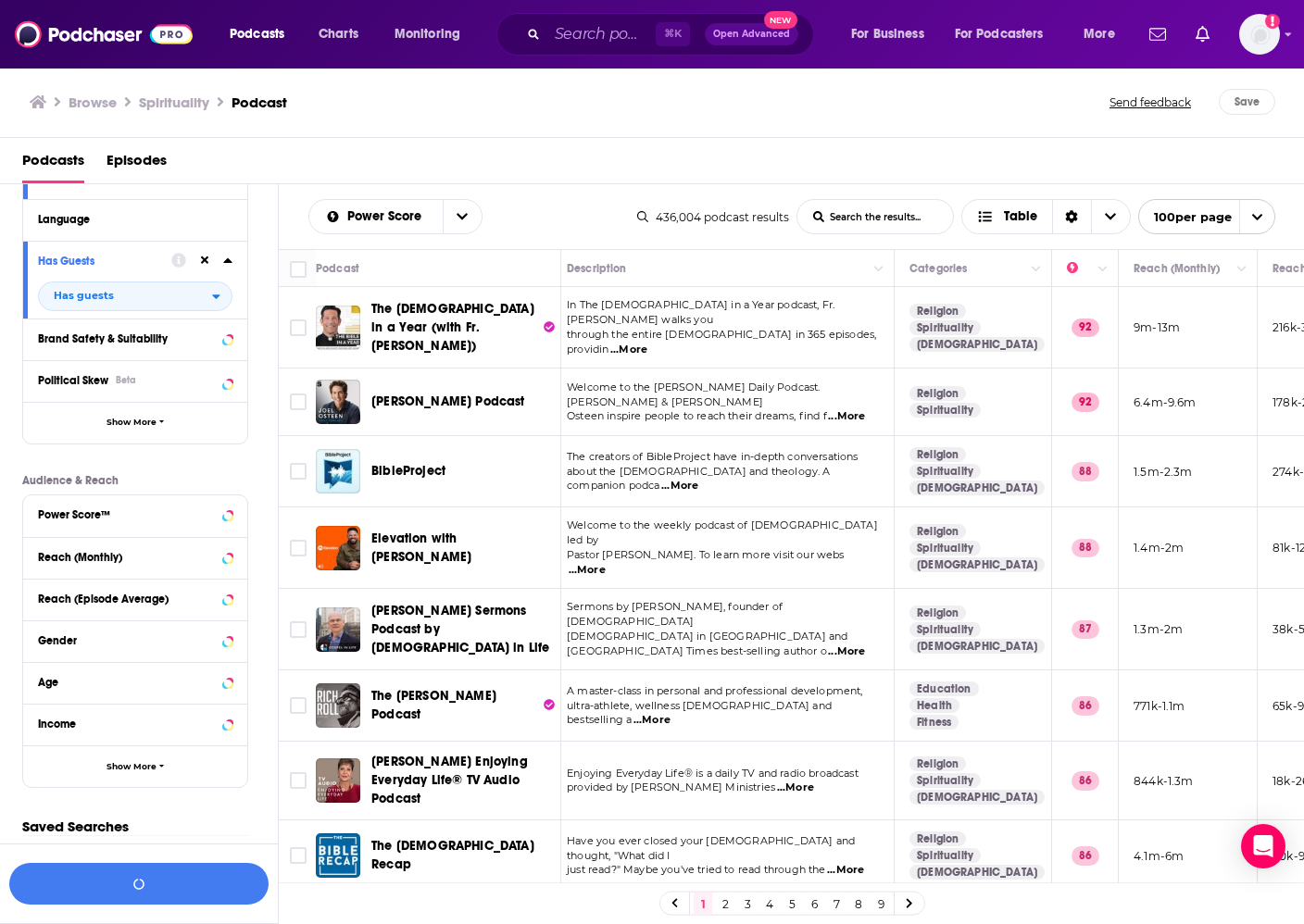
click at [142, 559] on div "Reach (Monthly)" at bounding box center [129, 557] width 183 height 13
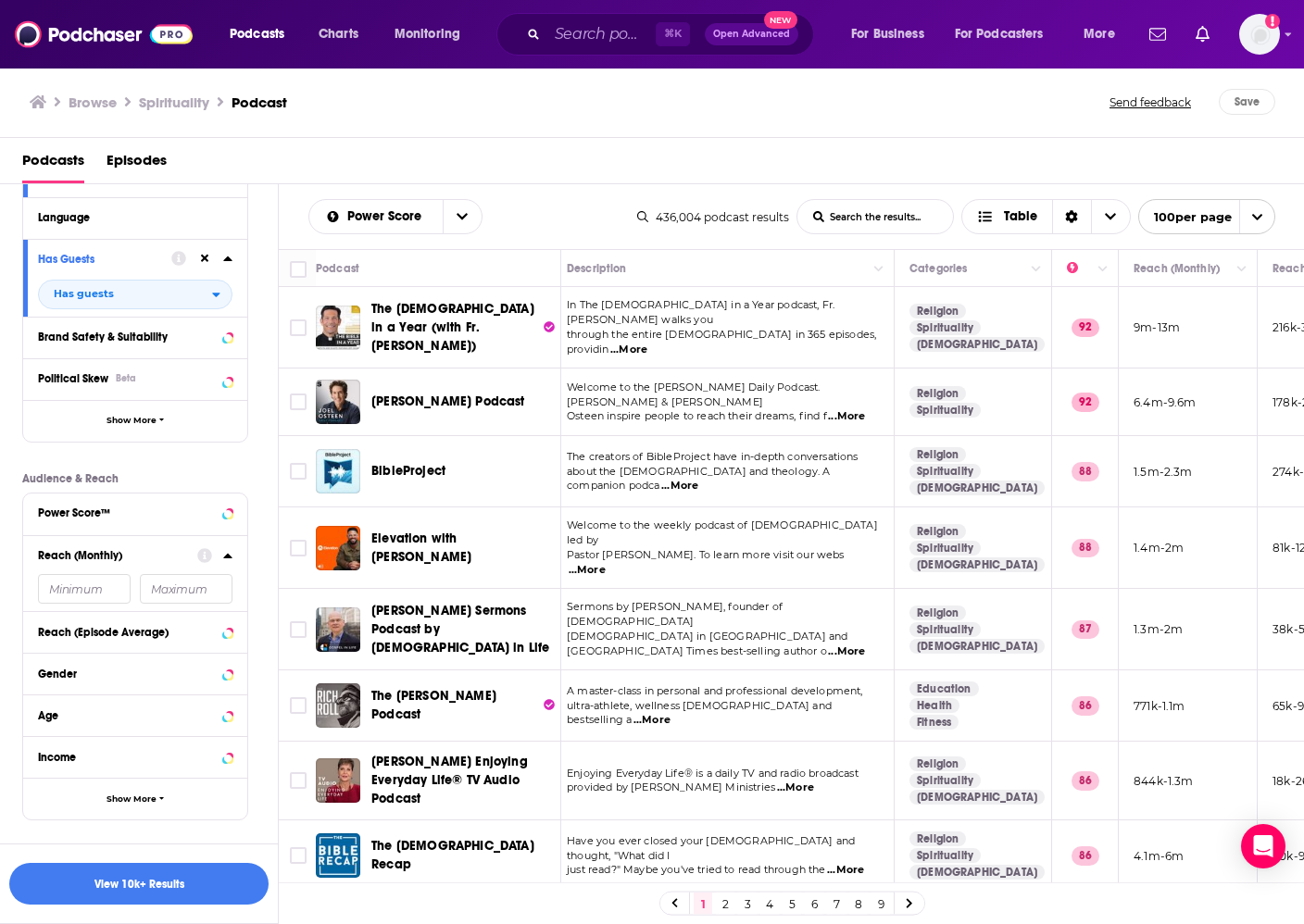
click at [78, 591] on input "number" at bounding box center [84, 588] width 93 height 29
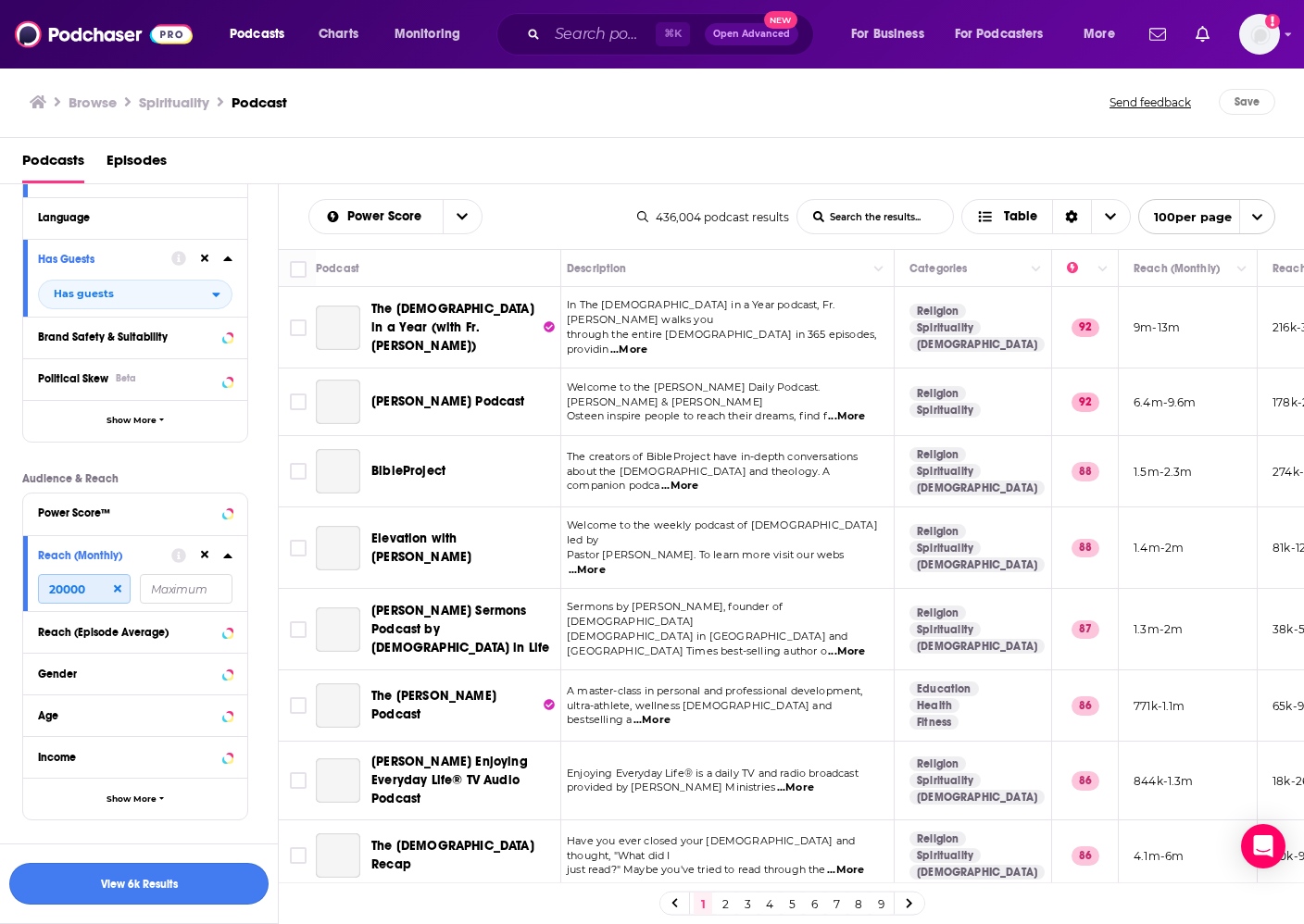
type input "20000"
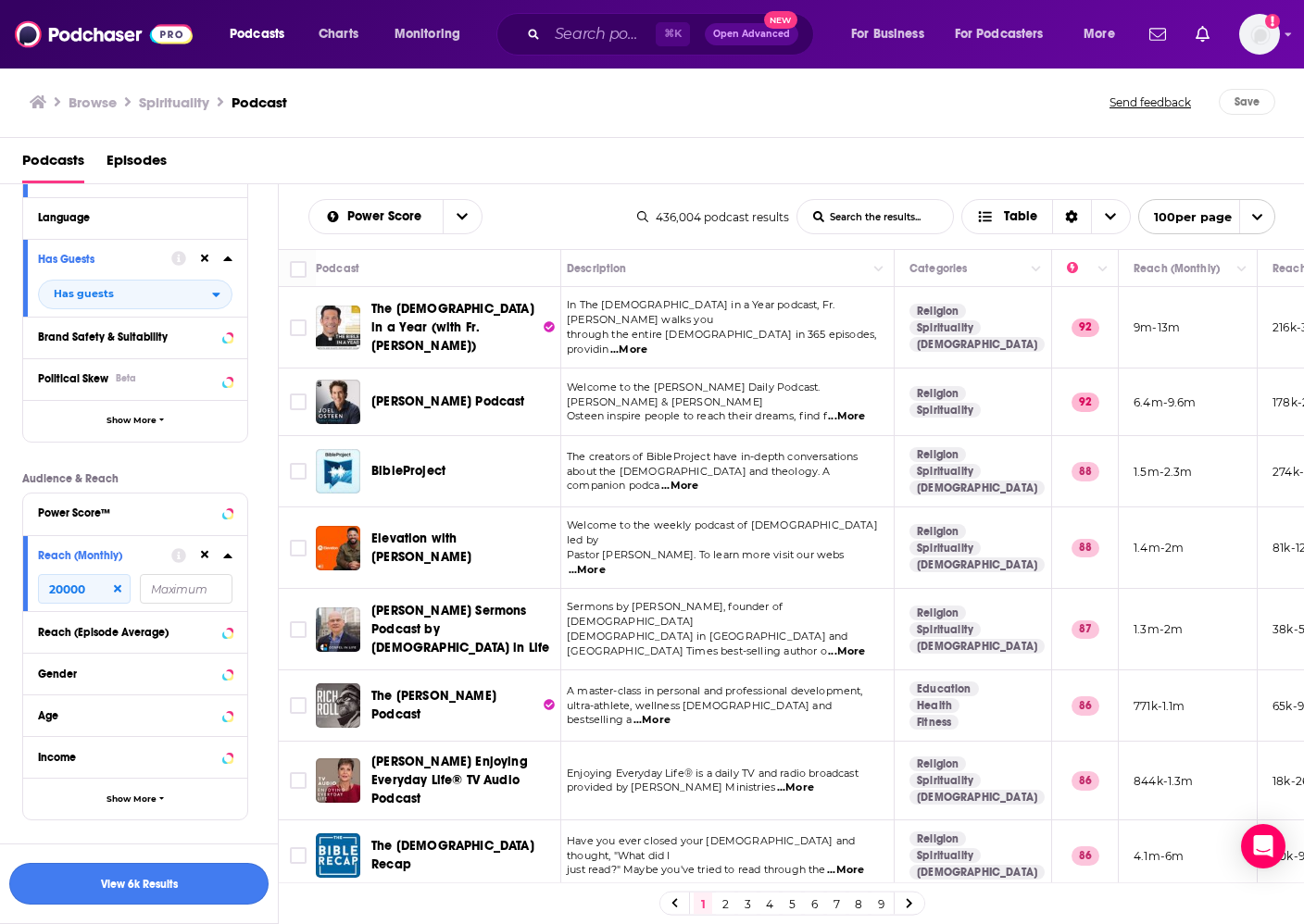
click at [138, 883] on button "View 6k Results" at bounding box center [139, 883] width 260 height 42
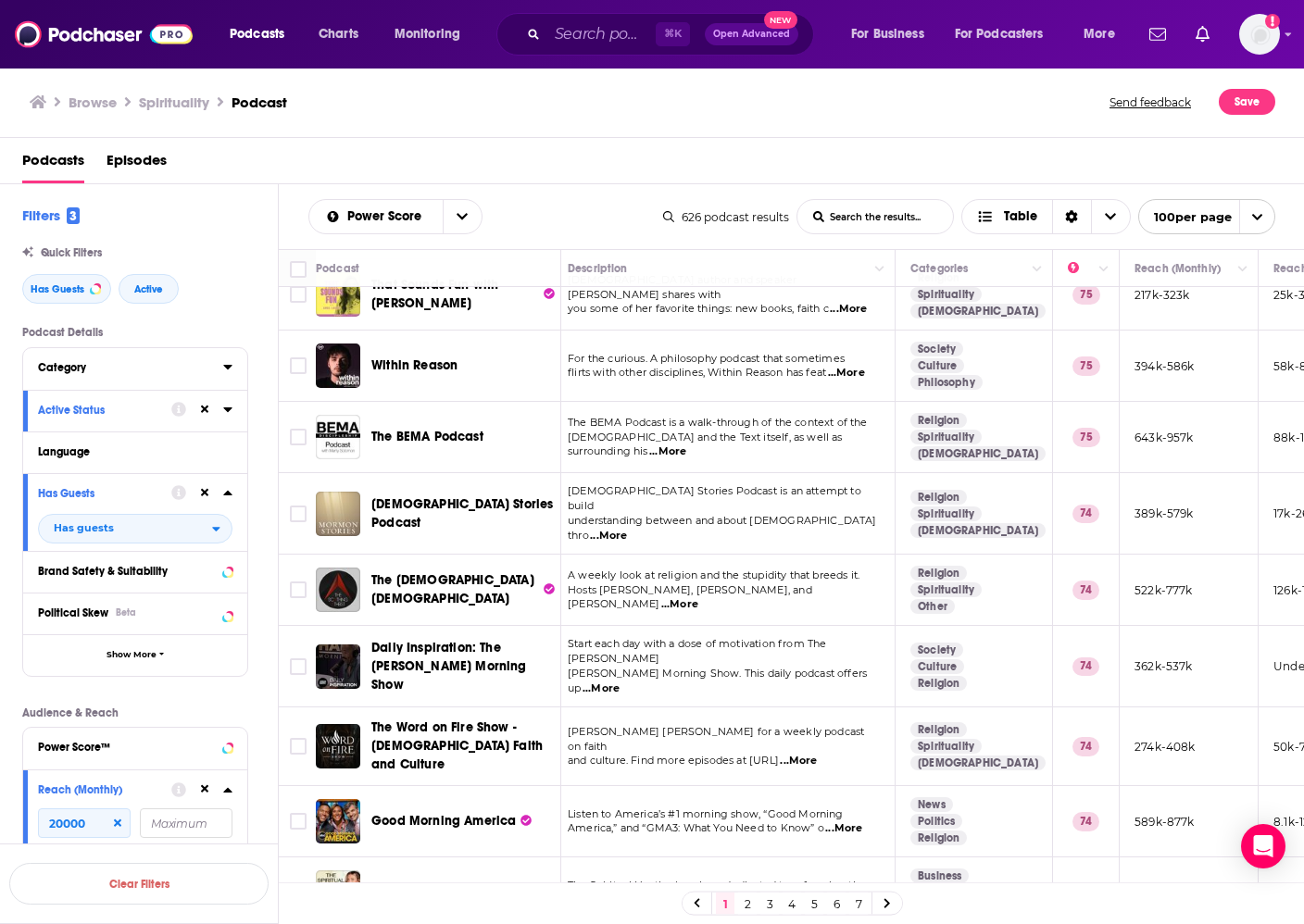
click at [143, 369] on div "Category" at bounding box center [124, 367] width 173 height 13
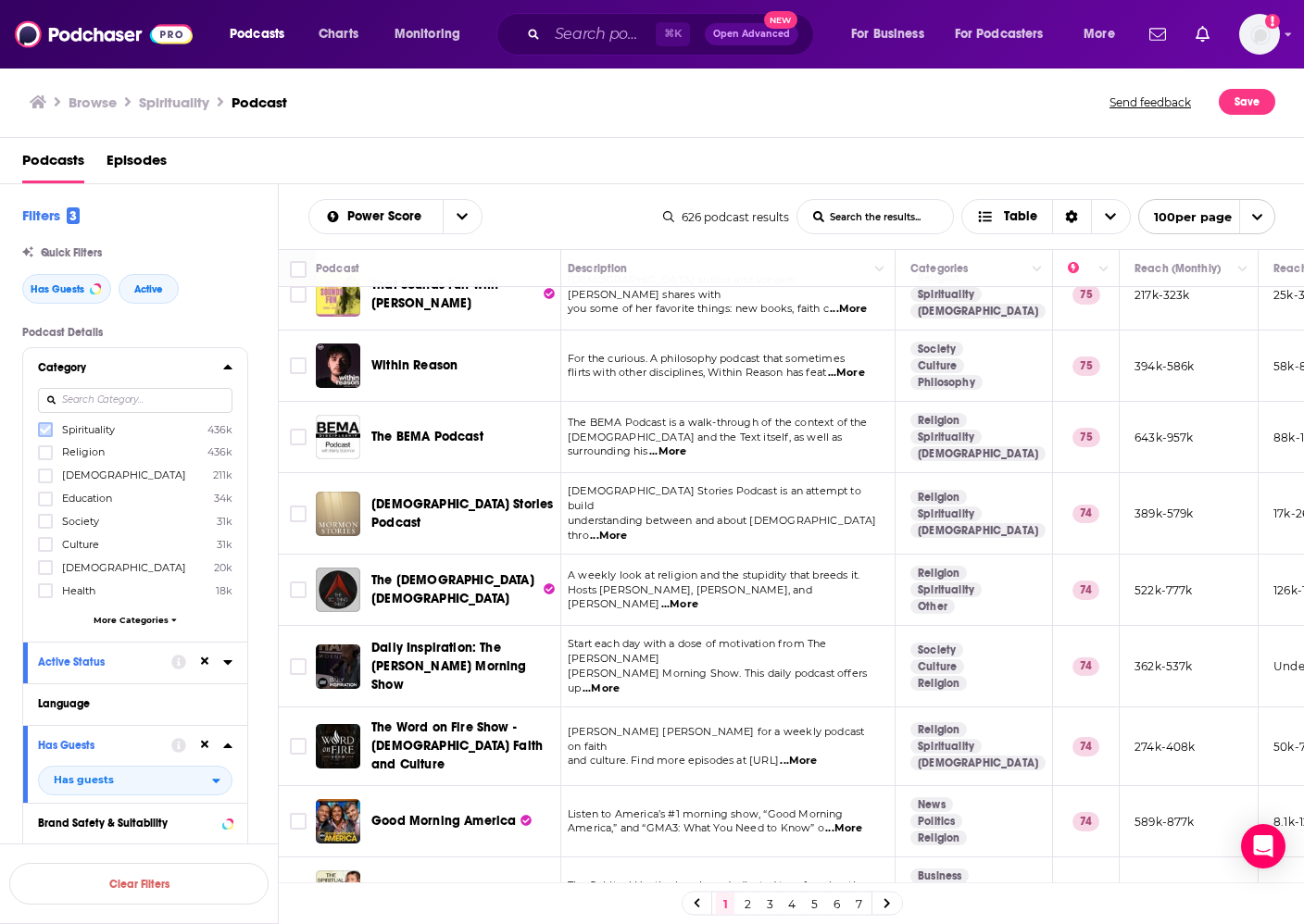
click at [43, 431] on icon at bounding box center [45, 429] width 11 height 9
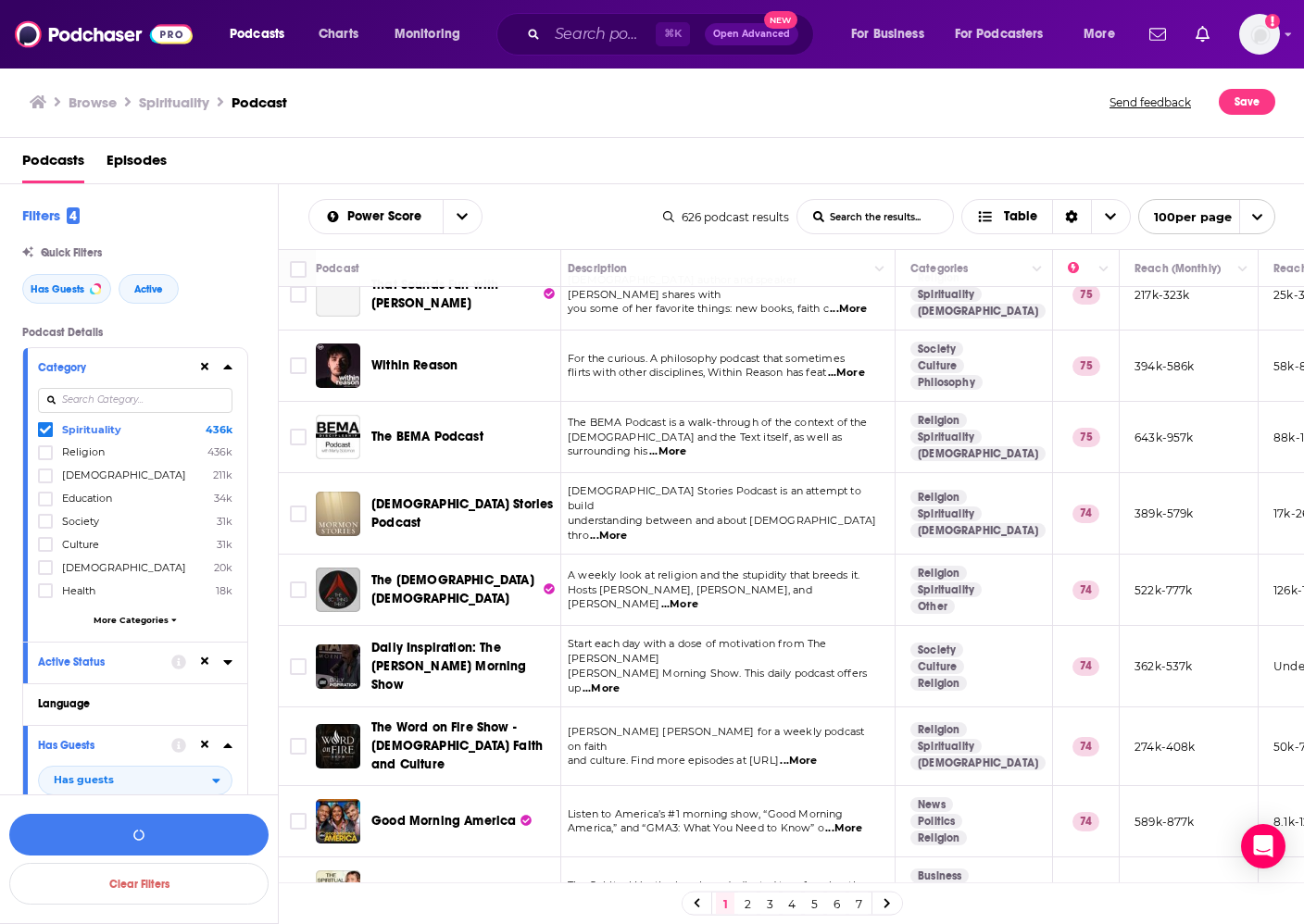
scroll to position [2479, 13]
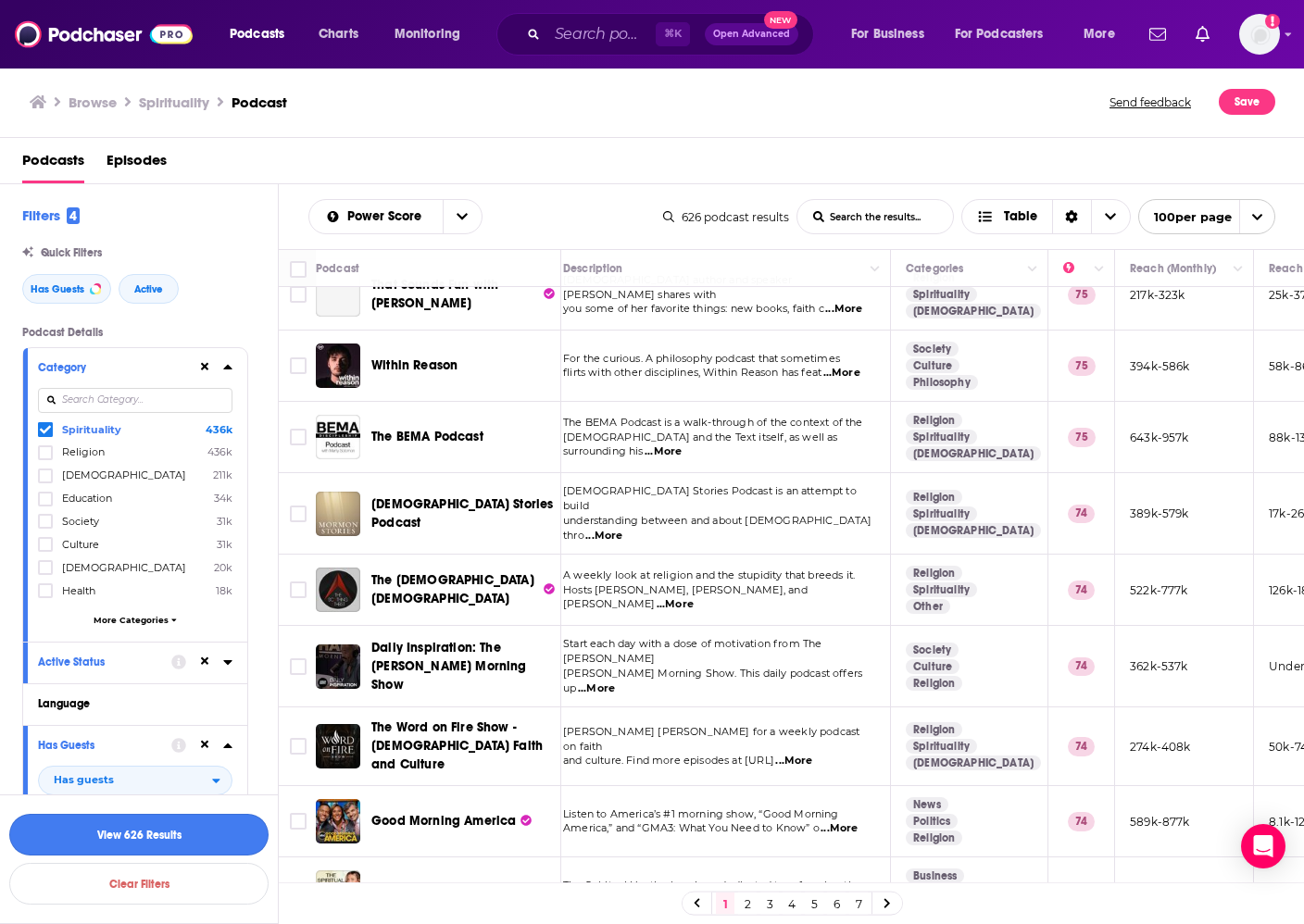
click at [177, 827] on button "View 626 Results" at bounding box center [139, 834] width 260 height 42
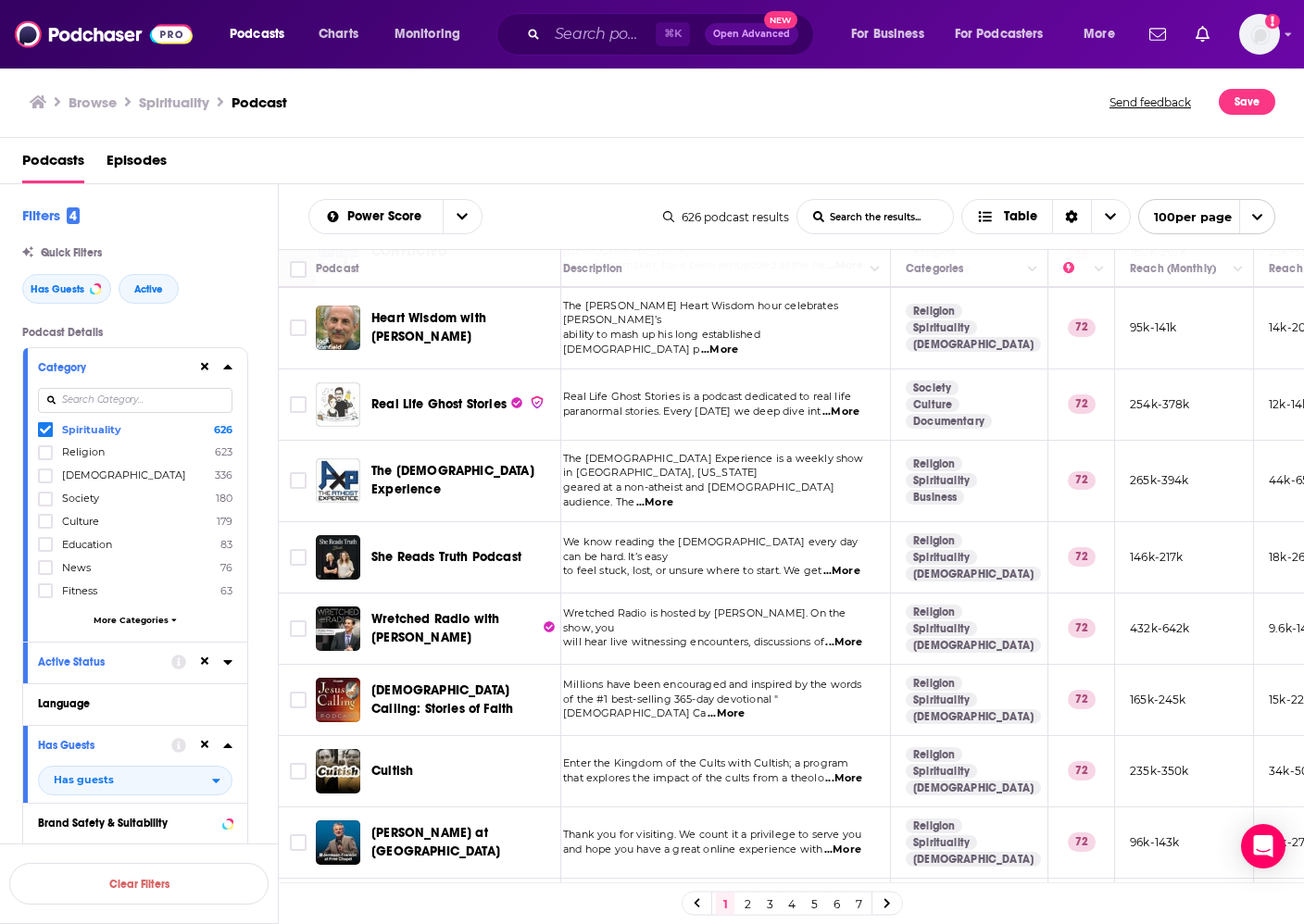
scroll to position [4895, 13]
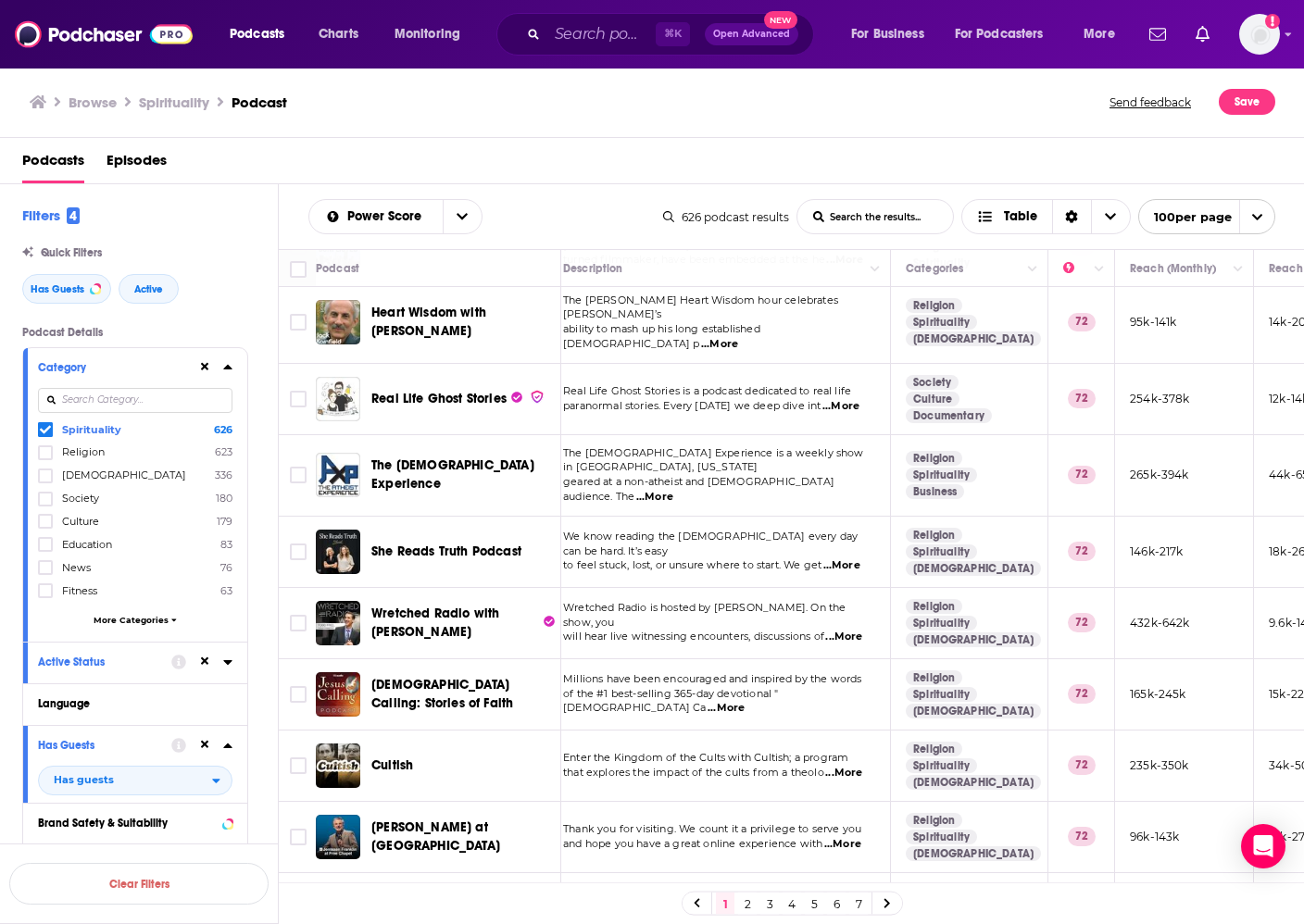
click at [814, 901] on link "5" at bounding box center [813, 904] width 19 height 22
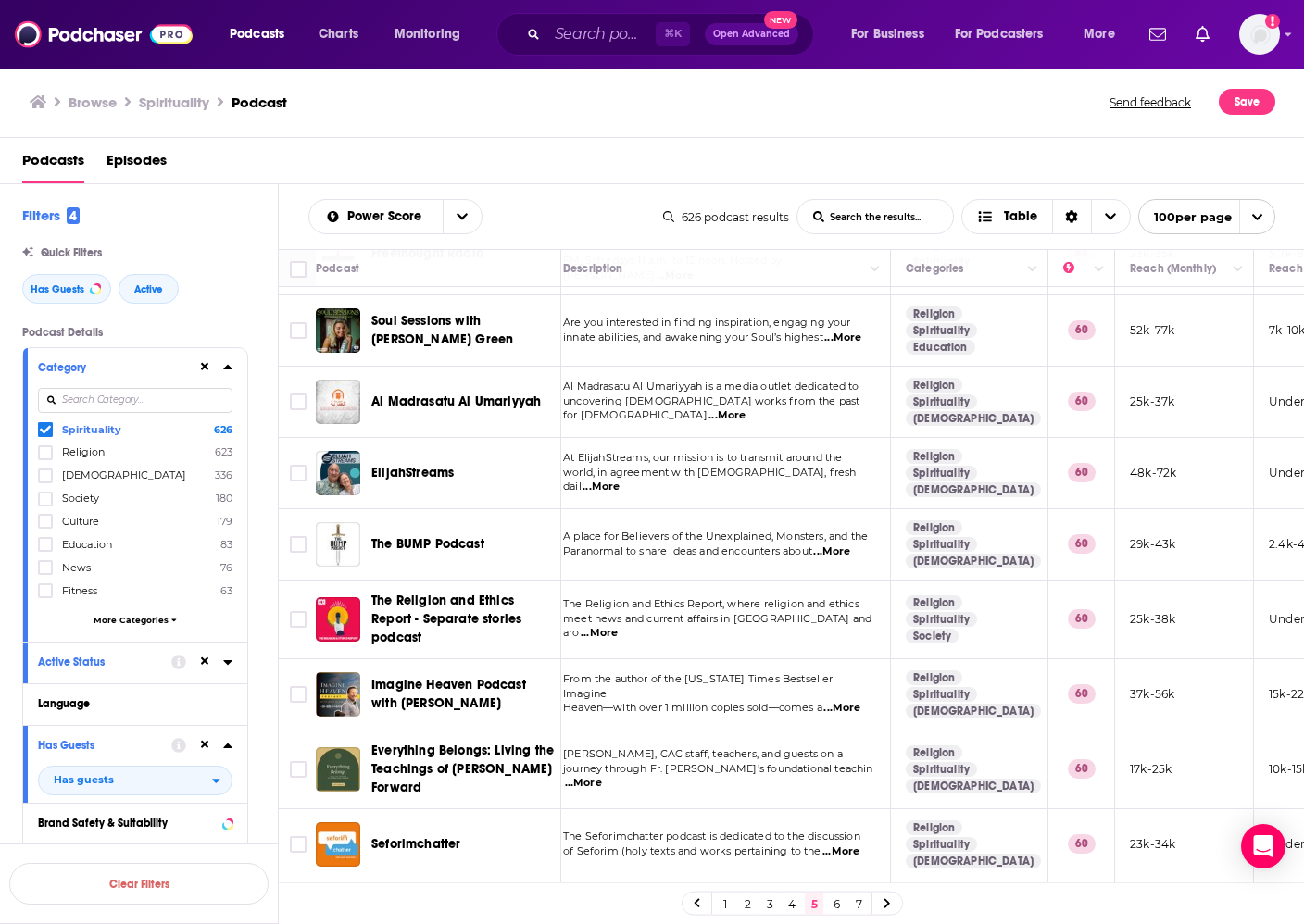
scroll to position [1880, 13]
